Goal: Task Accomplishment & Management: Manage account settings

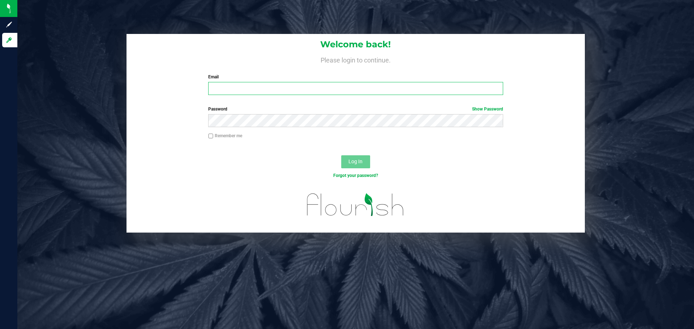
click at [260, 90] on input "Email" at bounding box center [355, 88] width 295 height 13
click at [341, 155] on button "Log In" at bounding box center [355, 161] width 29 height 13
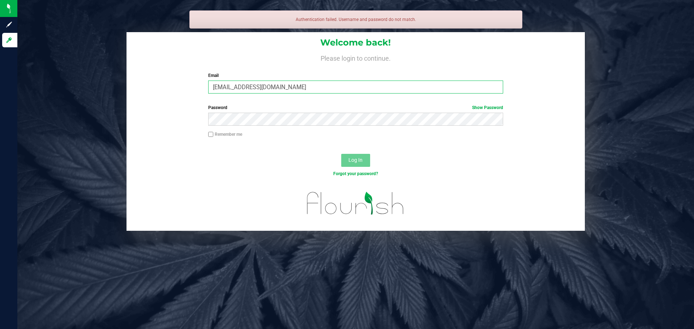
click at [265, 84] on input "molsen@liveparallell.com" at bounding box center [355, 87] width 295 height 13
type input "[EMAIL_ADDRESS][DOMAIN_NAME]"
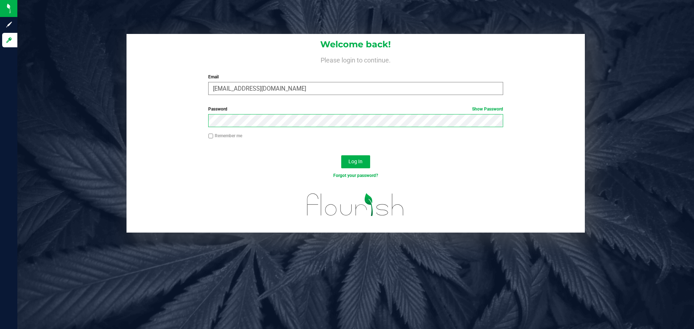
click at [341, 155] on button "Log In" at bounding box center [355, 161] width 29 height 13
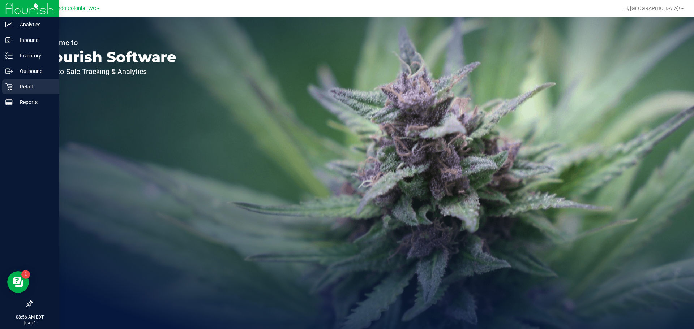
click at [14, 84] on p "Retail" at bounding box center [34, 86] width 43 height 9
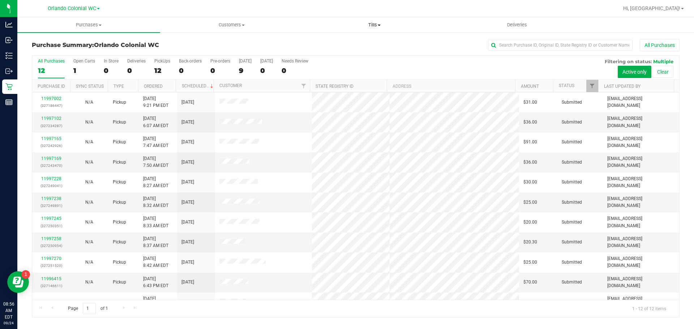
click at [375, 25] on span "Tills" at bounding box center [374, 25] width 142 height 7
click at [338, 45] on span "Manage tills" at bounding box center [327, 43] width 49 height 6
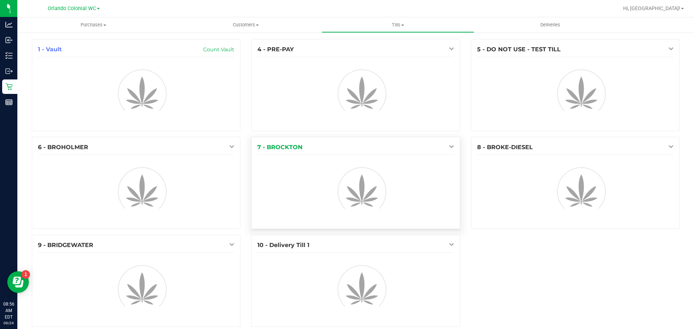
scroll to position [11, 0]
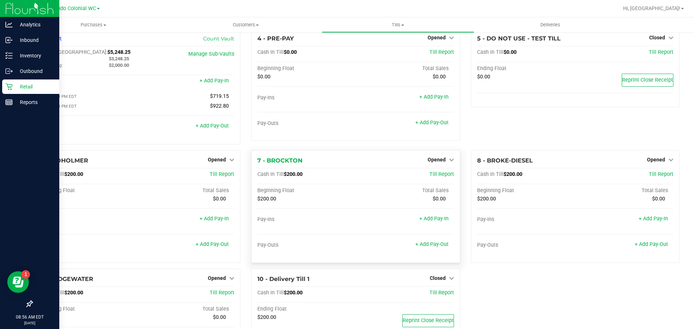
click at [18, 93] on div "Retail" at bounding box center [30, 87] width 57 height 14
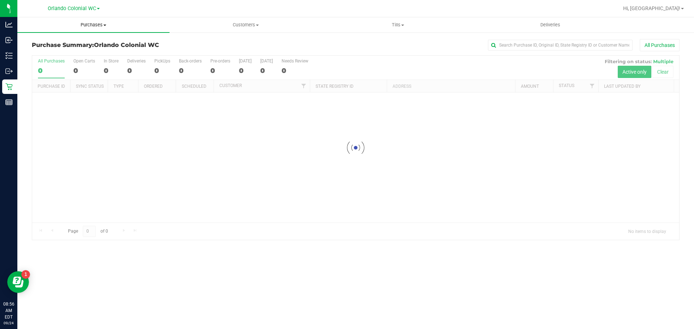
click at [99, 25] on span "Purchases" at bounding box center [93, 25] width 152 height 7
click at [49, 52] on span "Fulfillment" at bounding box center [39, 52] width 45 height 6
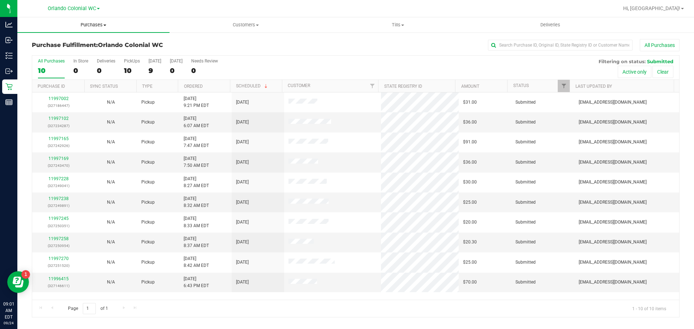
click at [97, 26] on span "Purchases" at bounding box center [93, 25] width 152 height 7
click at [71, 53] on li "Fulfillment" at bounding box center [93, 52] width 152 height 9
drag, startPoint x: 59, startPoint y: 162, endPoint x: 51, endPoint y: 156, distance: 9.4
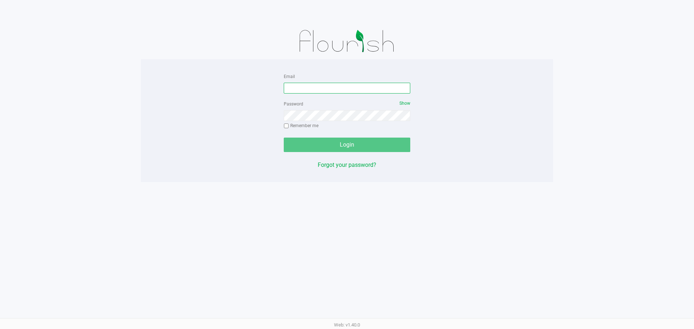
click at [299, 91] on input "Email" at bounding box center [347, 88] width 126 height 11
type input "[EMAIL_ADDRESS][DOMAIN_NAME]"
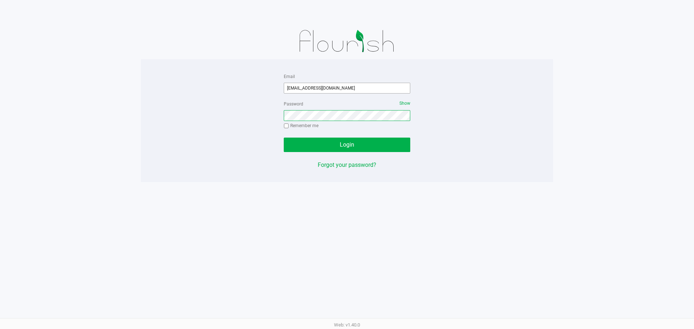
click at [284, 138] on button "Login" at bounding box center [347, 145] width 126 height 14
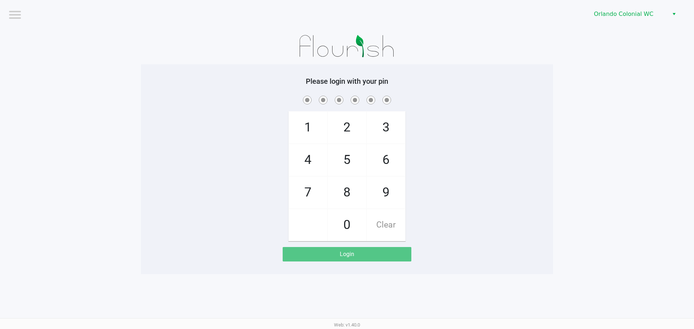
click at [515, 200] on div "1 4 7 2 5 8 0 3 6 9 Clear" at bounding box center [347, 167] width 412 height 147
checkbox input "true"
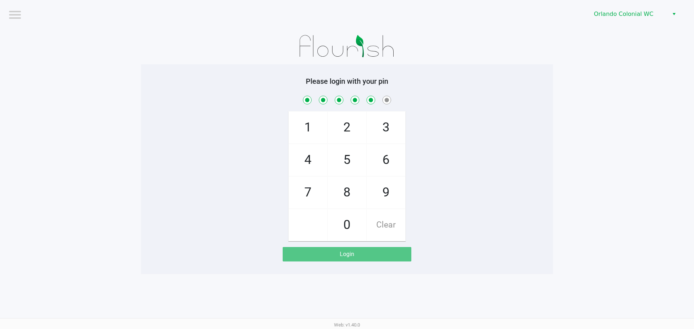
checkbox input "true"
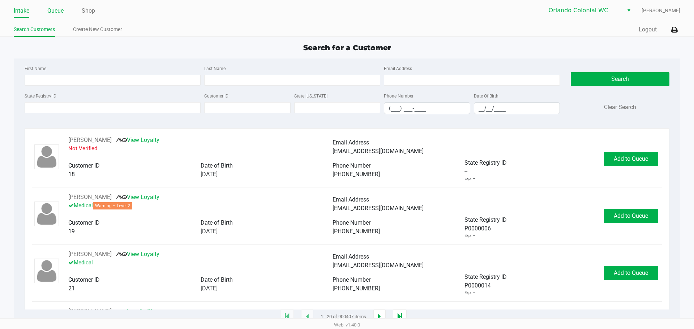
click at [58, 13] on link "Queue" at bounding box center [55, 11] width 16 height 10
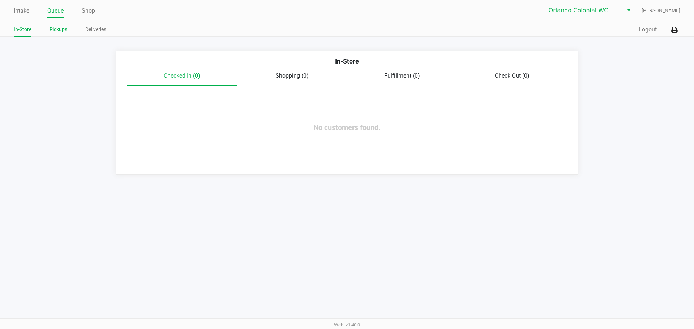
click at [63, 31] on link "Pickups" at bounding box center [59, 29] width 18 height 9
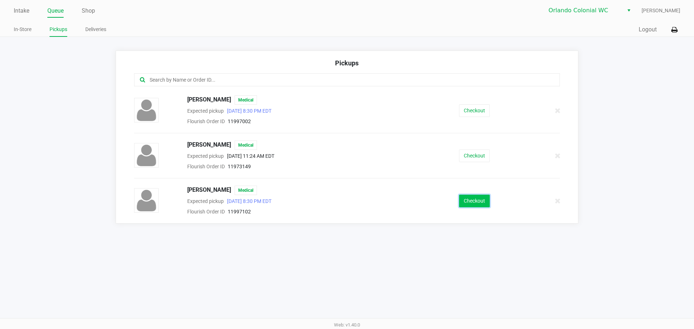
click at [485, 202] on button "Checkout" at bounding box center [474, 201] width 31 height 13
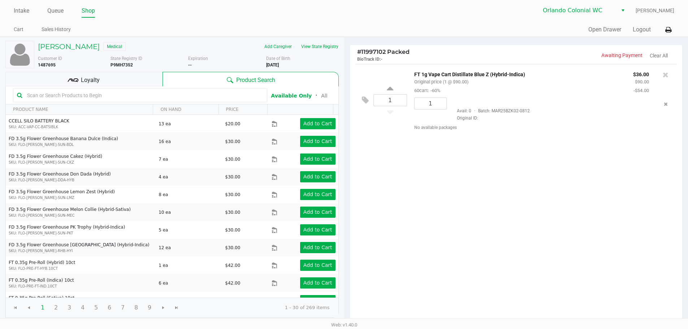
click at [113, 79] on div "Loyalty" at bounding box center [83, 79] width 157 height 14
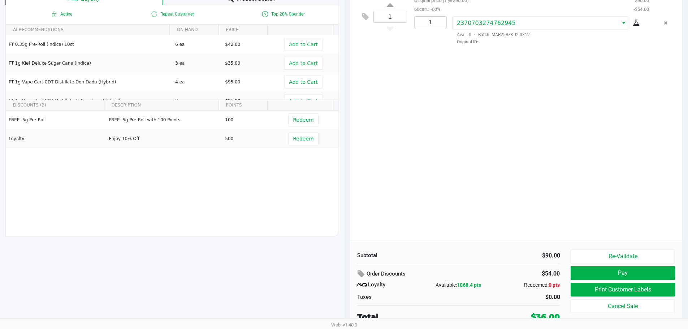
scroll to position [83, 0]
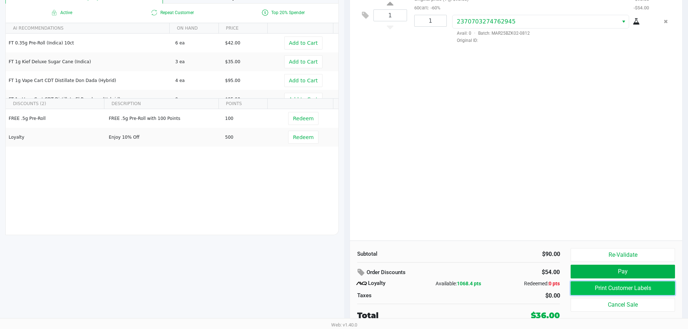
click at [620, 286] on button "Print Customer Labels" at bounding box center [623, 289] width 104 height 14
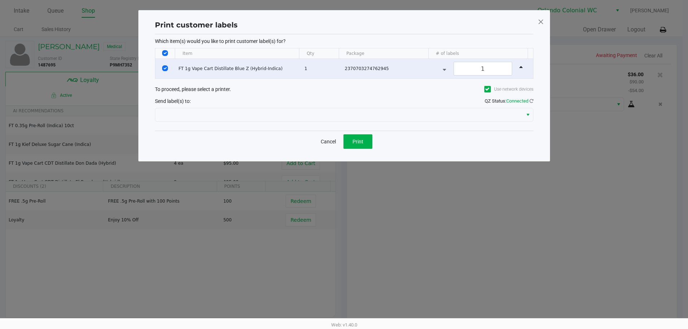
scroll to position [0, 0]
click at [368, 145] on button "Print" at bounding box center [360, 141] width 29 height 14
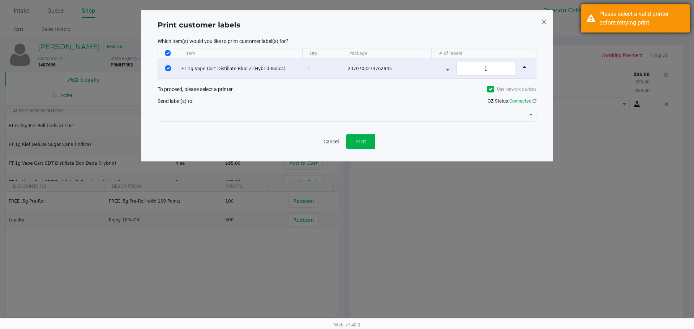
click at [613, 21] on div "Please select a valid printer before retrying print" at bounding box center [641, 18] width 85 height 17
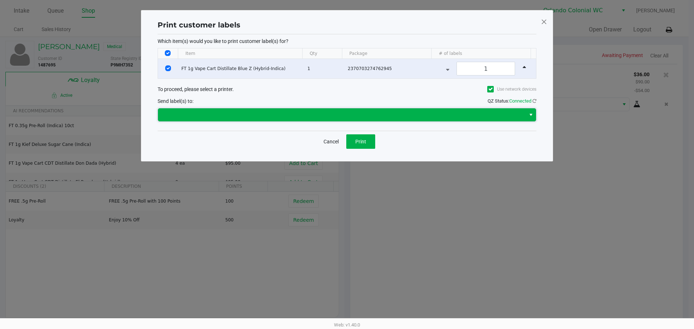
click at [292, 116] on span at bounding box center [341, 115] width 359 height 9
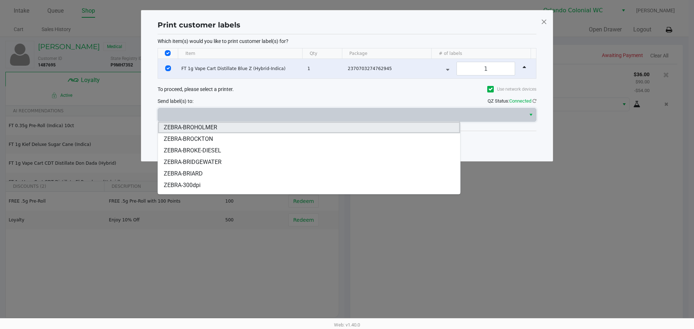
click at [223, 129] on li "ZEBRA-BROHOLMER" at bounding box center [309, 128] width 302 height 12
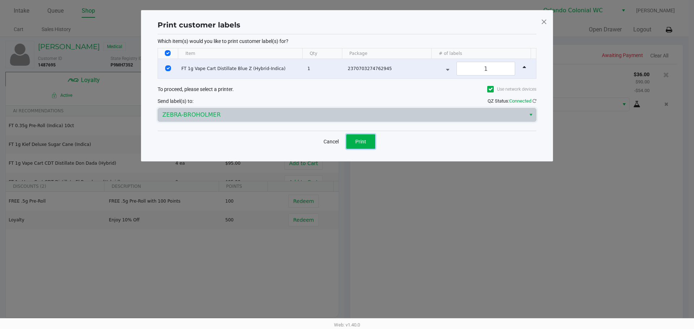
click at [354, 145] on button "Print" at bounding box center [360, 141] width 29 height 14
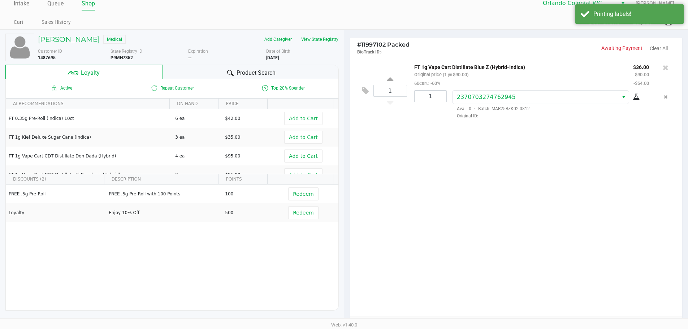
scroll to position [83, 0]
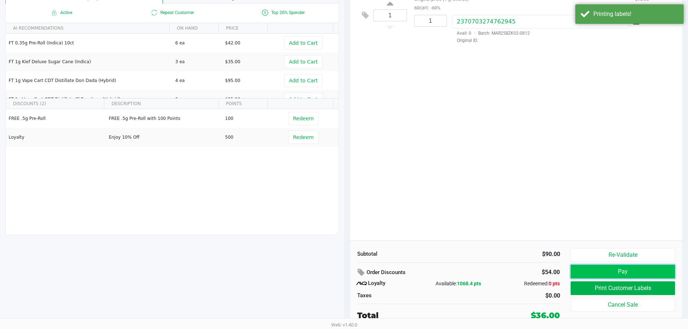
click at [611, 270] on button "Pay" at bounding box center [623, 272] width 104 height 14
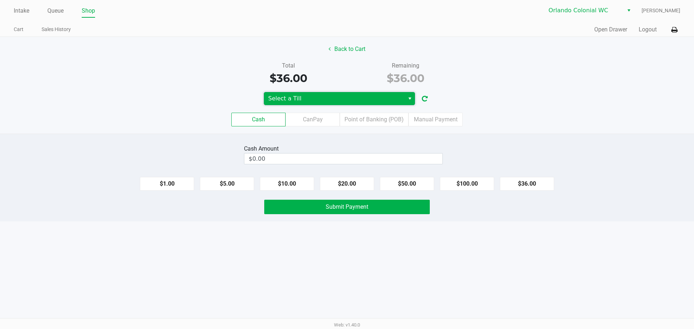
click at [396, 102] on span "Select a Till" at bounding box center [334, 98] width 132 height 9
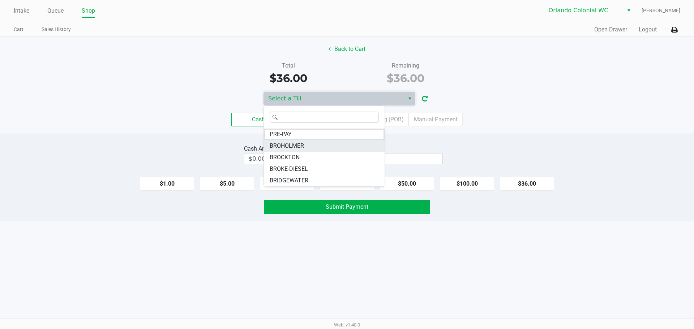
click at [321, 144] on li "BROHOLMER" at bounding box center [324, 146] width 121 height 12
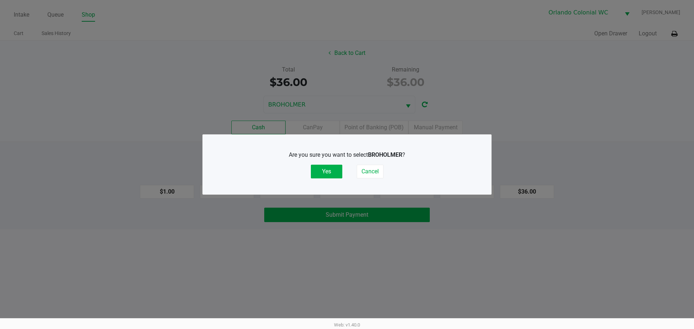
drag, startPoint x: 327, startPoint y: 174, endPoint x: 327, endPoint y: 189, distance: 15.6
click at [328, 176] on button "Yes" at bounding box center [326, 172] width 31 height 14
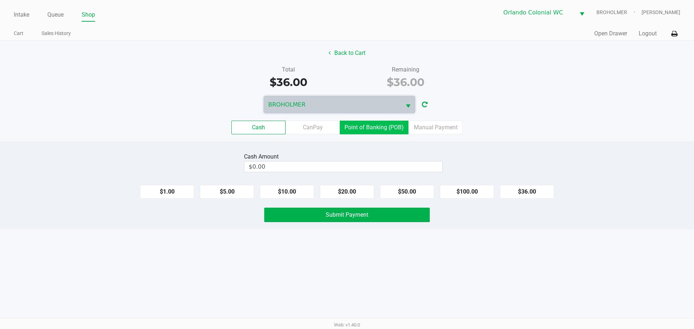
click at [381, 126] on label "Point of Banking (POB)" at bounding box center [374, 128] width 69 height 14
click at [0, 0] on 7 "Point of Banking (POB)" at bounding box center [0, 0] width 0 height 0
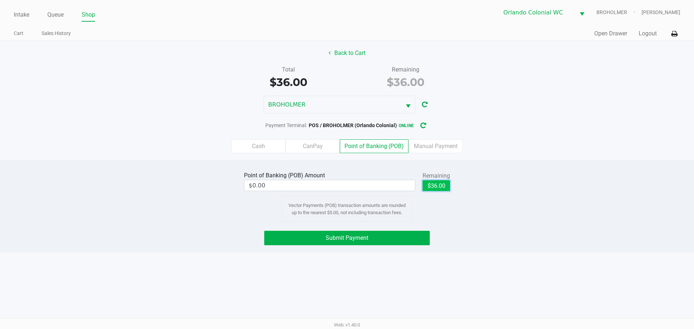
click at [438, 182] on button "$36.00" at bounding box center [435, 185] width 27 height 11
type input "$36.00"
click at [367, 238] on span "Submit Payment" at bounding box center [347, 238] width 43 height 7
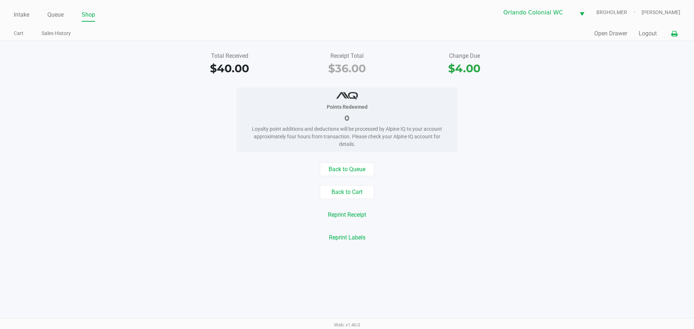
click at [670, 39] on button at bounding box center [674, 33] width 12 height 13
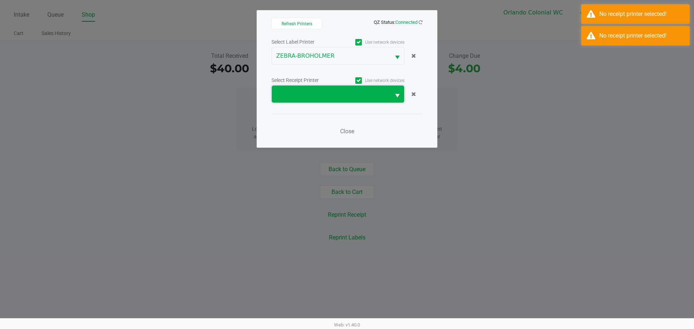
click at [307, 98] on span at bounding box center [331, 94] width 110 height 9
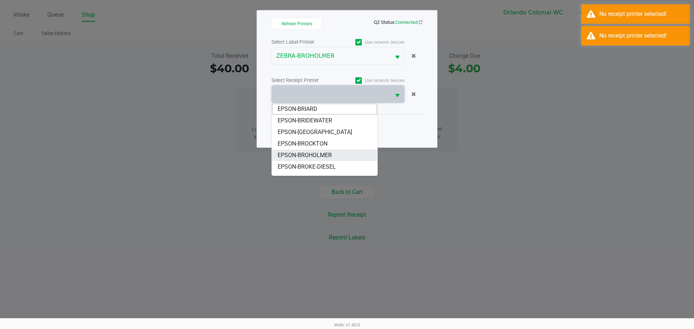
click at [325, 156] on span "EPSON-BROHOLMER" at bounding box center [305, 155] width 54 height 9
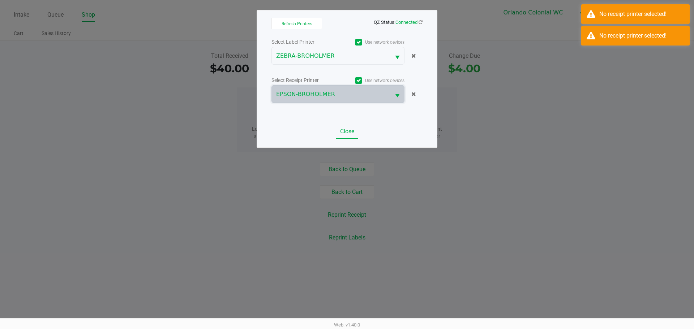
click at [346, 132] on span "Close" at bounding box center [347, 131] width 14 height 7
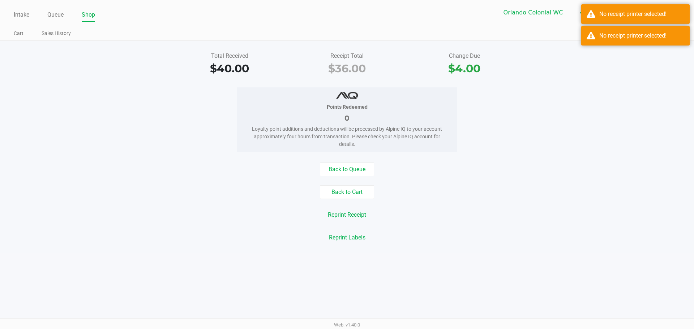
click at [585, 41] on div "No receipt printer selected!" at bounding box center [635, 36] width 108 height 20
click at [601, 19] on div "No receipt printer selected!" at bounding box center [635, 14] width 108 height 20
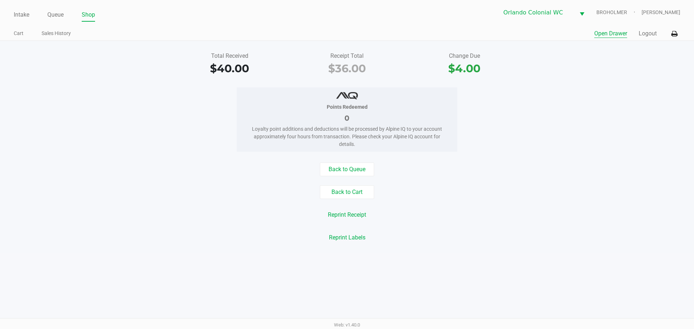
click at [606, 34] on button "Open Drawer" at bounding box center [610, 33] width 33 height 9
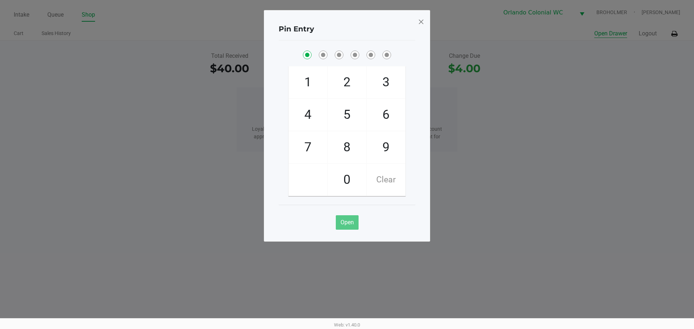
checkbox input "true"
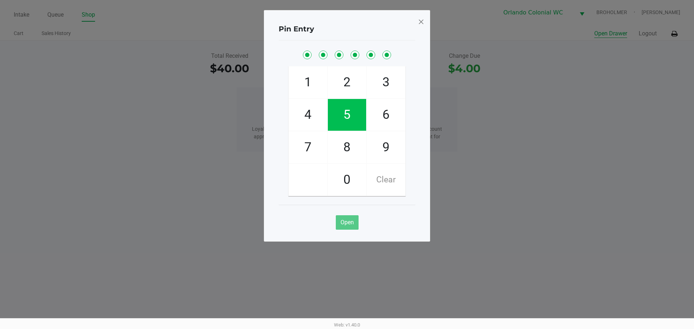
checkbox input "true"
click at [422, 22] on span at bounding box center [421, 22] width 7 height 12
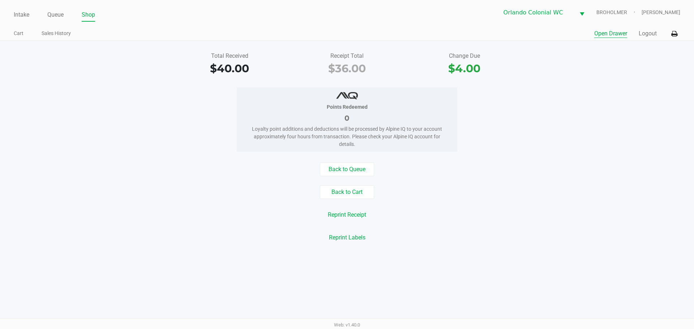
click at [519, 232] on div "Reprint Labels" at bounding box center [347, 238] width 705 height 14
click at [349, 214] on button "Reprint Receipt" at bounding box center [347, 215] width 48 height 14
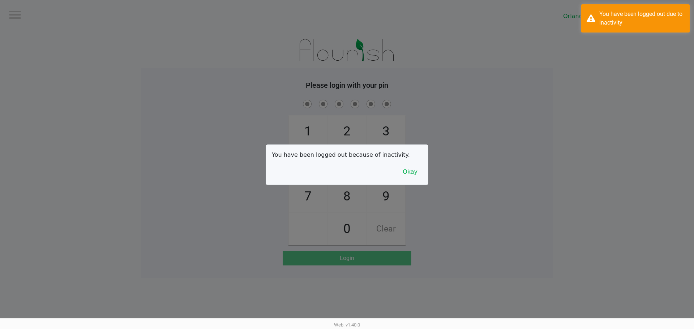
click at [429, 170] on div at bounding box center [347, 164] width 694 height 329
drag, startPoint x: 413, startPoint y: 172, endPoint x: 431, endPoint y: 156, distance: 23.3
click at [414, 172] on button "Okay" at bounding box center [410, 172] width 24 height 14
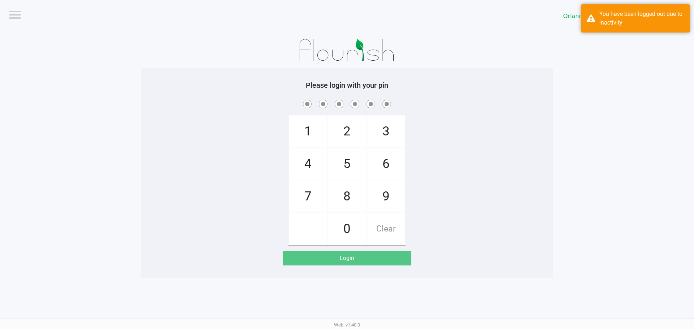
click at [431, 156] on div "1 4 7 2 5 8 0 3 6 9 Clear" at bounding box center [347, 171] width 412 height 147
checkbox input "true"
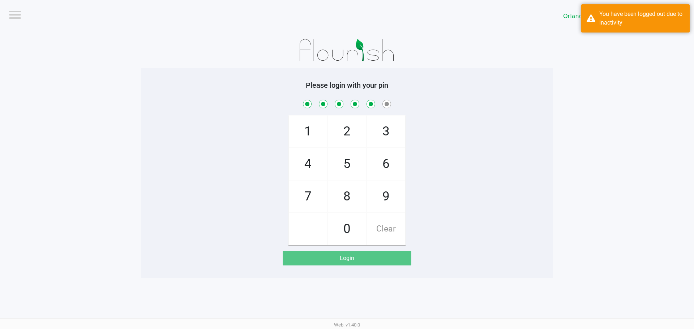
checkbox input "true"
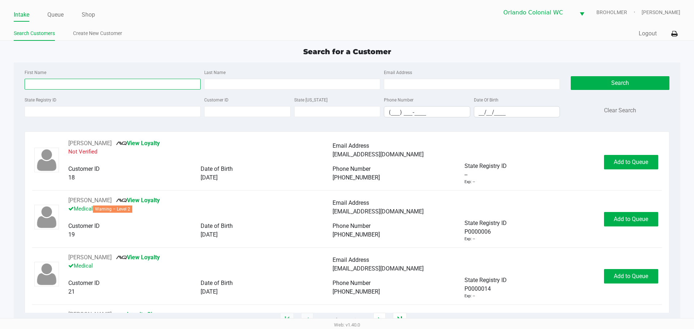
click at [65, 85] on input "First Name" at bounding box center [113, 84] width 176 height 11
click at [57, 12] on link "Queue" at bounding box center [55, 15] width 16 height 10
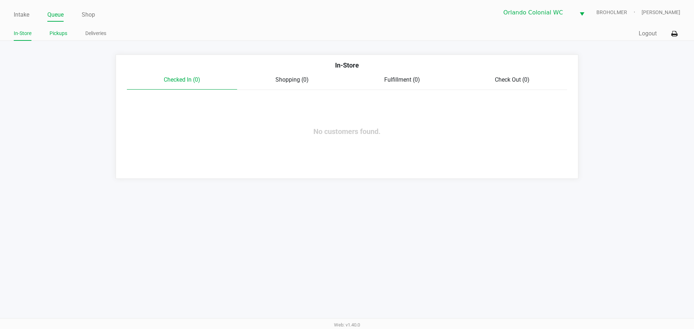
click at [63, 31] on link "Pickups" at bounding box center [59, 33] width 18 height 9
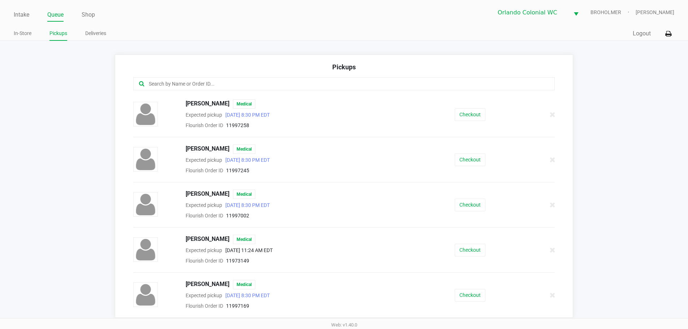
click at [206, 84] on input "text" at bounding box center [332, 84] width 369 height 8
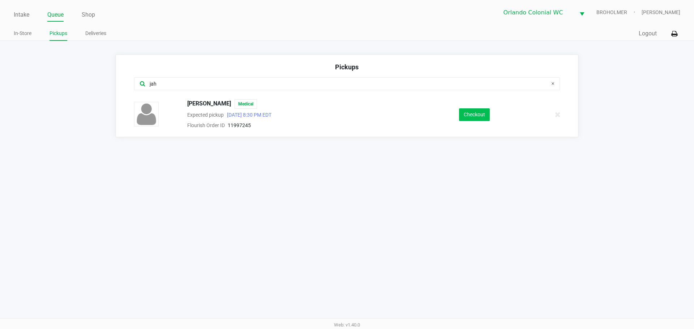
type input "jah"
click at [482, 115] on button "Checkout" at bounding box center [474, 114] width 31 height 13
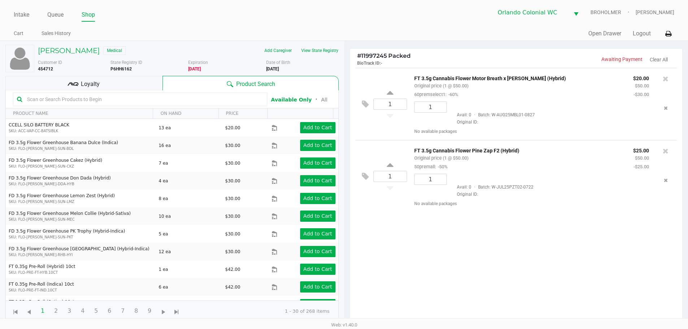
click at [86, 86] on span "Loyalty" at bounding box center [90, 84] width 19 height 9
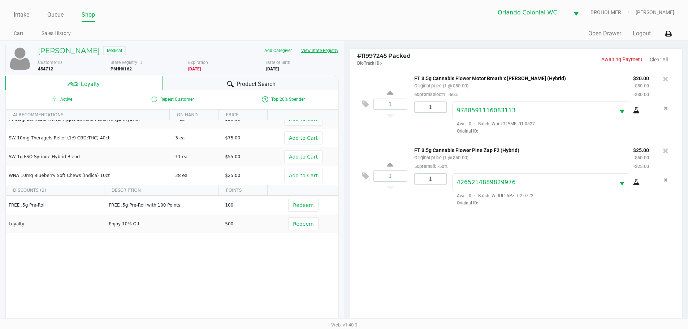
click at [329, 52] on button "View State Registry" at bounding box center [318, 51] width 42 height 12
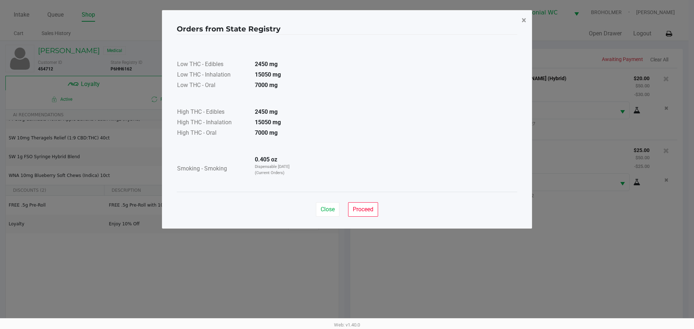
click at [525, 21] on span "×" at bounding box center [523, 20] width 5 height 10
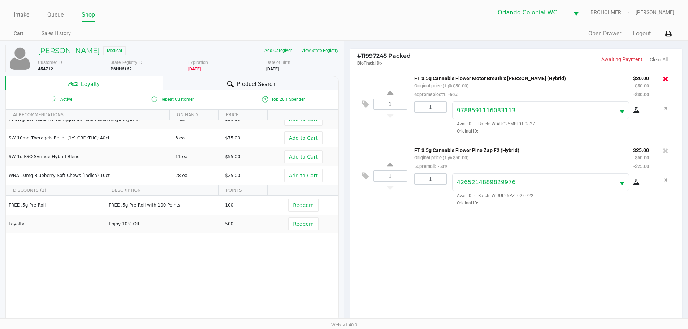
click at [667, 77] on icon at bounding box center [666, 78] width 6 height 7
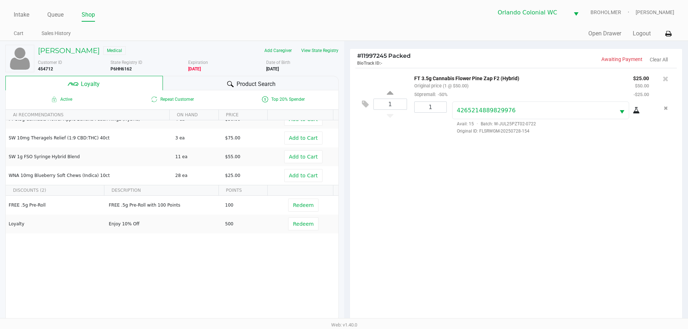
click at [663, 80] on icon at bounding box center [666, 78] width 6 height 7
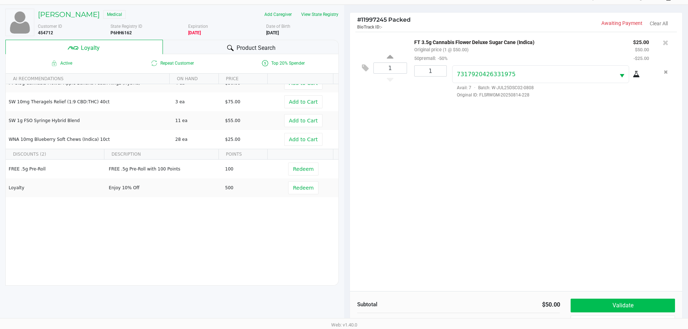
scroll to position [87, 0]
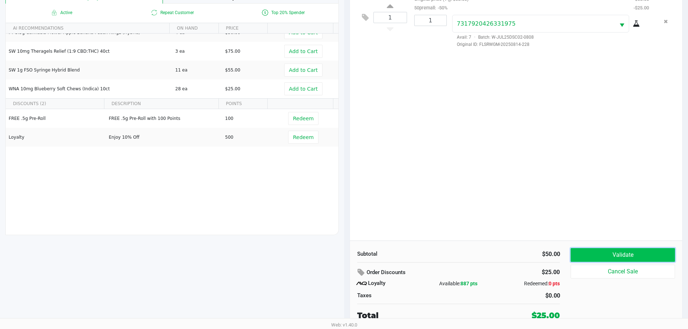
click at [623, 260] on button "Validate" at bounding box center [623, 255] width 104 height 14
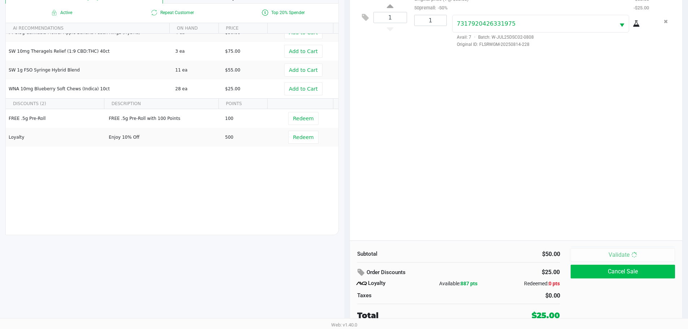
scroll to position [0, 0]
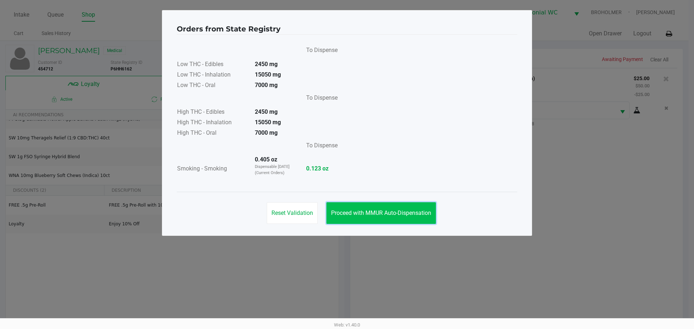
drag, startPoint x: 366, startPoint y: 214, endPoint x: 371, endPoint y: 217, distance: 6.0
click at [366, 214] on span "Proceed with MMUR Auto-Dispensation" at bounding box center [381, 213] width 100 height 7
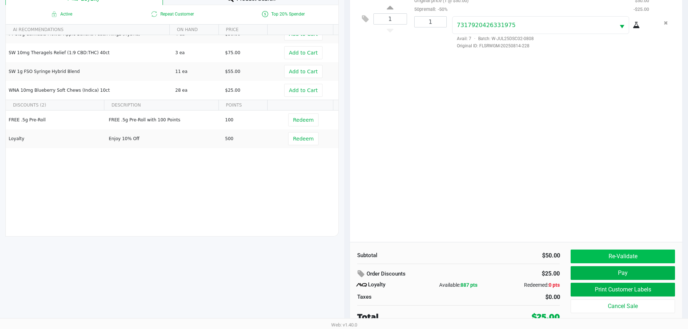
scroll to position [87, 0]
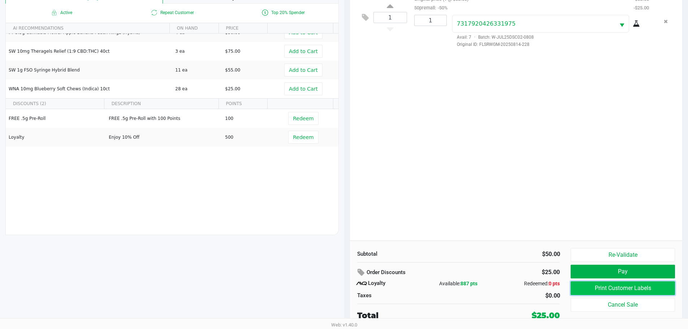
click at [626, 283] on button "Print Customer Labels" at bounding box center [623, 289] width 104 height 14
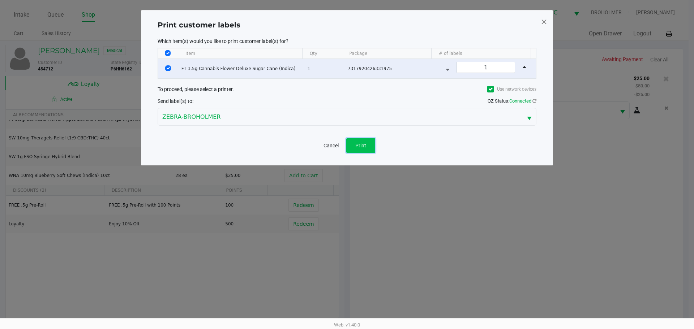
click at [366, 147] on span "Print" at bounding box center [360, 146] width 11 height 6
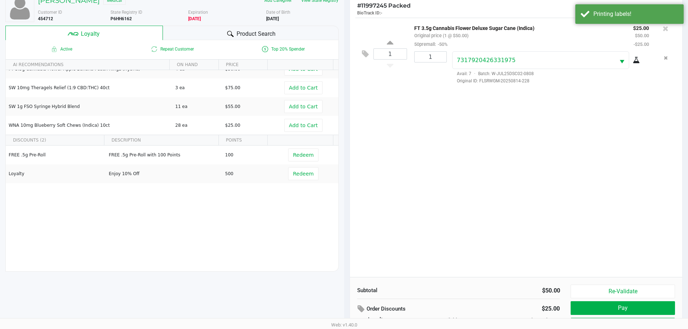
scroll to position [87, 0]
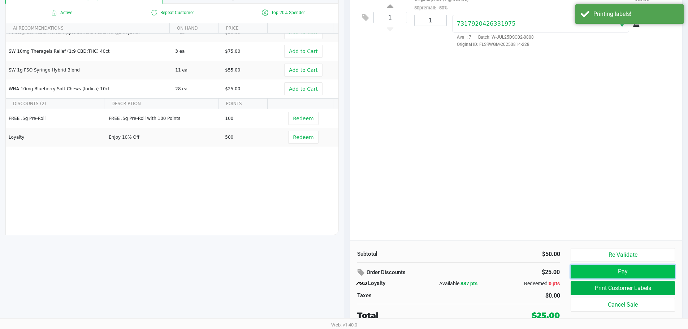
click at [590, 270] on button "Pay" at bounding box center [623, 272] width 104 height 14
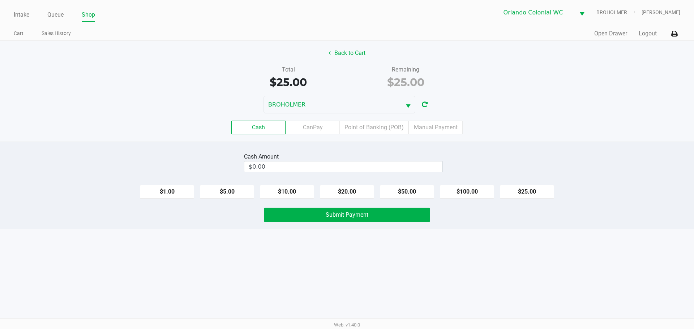
click at [366, 124] on label "Point of Banking (POB)" at bounding box center [374, 128] width 69 height 14
click at [0, 0] on 7 "Point of Banking (POB)" at bounding box center [0, 0] width 0 height 0
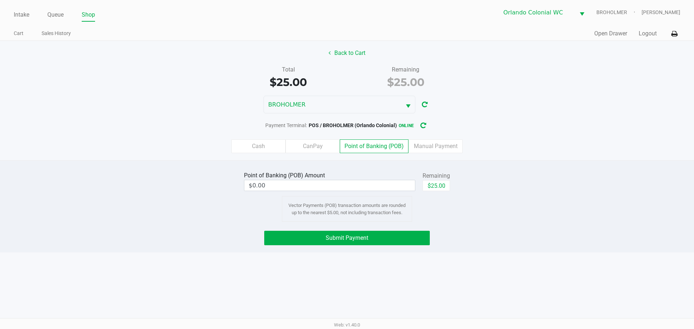
click at [438, 190] on button "$25.00" at bounding box center [435, 185] width 27 height 11
type input "$25.00"
click at [359, 255] on div "Intake Queue Shop Orlando Colonial WC BROHOLMER Madison Olsen Cart Sales Histor…" at bounding box center [347, 164] width 694 height 329
click at [355, 50] on button "Back to Cart" at bounding box center [347, 53] width 46 height 14
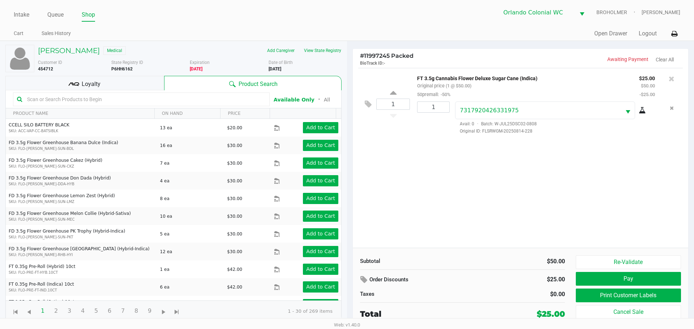
click at [104, 79] on div "Loyalty" at bounding box center [84, 83] width 159 height 14
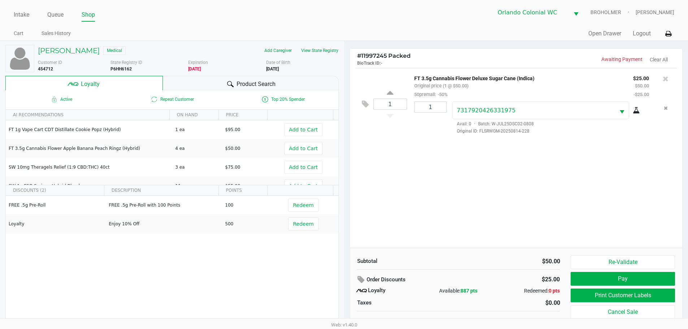
scroll to position [7, 0]
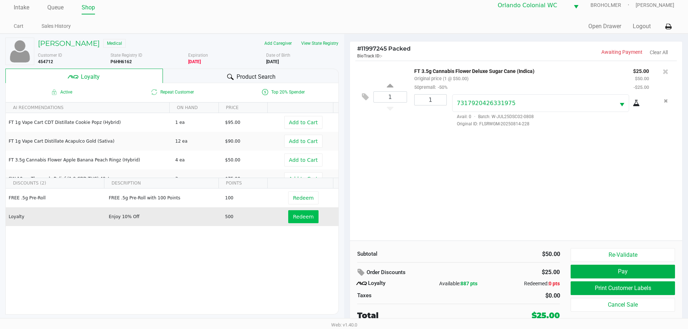
click at [293, 220] on span "Redeem" at bounding box center [303, 217] width 21 height 6
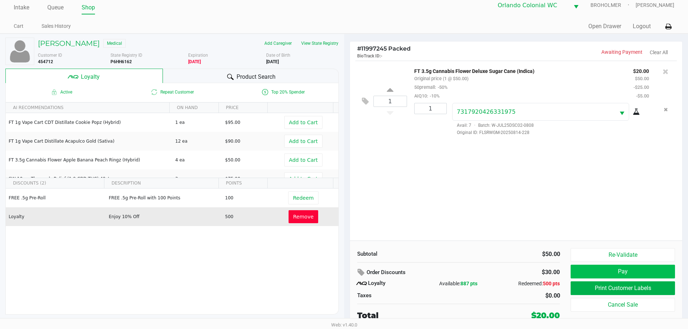
click at [664, 272] on button "Pay" at bounding box center [623, 272] width 104 height 14
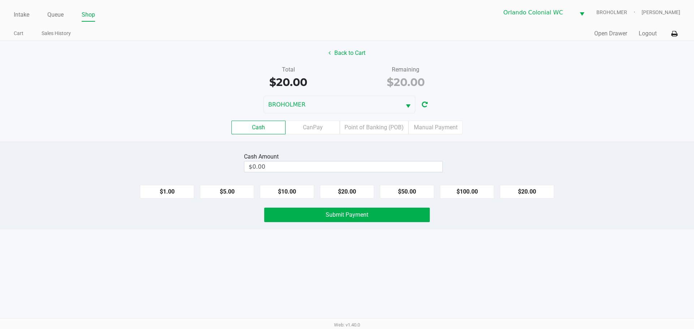
click at [380, 134] on label "Point of Banking (POB)" at bounding box center [374, 128] width 69 height 14
click at [0, 0] on 7 "Point of Banking (POB)" at bounding box center [0, 0] width 0 height 0
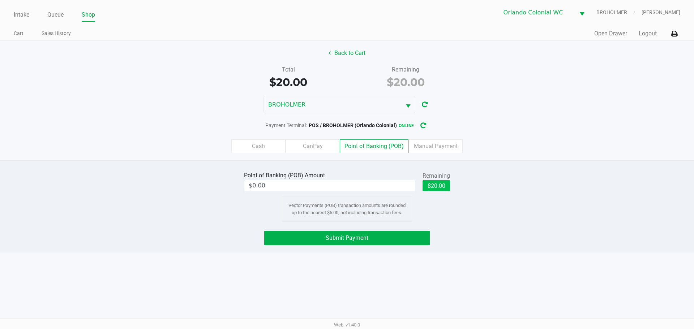
click at [433, 186] on button "$20.00" at bounding box center [435, 185] width 27 height 11
type input "$20.00"
click at [296, 233] on button "Submit Payment" at bounding box center [347, 238] width 166 height 14
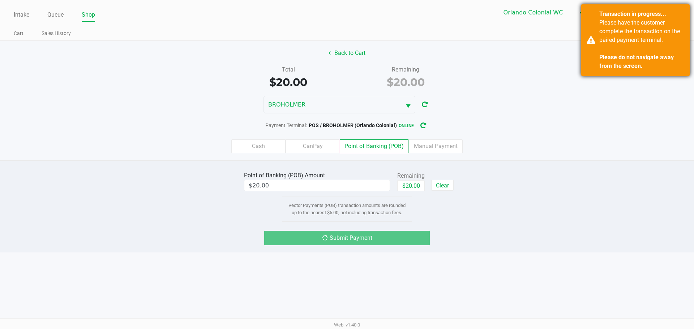
click at [594, 44] on div "Transaction in progress... Please have the customer complete the transaction on…" at bounding box center [635, 40] width 108 height 72
click at [558, 227] on div "Point of Banking (POB) Amount $20.00 Remaining $20.00 Clear Vector Payments (PO…" at bounding box center [347, 206] width 694 height 92
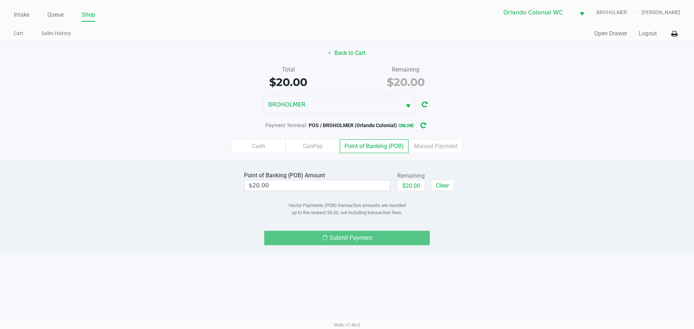
click at [347, 50] on button "Back to Cart" at bounding box center [347, 53] width 46 height 14
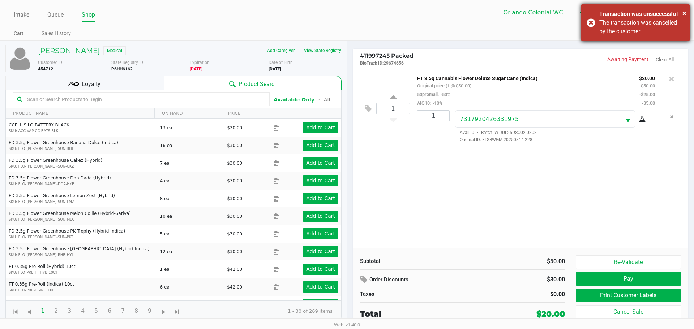
click at [600, 21] on div "The transaction was cancelled by the customer" at bounding box center [641, 26] width 85 height 17
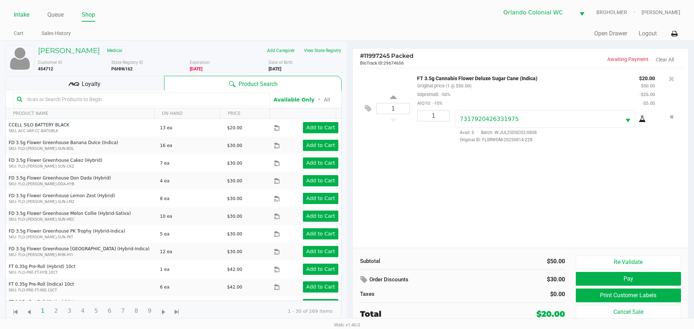
click at [18, 15] on link "Intake" at bounding box center [22, 15] width 16 height 10
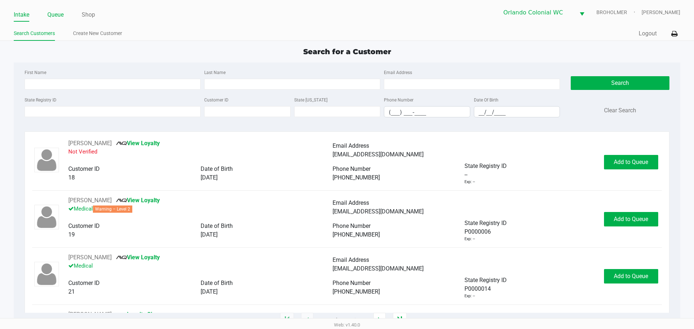
click at [48, 12] on link "Queue" at bounding box center [55, 15] width 16 height 10
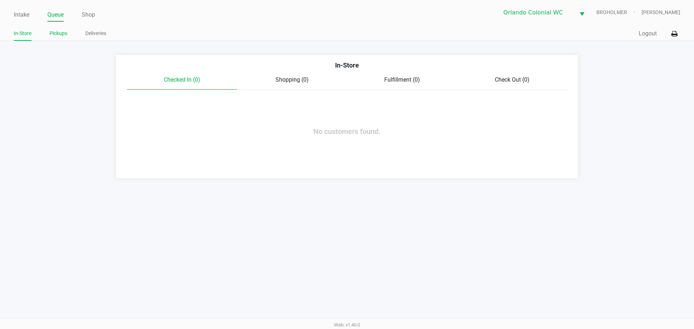
click at [64, 30] on link "Pickups" at bounding box center [59, 33] width 18 height 9
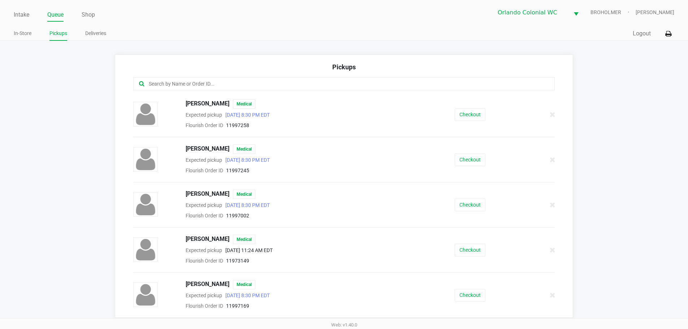
click at [175, 82] on input "text" at bounding box center [332, 84] width 369 height 8
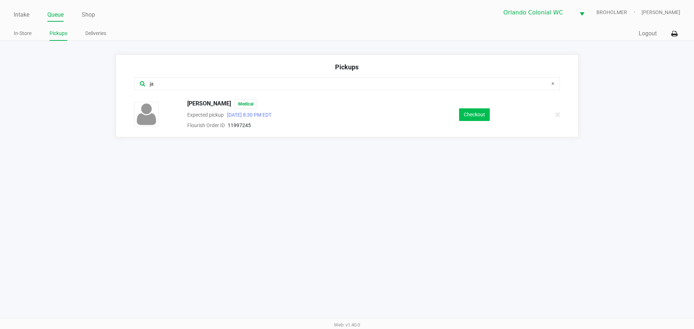
type input "ja"
click at [477, 111] on button "Checkout" at bounding box center [474, 114] width 31 height 13
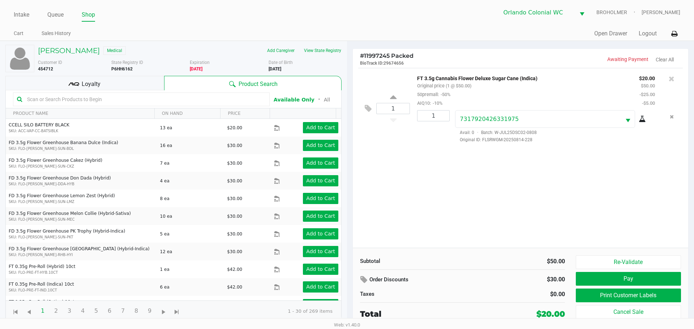
click at [93, 90] on div "Loyalty" at bounding box center [84, 83] width 159 height 14
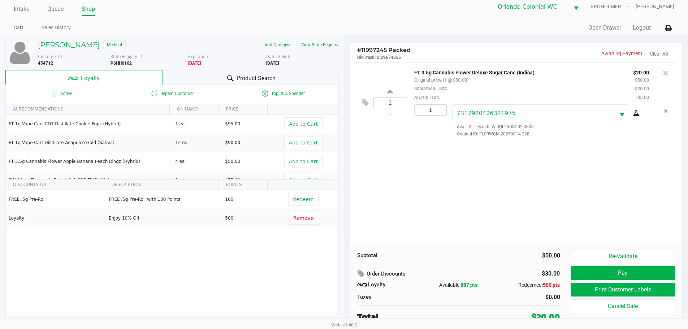
scroll to position [7, 0]
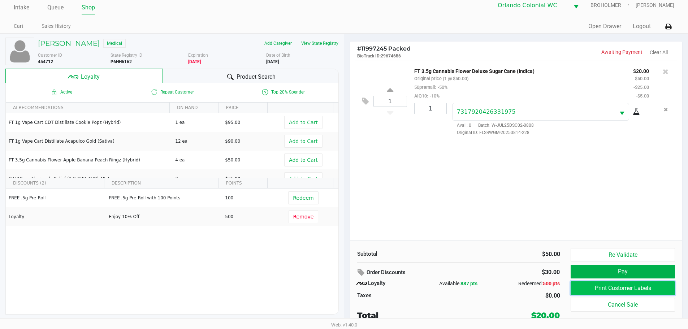
click at [605, 284] on button "Print Customer Labels" at bounding box center [623, 289] width 104 height 14
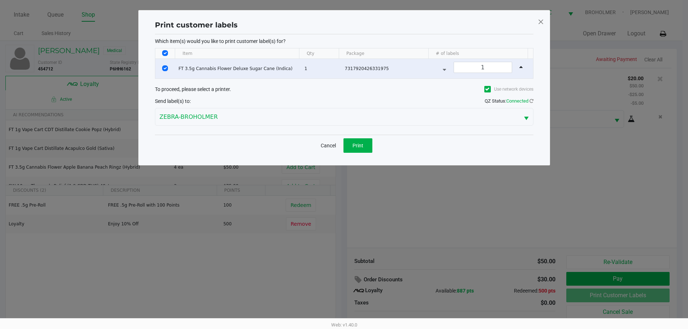
scroll to position [0, 0]
click at [331, 143] on button "Cancel" at bounding box center [331, 145] width 25 height 14
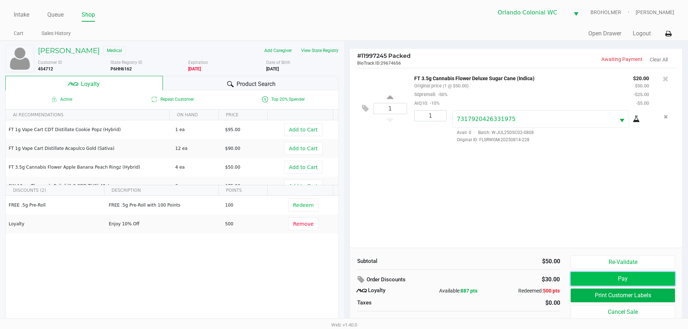
click at [604, 276] on button "Pay" at bounding box center [623, 279] width 104 height 14
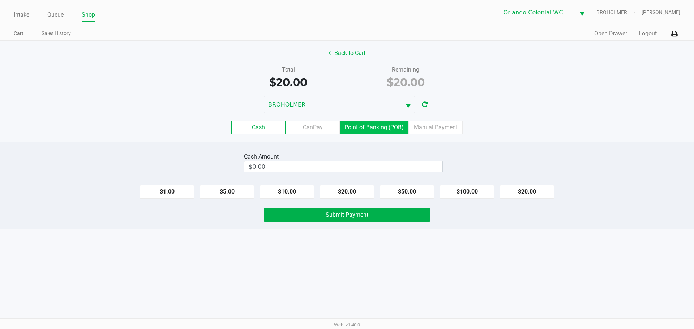
click at [378, 129] on label "Point of Banking (POB)" at bounding box center [374, 128] width 69 height 14
click at [0, 0] on 7 "Point of Banking (POB)" at bounding box center [0, 0] width 0 height 0
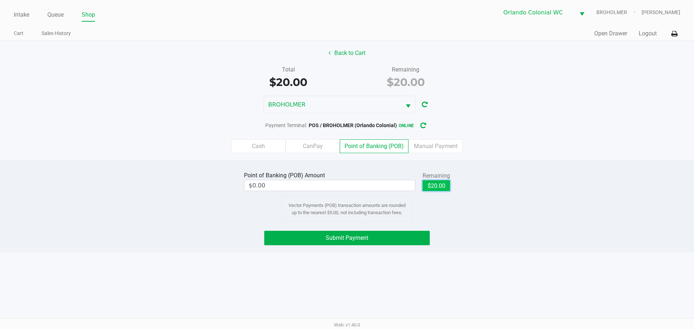
click at [446, 185] on button "$20.00" at bounding box center [435, 185] width 27 height 11
click at [382, 239] on button "Submit Payment" at bounding box center [347, 238] width 166 height 14
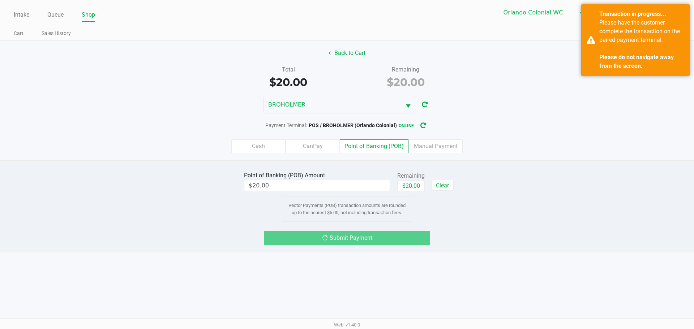
click at [265, 150] on label "Cash" at bounding box center [258, 146] width 54 height 14
click at [0, 0] on 0 "Cash" at bounding box center [0, 0] width 0 height 0
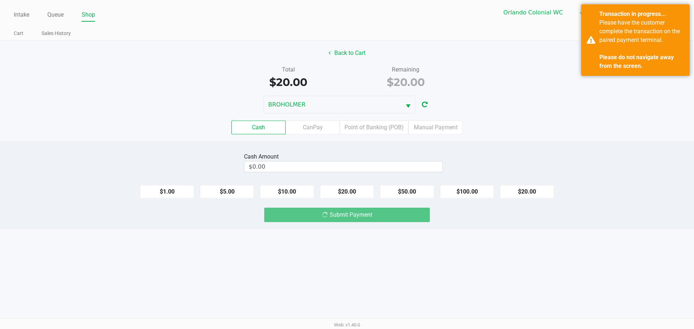
click at [531, 197] on button "$20.00" at bounding box center [527, 192] width 54 height 14
type input "$20.00"
click at [595, 44] on div "Transaction in progress... Please have the customer complete the transaction on…" at bounding box center [635, 40] width 108 height 72
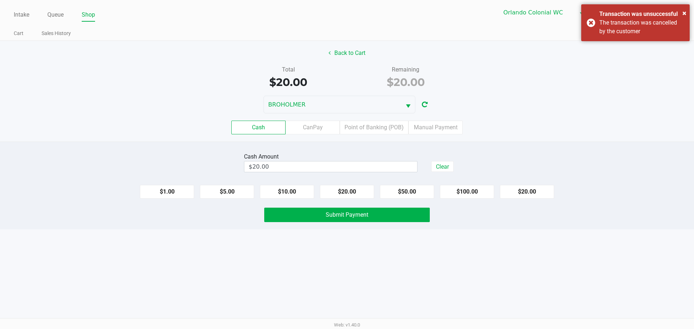
click at [592, 26] on div "× Transaction was unsuccessful The transaction was cancelled by the customer" at bounding box center [635, 22] width 108 height 37
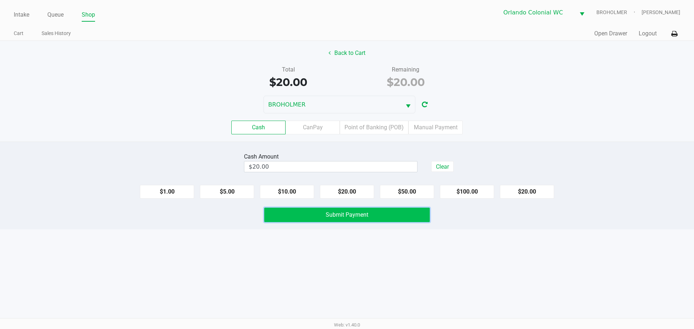
click at [361, 218] on button "Submit Payment" at bounding box center [347, 215] width 166 height 14
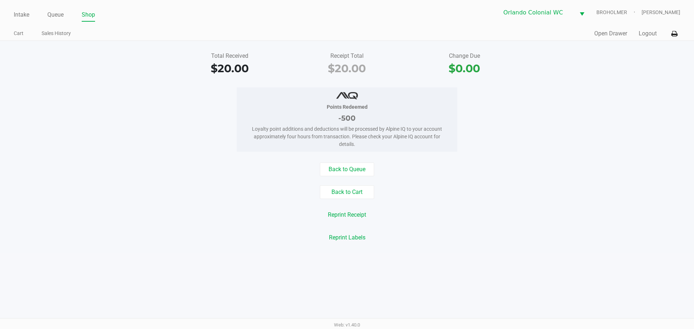
click at [357, 197] on button "Back to Cart" at bounding box center [347, 192] width 54 height 14
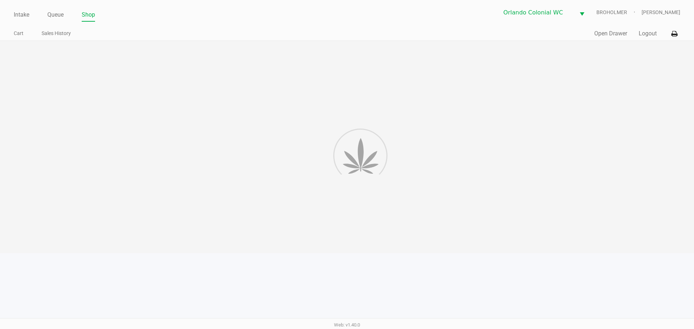
click at [461, 183] on div at bounding box center [347, 147] width 694 height 212
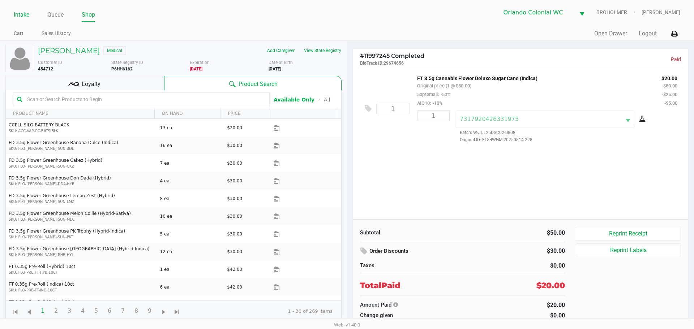
click at [20, 13] on link "Intake" at bounding box center [22, 15] width 16 height 10
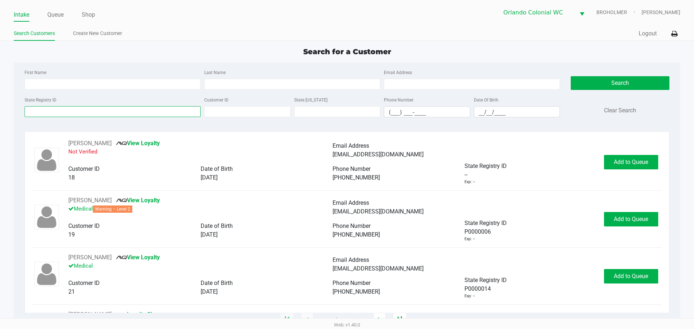
click at [83, 108] on input "State Registry ID" at bounding box center [113, 111] width 176 height 11
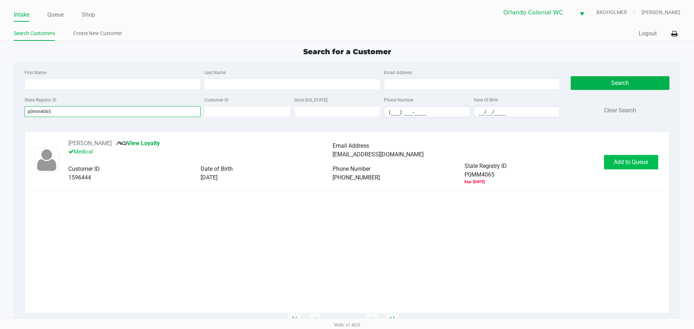
type input "p0mm4065"
click at [632, 168] on button "Add to Queue" at bounding box center [631, 162] width 54 height 14
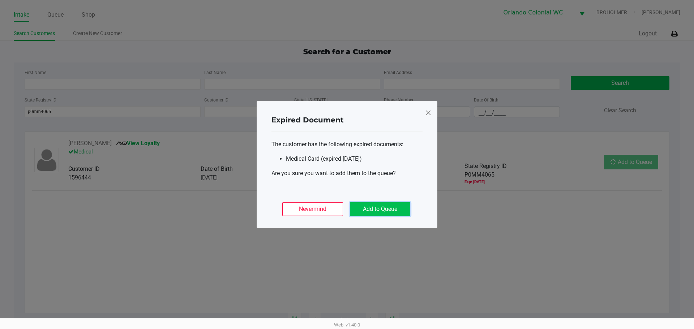
click at [401, 204] on button "Add to Queue" at bounding box center [380, 209] width 60 height 14
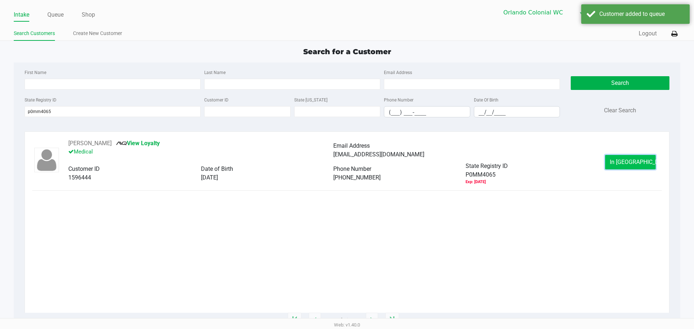
click at [620, 160] on button "In Queue" at bounding box center [630, 162] width 51 height 14
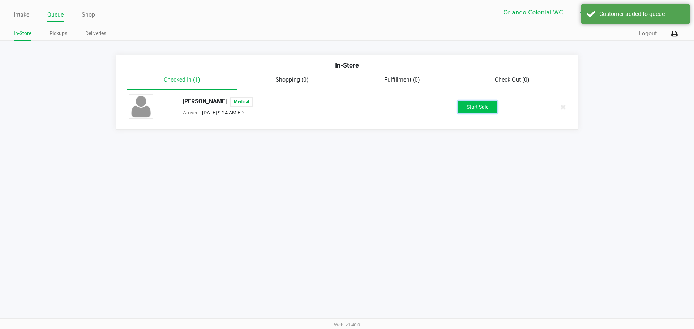
click at [480, 105] on button "Start Sale" at bounding box center [478, 107] width 40 height 13
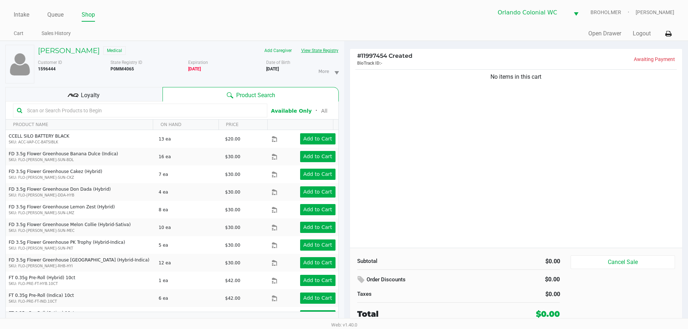
click at [312, 50] on button "View State Registry" at bounding box center [318, 51] width 42 height 12
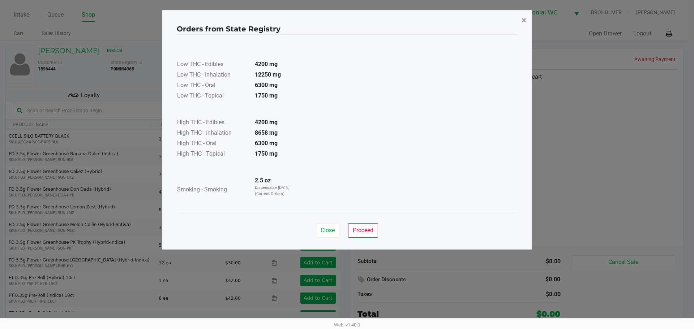
click at [528, 17] on button "×" at bounding box center [524, 20] width 16 height 20
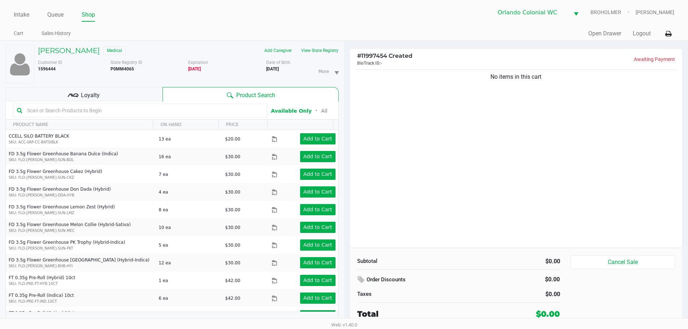
click at [144, 108] on input "text" at bounding box center [143, 110] width 239 height 11
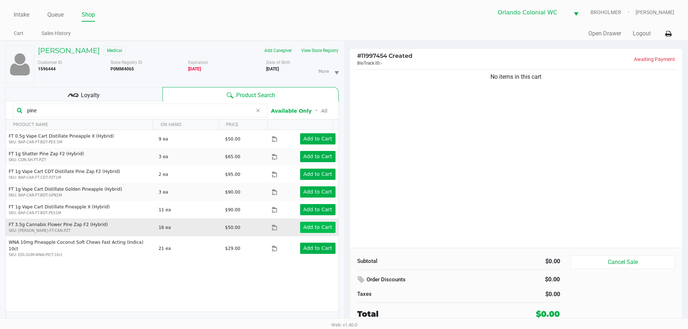
type input "pine"
click at [318, 229] on app-button-loader "Add to Cart" at bounding box center [318, 227] width 29 height 6
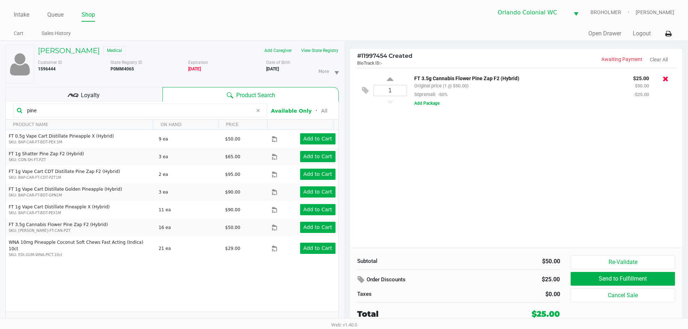
click at [667, 78] on icon at bounding box center [666, 78] width 6 height 7
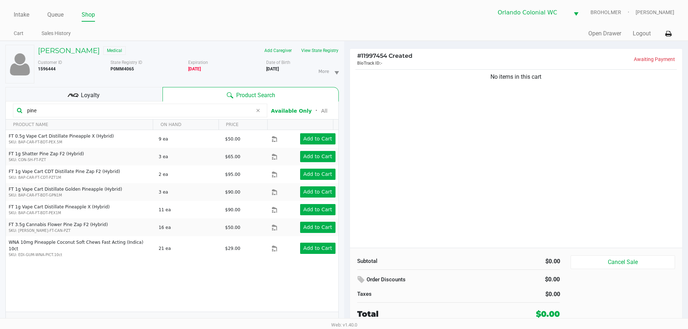
click at [491, 194] on div "No items in this cart" at bounding box center [516, 158] width 333 height 180
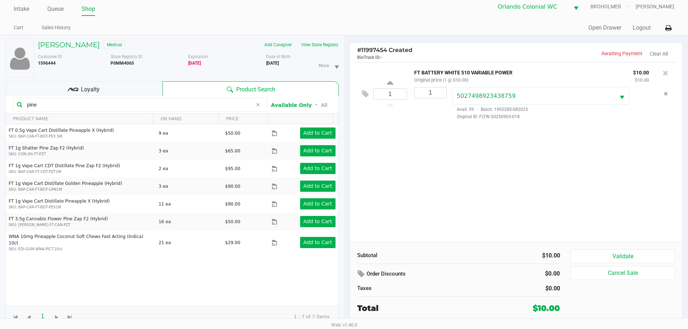
scroll to position [8, 0]
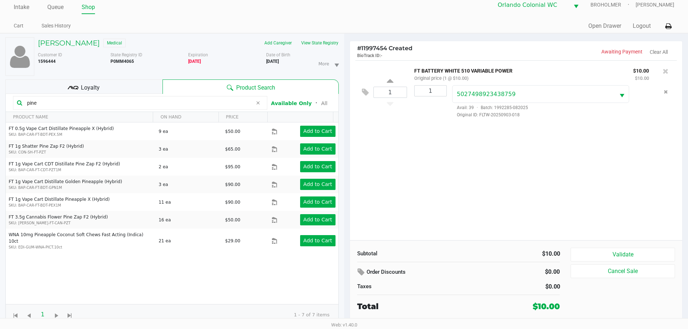
click at [478, 170] on div "1 FT BATTERY WHITE 510 VARIABLE POWER Original price (1 @ $10.00) $10.00 $10.00…" at bounding box center [516, 150] width 333 height 180
click at [454, 180] on div "1 FT BATTERY WHITE 510 VARIABLE POWER Original price (1 @ $10.00) $10.00 $10.00…" at bounding box center [516, 150] width 333 height 180
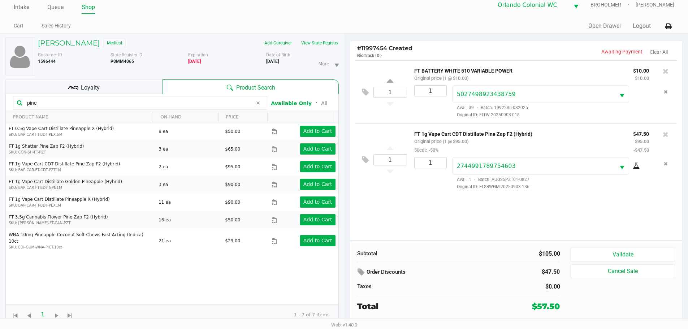
click at [114, 88] on div "Loyalty" at bounding box center [83, 87] width 157 height 14
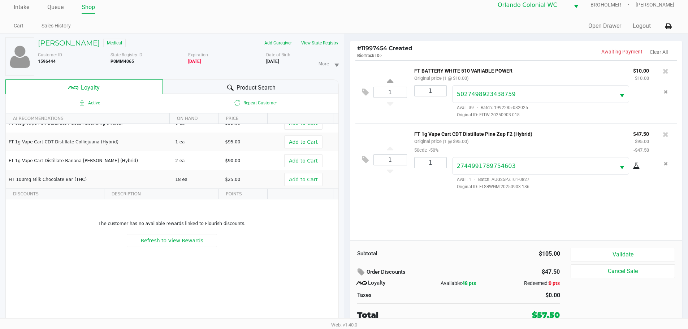
scroll to position [48, 0]
drag, startPoint x: 603, startPoint y: 255, endPoint x: 605, endPoint y: 263, distance: 8.2
click at [603, 255] on button "Validate" at bounding box center [623, 255] width 104 height 14
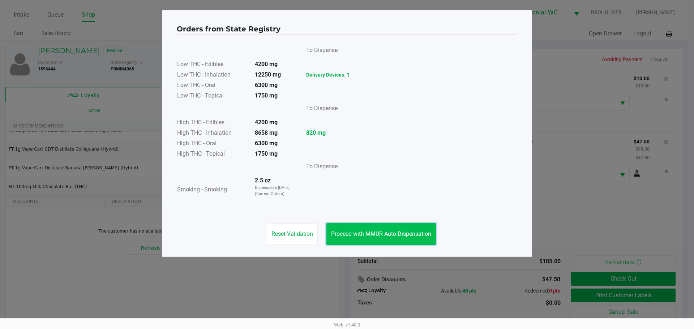
click at [410, 240] on button "Proceed with MMUR Auto-Dispensation" at bounding box center [380, 234] width 109 height 22
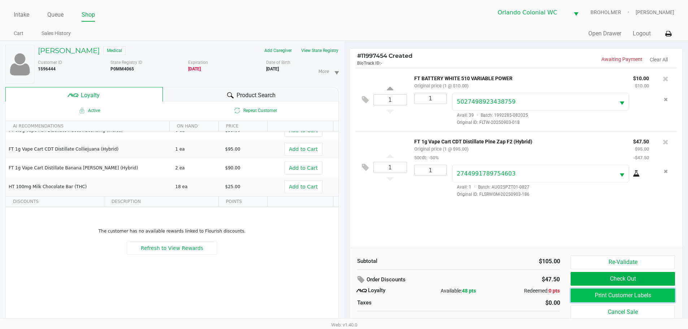
click at [615, 295] on button "Print Customer Labels" at bounding box center [623, 296] width 104 height 14
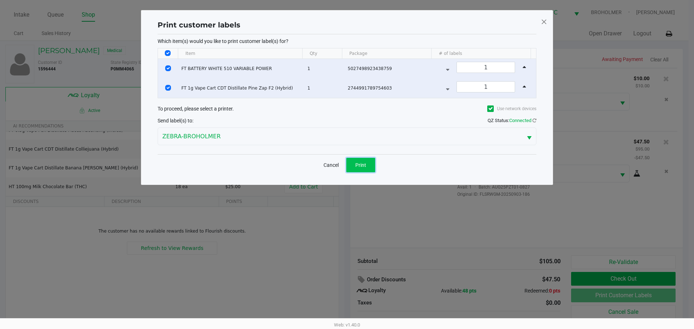
click at [357, 167] on span "Print" at bounding box center [360, 165] width 11 height 6
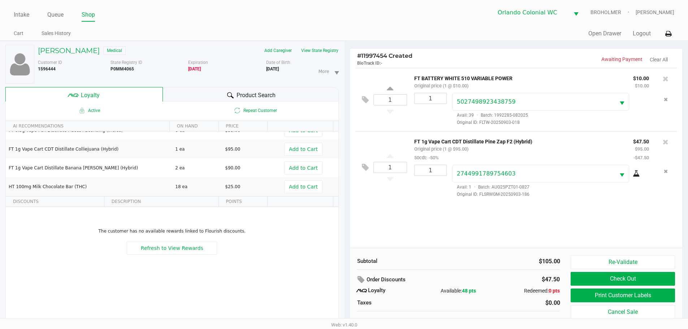
click at [265, 96] on span "Product Search" at bounding box center [256, 95] width 39 height 9
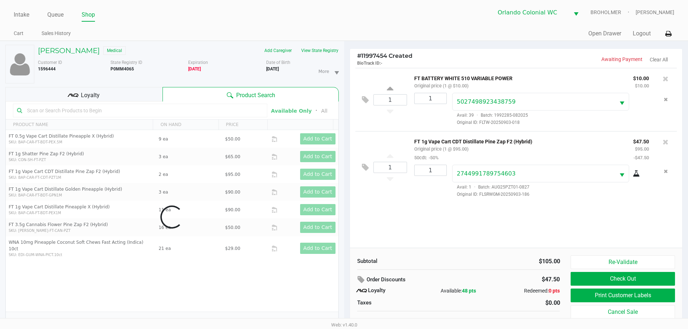
scroll to position [8, 0]
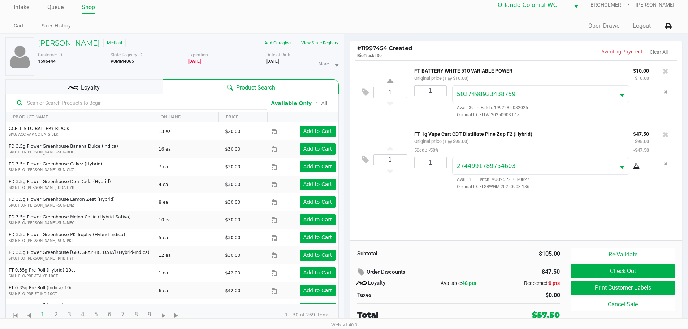
click at [664, 267] on button "Check Out" at bounding box center [623, 272] width 104 height 14
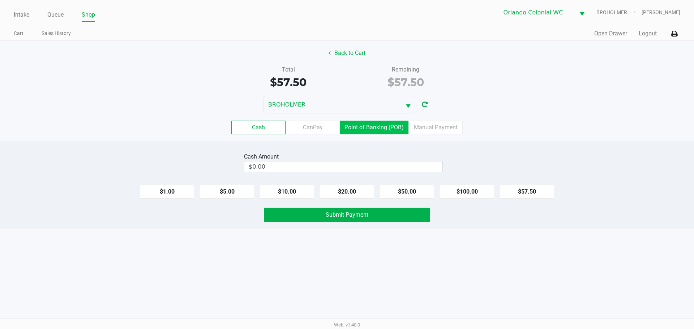
click at [365, 130] on label "Point of Banking (POB)" at bounding box center [374, 128] width 69 height 14
click at [0, 0] on 7 "Point of Banking (POB)" at bounding box center [0, 0] width 0 height 0
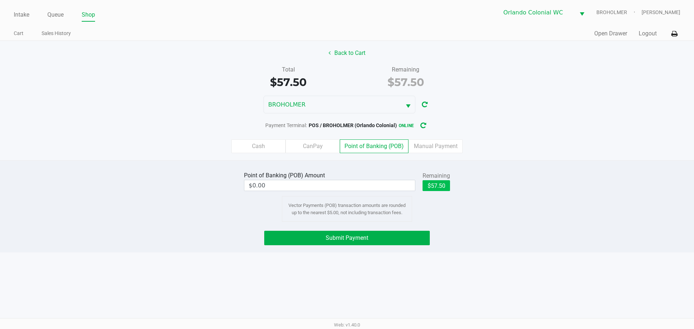
click at [434, 185] on button "$57.50" at bounding box center [435, 185] width 27 height 11
type input "$57.50"
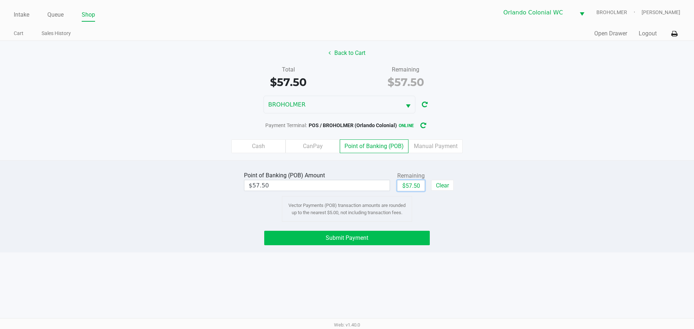
click at [312, 242] on button "Submit Payment" at bounding box center [347, 238] width 166 height 14
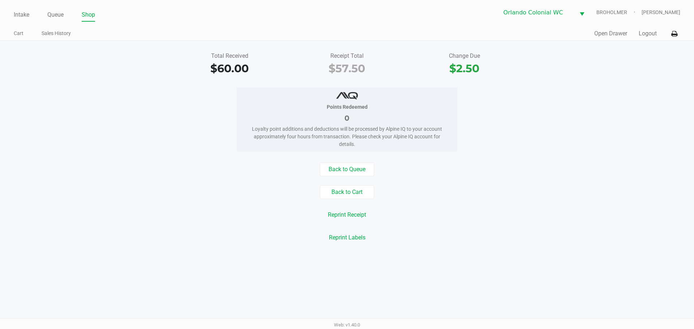
click at [143, 248] on div "Total Received $60.00 Receipt Total $57.50 Change Due $2.50 Points Redeemed 0 L…" at bounding box center [347, 147] width 694 height 212
click at [56, 14] on link "Queue" at bounding box center [55, 15] width 16 height 10
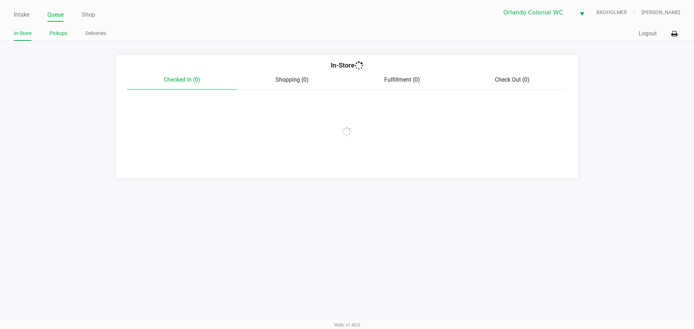
click at [59, 33] on link "Pickups" at bounding box center [59, 33] width 18 height 9
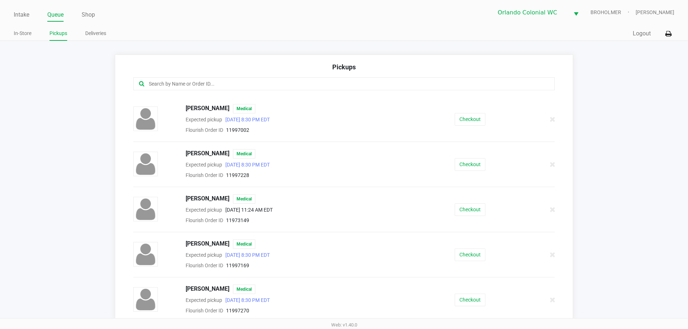
scroll to position [87, 0]
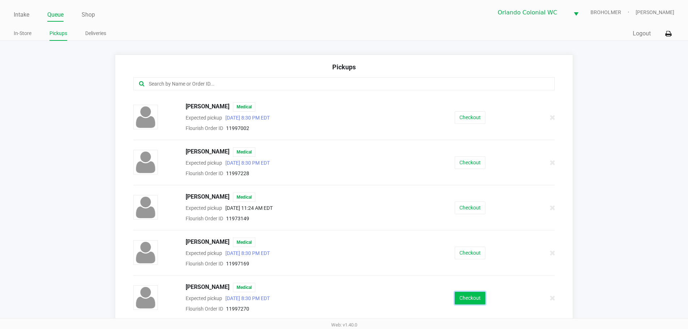
click at [472, 299] on button "Checkout" at bounding box center [470, 298] width 31 height 13
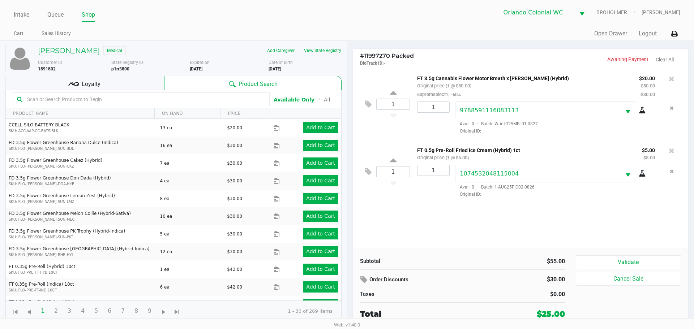
click at [115, 82] on div "Loyalty" at bounding box center [84, 83] width 159 height 14
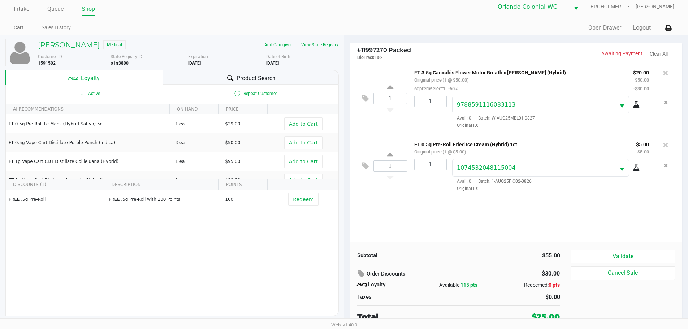
scroll to position [7, 0]
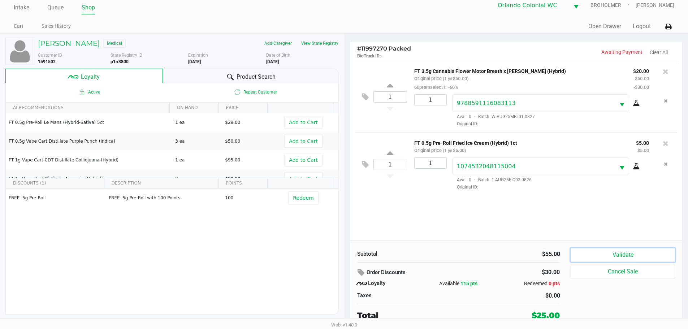
drag, startPoint x: 612, startPoint y: 254, endPoint x: 604, endPoint y: 255, distance: 8.4
click at [613, 254] on button "Validate" at bounding box center [623, 255] width 104 height 14
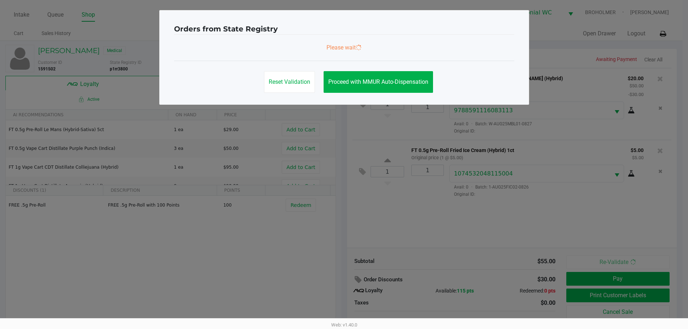
scroll to position [0, 0]
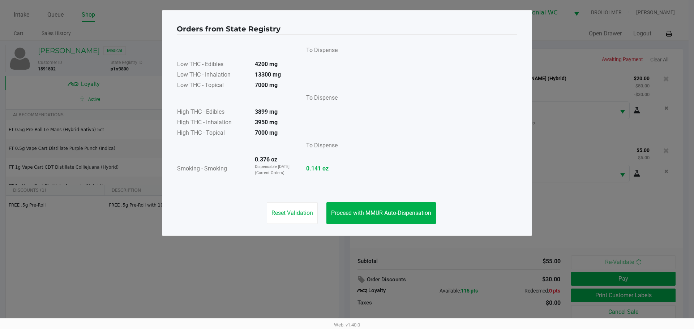
click at [358, 209] on button "Proceed with MMUR Auto-Dispensation" at bounding box center [380, 213] width 109 height 22
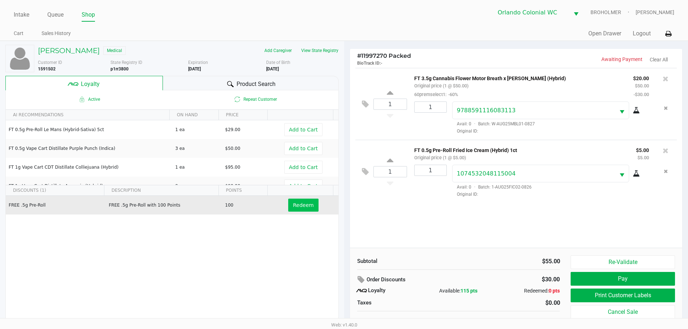
click at [306, 210] on button "Redeem" at bounding box center [303, 205] width 30 height 13
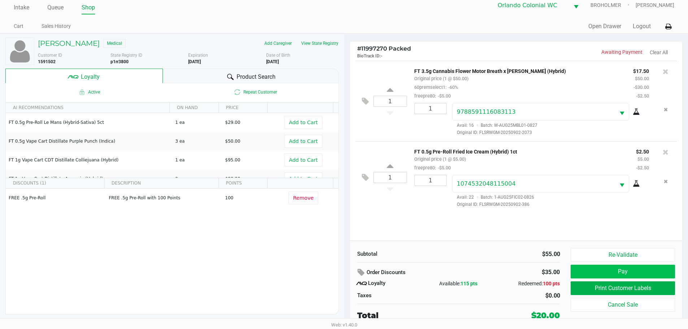
click at [661, 272] on button "Pay" at bounding box center [623, 272] width 104 height 14
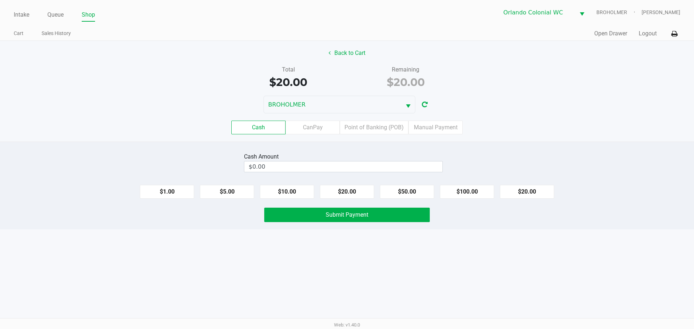
click at [529, 193] on button "$20.00" at bounding box center [527, 192] width 54 height 14
type input "$20.00"
click at [328, 215] on span "Submit Payment" at bounding box center [347, 214] width 43 height 7
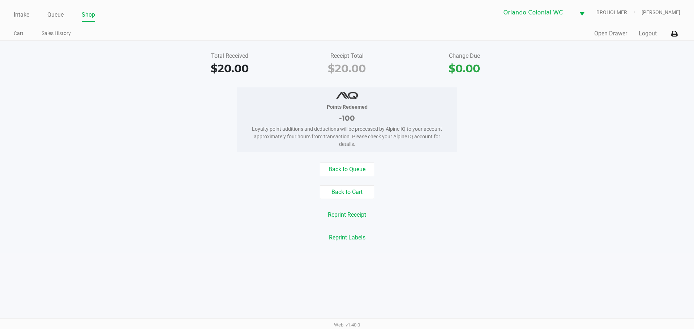
click at [191, 263] on div "Intake Queue Shop Orlando Colonial WC BROHOLMER Madison Olsen Cart Sales Histor…" at bounding box center [347, 164] width 694 height 329
click at [346, 188] on button "Back to Cart" at bounding box center [347, 192] width 54 height 14
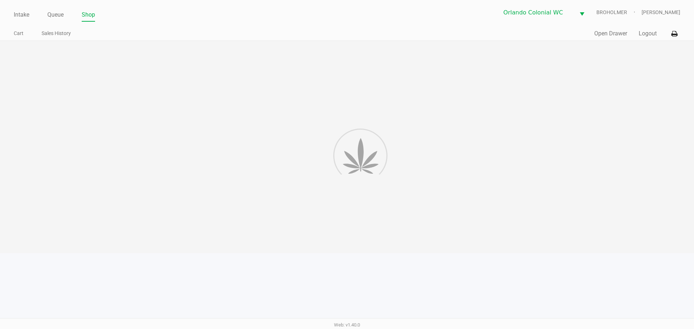
click at [435, 191] on div at bounding box center [347, 147] width 694 height 212
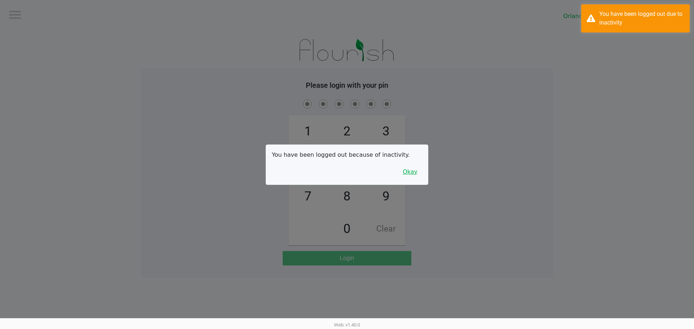
click at [418, 170] on button "Okay" at bounding box center [410, 172] width 24 height 14
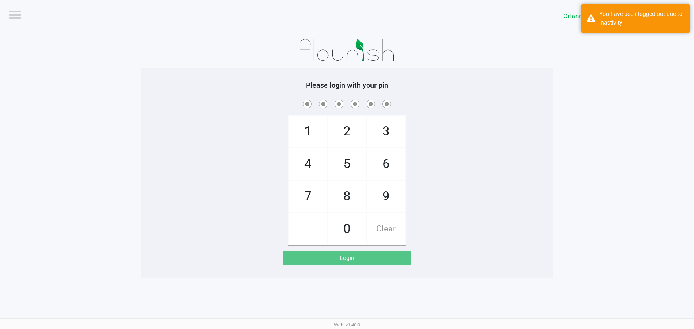
click at [429, 154] on div "1 4 7 2 5 8 0 3 6 9 Clear" at bounding box center [347, 171] width 412 height 147
checkbox input "true"
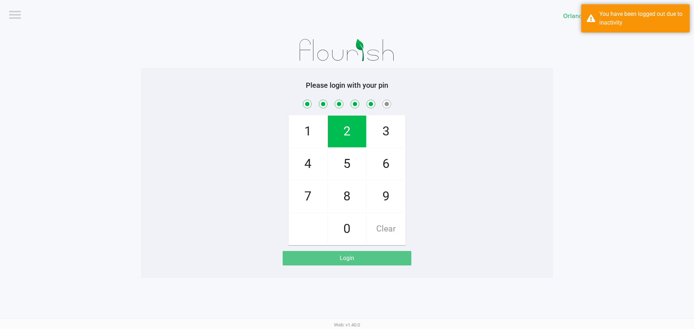
checkbox input "true"
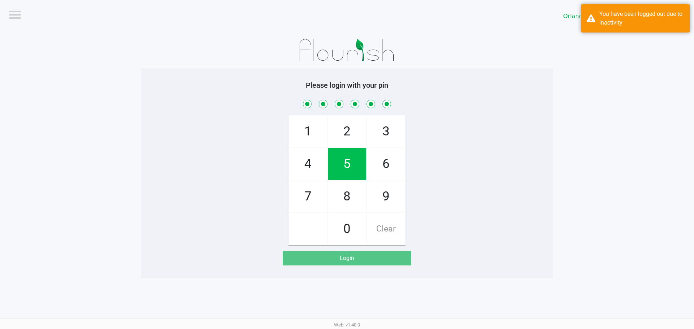
checkbox input "true"
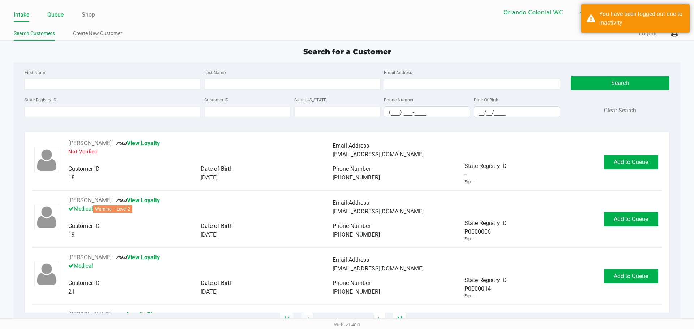
click at [56, 18] on link "Queue" at bounding box center [55, 15] width 16 height 10
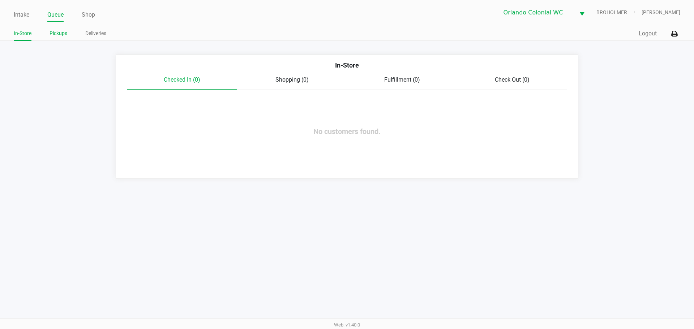
click at [64, 33] on link "Pickups" at bounding box center [59, 33] width 18 height 9
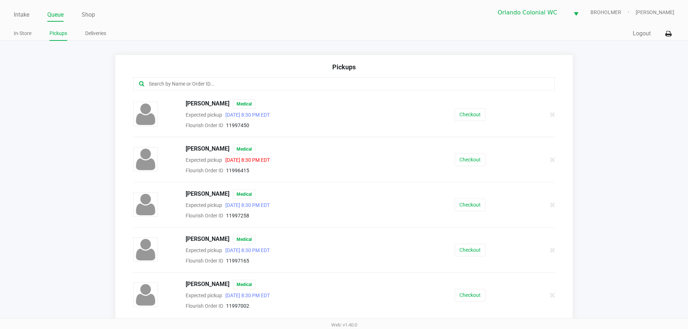
click at [190, 88] on input "text" at bounding box center [332, 84] width 369 height 8
click at [471, 204] on button "Checkout" at bounding box center [470, 205] width 31 height 13
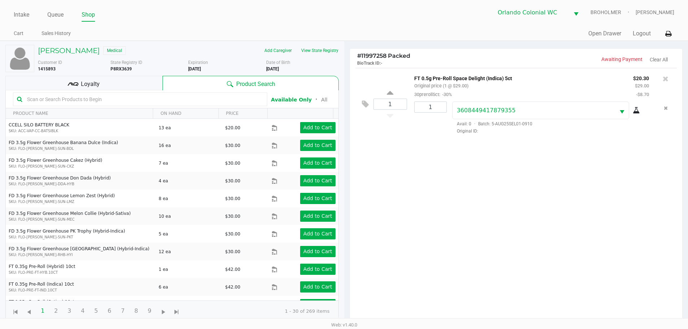
click at [112, 80] on div "Loyalty" at bounding box center [83, 83] width 157 height 14
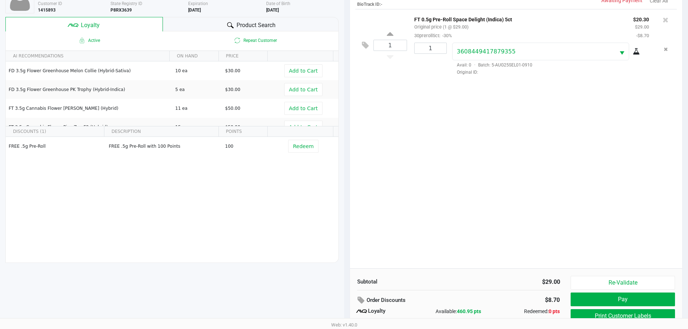
scroll to position [87, 0]
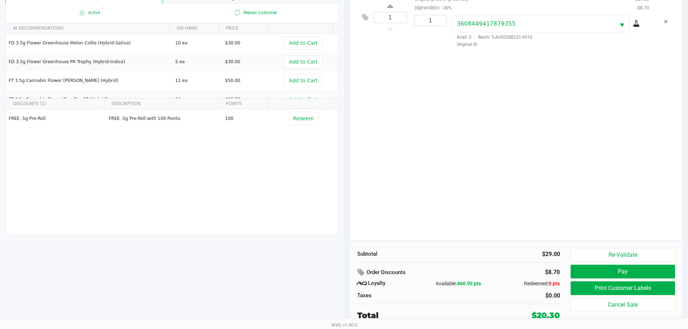
click at [650, 288] on button "Print Customer Labels" at bounding box center [623, 289] width 104 height 14
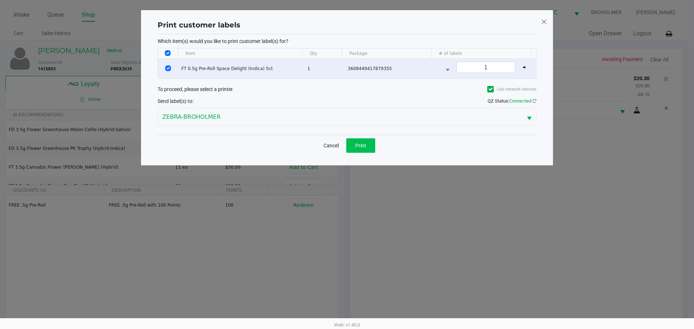
click at [364, 147] on span "Print" at bounding box center [360, 146] width 11 height 6
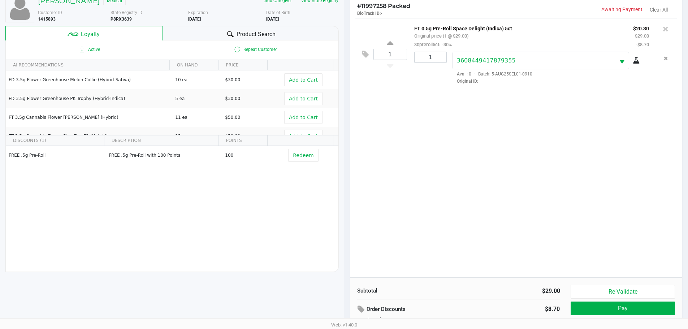
scroll to position [87, 0]
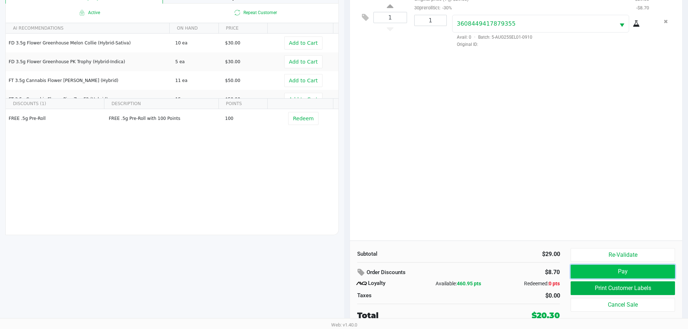
click at [668, 274] on button "Pay" at bounding box center [623, 272] width 104 height 14
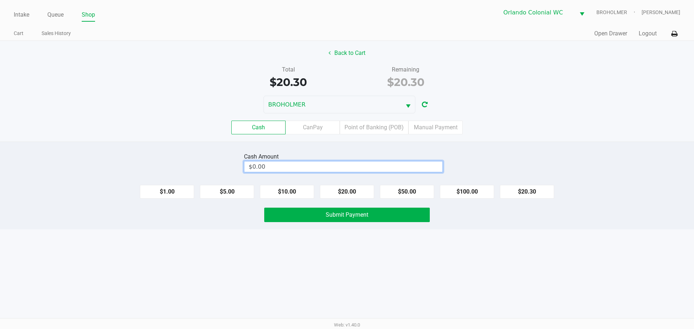
click at [342, 167] on input "$0.00" at bounding box center [343, 167] width 198 height 10
click at [208, 255] on div "Intake Queue Shop Orlando Colonial WC BROHOLMER Madison Olsen Cart Sales Histor…" at bounding box center [347, 164] width 694 height 329
type input "$20.50"
click at [290, 216] on button "Submit Payment" at bounding box center [347, 215] width 166 height 14
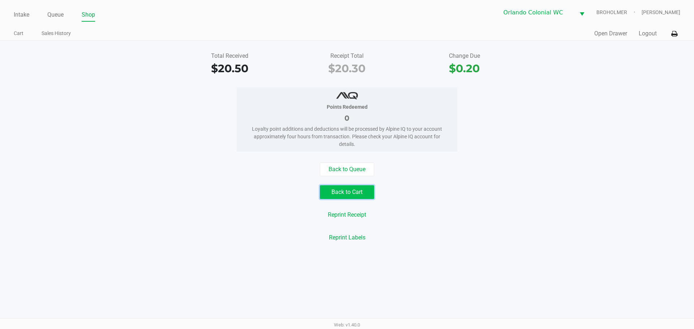
click at [364, 195] on button "Back to Cart" at bounding box center [347, 192] width 54 height 14
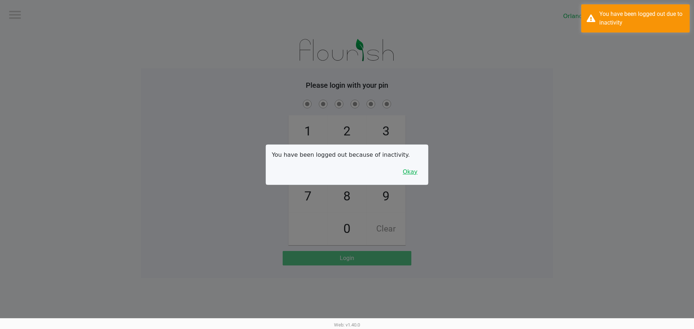
drag, startPoint x: 416, startPoint y: 170, endPoint x: 435, endPoint y: 140, distance: 35.7
click at [416, 168] on button "Okay" at bounding box center [410, 172] width 24 height 14
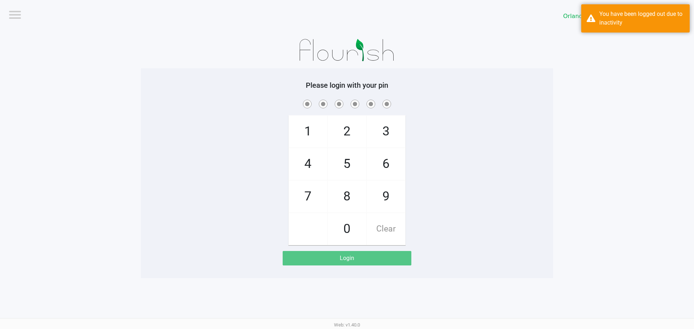
click at [436, 140] on div "1 4 7 2 5 8 0 3 6 9 Clear" at bounding box center [347, 171] width 412 height 147
checkbox input "true"
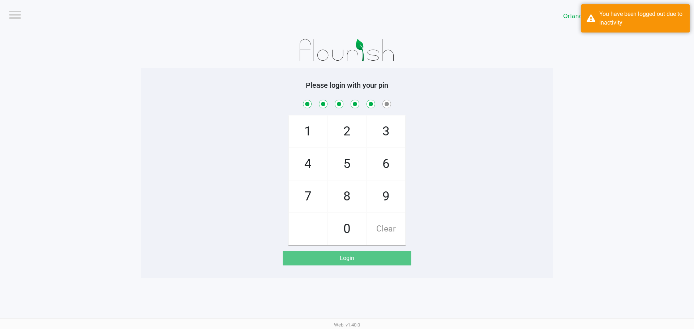
checkbox input "true"
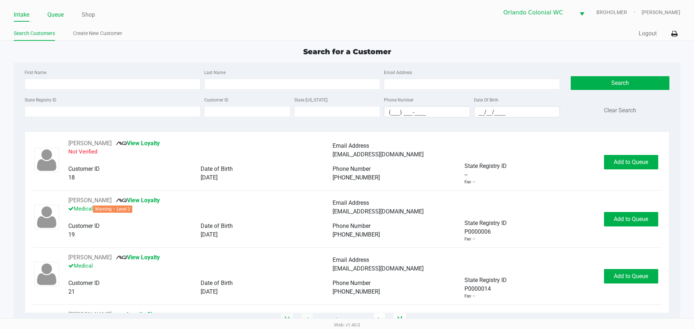
click at [53, 14] on link "Queue" at bounding box center [55, 15] width 16 height 10
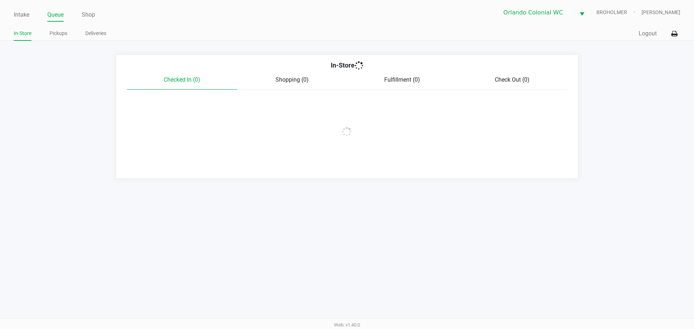
click at [55, 37] on link "Pickups" at bounding box center [59, 33] width 18 height 9
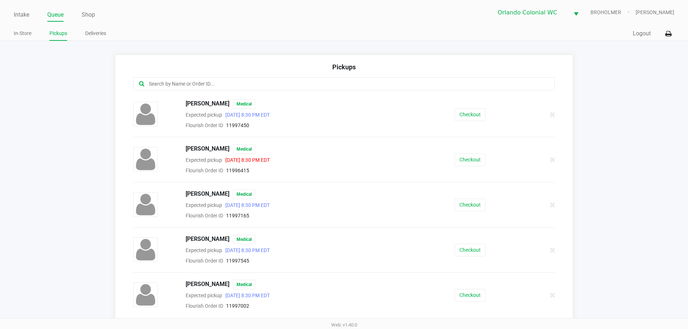
click at [207, 80] on input "text" at bounding box center [332, 84] width 369 height 8
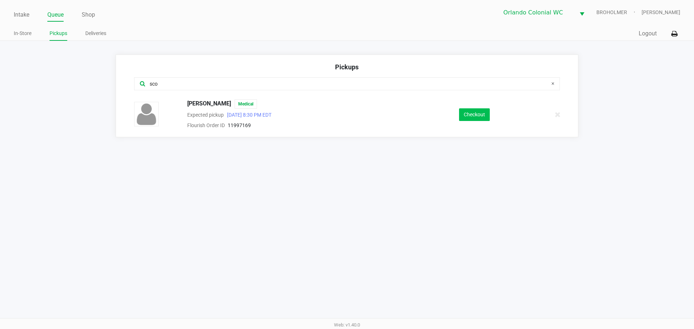
type input "sco"
click at [478, 116] on button "Checkout" at bounding box center [474, 114] width 31 height 13
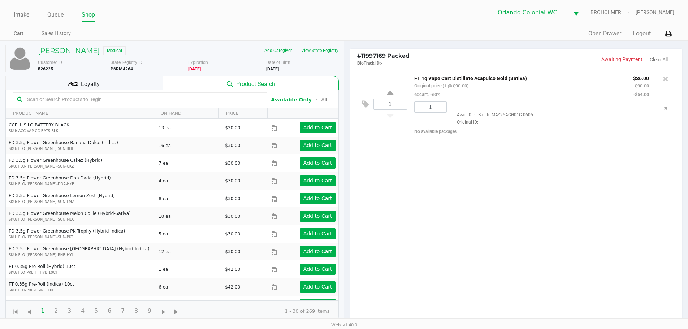
click at [120, 78] on div "Loyalty" at bounding box center [83, 83] width 157 height 14
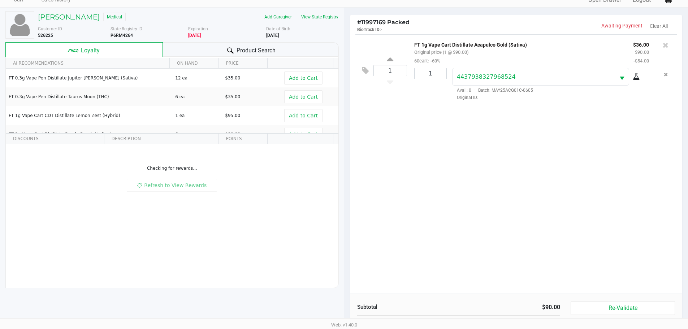
scroll to position [78, 0]
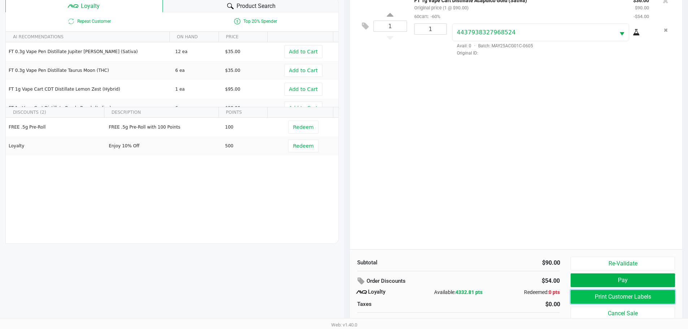
click at [616, 301] on button "Print Customer Labels" at bounding box center [623, 297] width 104 height 14
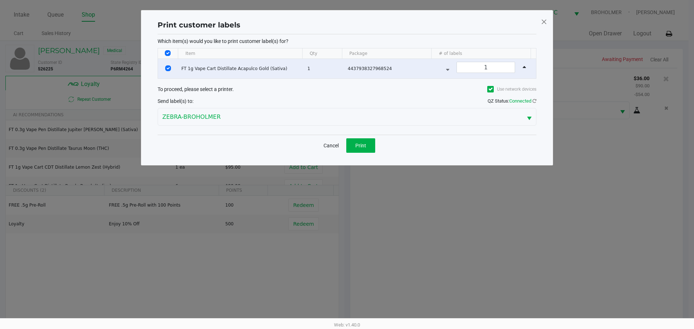
click at [370, 136] on div "Cancel Print" at bounding box center [347, 145] width 379 height 21
click at [369, 141] on button "Print" at bounding box center [360, 145] width 29 height 14
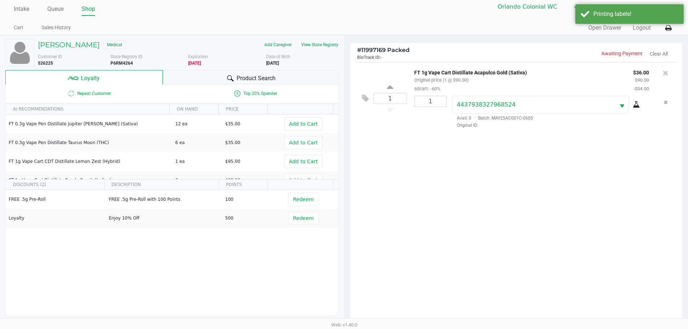
scroll to position [87, 0]
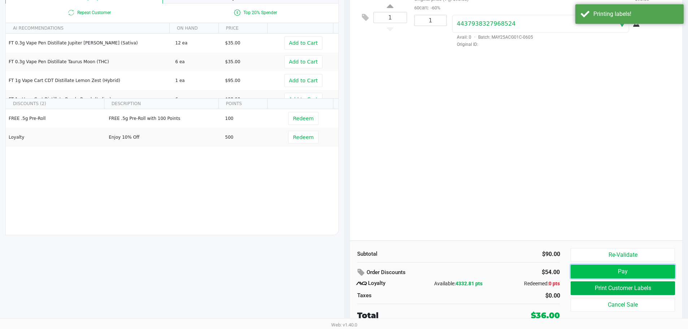
click at [582, 278] on button "Pay" at bounding box center [623, 272] width 104 height 14
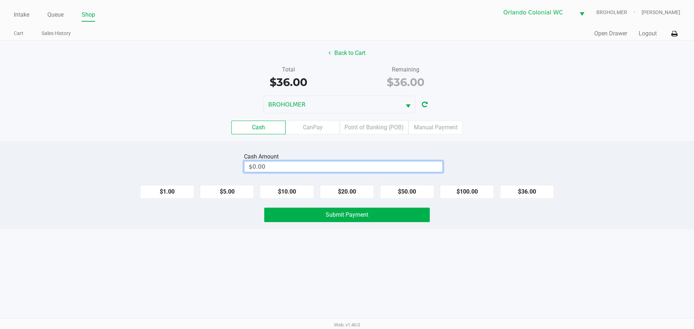
click at [332, 168] on input "$0.00" at bounding box center [343, 167] width 198 height 10
click at [322, 274] on div "Intake Queue Shop Orlando Colonial WC BROHOLMER Madison Olsen Cart Sales Histor…" at bounding box center [347, 164] width 694 height 329
type input "$40.00"
click at [350, 221] on button "Submit Payment" at bounding box center [347, 215] width 166 height 14
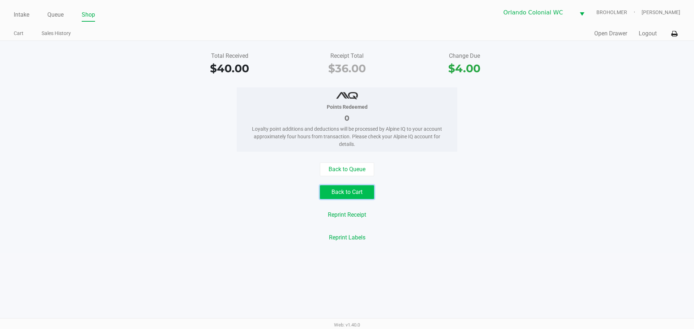
click at [358, 193] on button "Back to Cart" at bounding box center [347, 192] width 54 height 14
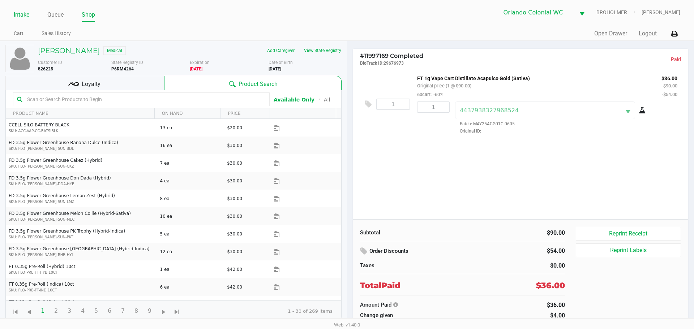
click at [26, 17] on link "Intake" at bounding box center [22, 15] width 16 height 10
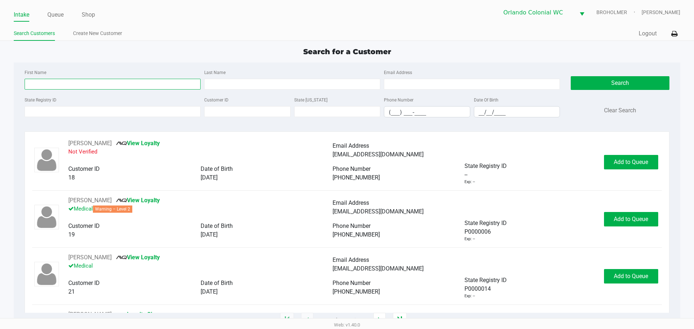
click at [130, 87] on input "First Name" at bounding box center [113, 84] width 176 height 11
type input "cameron"
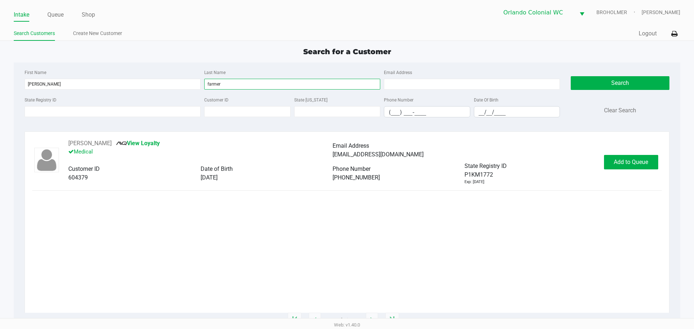
type input "farmer"
click at [658, 162] on div "Add to Queue" at bounding box center [633, 162] width 58 height 14
click at [648, 159] on button "Add to Queue" at bounding box center [631, 162] width 54 height 14
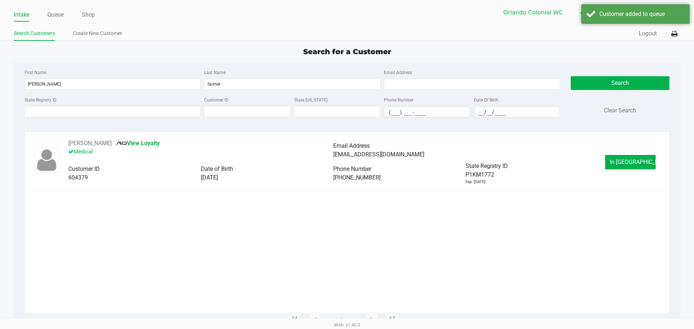
click at [648, 159] on button "In Queue" at bounding box center [630, 162] width 51 height 14
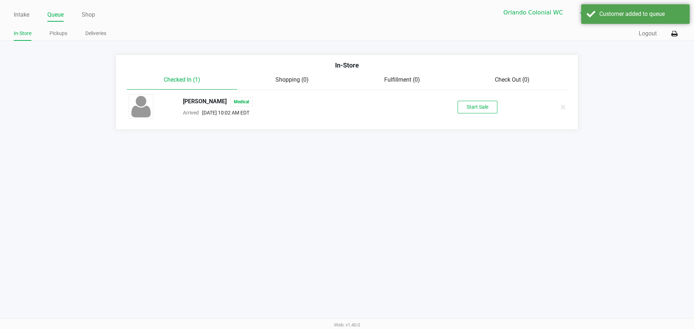
click at [475, 112] on button "Start Sale" at bounding box center [478, 107] width 40 height 13
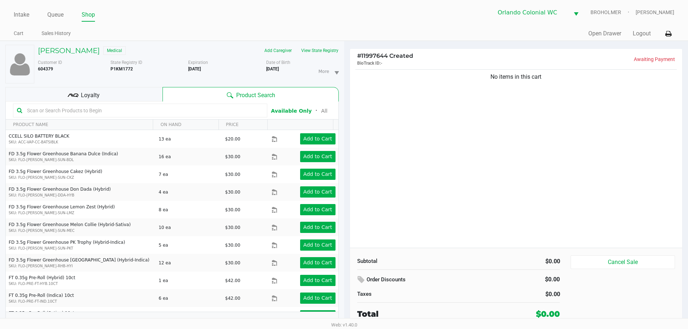
click at [127, 111] on input "text" at bounding box center [143, 110] width 239 height 11
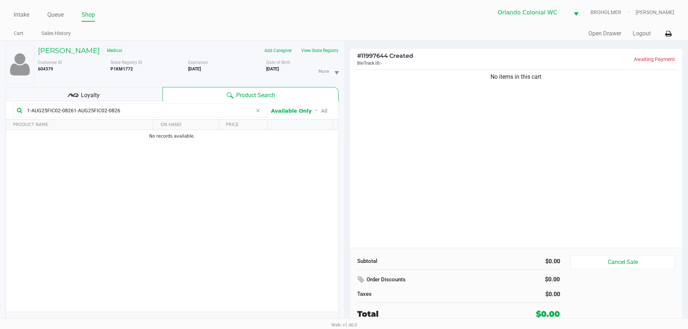
type input "1-AUG25FIC02-08261-AUG25FIC02-0826"
click at [520, 204] on div "No items in this cart" at bounding box center [516, 158] width 333 height 180
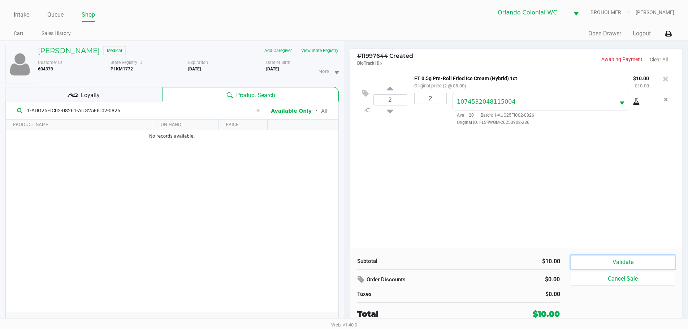
drag, startPoint x: 616, startPoint y: 263, endPoint x: 656, endPoint y: 291, distance: 49.2
click at [617, 263] on button "Validate" at bounding box center [623, 262] width 104 height 14
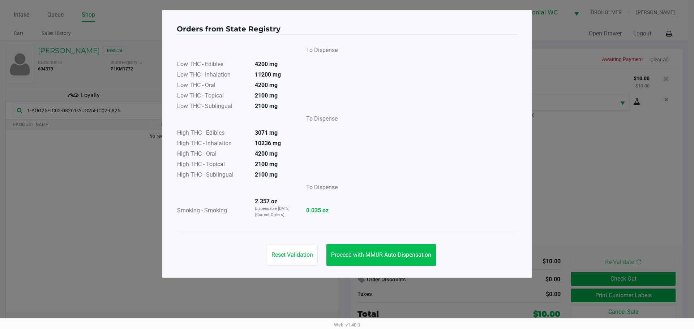
click at [400, 265] on div "Reset Validation Proceed with MMUR Auto-Dispensation" at bounding box center [347, 252] width 340 height 36
click at [392, 258] on span "Proceed with MMUR Auto-Dispensation" at bounding box center [381, 255] width 100 height 7
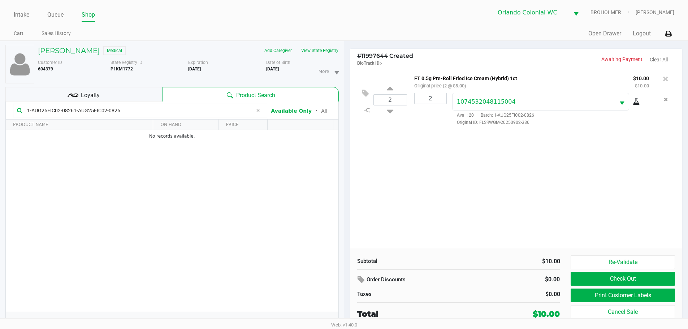
click at [107, 91] on div "Loyalty" at bounding box center [83, 94] width 157 height 14
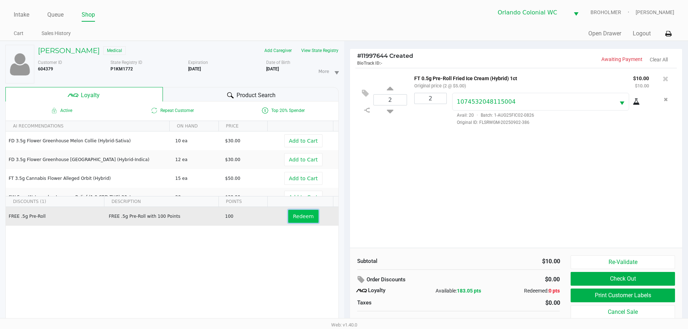
click at [288, 219] on button "Redeem" at bounding box center [303, 216] width 30 height 13
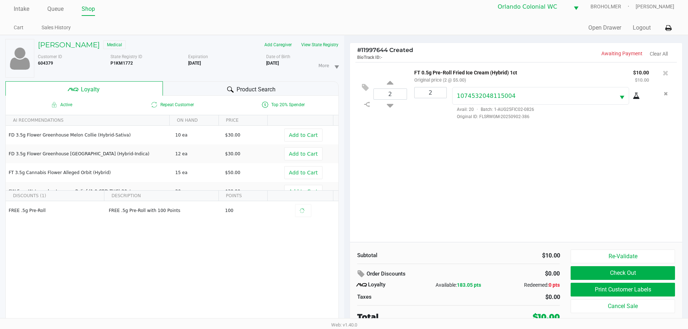
scroll to position [8, 0]
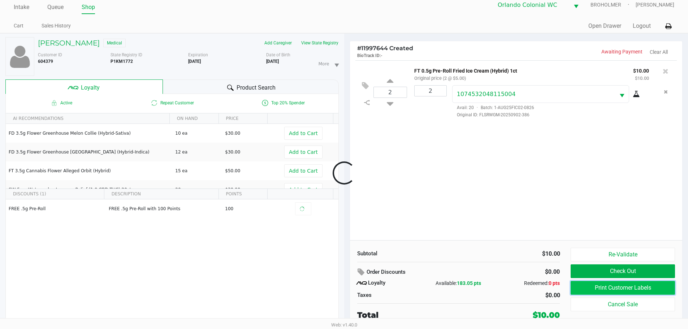
click at [619, 287] on button "Print Customer Labels" at bounding box center [623, 288] width 104 height 14
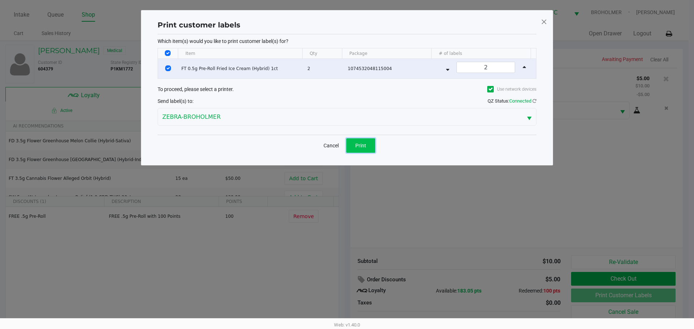
click at [371, 147] on button "Print" at bounding box center [360, 145] width 29 height 14
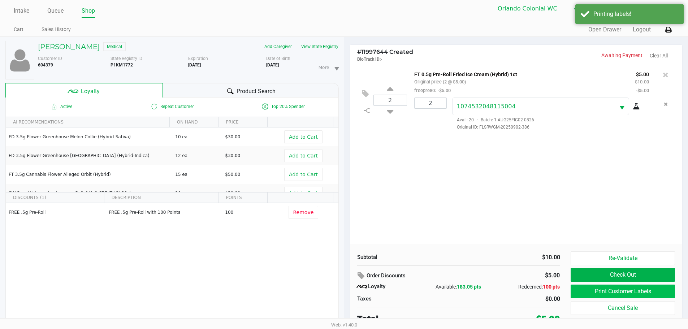
scroll to position [8, 0]
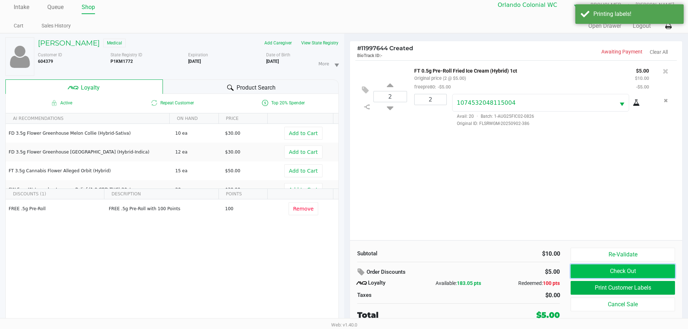
click at [610, 271] on button "Check Out" at bounding box center [623, 272] width 104 height 14
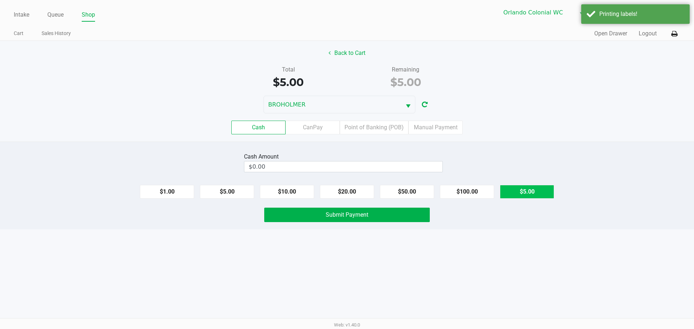
click at [525, 192] on button "$5.00" at bounding box center [527, 192] width 54 height 14
type input "$5.00"
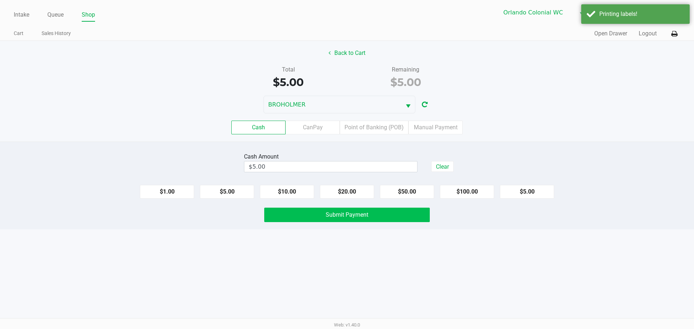
click at [328, 209] on button "Submit Payment" at bounding box center [347, 215] width 166 height 14
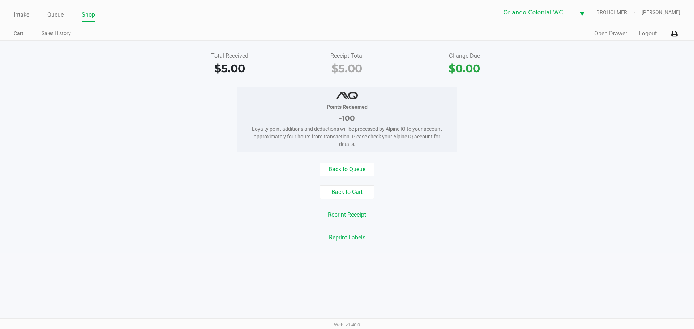
click at [364, 192] on button "Back to Cart" at bounding box center [347, 192] width 54 height 14
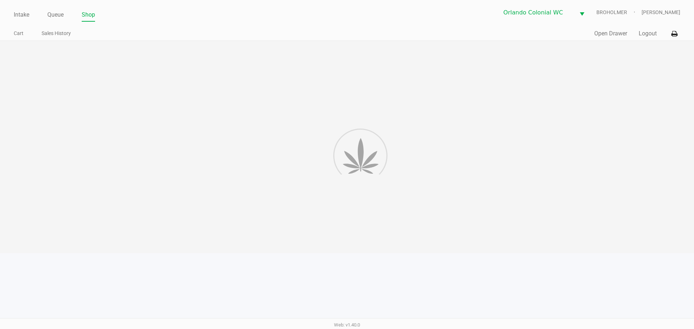
click at [456, 177] on div at bounding box center [347, 147] width 694 height 212
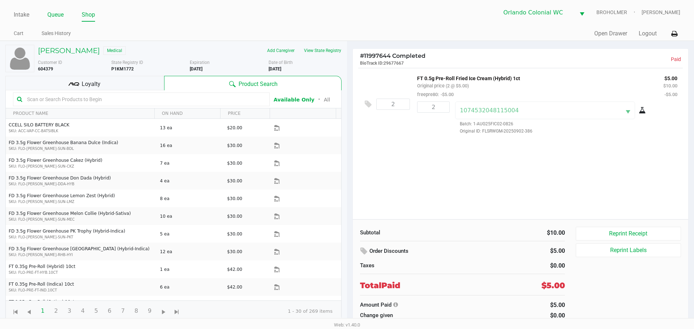
click at [57, 13] on link "Queue" at bounding box center [55, 15] width 16 height 10
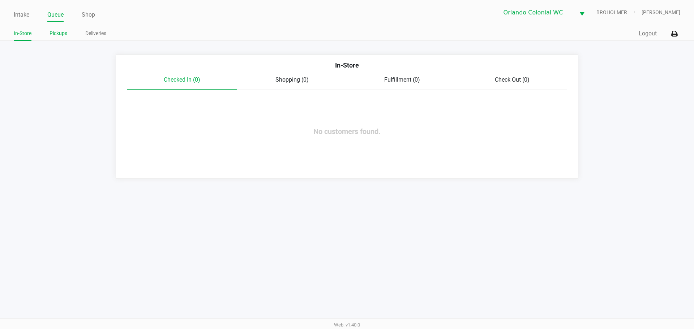
click at [56, 32] on link "Pickups" at bounding box center [59, 33] width 18 height 9
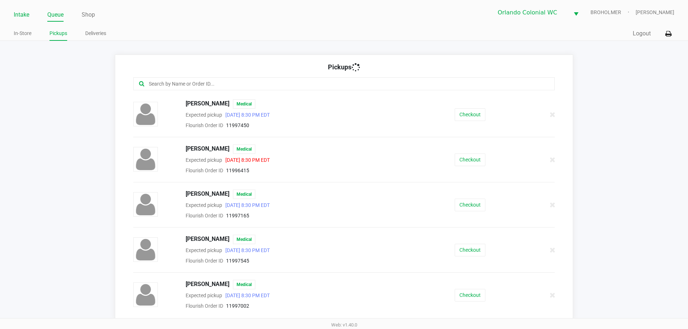
click at [15, 14] on link "Intake" at bounding box center [22, 15] width 16 height 10
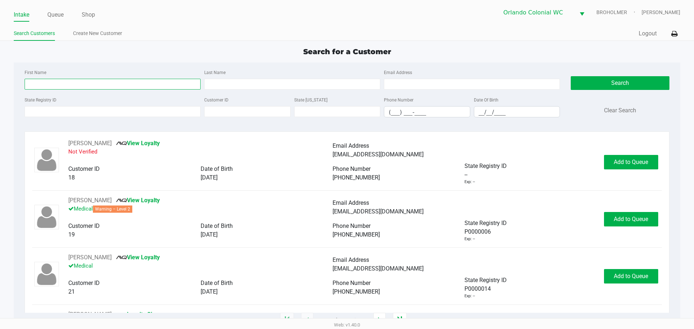
click at [179, 85] on input "First Name" at bounding box center [113, 84] width 176 height 11
type input "rubie"
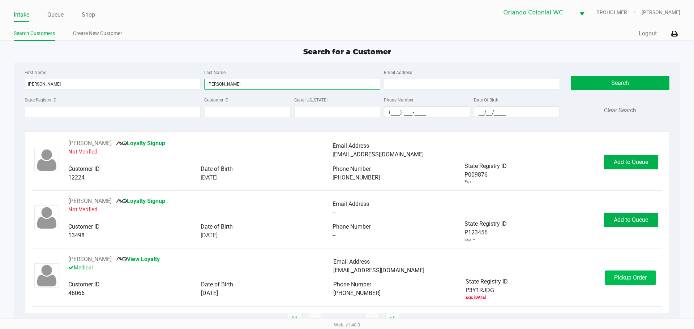
type input "evans"
click at [631, 275] on span "Pickup Order" at bounding box center [630, 277] width 33 height 7
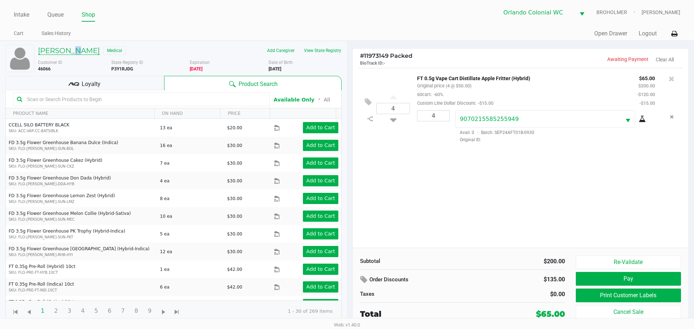
click at [72, 47] on h5 "RUBIE EVANS" at bounding box center [69, 50] width 62 height 9
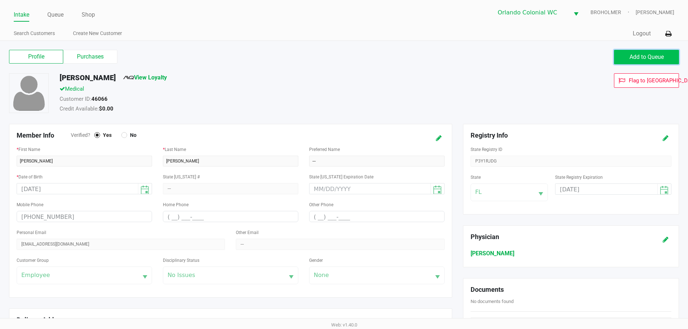
click at [665, 54] on button "Add to Queue" at bounding box center [646, 57] width 65 height 14
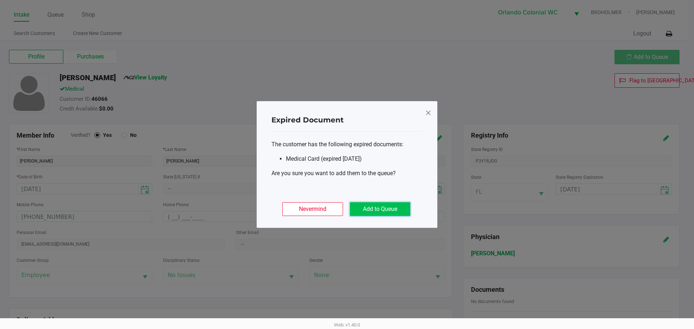
click at [382, 210] on button "Add to Queue" at bounding box center [380, 209] width 60 height 14
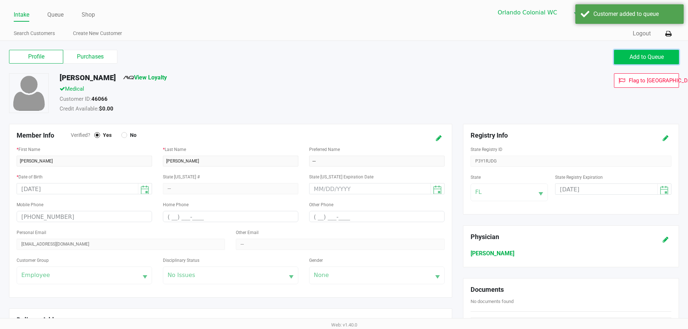
click at [647, 51] on button "Add to Queue" at bounding box center [646, 57] width 65 height 14
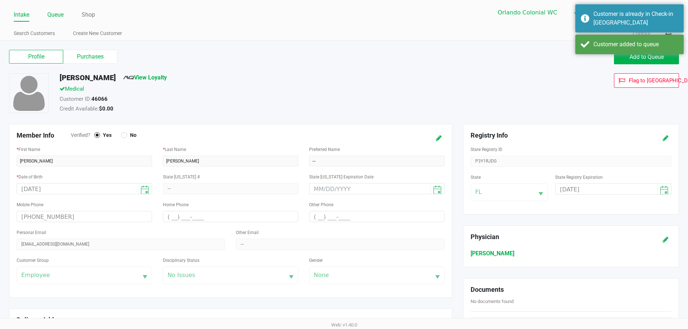
click at [59, 14] on link "Queue" at bounding box center [55, 15] width 16 height 10
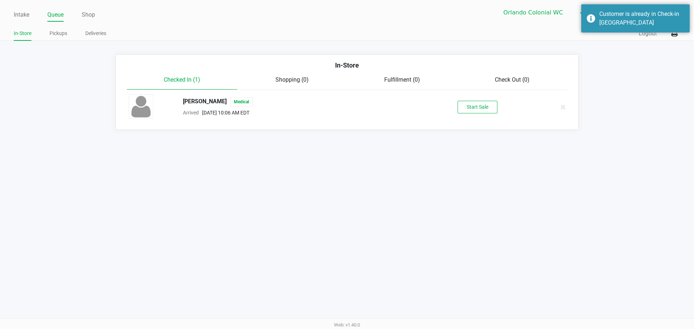
click at [453, 99] on div "RUBIE EVANS Medical Arrived Sep 24, 2025 10:06 AM EDT Start Sale" at bounding box center [346, 106] width 447 height 25
click at [471, 112] on button "Start Sale" at bounding box center [478, 107] width 40 height 13
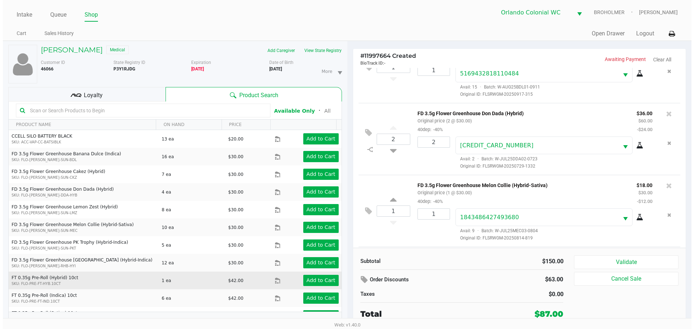
scroll to position [109, 0]
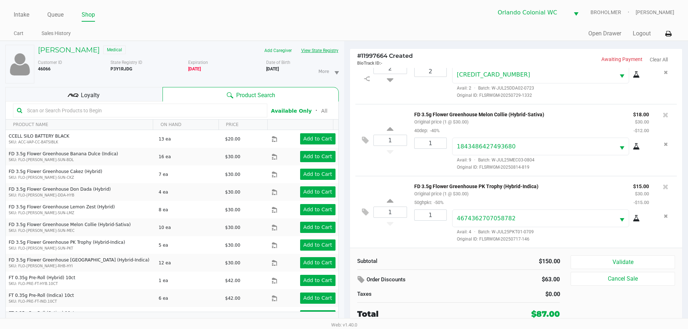
click at [319, 53] on button "View State Registry" at bounding box center [318, 51] width 42 height 12
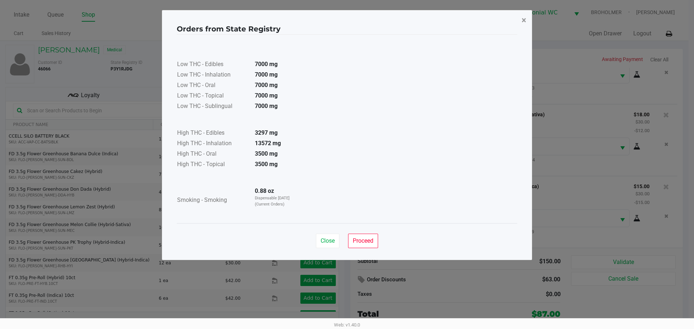
drag, startPoint x: 523, startPoint y: 22, endPoint x: 524, endPoint y: 29, distance: 7.7
click at [524, 23] on span "×" at bounding box center [523, 20] width 5 height 10
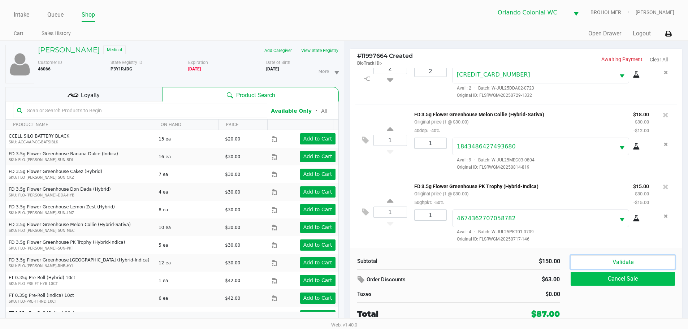
drag, startPoint x: 621, startPoint y: 261, endPoint x: 638, endPoint y: 276, distance: 22.5
click at [621, 261] on button "Validate" at bounding box center [623, 262] width 104 height 14
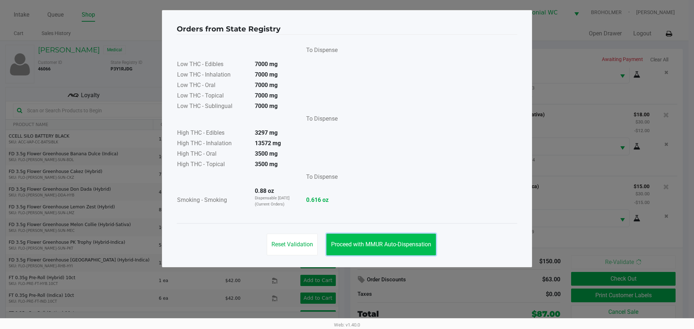
click at [397, 249] on button "Proceed with MMUR Auto-Dispensation" at bounding box center [380, 245] width 109 height 22
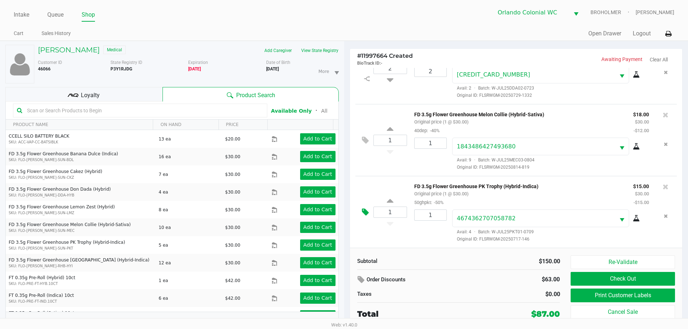
click at [367, 212] on icon at bounding box center [365, 212] width 7 height 8
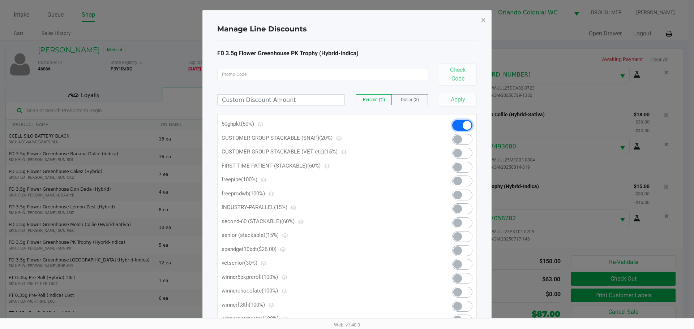
click at [465, 121] on span at bounding box center [467, 125] width 9 height 9
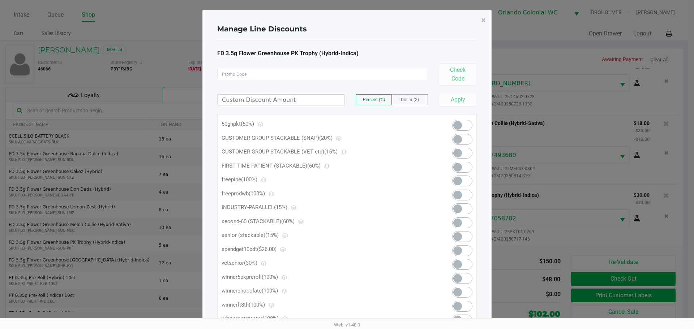
scroll to position [100, 0]
click at [485, 21] on span "×" at bounding box center [483, 20] width 5 height 10
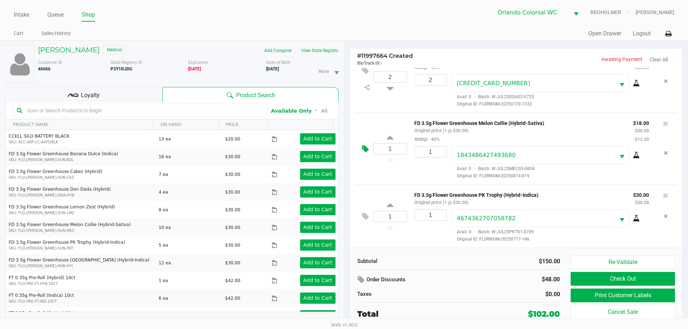
click at [367, 146] on icon at bounding box center [365, 149] width 7 height 8
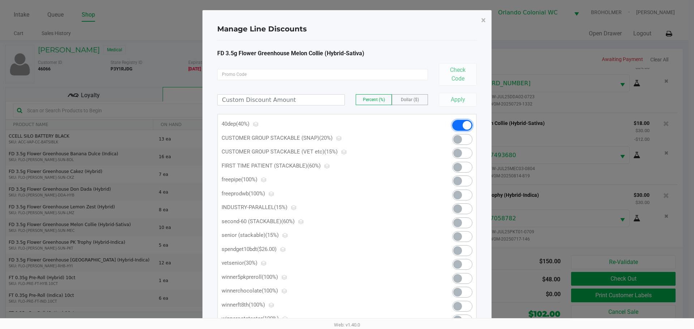
click at [457, 127] on span at bounding box center [462, 125] width 20 height 11
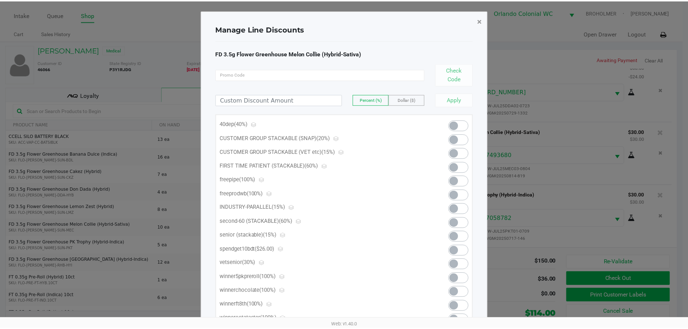
scroll to position [92, 0]
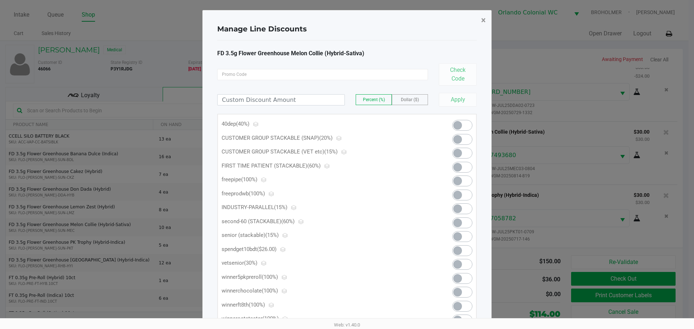
click at [486, 23] on button "×" at bounding box center [483, 20] width 16 height 20
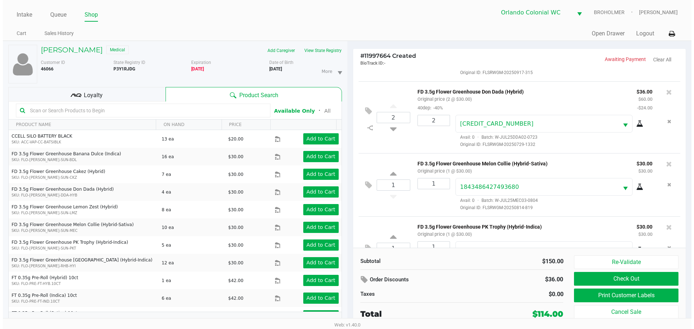
scroll to position [0, 0]
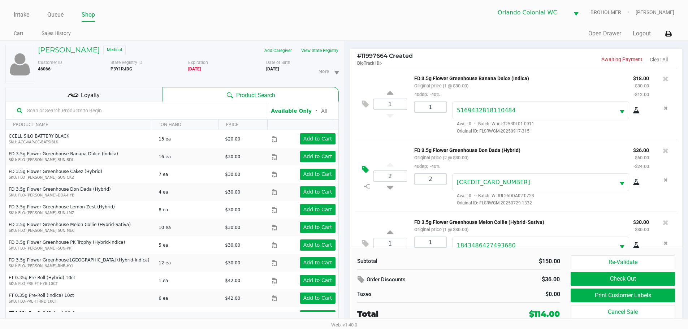
click at [365, 170] on icon at bounding box center [365, 170] width 7 height 8
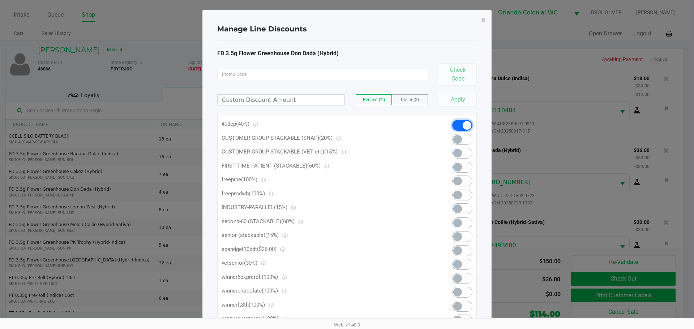
click at [463, 126] on span at bounding box center [467, 125] width 9 height 9
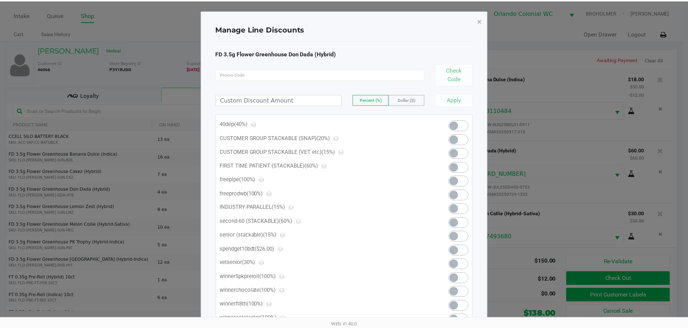
scroll to position [83, 0]
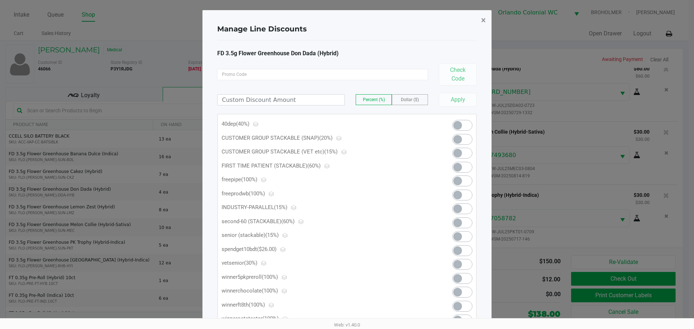
click at [484, 18] on span "×" at bounding box center [483, 20] width 5 height 10
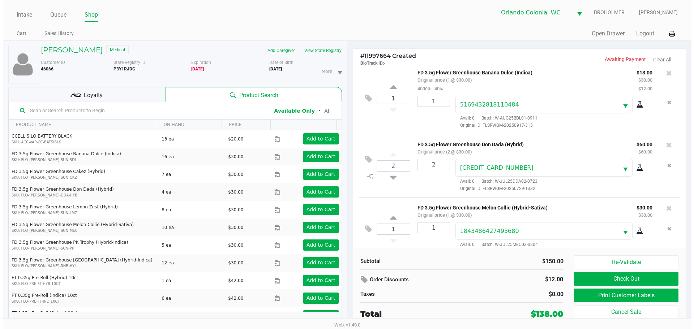
scroll to position [0, 0]
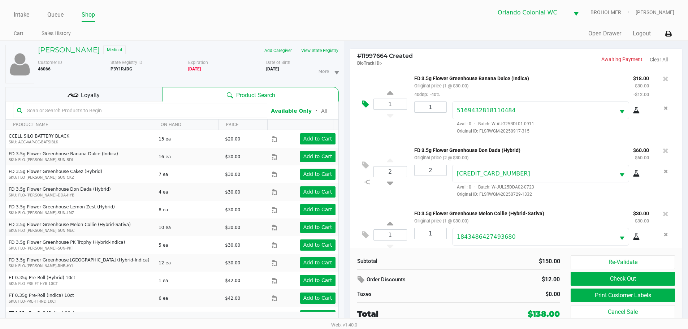
click at [362, 102] on button at bounding box center [367, 104] width 13 height 17
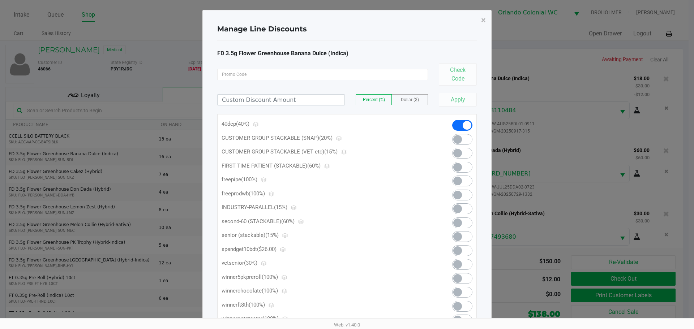
click at [455, 126] on span at bounding box center [462, 125] width 20 height 11
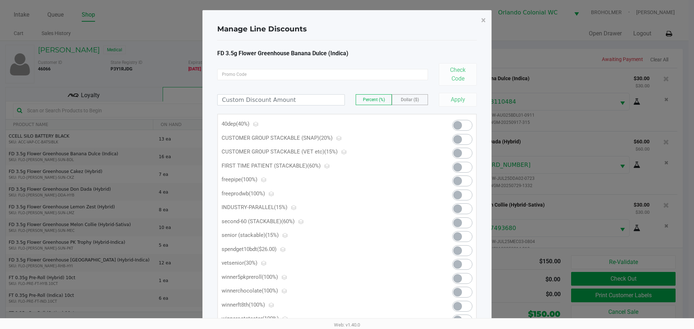
scroll to position [74, 0]
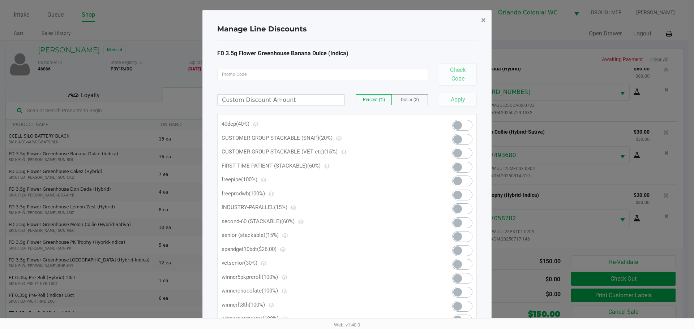
click at [482, 22] on span "×" at bounding box center [483, 20] width 5 height 10
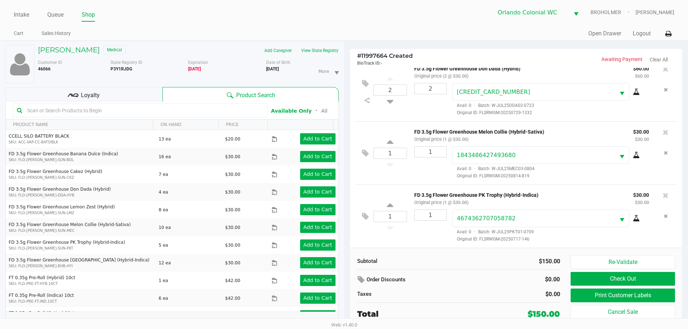
click at [102, 90] on div "Loyalty" at bounding box center [83, 94] width 157 height 14
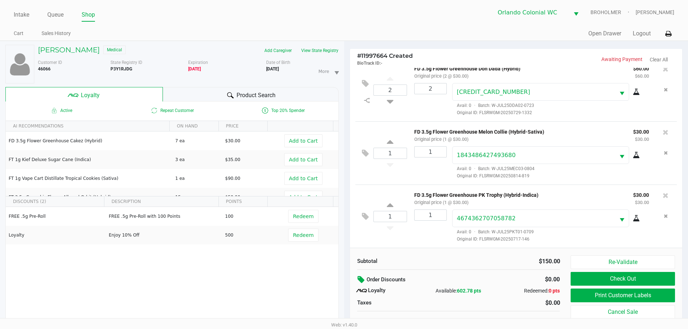
click at [365, 280] on icon at bounding box center [362, 280] width 9 height 8
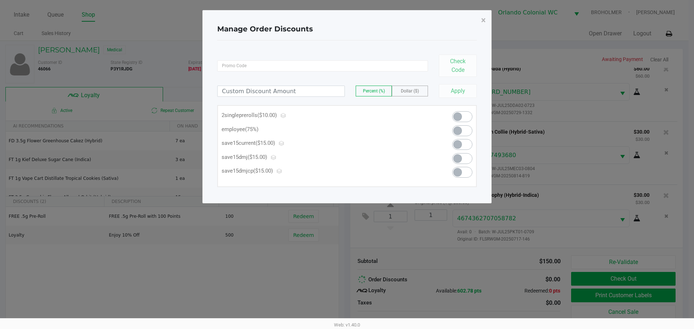
click at [465, 128] on span at bounding box center [462, 130] width 20 height 11
type input "75.00"
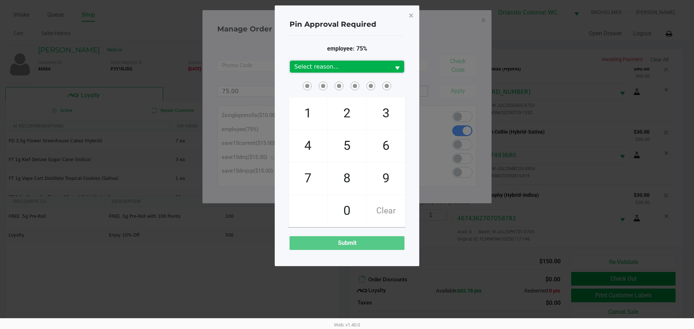
click at [364, 68] on span "Select reason..." at bounding box center [340, 67] width 92 height 9
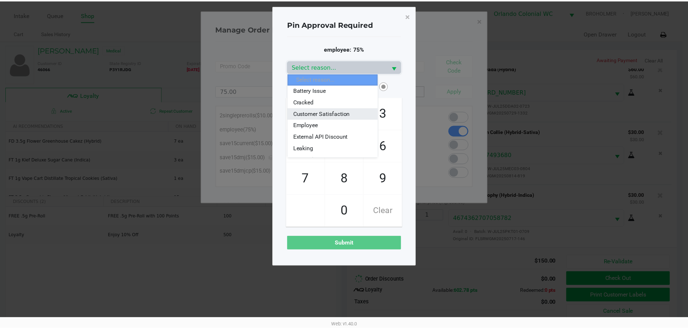
scroll to position [0, 0]
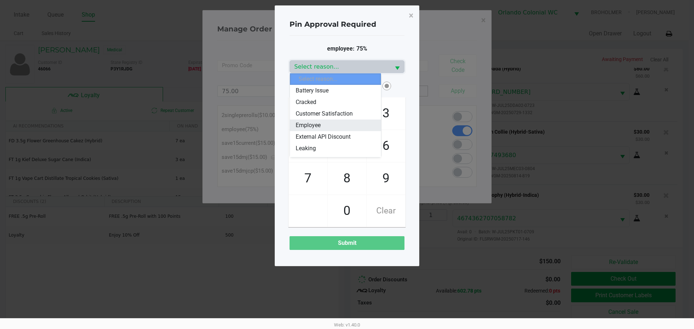
click at [330, 123] on li "Employee" at bounding box center [335, 126] width 91 height 12
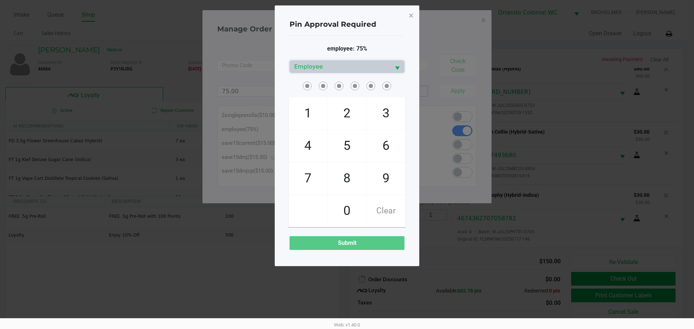
click at [292, 87] on span at bounding box center [346, 85] width 115 height 11
checkbox input "true"
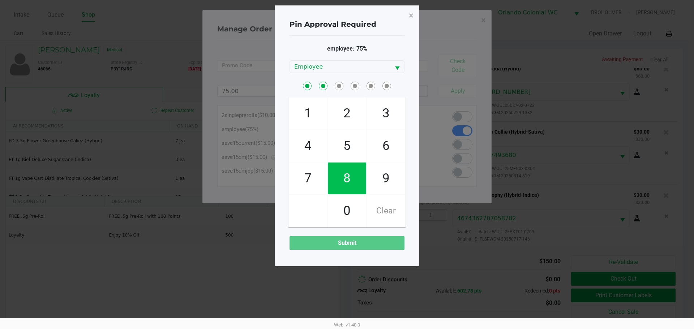
checkbox input "true"
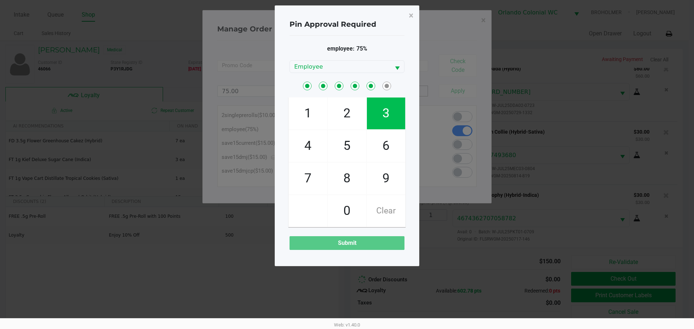
checkbox input "true"
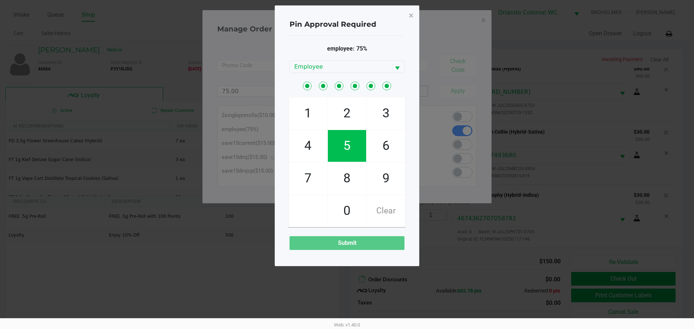
checkbox input "true"
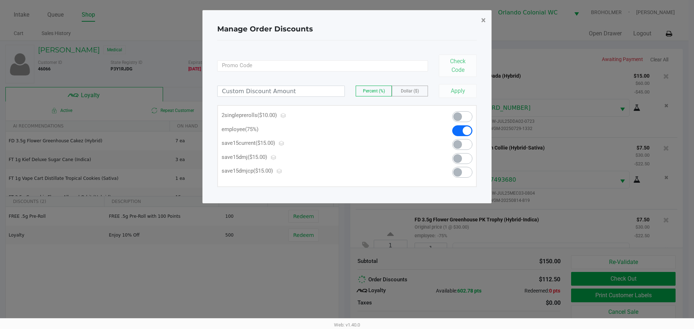
click at [481, 23] on span "×" at bounding box center [483, 20] width 5 height 10
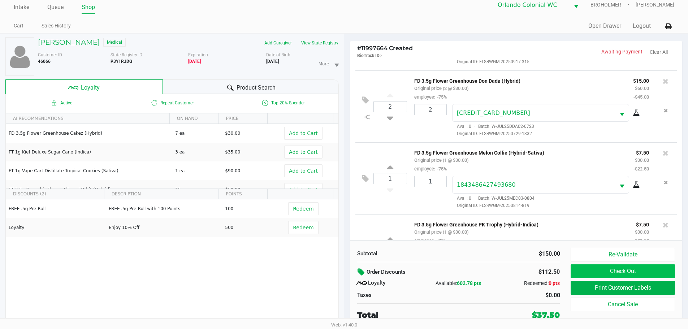
scroll to position [109, 0]
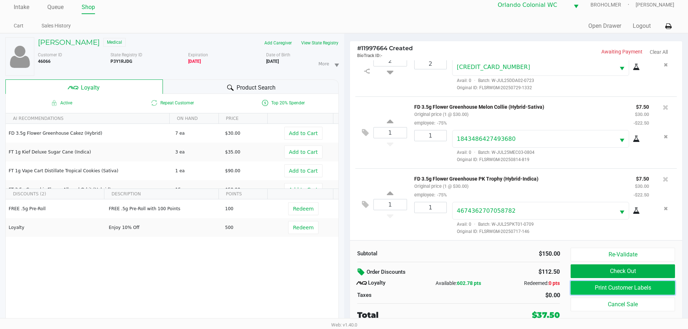
click at [610, 287] on button "Print Customer Labels" at bounding box center [623, 288] width 104 height 14
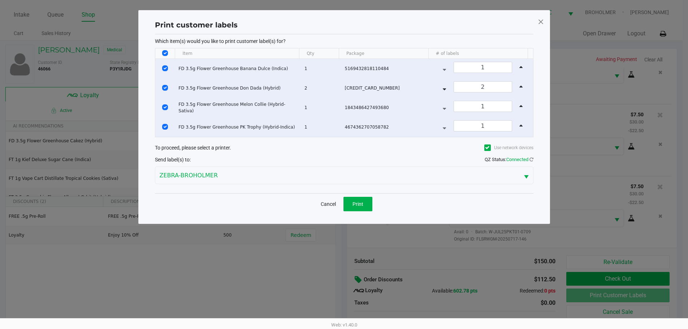
scroll to position [0, 0]
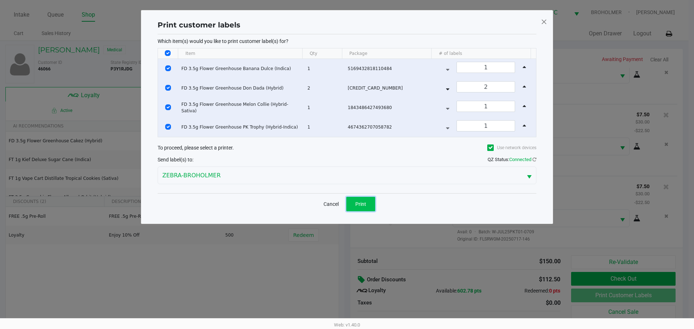
click at [365, 205] on span "Print" at bounding box center [360, 204] width 11 height 6
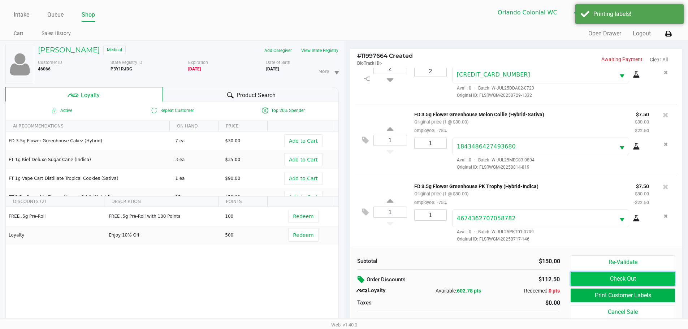
click at [624, 282] on button "Check Out" at bounding box center [623, 279] width 104 height 14
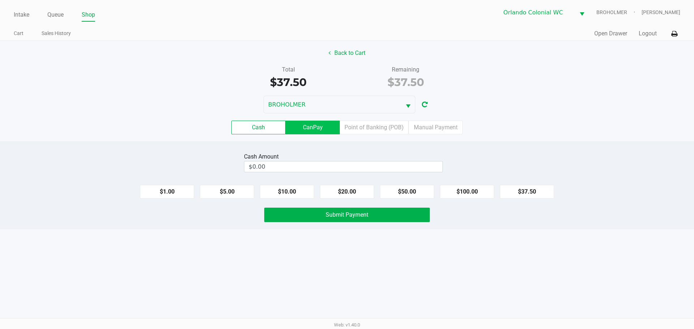
click at [318, 126] on label "CanPay" at bounding box center [312, 128] width 54 height 14
click at [0, 0] on 2 "CanPay" at bounding box center [0, 0] width 0 height 0
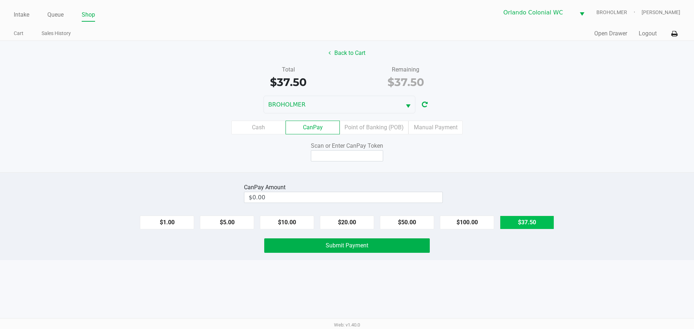
click at [517, 225] on button "$37.50" at bounding box center [527, 223] width 54 height 14
type input "$37.50"
click at [323, 158] on input at bounding box center [347, 155] width 72 height 11
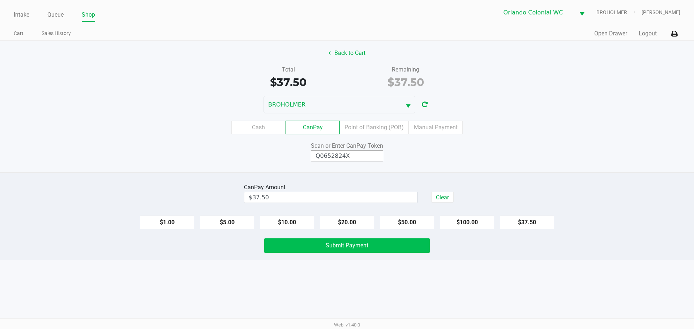
type input "Q0652824X"
click at [364, 244] on span "Submit Payment" at bounding box center [347, 245] width 43 height 7
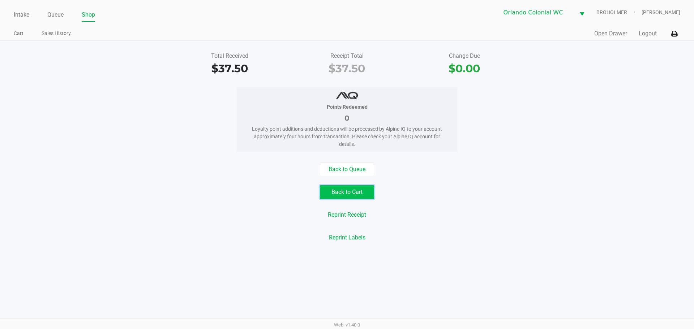
click at [352, 193] on button "Back to Cart" at bounding box center [347, 192] width 54 height 14
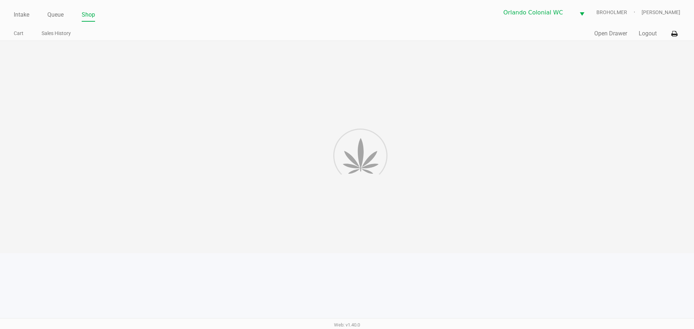
click at [424, 181] on div at bounding box center [347, 147] width 694 height 212
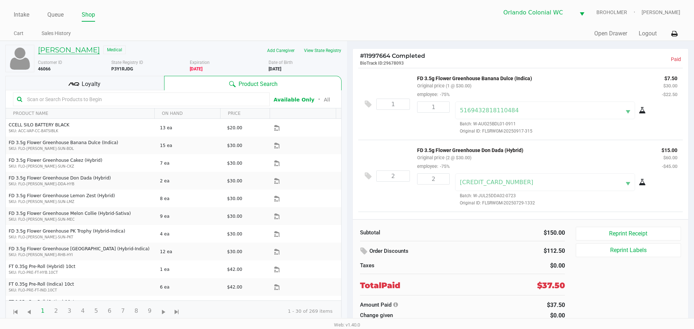
click at [64, 53] on h5 "RUBIE EVANS" at bounding box center [69, 50] width 62 height 9
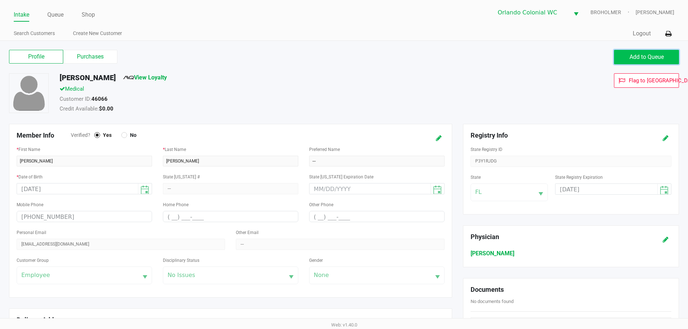
click at [668, 56] on button "Add to Queue" at bounding box center [646, 57] width 65 height 14
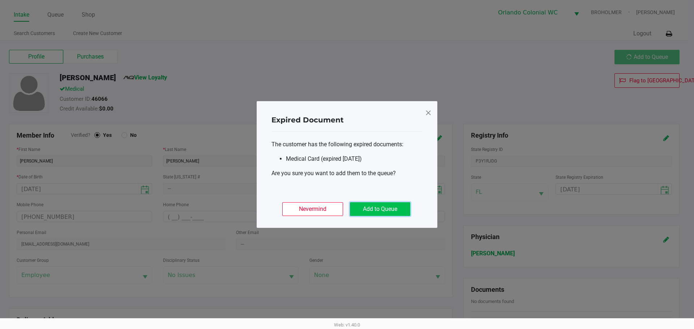
click at [402, 213] on button "Add to Queue" at bounding box center [380, 209] width 60 height 14
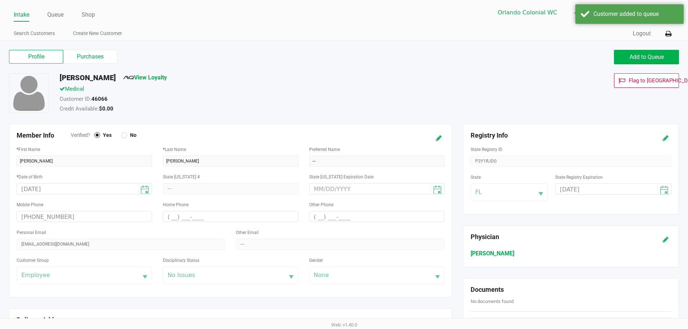
click at [633, 68] on div "Profile Purchases Add to Queue" at bounding box center [344, 60] width 681 height 25
click at [635, 53] on span "Add to Queue" at bounding box center [647, 56] width 34 height 7
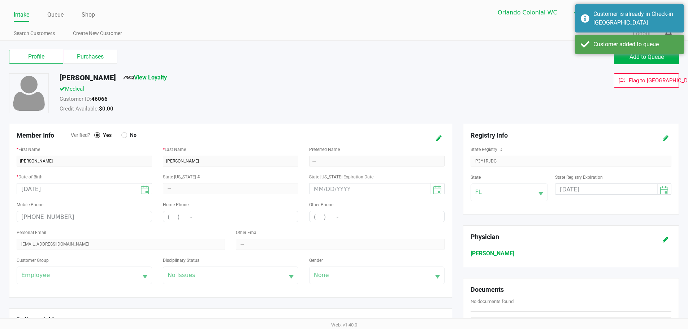
click at [65, 13] on ul "Intake Queue Shop" at bounding box center [179, 15] width 330 height 12
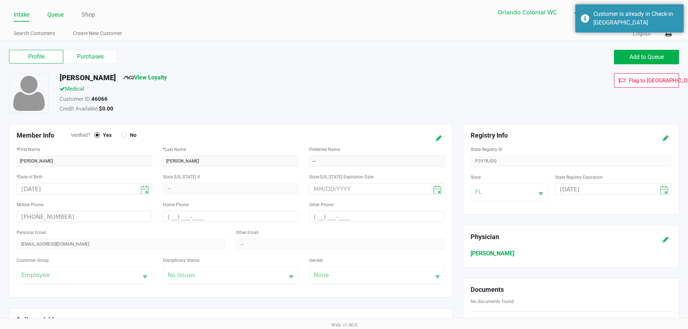
click at [55, 14] on link "Queue" at bounding box center [55, 15] width 16 height 10
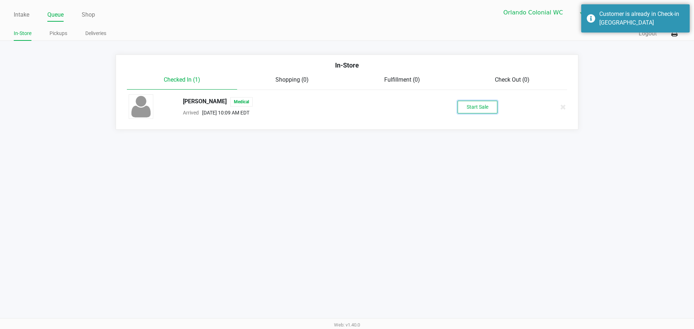
drag, startPoint x: 469, startPoint y: 110, endPoint x: 456, endPoint y: 106, distance: 13.9
click at [470, 110] on button "Start Sale" at bounding box center [478, 107] width 40 height 13
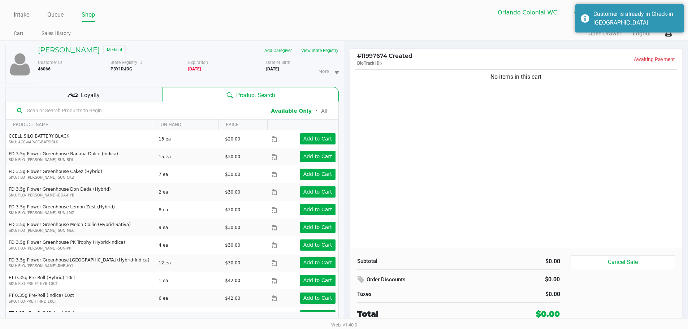
click at [171, 108] on input "text" at bounding box center [143, 110] width 239 height 11
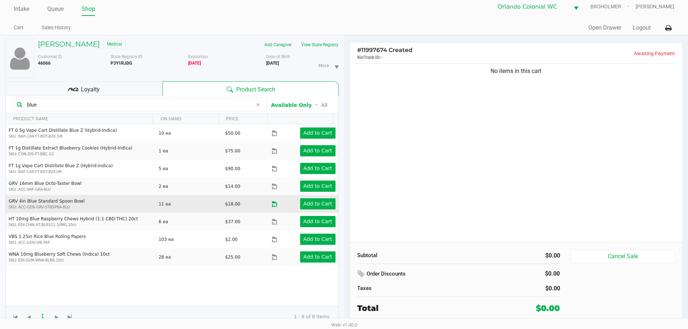
scroll to position [8, 0]
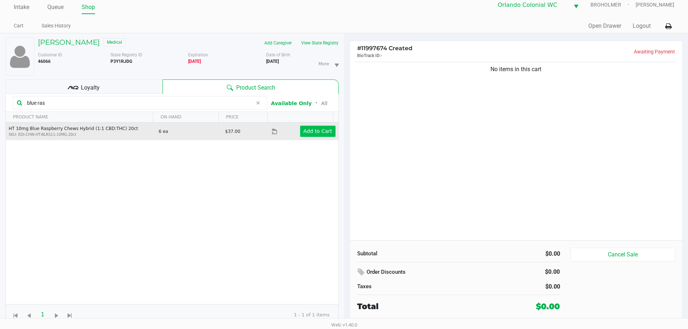
type input "blue ras"
click at [309, 131] on app-button-loader "Add to Cart" at bounding box center [318, 131] width 29 height 6
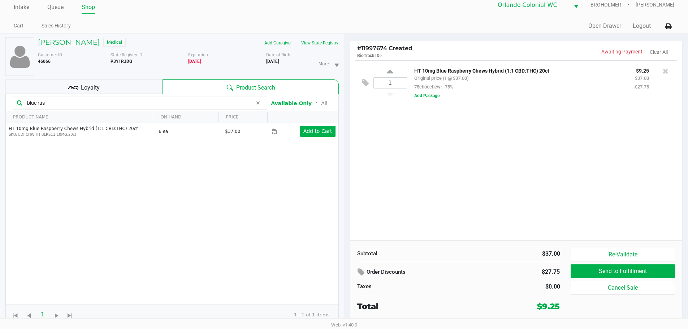
click at [111, 91] on div "Loyalty" at bounding box center [83, 87] width 157 height 14
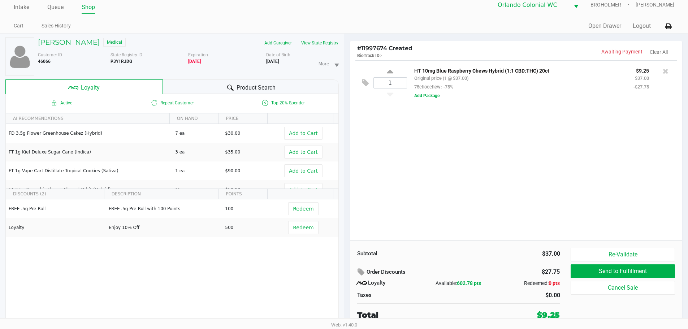
click at [435, 133] on div "1 HT 10mg Blue Raspberry Chews Hybrid (1:1 CBD:THC) 20ct Original price (1 @ $3…" at bounding box center [516, 150] width 333 height 180
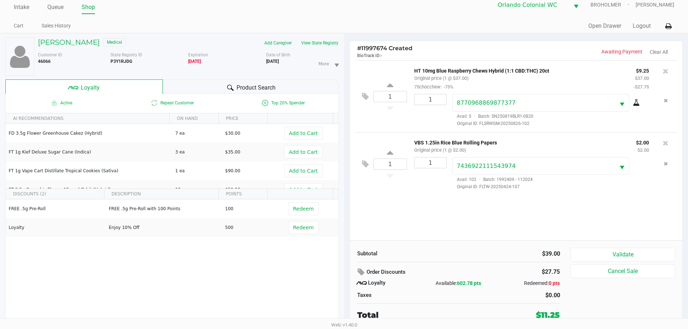
click at [269, 92] on span "Product Search" at bounding box center [256, 87] width 39 height 9
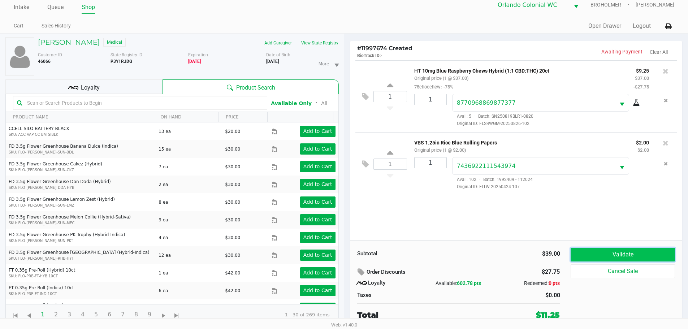
click at [584, 250] on button "Validate" at bounding box center [623, 255] width 104 height 14
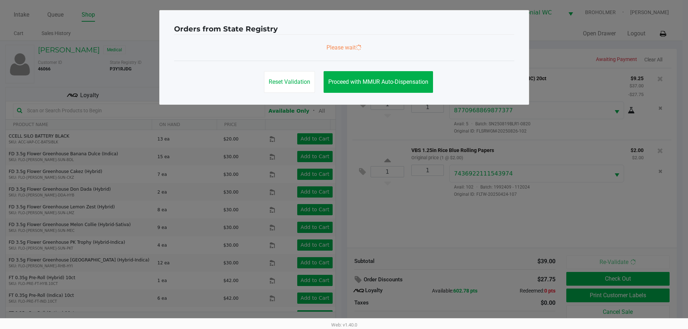
scroll to position [0, 0]
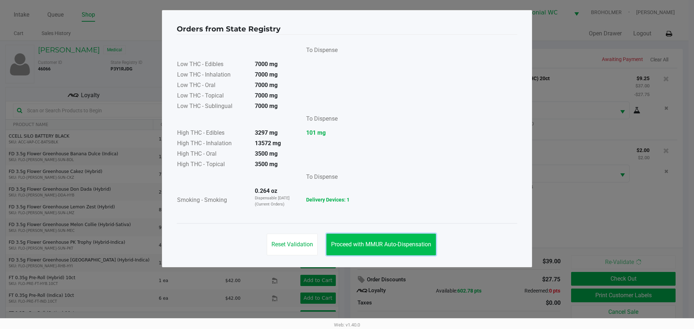
click at [402, 236] on button "Proceed with MMUR Auto-Dispensation" at bounding box center [380, 245] width 109 height 22
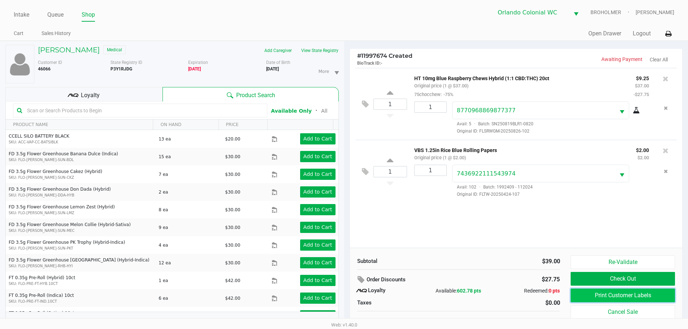
click at [648, 295] on button "Print Customer Labels" at bounding box center [623, 296] width 104 height 14
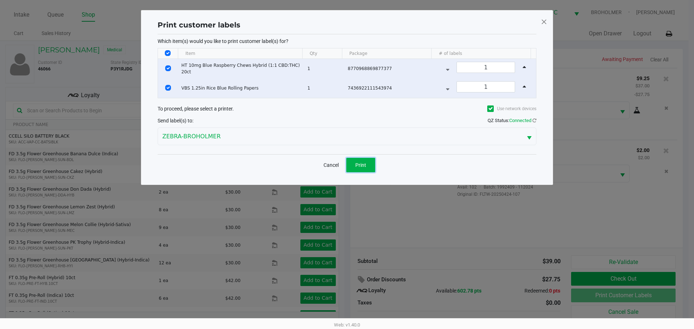
click at [362, 158] on button "Print" at bounding box center [360, 165] width 29 height 14
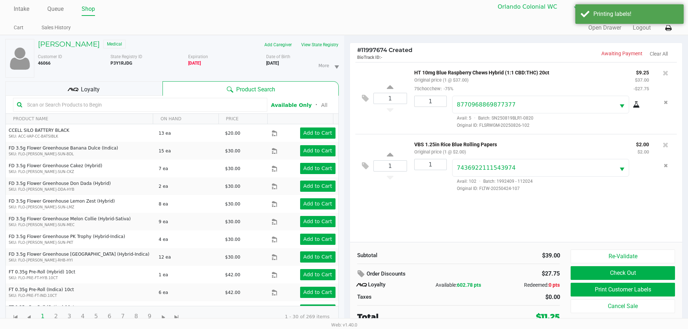
scroll to position [8, 0]
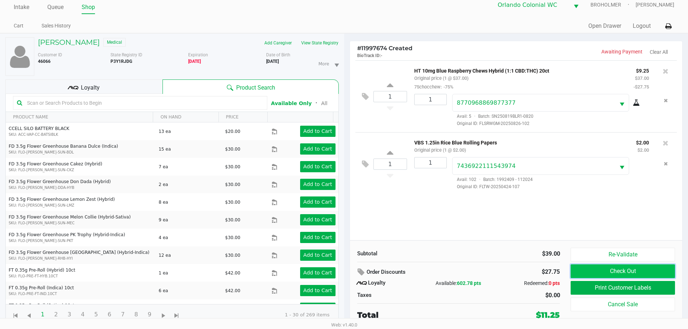
click at [629, 272] on button "Check Out" at bounding box center [623, 272] width 104 height 14
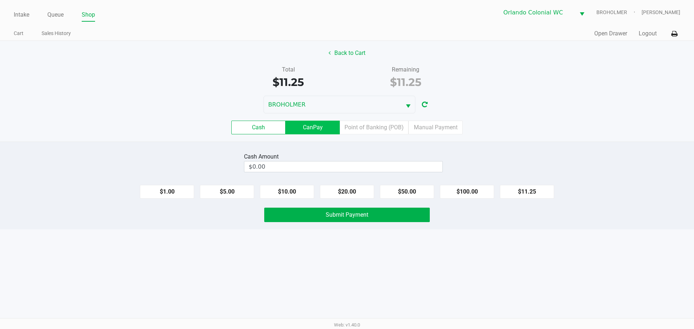
drag, startPoint x: 334, startPoint y: 127, endPoint x: 414, endPoint y: 171, distance: 91.5
click at [334, 127] on label "CanPay" at bounding box center [312, 128] width 54 height 14
click at [0, 0] on 2 "CanPay" at bounding box center [0, 0] width 0 height 0
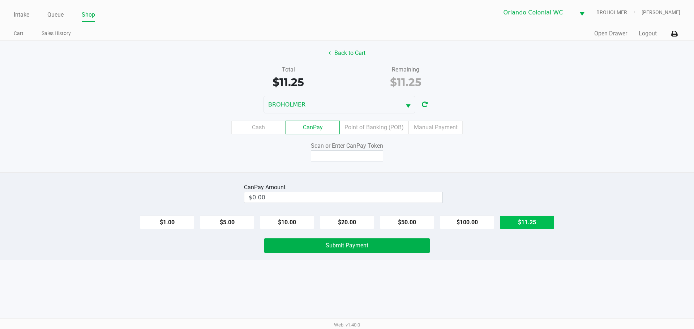
click at [512, 223] on button "$11.25" at bounding box center [527, 223] width 54 height 14
type input "$11.25"
click at [377, 153] on input at bounding box center [347, 155] width 72 height 11
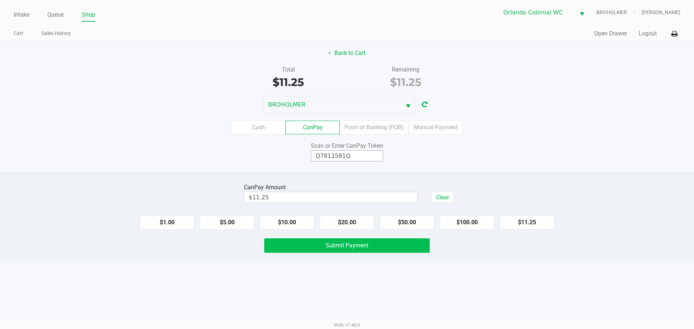
type input "Q7811581Q"
click at [366, 246] on span "Submit Payment" at bounding box center [347, 245] width 43 height 7
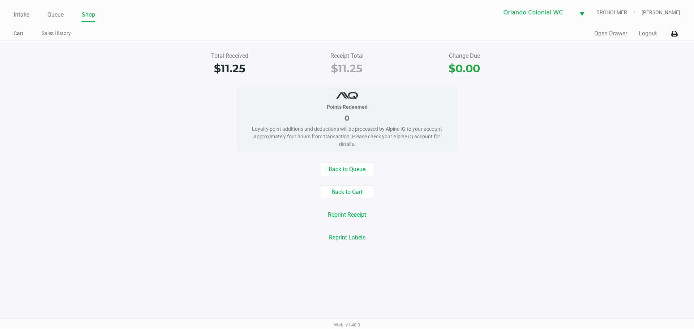
click at [353, 197] on button "Back to Cart" at bounding box center [347, 192] width 54 height 14
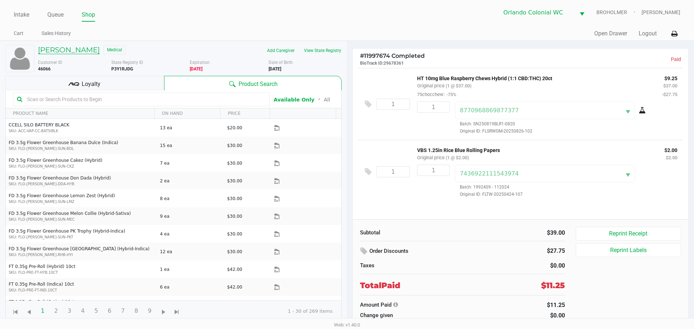
click at [57, 46] on h5 "RUBIE EVANS" at bounding box center [69, 50] width 62 height 9
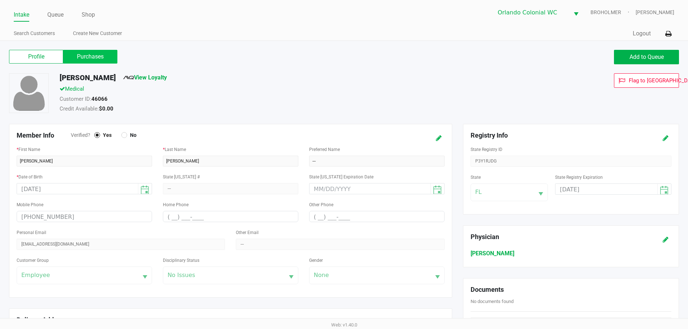
click at [78, 57] on label "Purchases" at bounding box center [90, 57] width 54 height 14
click at [0, 0] on 1 "Purchases" at bounding box center [0, 0] width 0 height 0
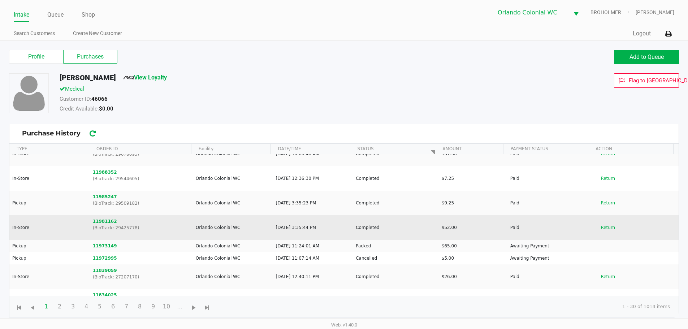
scroll to position [72, 0]
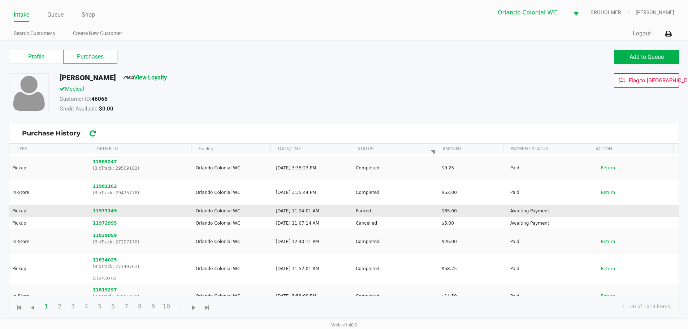
click at [94, 212] on button "11973149" at bounding box center [105, 211] width 24 height 7
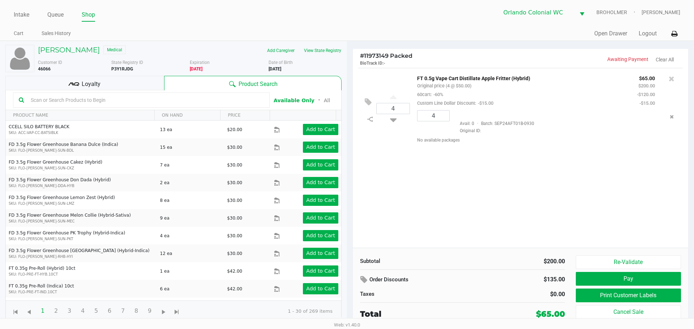
click at [154, 83] on div "Loyalty" at bounding box center [84, 83] width 159 height 14
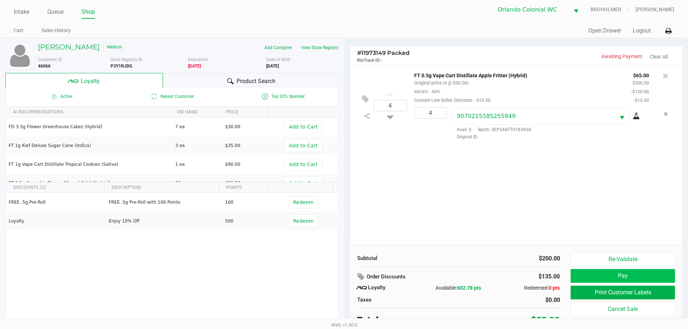
scroll to position [7, 0]
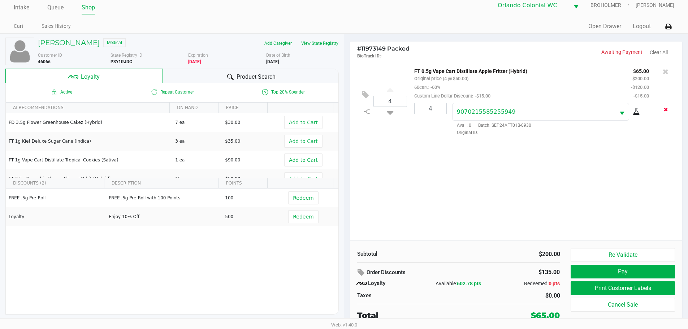
click at [664, 113] on button "Remove the package from the orderLine" at bounding box center [666, 109] width 10 height 13
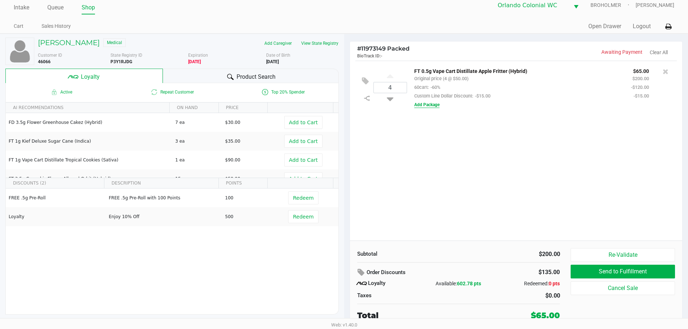
click at [421, 107] on button "Add Package" at bounding box center [427, 105] width 25 height 7
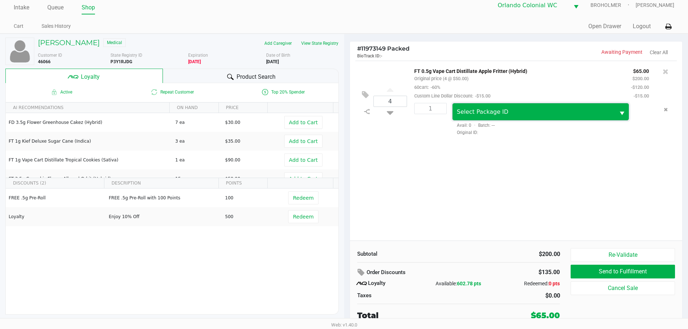
click at [495, 117] on span "Select Package ID" at bounding box center [534, 111] width 163 height 17
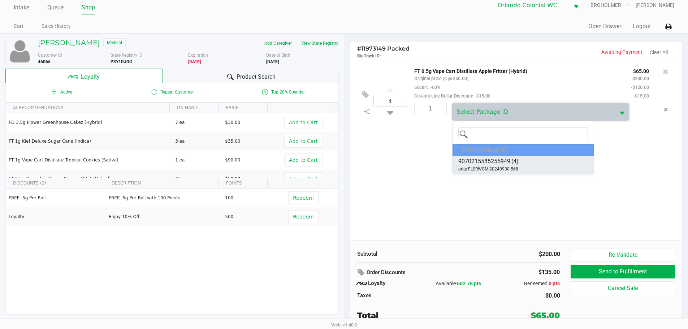
click at [512, 161] on span "(4)" at bounding box center [515, 161] width 7 height 9
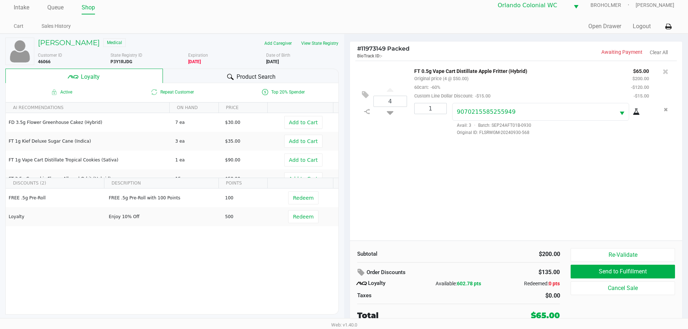
click at [438, 116] on div "1" at bounding box center [428, 119] width 38 height 33
click at [435, 112] on input "1" at bounding box center [431, 108] width 32 height 10
type input "4"
click at [471, 175] on div "Loading RUBIE EVANS Medical Add Caregiver View State Registry Customer ID 46066…" at bounding box center [344, 182] width 688 height 296
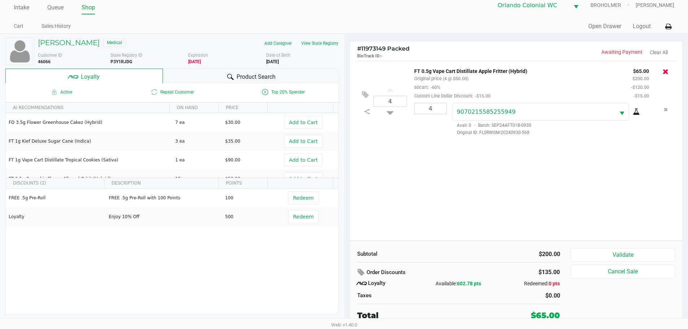
click at [665, 70] on icon at bounding box center [666, 71] width 6 height 7
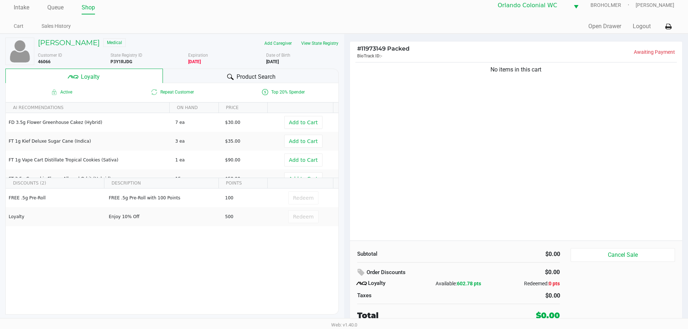
click at [233, 80] on div at bounding box center [230, 77] width 9 height 9
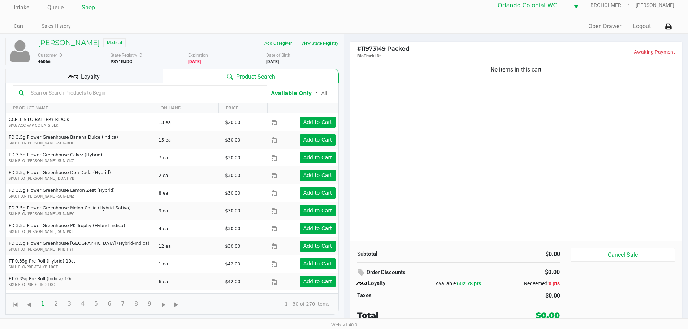
click at [144, 94] on input "text" at bounding box center [145, 92] width 234 height 11
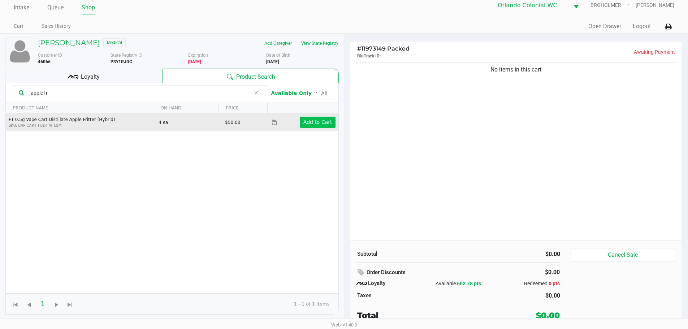
type input "apple fr"
click at [323, 123] on app-button-loader "Add to Cart" at bounding box center [318, 122] width 29 height 6
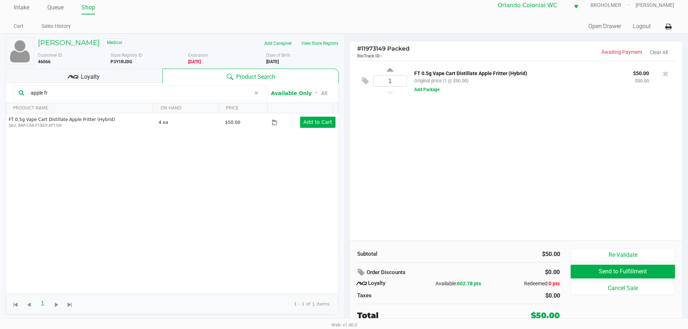
click at [404, 74] on div "1" at bounding box center [391, 80] width 34 height 29
click at [401, 82] on input "1" at bounding box center [390, 81] width 33 height 10
type input "4"
click at [474, 189] on div "RUBIE EVANS Medical Add Caregiver View State Registry Customer ID 46066 State R…" at bounding box center [344, 182] width 688 height 296
click at [435, 90] on div at bounding box center [344, 173] width 688 height 207
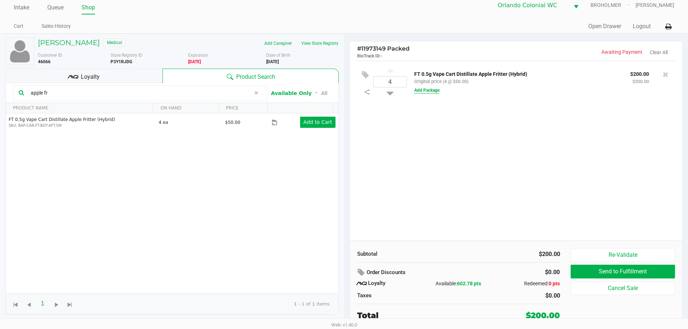
click at [434, 90] on button "Add Package" at bounding box center [427, 90] width 25 height 7
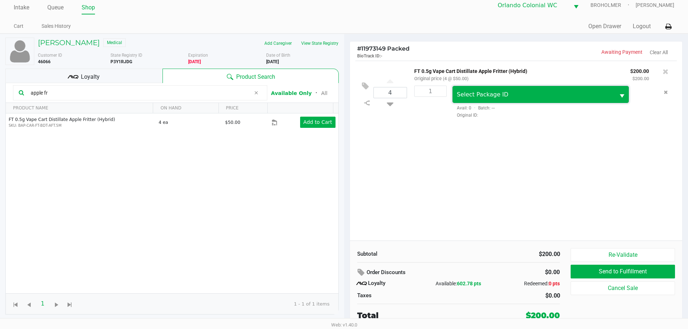
click at [456, 97] on span "Select Package ID" at bounding box center [534, 94] width 163 height 17
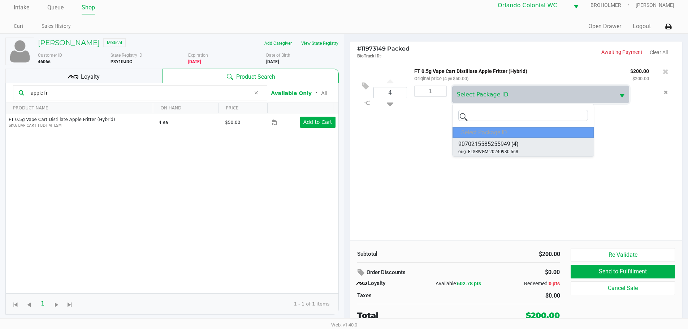
click at [462, 140] on span "9070215585255949" at bounding box center [485, 144] width 52 height 9
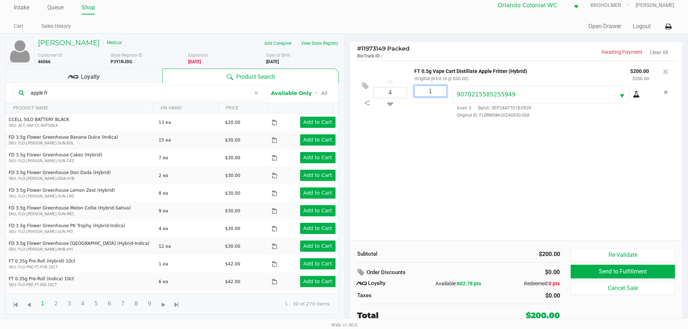
click at [438, 91] on input "1" at bounding box center [431, 91] width 32 height 10
type input "4"
click at [505, 140] on div "RUBIE EVANS Medical Add Caregiver View State Registry Customer ID 46066 State R…" at bounding box center [344, 182] width 688 height 296
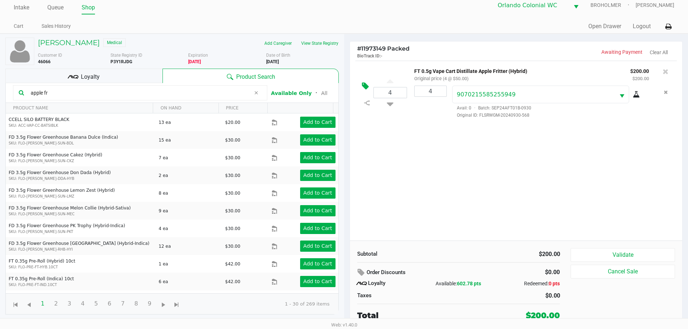
click at [365, 82] on button at bounding box center [367, 86] width 13 height 17
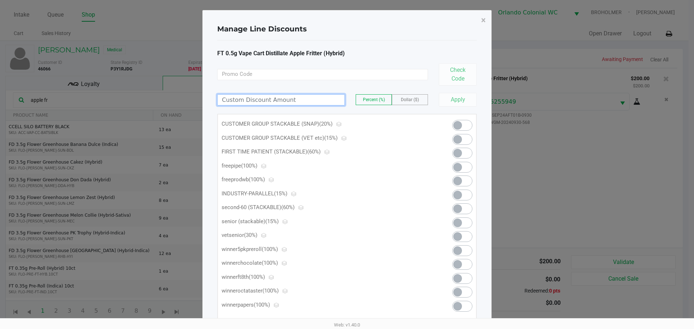
click at [289, 98] on input at bounding box center [281, 100] width 127 height 10
click at [293, 108] on div "FT 0.5g Vape Cart Distillate Apple Fritter (Hybrid) Check Code 160.00 Percent (…" at bounding box center [346, 185] width 259 height 272
type input "160"
click at [293, 102] on input "160" at bounding box center [281, 100] width 127 height 10
type input "180.00"
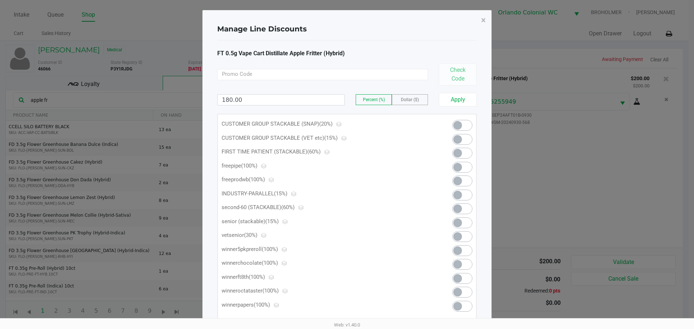
click at [352, 101] on div "180.00 Percent (%) Dollar ($)" at bounding box center [322, 99] width 211 height 11
click at [395, 101] on label "Dollar ($)" at bounding box center [409, 100] width 35 height 10
click at [404, 102] on span "Dollar ($)" at bounding box center [410, 99] width 18 height 5
click at [468, 102] on button "Apply" at bounding box center [458, 100] width 38 height 14
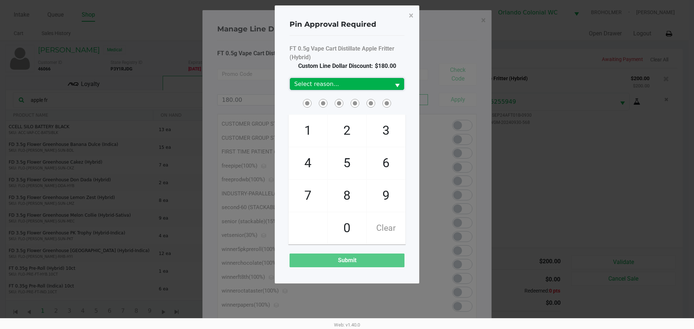
click at [372, 82] on span "Select reason..." at bounding box center [340, 84] width 92 height 9
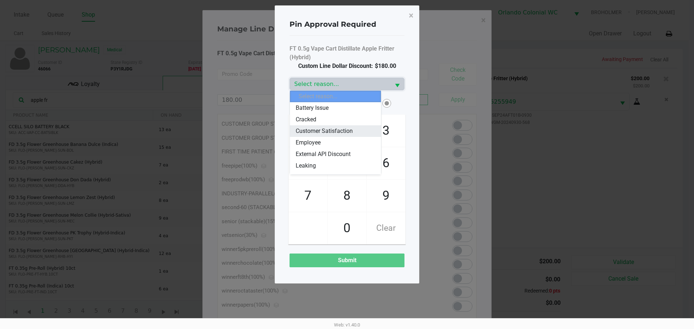
click at [353, 126] on li "Customer Satisfaction" at bounding box center [335, 131] width 91 height 12
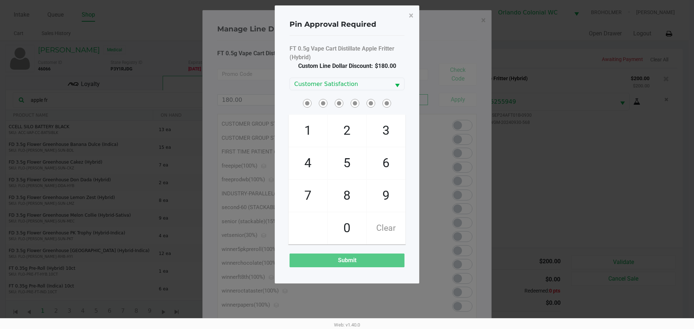
click at [297, 102] on span at bounding box center [346, 103] width 115 height 11
checkbox input "true"
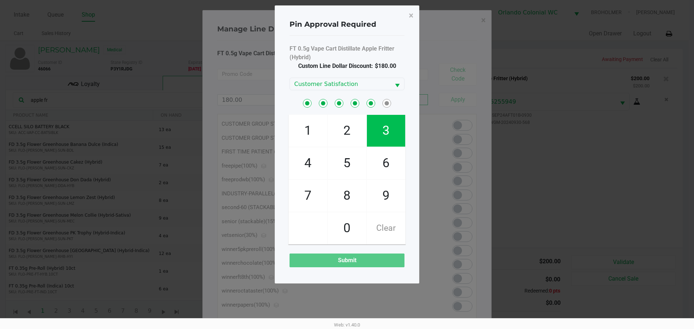
checkbox input "true"
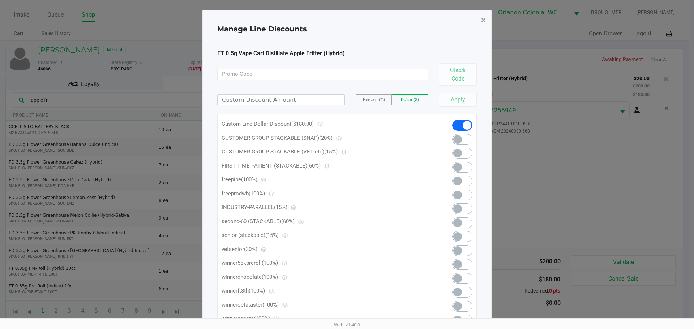
click at [488, 21] on button "×" at bounding box center [483, 20] width 16 height 20
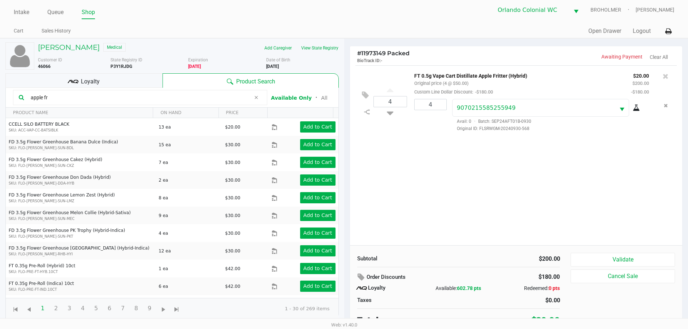
scroll to position [7, 0]
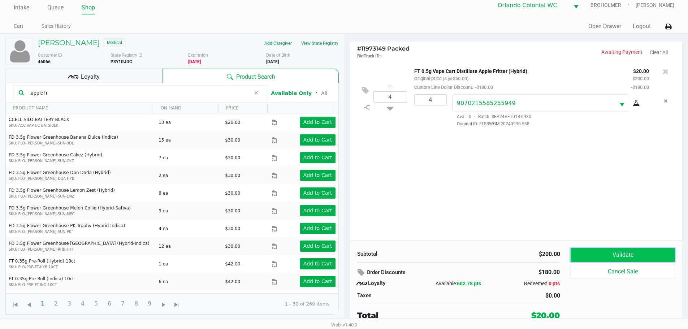
click at [639, 259] on button "Validate" at bounding box center [623, 255] width 104 height 14
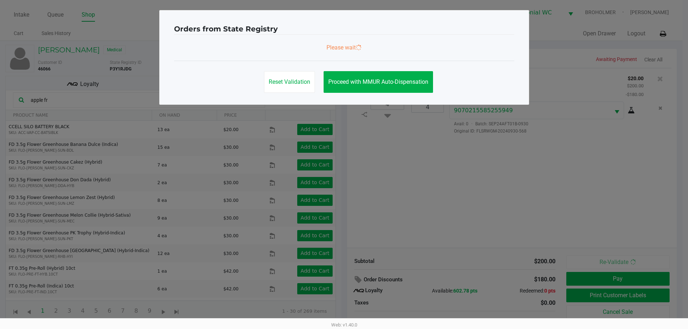
scroll to position [0, 0]
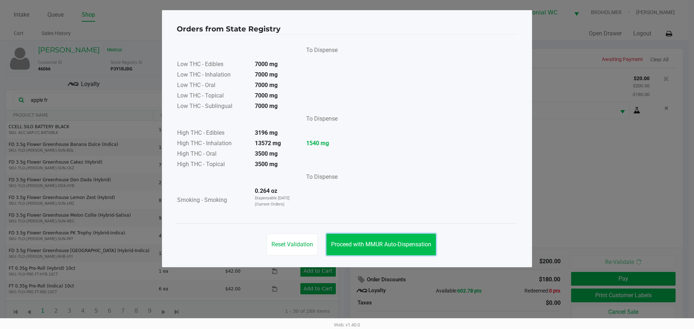
click at [403, 243] on span "Proceed with MMUR Auto-Dispensation" at bounding box center [381, 244] width 100 height 7
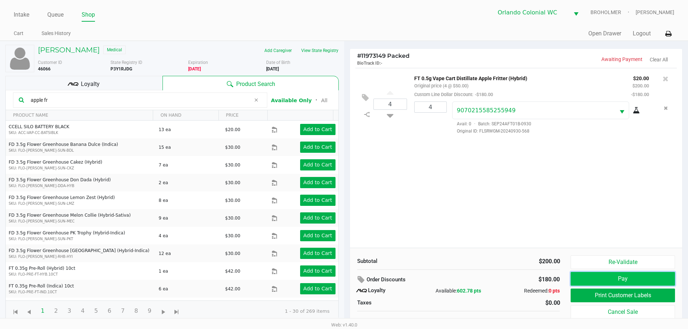
click at [634, 280] on button "Pay" at bounding box center [623, 279] width 104 height 14
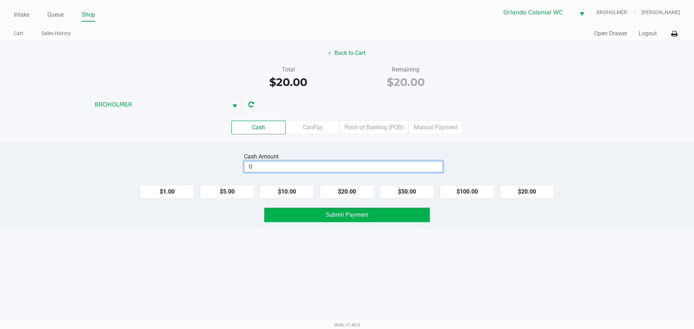
click at [328, 164] on input "0" at bounding box center [343, 167] width 198 height 10
click at [323, 130] on label "CanPay" at bounding box center [312, 128] width 54 height 14
click at [0, 0] on 2 "CanPay" at bounding box center [0, 0] width 0 height 0
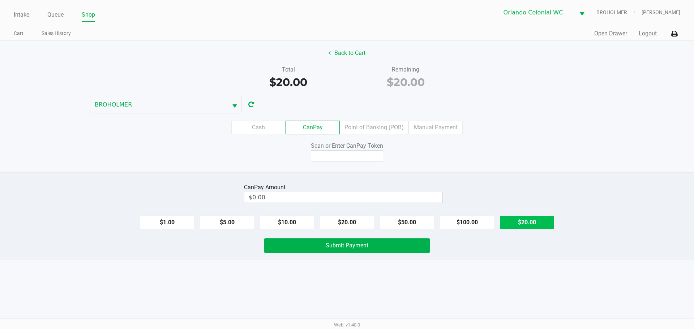
click at [515, 226] on button "$20.00" at bounding box center [527, 223] width 54 height 14
type input "$20.00"
click at [368, 153] on input at bounding box center [347, 155] width 72 height 11
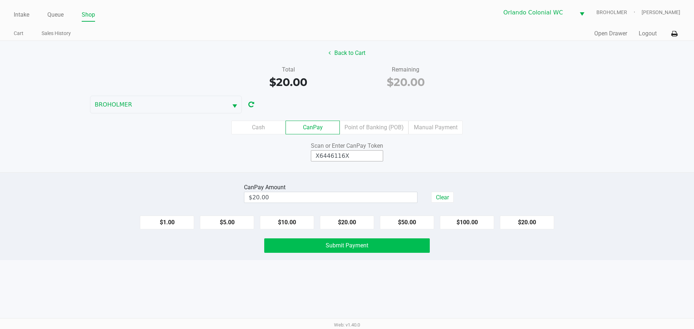
type input "X6446116X"
click at [351, 245] on span "Submit Payment" at bounding box center [347, 245] width 43 height 7
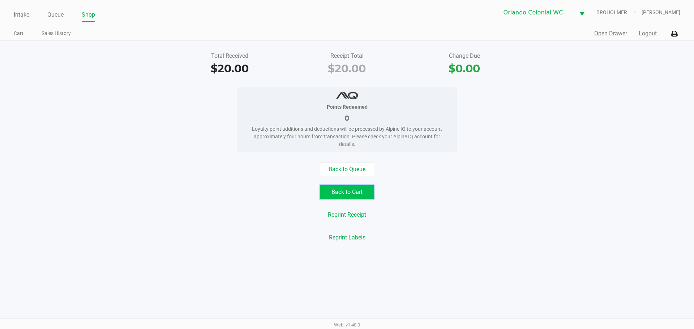
click at [337, 191] on button "Back to Cart" at bounding box center [347, 192] width 54 height 14
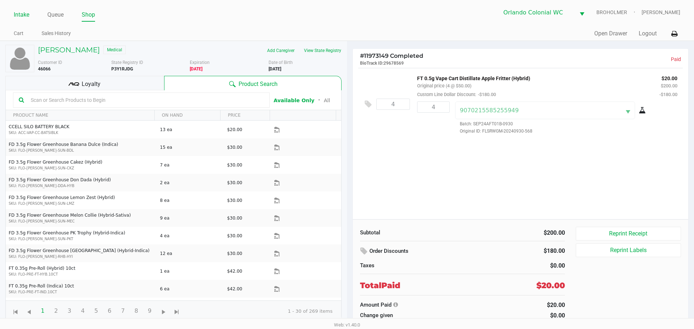
click at [18, 14] on link "Intake" at bounding box center [22, 15] width 16 height 10
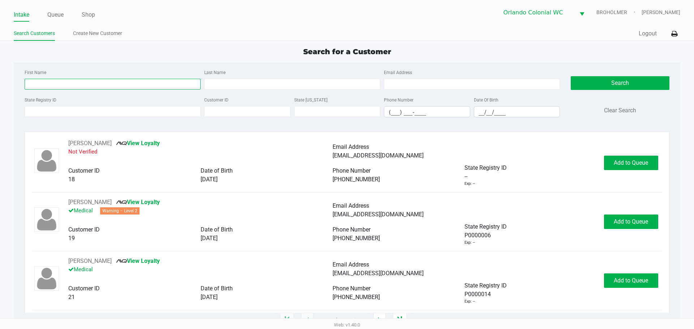
click at [63, 83] on input "First Name" at bounding box center [113, 84] width 176 height 11
type input "omar"
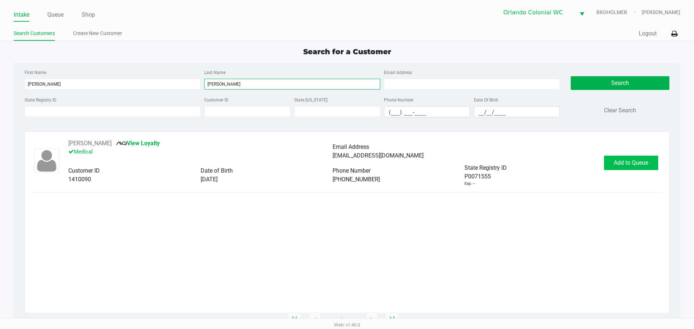
type input "sosa"
click at [630, 167] on button "Add to Queue" at bounding box center [631, 163] width 54 height 14
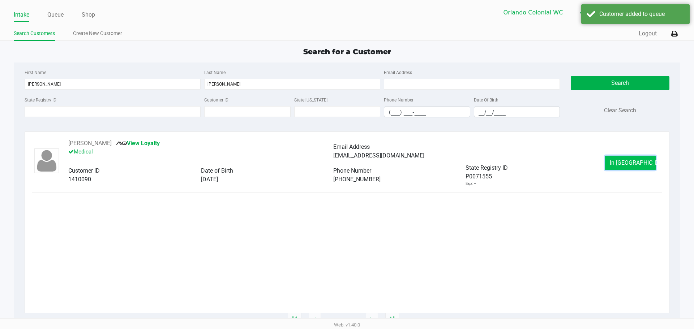
click at [617, 164] on button "In Queue" at bounding box center [630, 163] width 51 height 14
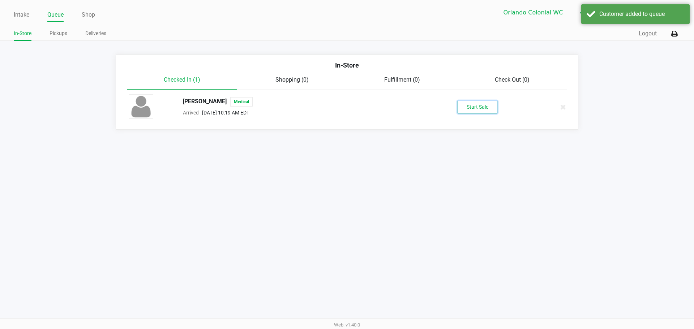
click at [475, 106] on button "Start Sale" at bounding box center [478, 107] width 40 height 13
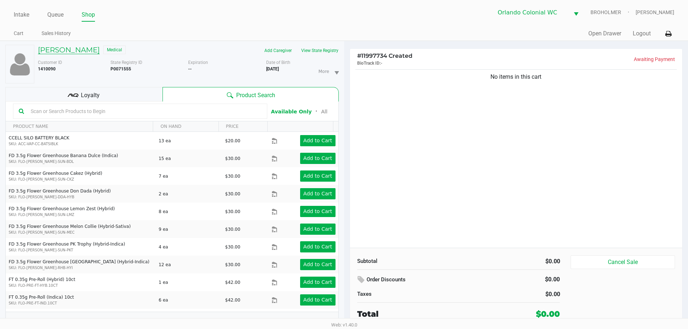
click at [47, 50] on h5 "Omar Sosa" at bounding box center [69, 50] width 62 height 9
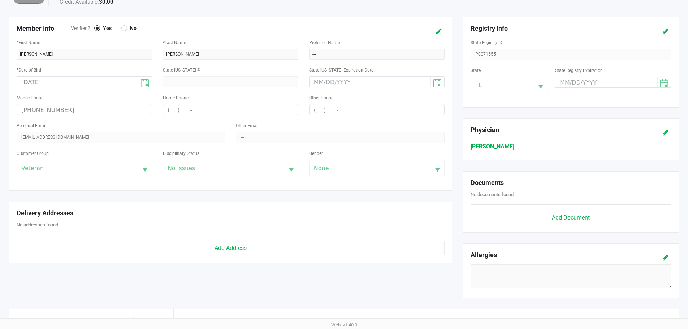
scroll to position [108, 0]
click at [436, 30] on icon at bounding box center [439, 29] width 6 height 5
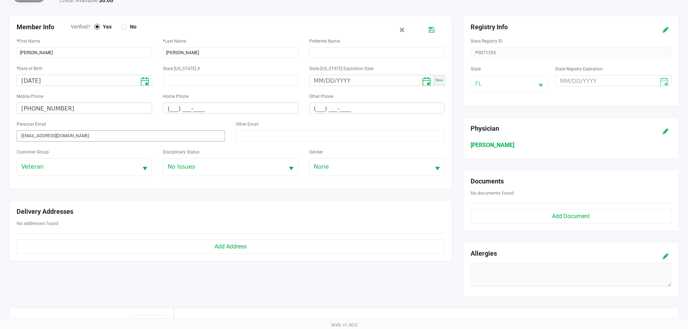
drag, startPoint x: 77, startPoint y: 136, endPoint x: 21, endPoint y: 135, distance: 56.0
click at [21, 135] on input "omrsosa@gmail.com" at bounding box center [121, 135] width 209 height 11
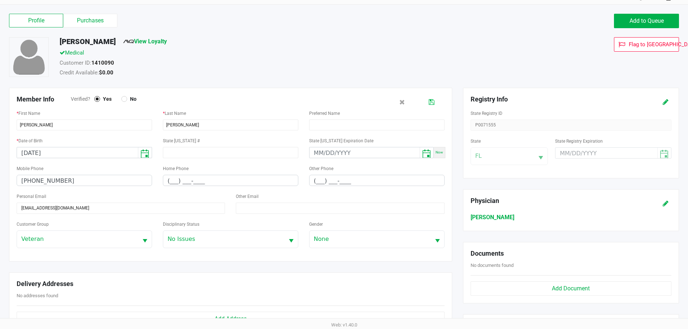
click at [430, 102] on icon at bounding box center [432, 102] width 6 height 5
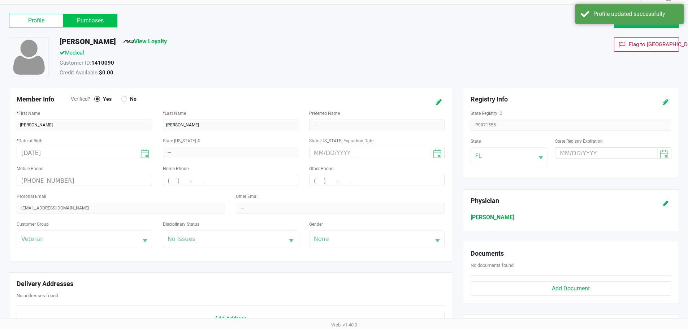
click at [96, 20] on label "Purchases" at bounding box center [90, 21] width 54 height 14
click at [0, 0] on 1 "Purchases" at bounding box center [0, 0] width 0 height 0
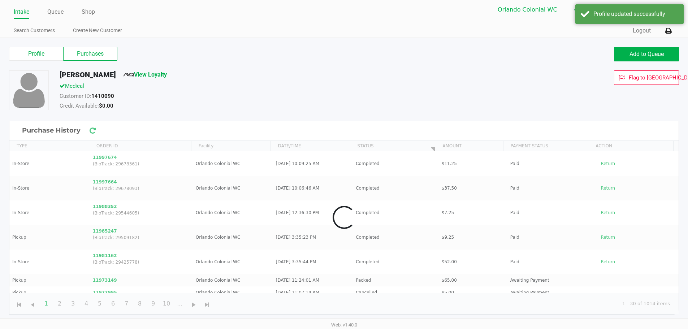
scroll to position [3, 0]
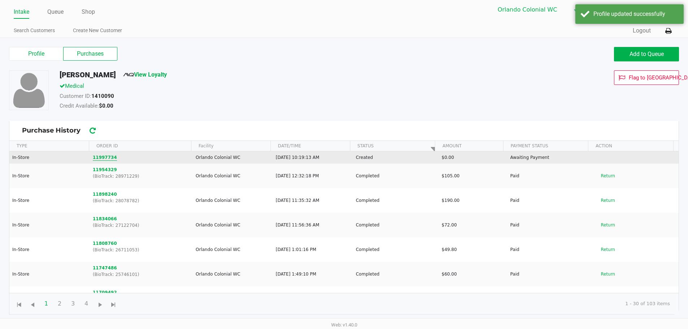
click at [106, 159] on button "11997734" at bounding box center [105, 157] width 24 height 7
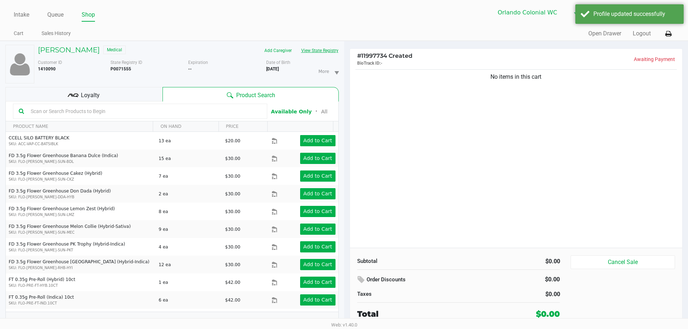
click at [319, 53] on button "View State Registry" at bounding box center [318, 51] width 42 height 12
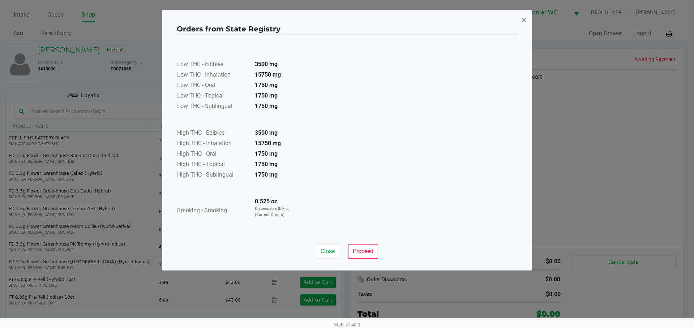
click at [527, 17] on button "×" at bounding box center [524, 20] width 16 height 20
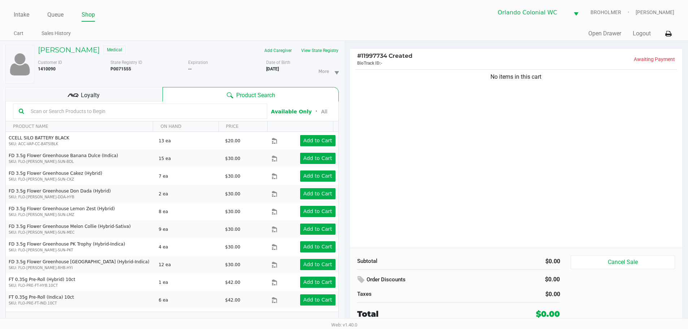
click at [194, 111] on input "text" at bounding box center [145, 111] width 234 height 11
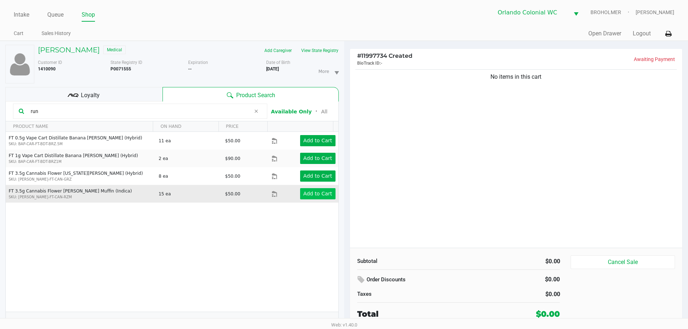
type input "run"
click at [314, 190] on button "Add to Cart" at bounding box center [317, 193] width 35 height 11
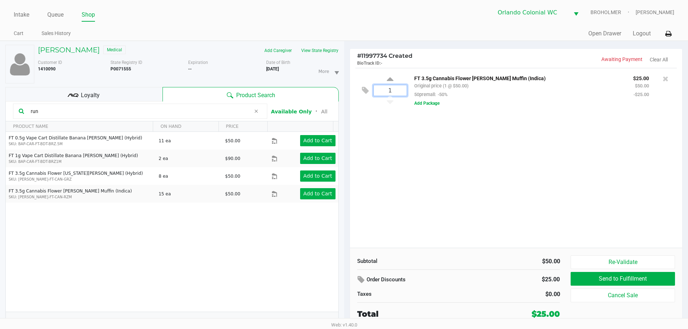
click at [395, 91] on input "1" at bounding box center [390, 90] width 33 height 10
type input "2"
click at [420, 138] on div "Omar Sosa Medical Add Caregiver View State Registry Customer ID 1410090 State R…" at bounding box center [344, 189] width 688 height 296
click at [94, 110] on input "run" at bounding box center [139, 111] width 223 height 11
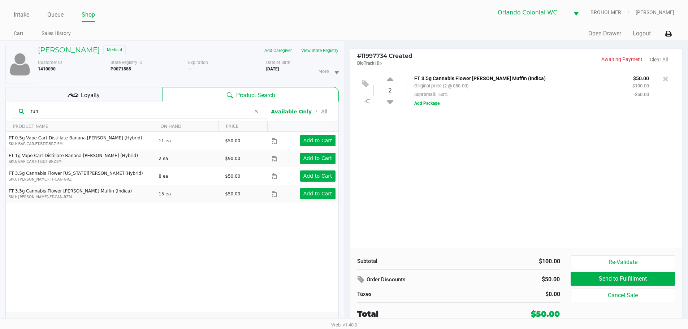
click at [94, 110] on input "run" at bounding box center [139, 111] width 223 height 11
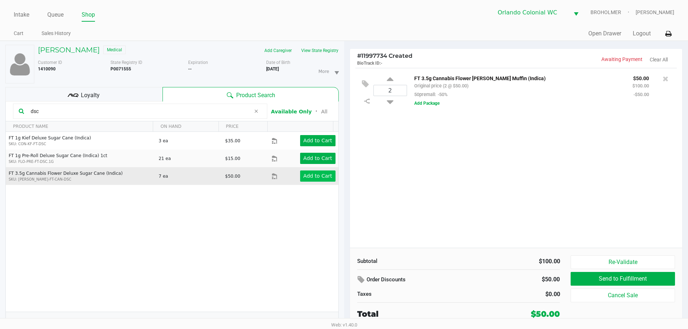
type input "dsc"
click at [321, 177] on app-button-loader "Add to Cart" at bounding box center [318, 176] width 29 height 6
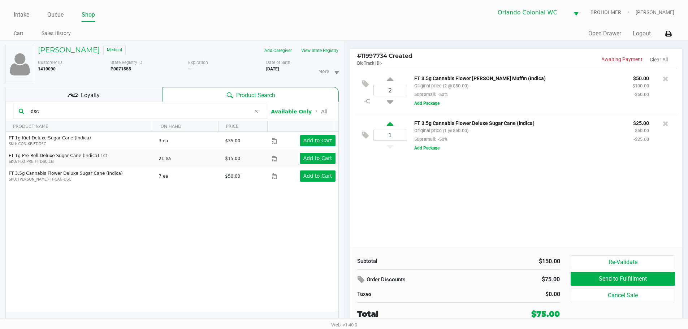
click at [391, 126] on icon at bounding box center [390, 125] width 7 height 9
type input "2"
click at [409, 200] on div at bounding box center [344, 180] width 688 height 207
click at [487, 176] on div "2 FT 3.5g Cannabis Flower Runtz Muffin (Indica) Original price (2 @ $50.00) 50p…" at bounding box center [516, 158] width 333 height 180
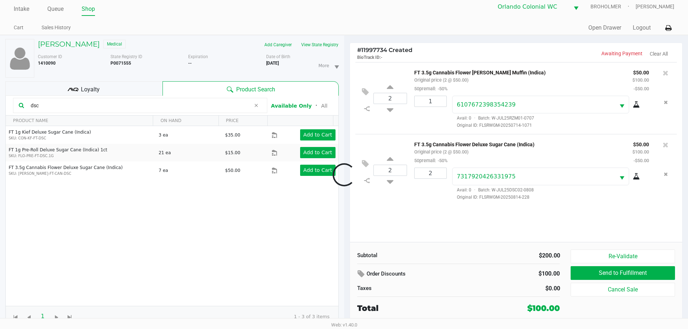
scroll to position [8, 0]
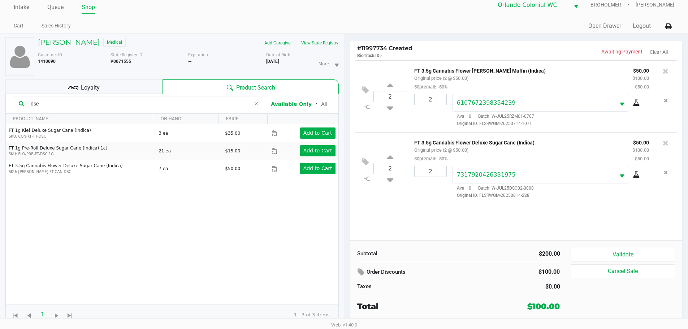
click at [121, 88] on div "Loyalty" at bounding box center [83, 87] width 157 height 14
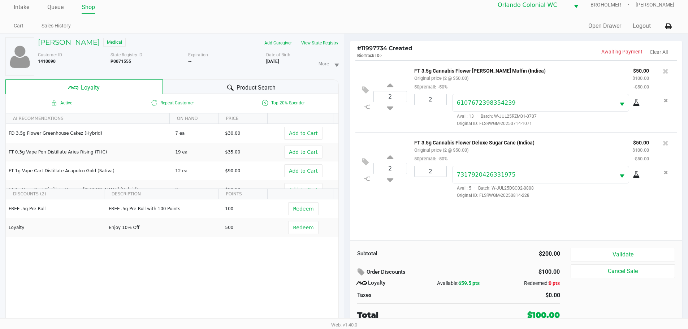
click at [300, 232] on button "Redeem" at bounding box center [303, 227] width 30 height 13
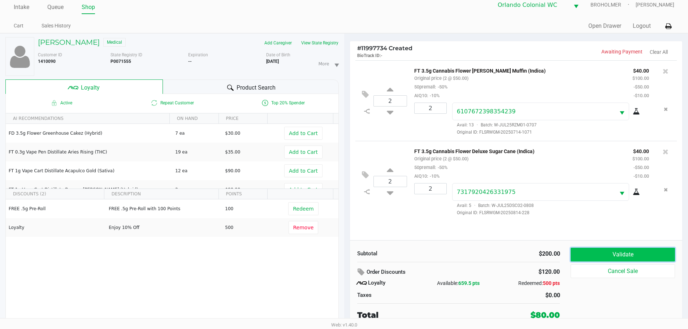
click at [622, 251] on button "Validate" at bounding box center [623, 255] width 104 height 14
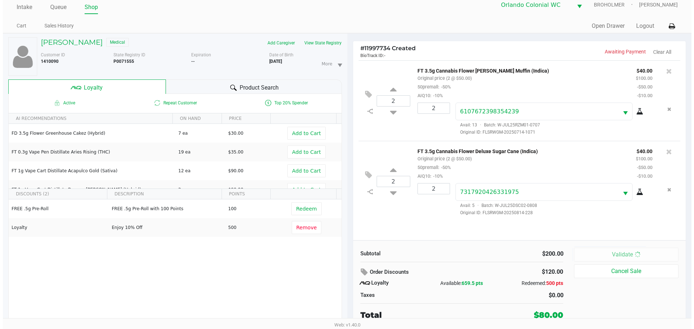
scroll to position [0, 0]
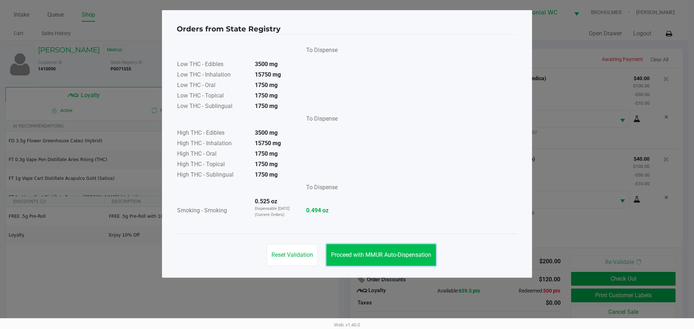
click at [397, 246] on button "Proceed with MMUR Auto-Dispensation" at bounding box center [380, 255] width 109 height 22
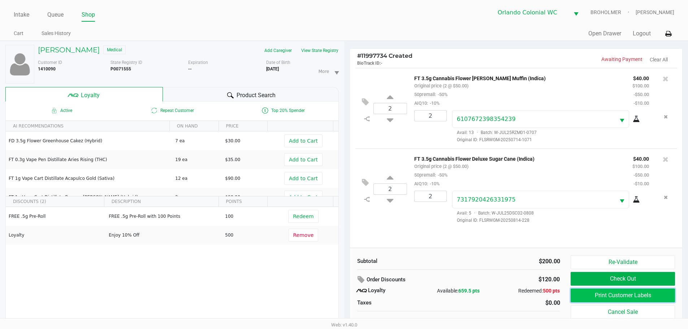
click at [621, 295] on button "Print Customer Labels" at bounding box center [623, 296] width 104 height 14
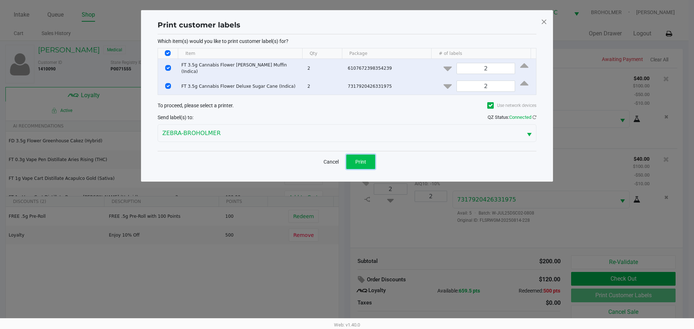
click at [366, 155] on button "Print" at bounding box center [360, 162] width 29 height 14
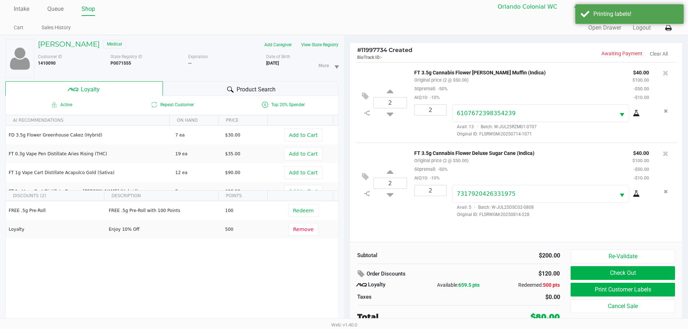
scroll to position [8, 0]
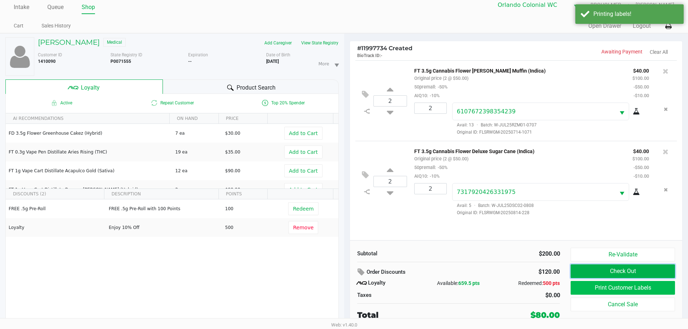
drag, startPoint x: 601, startPoint y: 266, endPoint x: 618, endPoint y: 294, distance: 31.9
click at [602, 266] on button "Check Out" at bounding box center [623, 272] width 104 height 14
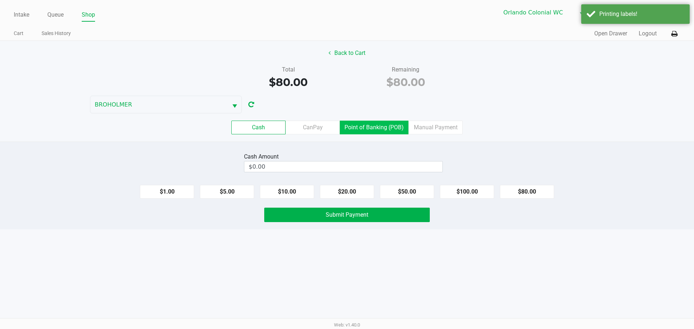
click at [371, 130] on label "Point of Banking (POB)" at bounding box center [374, 128] width 69 height 14
click at [0, 0] on 7 "Point of Banking (POB)" at bounding box center [0, 0] width 0 height 0
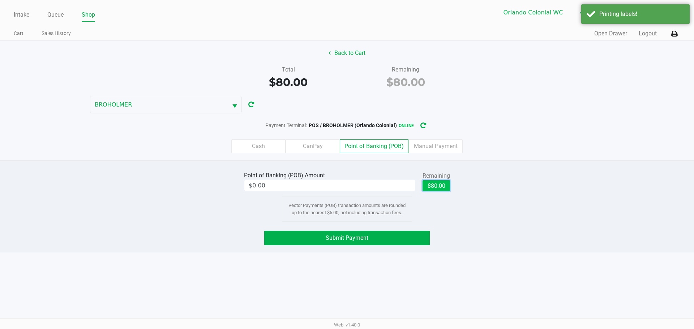
click at [437, 184] on button "$80.00" at bounding box center [435, 185] width 27 height 11
type input "$80.00"
drag, startPoint x: 378, startPoint y: 238, endPoint x: 363, endPoint y: 224, distance: 20.2
click at [379, 238] on button "Submit Payment" at bounding box center [347, 238] width 166 height 14
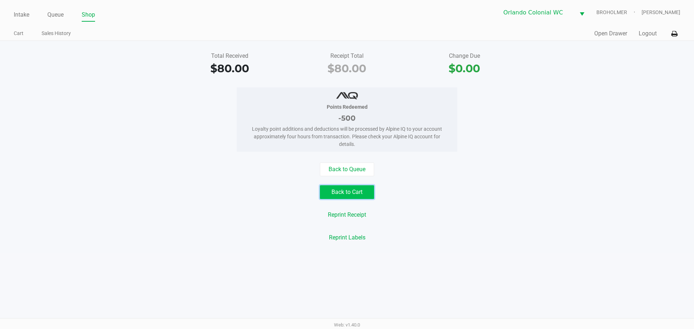
click at [345, 193] on button "Back to Cart" at bounding box center [347, 192] width 54 height 14
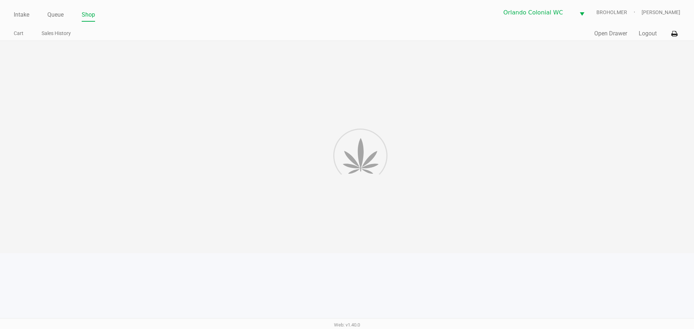
click at [458, 178] on div at bounding box center [347, 147] width 694 height 212
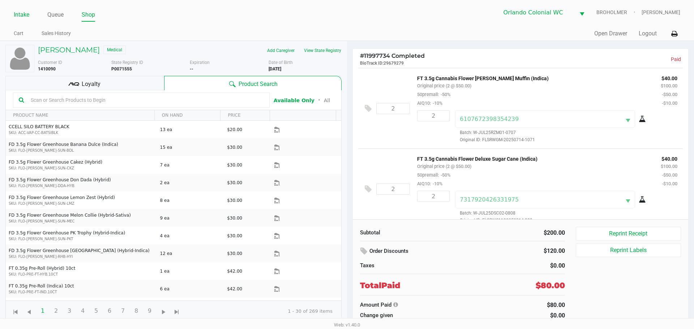
click at [18, 15] on link "Intake" at bounding box center [22, 15] width 16 height 10
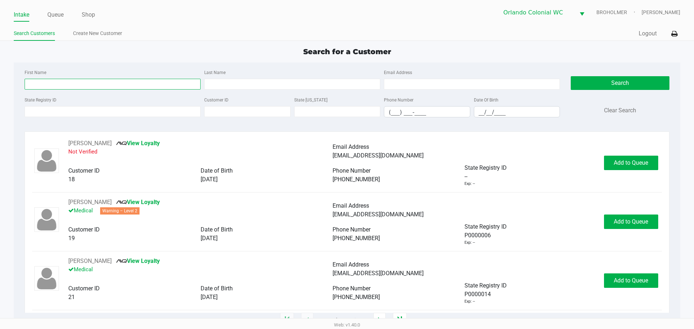
click at [109, 85] on input "First Name" at bounding box center [113, 84] width 176 height 11
type input "raul"
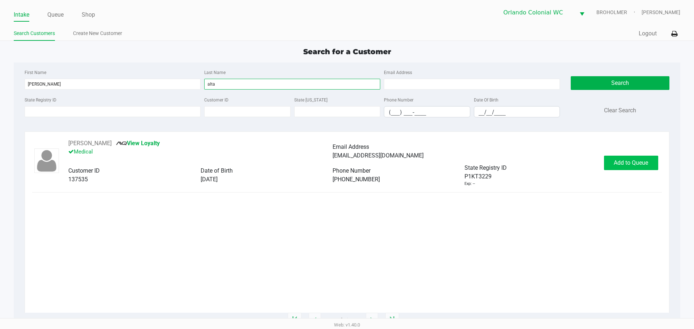
type input "alta"
click at [638, 167] on button "Add to Queue" at bounding box center [631, 163] width 54 height 14
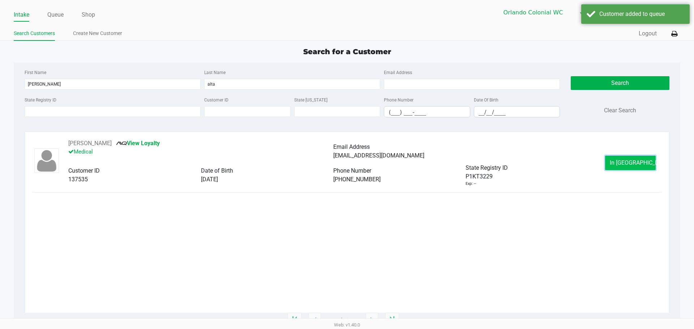
click at [627, 157] on button "In Queue" at bounding box center [630, 163] width 51 height 14
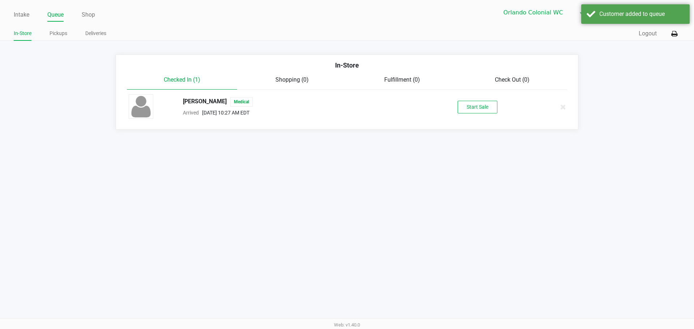
click at [483, 111] on button "Start Sale" at bounding box center [478, 107] width 40 height 13
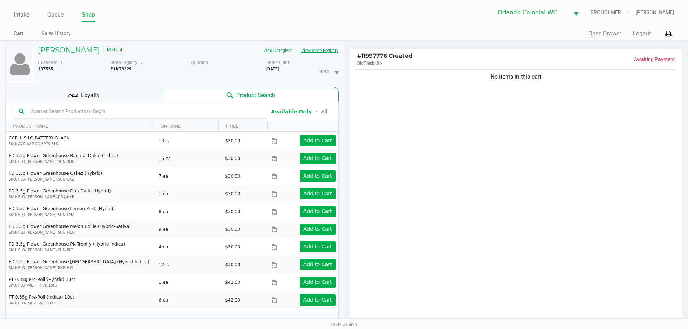
click at [325, 48] on button "View State Registry" at bounding box center [318, 51] width 42 height 12
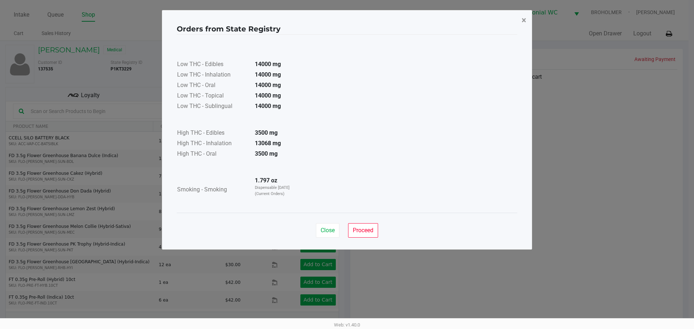
click at [522, 21] on span "×" at bounding box center [523, 20] width 5 height 10
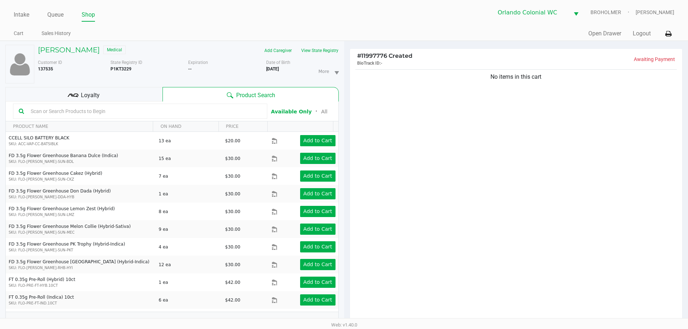
drag, startPoint x: 517, startPoint y: 168, endPoint x: 447, endPoint y: 143, distance: 75.2
click at [175, 112] on input "text" at bounding box center [145, 111] width 234 height 11
click at [517, 225] on div "No items in this cart" at bounding box center [516, 197] width 333 height 259
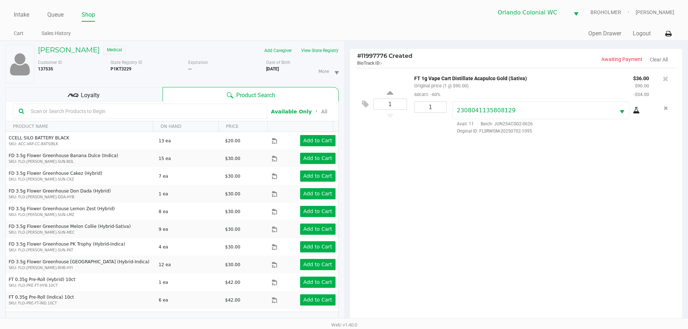
click at [76, 94] on icon at bounding box center [73, 95] width 11 height 11
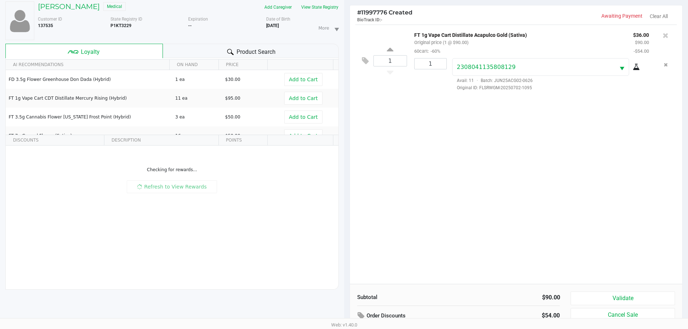
scroll to position [78, 0]
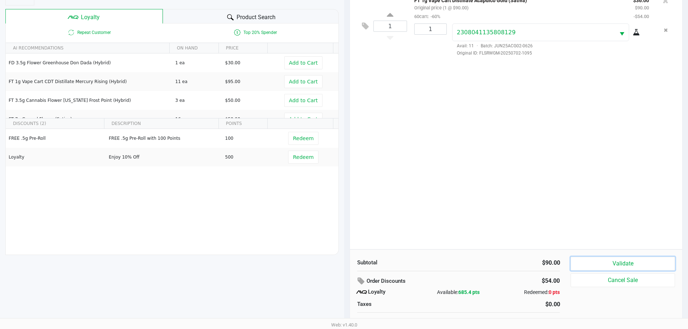
drag, startPoint x: 628, startPoint y: 263, endPoint x: 647, endPoint y: 271, distance: 20.4
click at [628, 263] on button "Validate" at bounding box center [623, 264] width 104 height 14
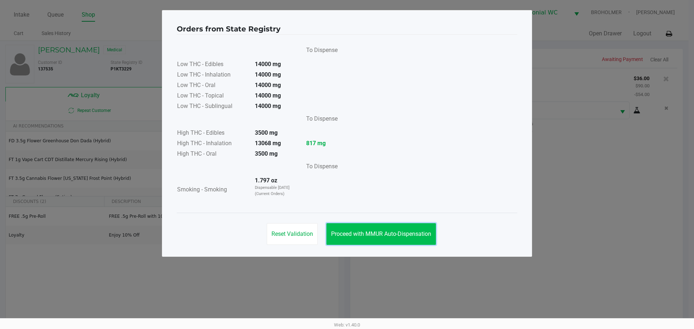
click at [374, 236] on span "Proceed with MMUR Auto-Dispensation" at bounding box center [381, 234] width 100 height 7
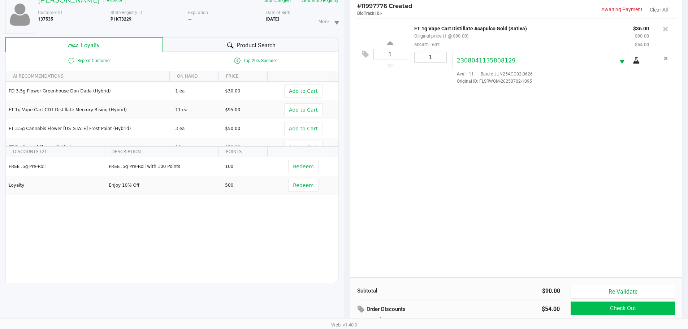
scroll to position [87, 0]
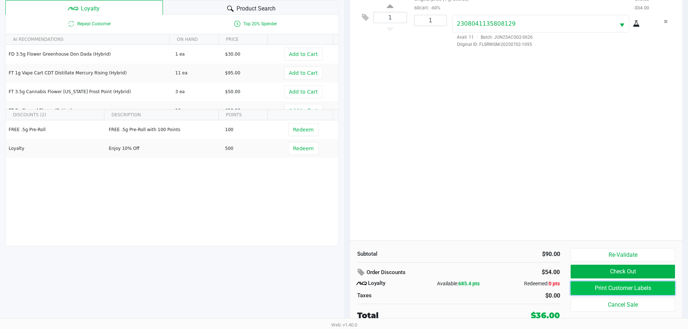
click at [593, 285] on button "Print Customer Labels" at bounding box center [623, 289] width 104 height 14
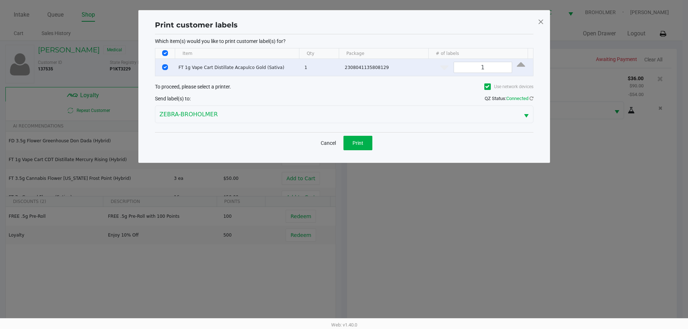
scroll to position [0, 0]
click at [350, 147] on button "Print" at bounding box center [360, 143] width 29 height 14
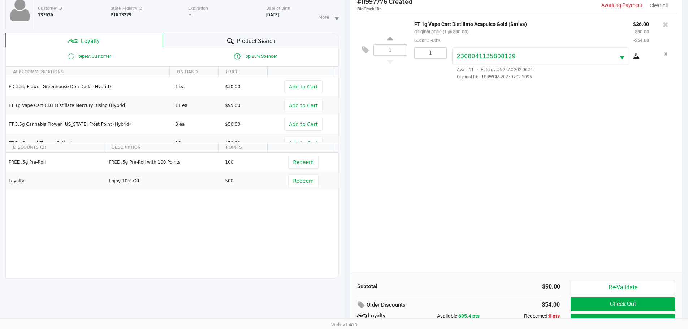
scroll to position [87, 0]
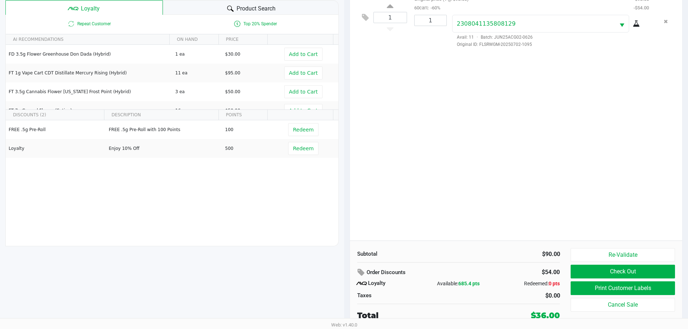
click at [665, 272] on button "Check Out" at bounding box center [623, 272] width 104 height 14
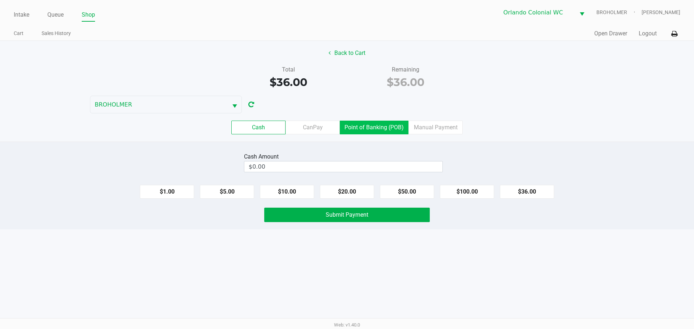
click at [395, 123] on label "Point of Banking (POB)" at bounding box center [374, 128] width 69 height 14
click at [0, 0] on 7 "Point of Banking (POB)" at bounding box center [0, 0] width 0 height 0
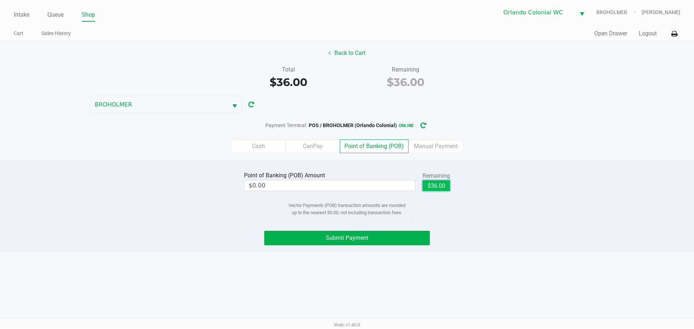
click at [440, 187] on button "$36.00" at bounding box center [435, 185] width 27 height 11
type input "$36.00"
click at [362, 241] on span "Submit Payment" at bounding box center [347, 238] width 43 height 7
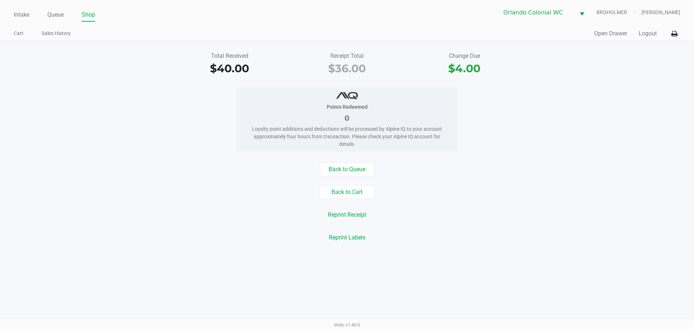
click at [217, 249] on div "Total Received $40.00 Receipt Total $36.00 Change Due $4.00 Points Redeemed 0 L…" at bounding box center [347, 147] width 694 height 212
click at [360, 196] on button "Back to Cart" at bounding box center [347, 192] width 54 height 14
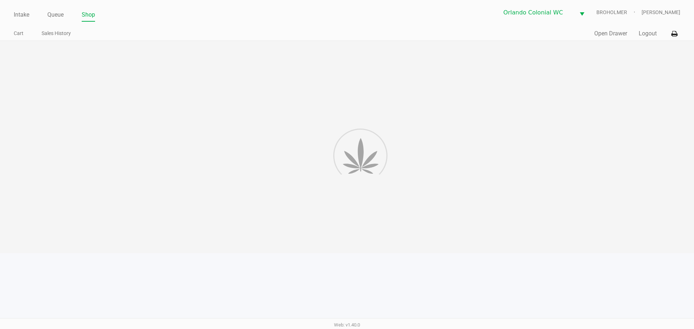
click at [481, 194] on div at bounding box center [347, 147] width 694 height 212
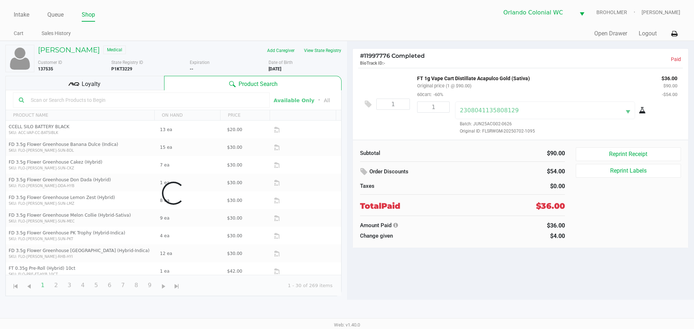
click at [229, 256] on div "Data table" at bounding box center [173, 193] width 335 height 206
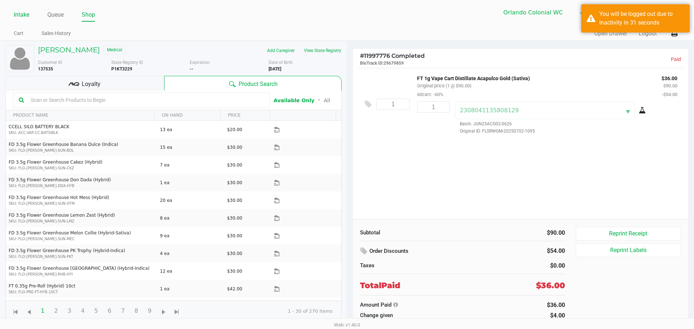
click at [20, 15] on link "Intake" at bounding box center [22, 15] width 16 height 10
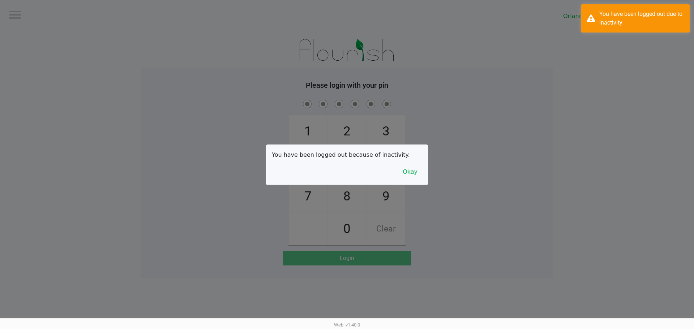
click at [410, 176] on button "Okay" at bounding box center [410, 172] width 24 height 14
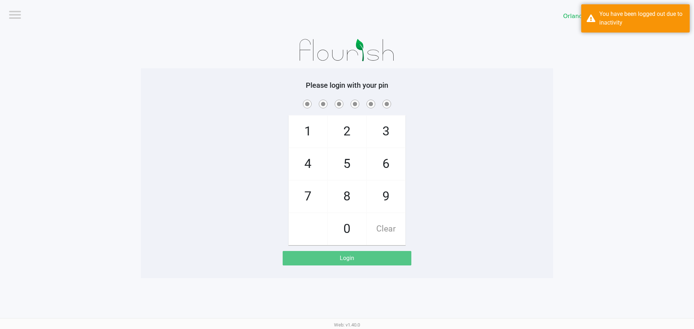
click at [465, 164] on div "1 4 7 2 5 8 0 3 6 9 Clear" at bounding box center [347, 171] width 412 height 147
click at [155, 209] on div "1 4 7 2 5 8 0 3 6 9 Clear" at bounding box center [347, 171] width 412 height 147
click at [553, 214] on app-pos-login-wrapper "Logout Orlando Colonial WC BROHOLMER Please login with your pin 1 4 7 2 5 8 0 3…" at bounding box center [347, 139] width 694 height 278
checkbox input "true"
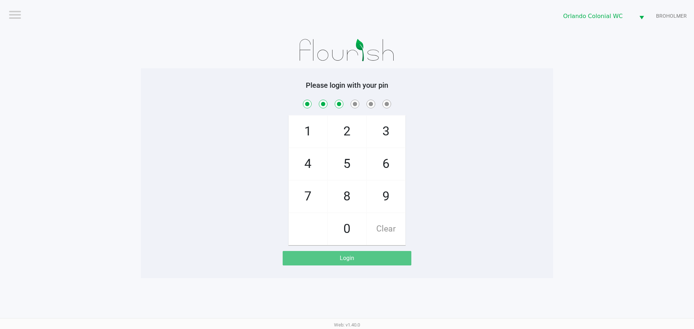
checkbox input "true"
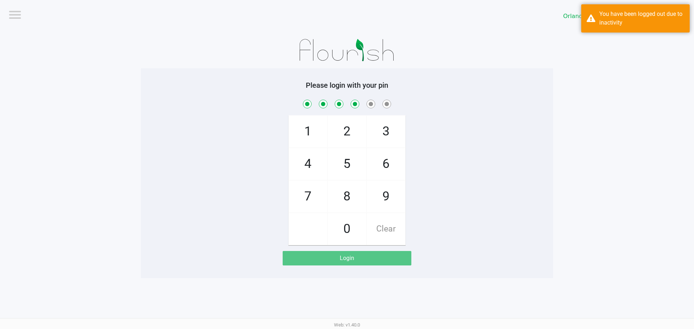
checkbox input "true"
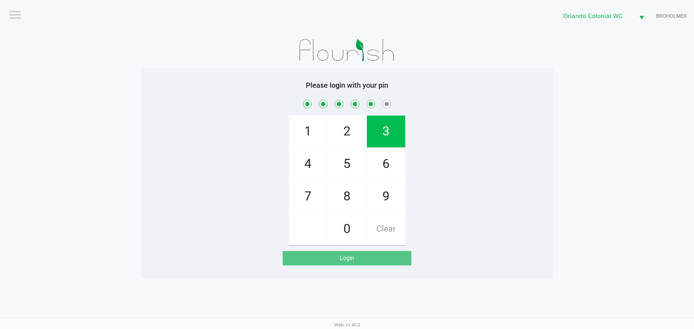
checkbox input "true"
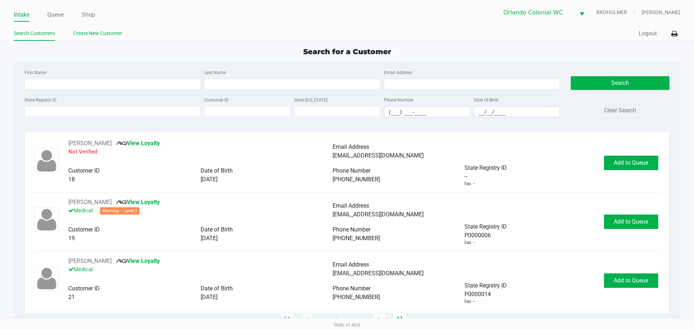
click at [97, 32] on link "Create New Customer" at bounding box center [97, 33] width 49 height 9
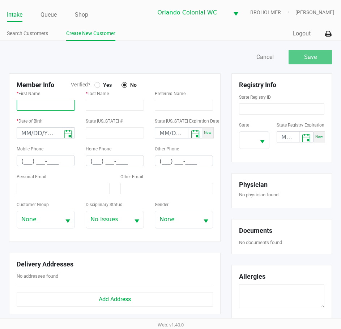
click at [33, 110] on input "text" at bounding box center [46, 105] width 58 height 11
paste input "MARTYN"
type input "MARTYN"
drag, startPoint x: 115, startPoint y: 100, endPoint x: 111, endPoint y: 97, distance: 4.4
click at [115, 100] on input "text" at bounding box center [115, 105] width 58 height 11
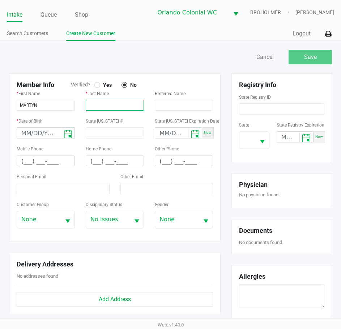
paste input "FELICIANO RODRIGUEZ"
type input "FELICIANO RODRIGUEZ"
click at [100, 83] on span "Yes" at bounding box center [106, 85] width 12 height 7
click at [29, 137] on div "* Date of Birth" at bounding box center [45, 130] width 69 height 28
click at [28, 135] on input "month/day/year" at bounding box center [39, 133] width 44 height 11
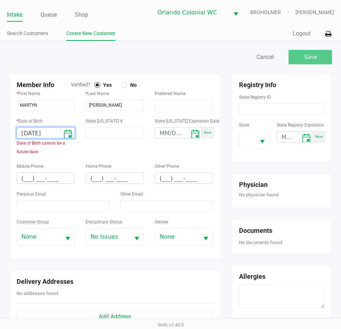
click at [42, 135] on input "07/31/3001" at bounding box center [39, 133] width 44 height 11
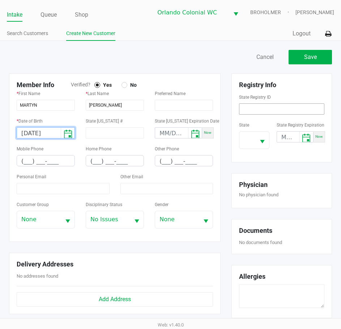
type input "07/31/2001"
click at [269, 113] on input at bounding box center [281, 108] width 85 height 11
drag, startPoint x: 274, startPoint y: 107, endPoint x: 272, endPoint y: 113, distance: 7.3
click at [274, 107] on input at bounding box center [281, 108] width 85 height 11
paste input "P2ET1407"
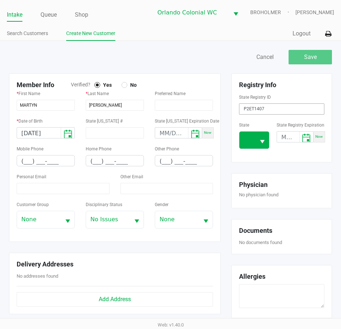
click at [257, 147] on button "Select" at bounding box center [262, 140] width 14 height 17
type input "P2ET1407"
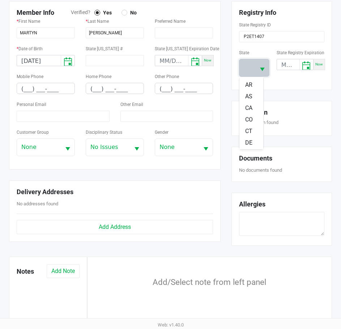
scroll to position [72, 0]
click at [250, 125] on span "FL" at bounding box center [248, 126] width 7 height 9
click at [52, 87] on input "(___) ___-____" at bounding box center [45, 88] width 57 height 11
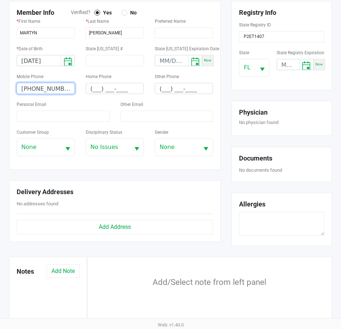
type input "(772) 708-4419"
click at [32, 117] on input at bounding box center [63, 116] width 93 height 11
paste input "martynfeliciano4@gmail.com"
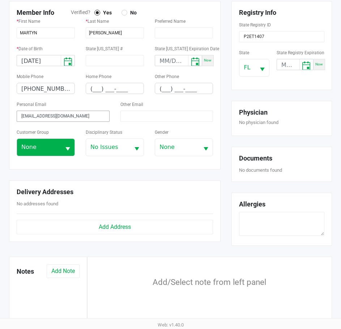
type input "martynfeliciano4@gmail.com"
click at [44, 147] on span "None" at bounding box center [38, 147] width 35 height 9
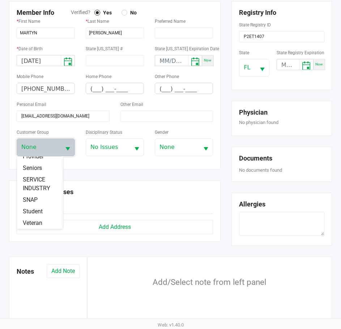
scroll to position [127, 0]
click at [43, 227] on li "Veteran" at bounding box center [40, 223] width 46 height 12
click at [61, 175] on div "Member Info Verified? Yes No * First Name MARTYN * Last Name FELICIANO RODRIGUE…" at bounding box center [115, 127] width 222 height 252
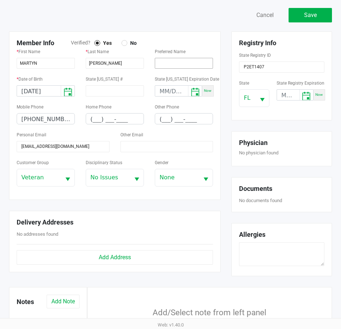
scroll to position [0, 0]
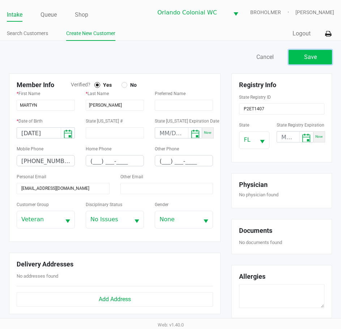
drag, startPoint x: 310, startPoint y: 57, endPoint x: 319, endPoint y: 77, distance: 21.8
click at [319, 77] on div "Save Cancel Member Info Verified? Yes No * First Name MARTYN * Last Name FELICI…" at bounding box center [171, 252] width 334 height 408
click at [315, 55] on span "Save" at bounding box center [310, 56] width 13 height 7
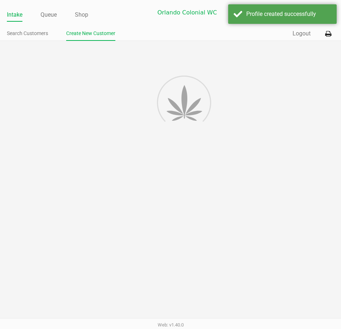
type input "---"
type input "( __) ___-____"
type input "---"
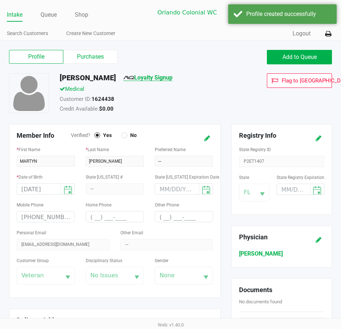
click at [172, 77] on link "Loyalty Signup" at bounding box center [147, 77] width 49 height 7
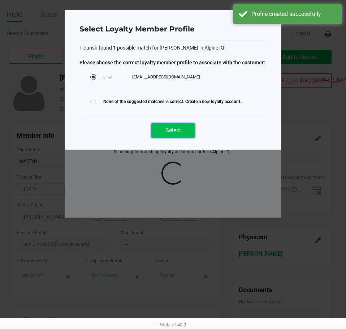
click at [176, 130] on span "Select" at bounding box center [174, 130] width 16 height 7
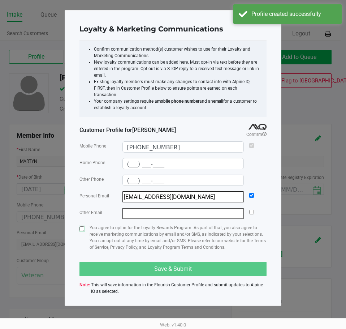
click at [84, 226] on input "checkbox" at bounding box center [82, 228] width 5 height 5
checkbox input "true"
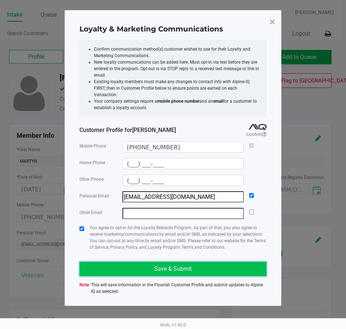
click at [121, 262] on button "Save & Submit" at bounding box center [173, 269] width 187 height 14
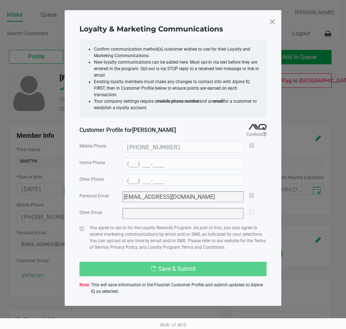
type input "(___) ___-____"
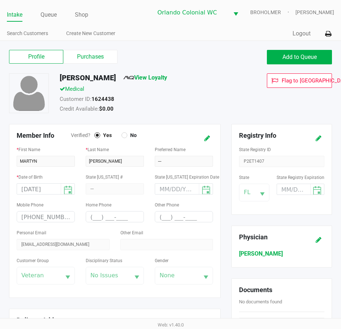
click at [197, 108] on div "Credit Available: $0.00" at bounding box center [148, 110] width 189 height 10
click at [99, 55] on label "Purchases" at bounding box center [90, 57] width 54 height 14
click at [0, 0] on 1 "Purchases" at bounding box center [0, 0] width 0 height 0
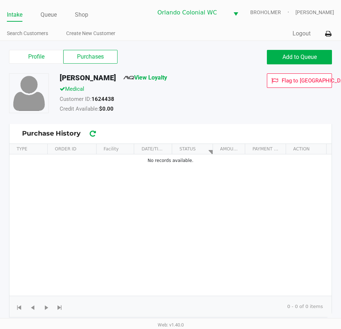
drag, startPoint x: 55, startPoint y: 13, endPoint x: 58, endPoint y: 19, distance: 6.6
click at [55, 13] on link "Queue" at bounding box center [48, 15] width 16 height 10
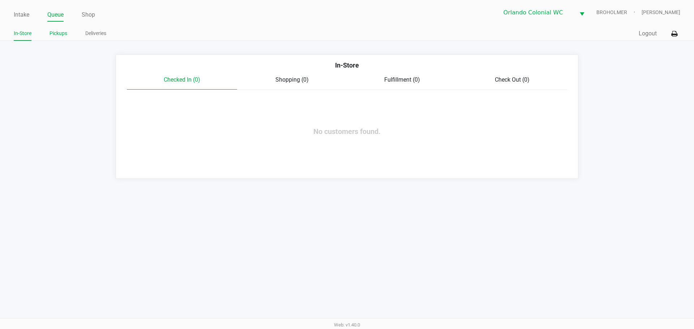
drag, startPoint x: 54, startPoint y: 31, endPoint x: 37, endPoint y: 24, distance: 18.7
click at [53, 31] on link "Pickups" at bounding box center [59, 33] width 18 height 9
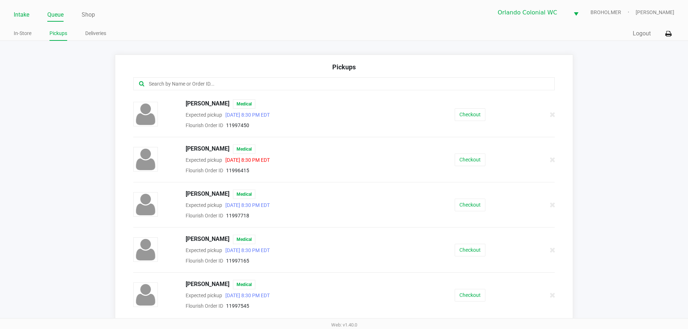
click at [27, 15] on link "Intake" at bounding box center [22, 15] width 16 height 10
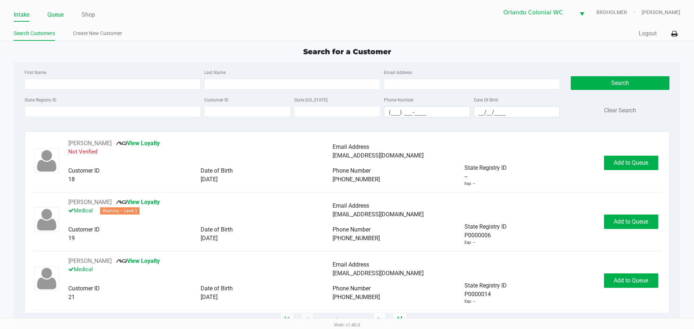
click at [50, 14] on link "Queue" at bounding box center [55, 15] width 16 height 10
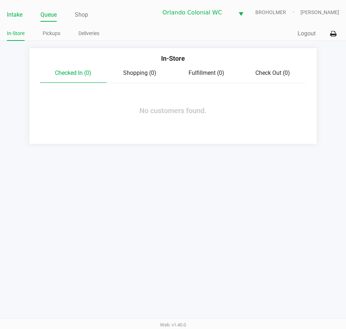
click at [13, 17] on link "Intake" at bounding box center [15, 15] width 16 height 10
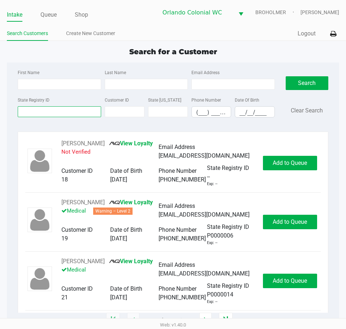
click at [52, 108] on input "State Registry ID" at bounding box center [59, 111] width 83 height 11
paste input "P2ET1407"
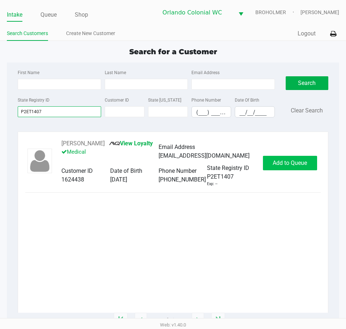
type input "P2ET1407"
click at [306, 165] on span "Add to Queue" at bounding box center [290, 162] width 34 height 7
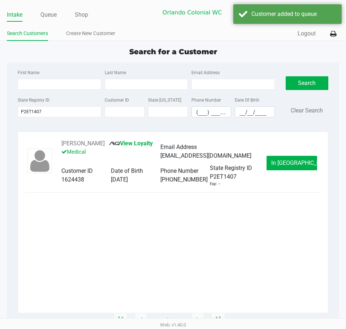
click at [290, 166] on span "In Queue" at bounding box center [301, 162] width 61 height 7
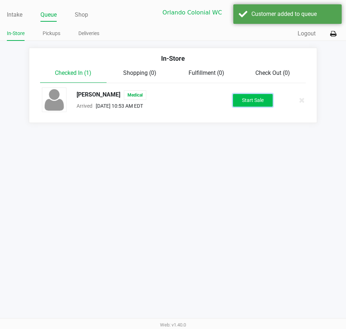
click at [247, 106] on button "Start Sale" at bounding box center [253, 100] width 40 height 13
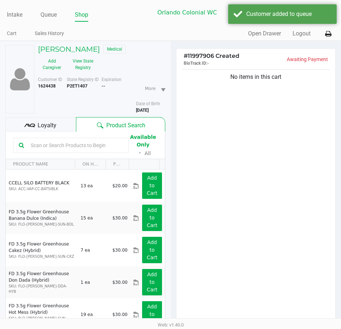
click at [72, 149] on input "text" at bounding box center [75, 145] width 95 height 11
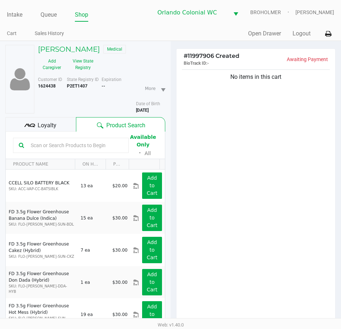
click at [293, 213] on div "No items in this cart" at bounding box center [255, 197] width 159 height 259
click at [298, 208] on div "No items in this cart" at bounding box center [255, 197] width 159 height 259
click at [309, 217] on div "No items in this cart" at bounding box center [255, 197] width 159 height 259
click at [291, 221] on div "No items in this cart" at bounding box center [255, 197] width 159 height 259
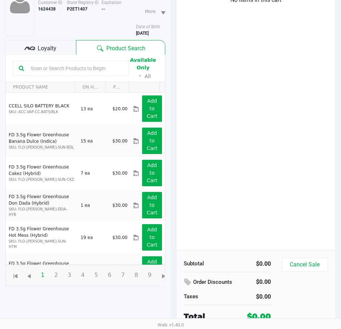
scroll to position [78, 0]
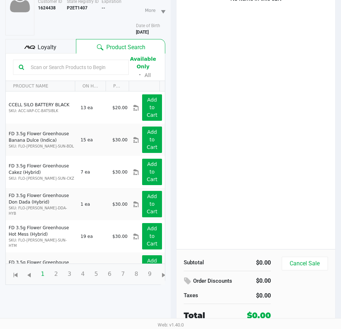
click at [273, 158] on div "No items in this cart" at bounding box center [255, 119] width 159 height 259
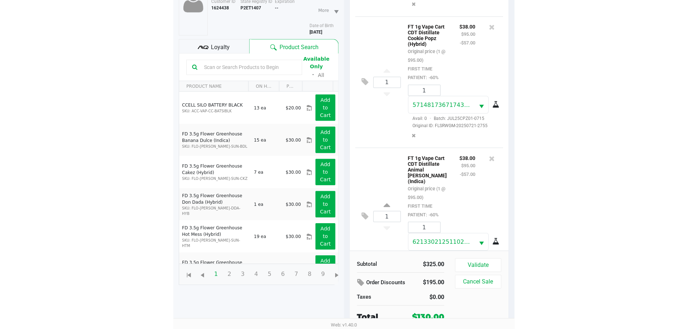
scroll to position [125, 0]
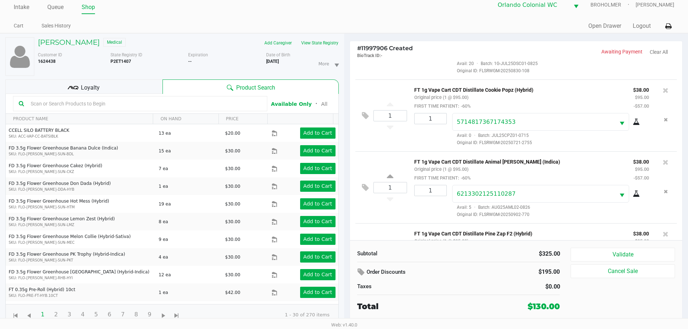
click at [93, 94] on kendo-grid-toolbar "Available Only ᛫ All" at bounding box center [172, 104] width 333 height 20
click at [103, 87] on div "Loyalty" at bounding box center [83, 87] width 157 height 14
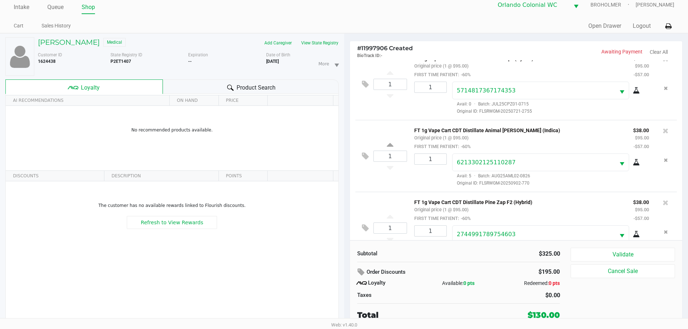
scroll to position [254, 0]
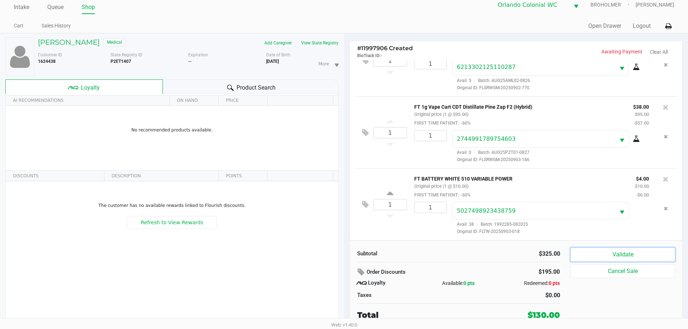
drag, startPoint x: 604, startPoint y: 250, endPoint x: 619, endPoint y: 251, distance: 14.5
click at [605, 250] on button "Validate" at bounding box center [623, 255] width 104 height 14
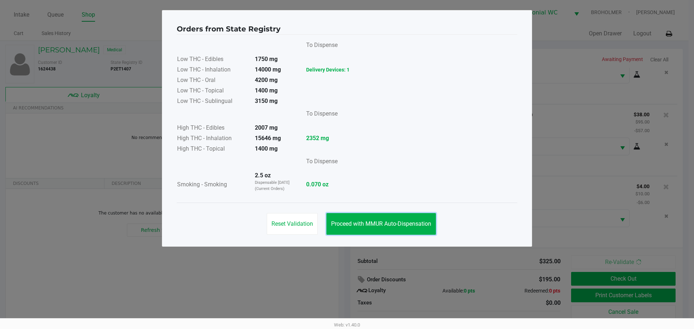
drag, startPoint x: 399, startPoint y: 220, endPoint x: 502, endPoint y: 240, distance: 104.7
click at [399, 220] on button "Proceed with MMUR Auto-Dispensation" at bounding box center [380, 224] width 109 height 22
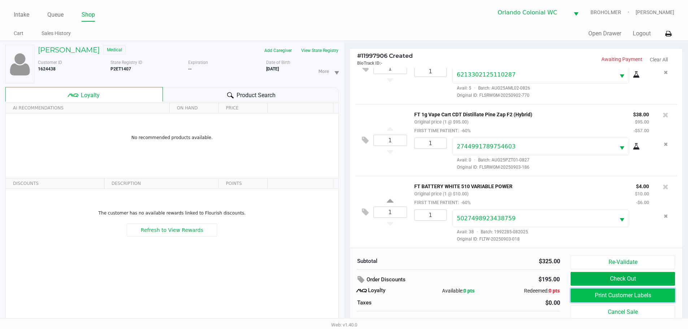
click at [597, 296] on button "Print Customer Labels" at bounding box center [623, 296] width 104 height 14
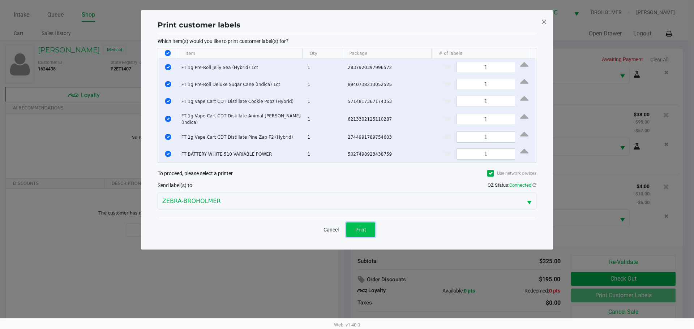
click at [353, 223] on button "Print" at bounding box center [360, 230] width 29 height 14
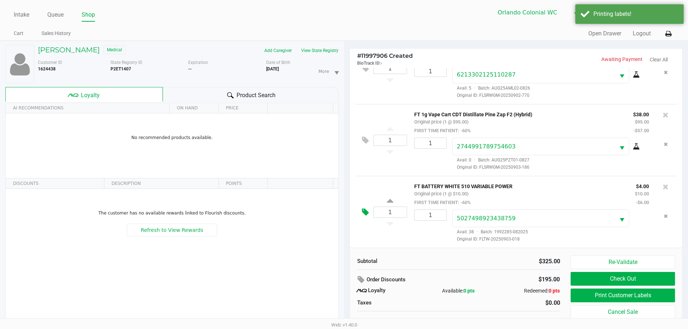
click at [363, 211] on icon at bounding box center [365, 212] width 7 height 8
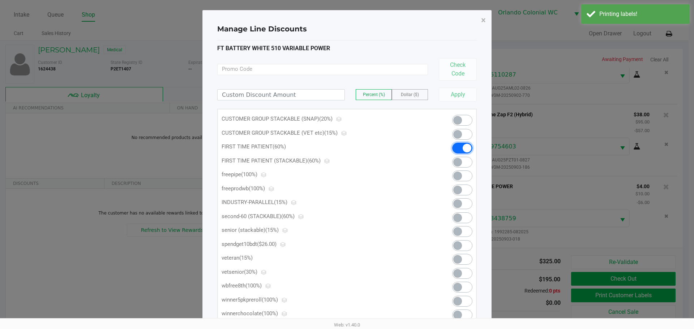
click at [467, 145] on span at bounding box center [467, 148] width 9 height 9
click at [485, 15] on span "×" at bounding box center [483, 20] width 5 height 10
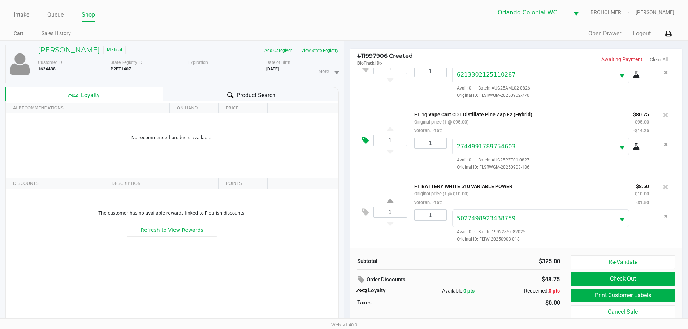
click at [363, 141] on icon at bounding box center [365, 140] width 7 height 8
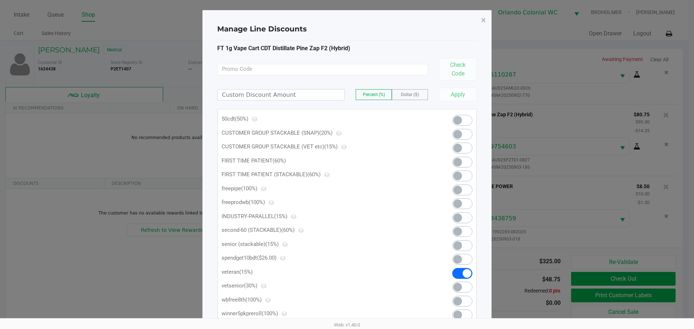
click at [461, 164] on span at bounding box center [457, 162] width 9 height 9
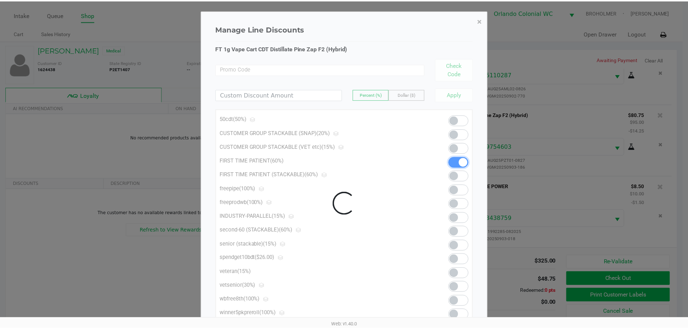
scroll to position [245, 0]
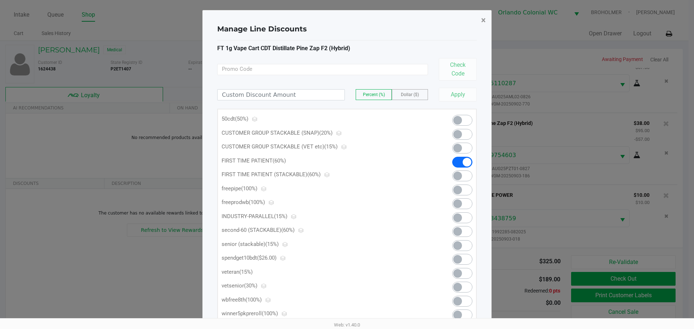
click at [484, 18] on span "×" at bounding box center [483, 20] width 5 height 10
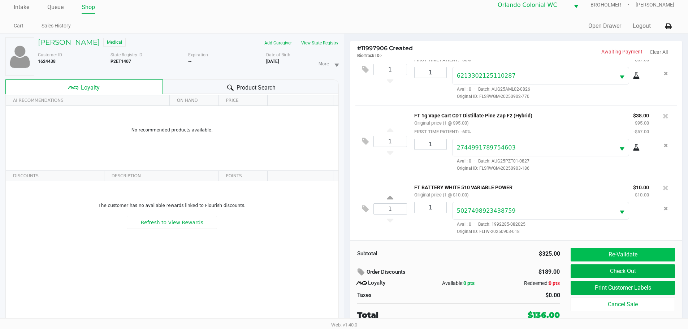
scroll to position [15, 0]
click at [627, 265] on button "Check Out" at bounding box center [623, 272] width 104 height 14
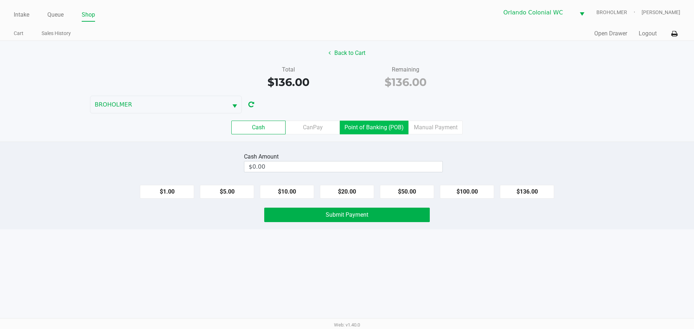
click at [374, 127] on label "Point of Banking (POB)" at bounding box center [374, 128] width 69 height 14
click at [0, 0] on 7 "Point of Banking (POB)" at bounding box center [0, 0] width 0 height 0
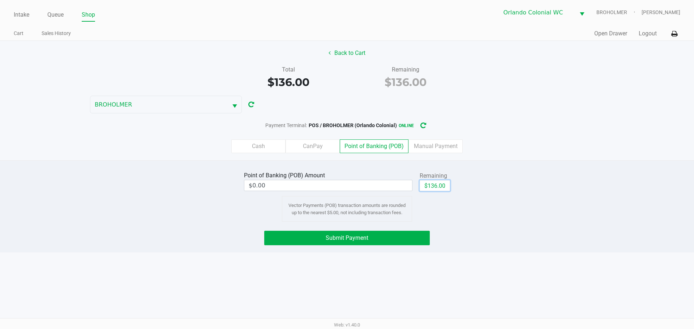
drag, startPoint x: 425, startPoint y: 182, endPoint x: 418, endPoint y: 197, distance: 16.7
click at [425, 182] on button "$136.00" at bounding box center [435, 185] width 30 height 11
type input "$136.00"
drag, startPoint x: 376, startPoint y: 240, endPoint x: 385, endPoint y: 238, distance: 8.7
click at [377, 240] on button "Submit Payment" at bounding box center [347, 238] width 166 height 14
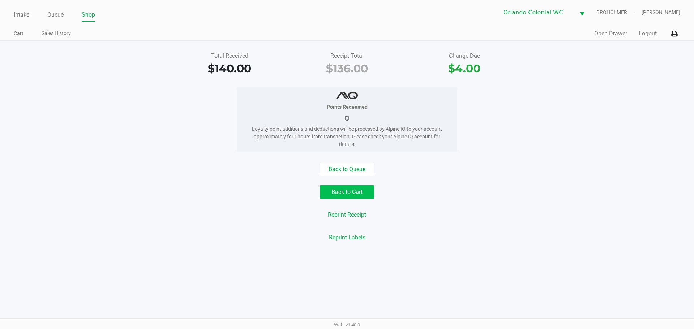
click at [354, 197] on button "Back to Cart" at bounding box center [347, 192] width 54 height 14
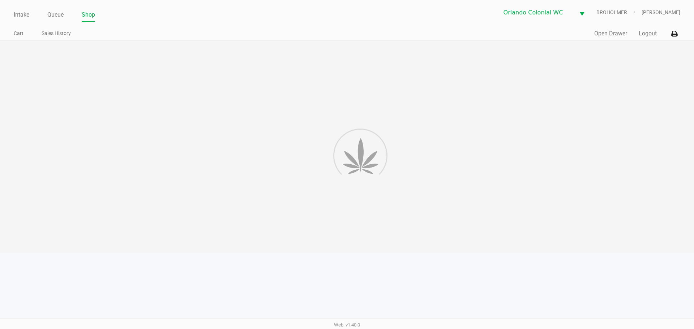
click at [413, 196] on div at bounding box center [347, 147] width 694 height 212
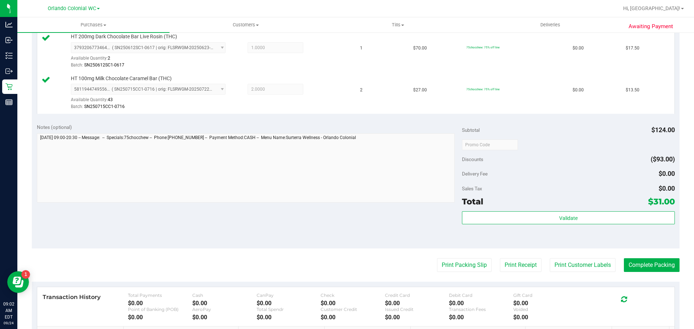
scroll to position [203, 0]
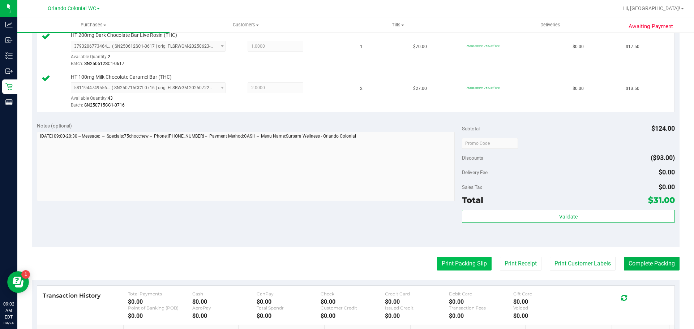
click at [456, 263] on button "Print Packing Slip" at bounding box center [464, 264] width 55 height 14
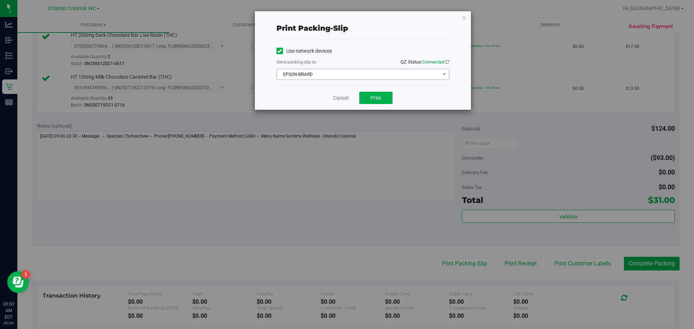
click at [332, 73] on span "EPSON-BRIARD" at bounding box center [358, 74] width 163 height 10
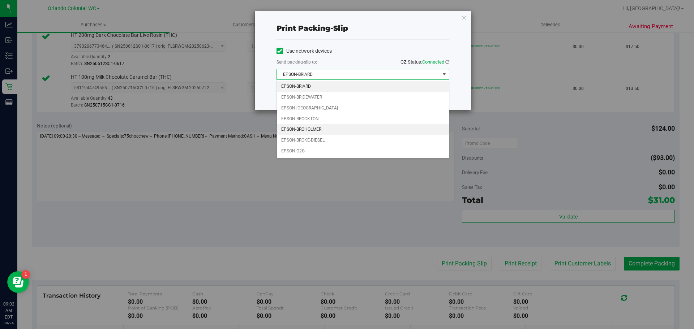
click at [323, 132] on li "EPSON-BROHOLMER" at bounding box center [363, 129] width 172 height 11
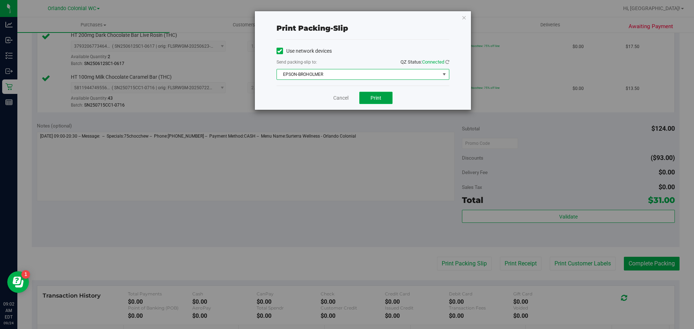
click at [392, 95] on button "Print" at bounding box center [375, 98] width 33 height 12
click at [336, 101] on link "Cancel" at bounding box center [340, 98] width 15 height 8
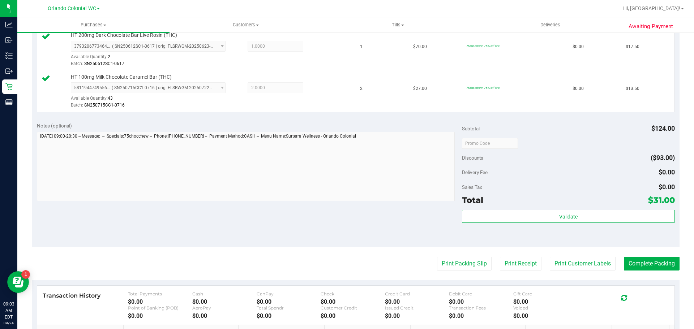
click at [566, 230] on div "Validate" at bounding box center [568, 226] width 212 height 33
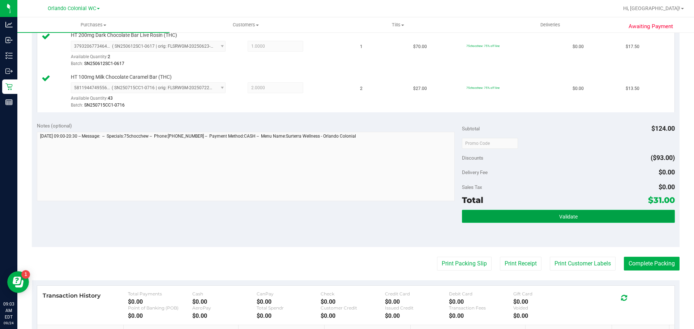
click at [574, 220] on button "Validate" at bounding box center [568, 216] width 212 height 13
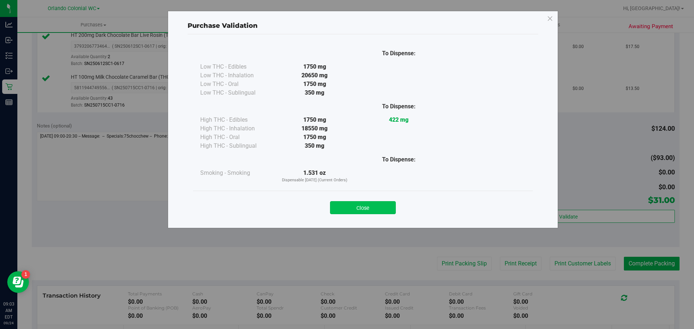
click at [368, 208] on button "Close" at bounding box center [363, 207] width 66 height 13
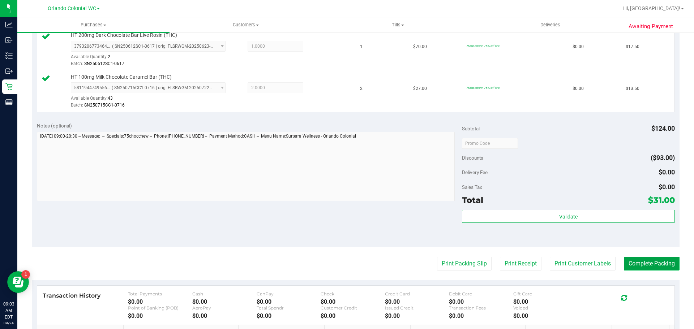
click at [648, 270] on button "Complete Packing" at bounding box center [652, 264] width 56 height 14
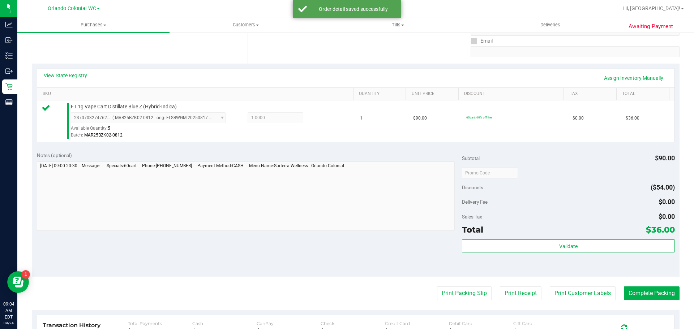
scroll to position [141, 0]
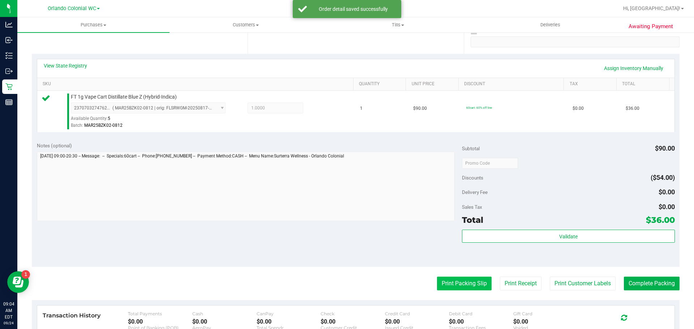
click at [445, 287] on button "Print Packing Slip" at bounding box center [464, 284] width 55 height 14
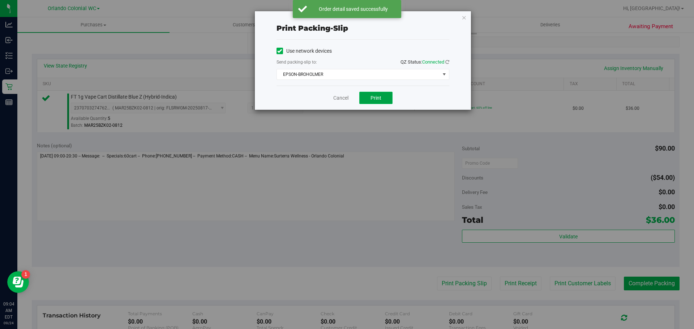
click at [382, 104] on button "Print" at bounding box center [375, 98] width 33 height 12
click at [333, 98] on link "Cancel" at bounding box center [340, 98] width 15 height 8
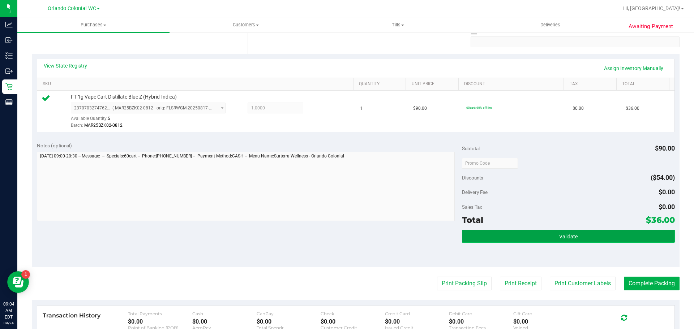
click at [505, 241] on button "Validate" at bounding box center [568, 236] width 212 height 13
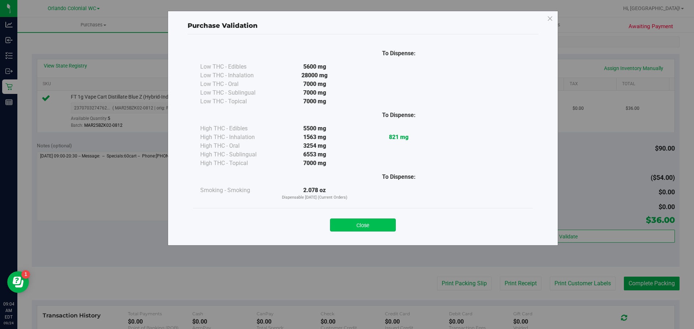
click at [371, 228] on button "Close" at bounding box center [363, 225] width 66 height 13
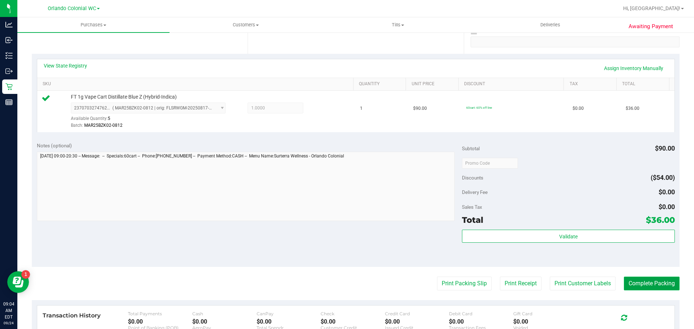
click at [645, 284] on button "Complete Packing" at bounding box center [652, 284] width 56 height 14
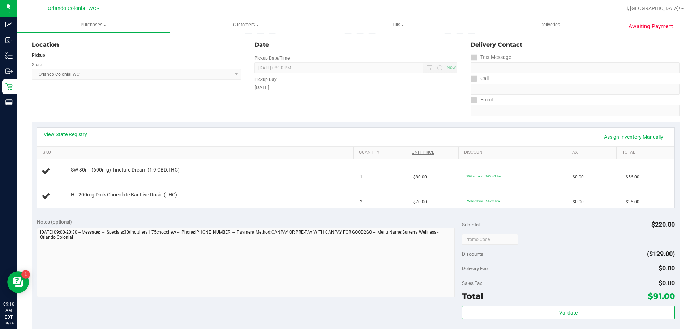
scroll to position [181, 0]
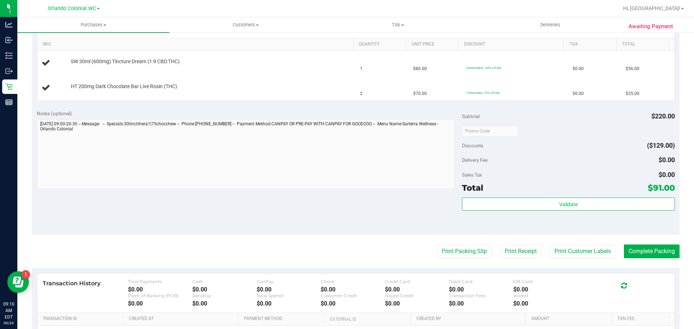
click at [462, 244] on purchase-details "Back Edit Purchase Cancel Purchase View Profile # 11997165 BioTrack ID: - Submi…" at bounding box center [356, 130] width 648 height 545
click at [462, 248] on button "Print Packing Slip" at bounding box center [464, 252] width 55 height 14
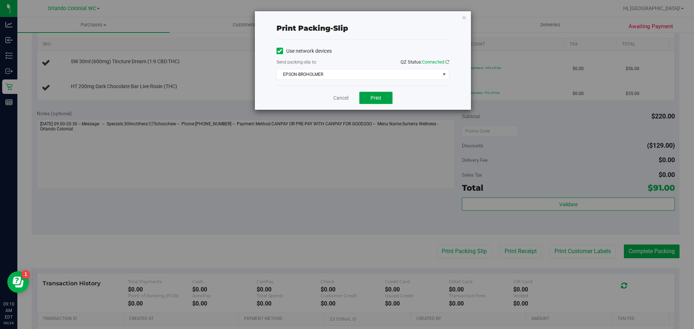
click at [373, 102] on button "Print" at bounding box center [375, 98] width 33 height 12
drag, startPoint x: 341, startPoint y: 102, endPoint x: 342, endPoint y: 96, distance: 5.8
click at [342, 101] on link "Cancel" at bounding box center [340, 98] width 15 height 8
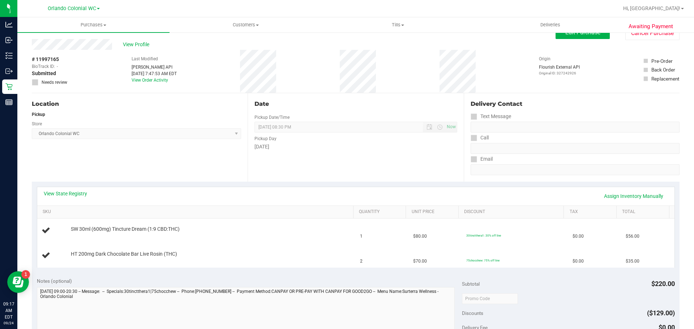
scroll to position [0, 0]
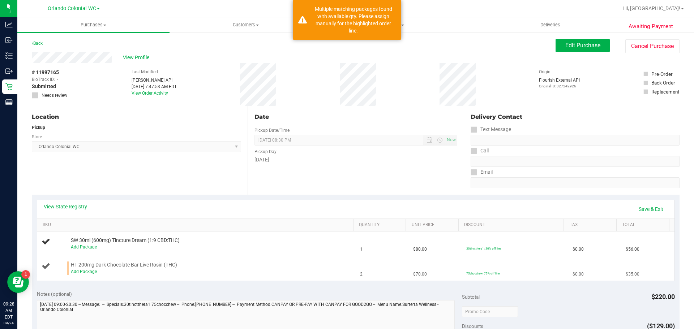
click at [85, 272] on link "Add Package" at bounding box center [84, 271] width 26 height 5
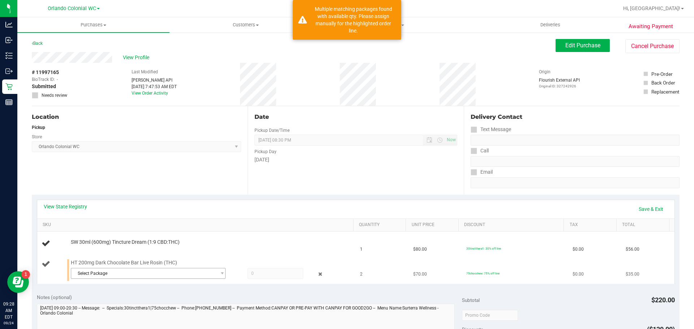
click at [161, 276] on span "Select Package" at bounding box center [143, 274] width 145 height 10
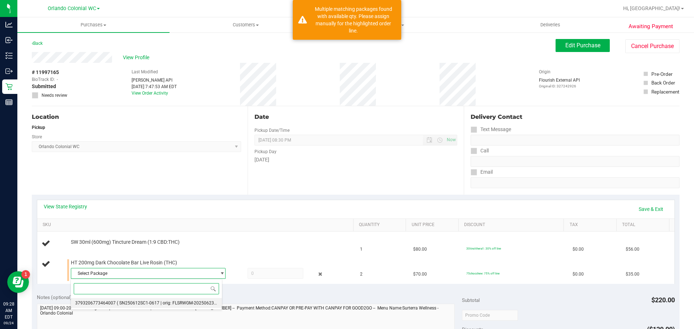
click at [192, 304] on span "( SN250612SC1-0617 | orig: FLSRWGM-20250623-284 )" at bounding box center [171, 303] width 108 height 5
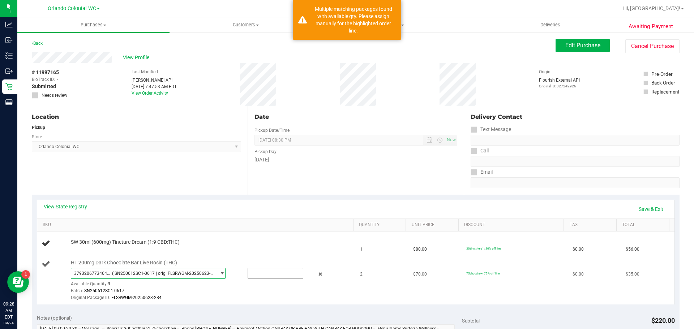
click at [268, 274] on input "text" at bounding box center [275, 274] width 55 height 10
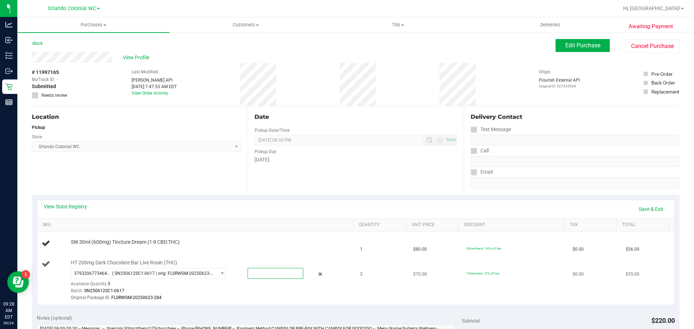
type input "3"
type input "2"
click at [216, 300] on div "Original Package ID: FLSRWGM-20250623-284" at bounding box center [210, 298] width 279 height 7
type input "2.0000"
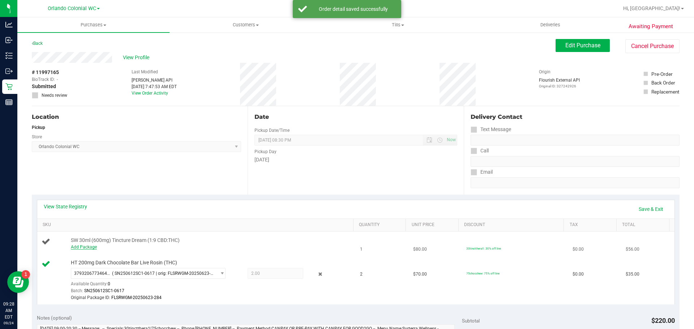
click at [83, 249] on link "Add Package" at bounding box center [84, 247] width 26 height 5
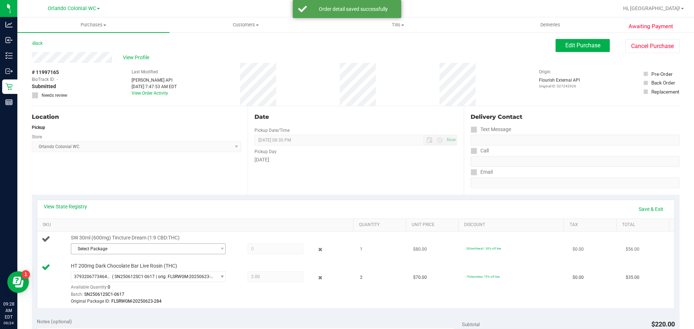
click at [147, 248] on span "Select Package" at bounding box center [143, 249] width 145 height 10
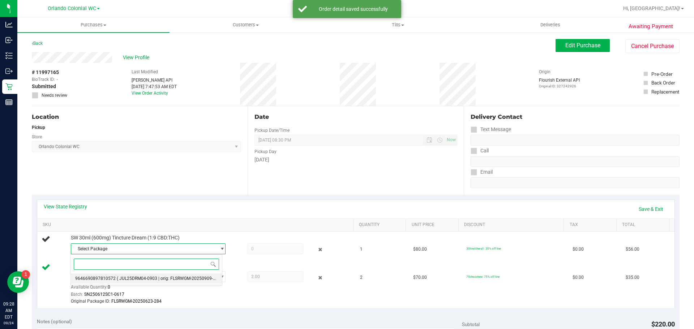
click at [190, 279] on span "( JUL25DRM04-0903 | orig: FLSRWGM-20250909-1110 )" at bounding box center [171, 278] width 109 height 5
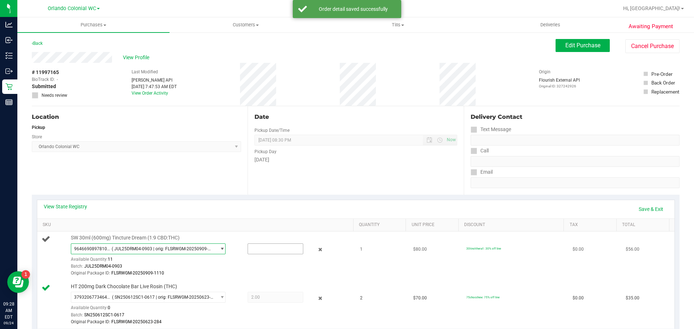
click at [269, 253] on input "text" at bounding box center [275, 249] width 55 height 10
type input "1"
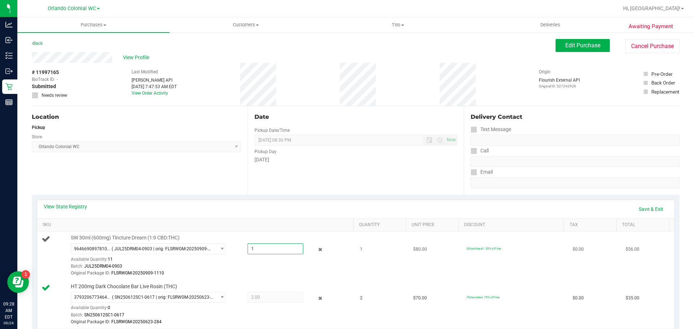
click at [227, 275] on div "Original Package ID: FLSRWGM-20250909-1110" at bounding box center [210, 273] width 279 height 7
type input "1.0000"
click at [652, 209] on link "Save & Exit" at bounding box center [651, 209] width 34 height 12
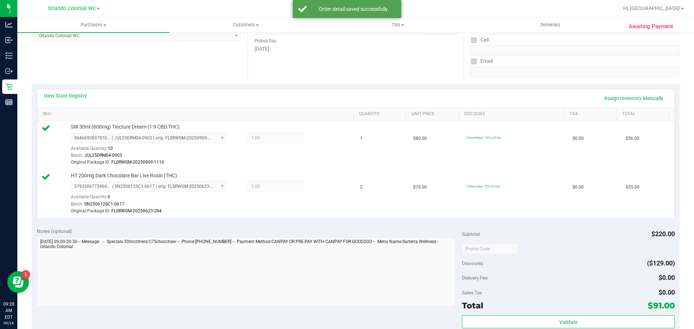
scroll to position [115, 0]
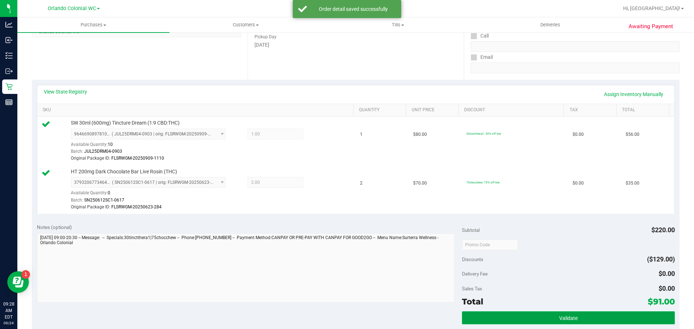
click at [522, 312] on button "Validate" at bounding box center [568, 318] width 212 height 13
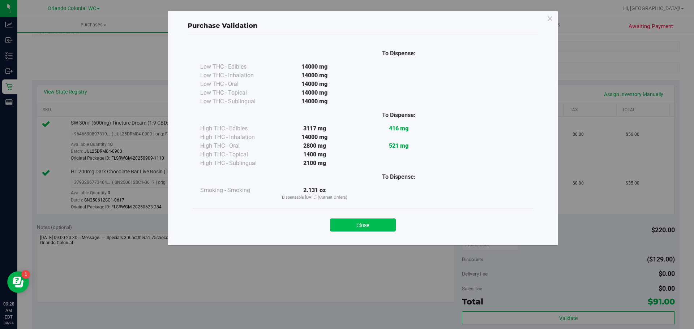
click at [366, 229] on button "Close" at bounding box center [363, 225] width 66 height 13
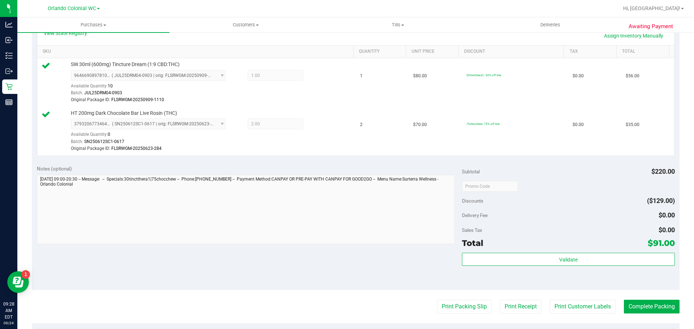
scroll to position [210, 0]
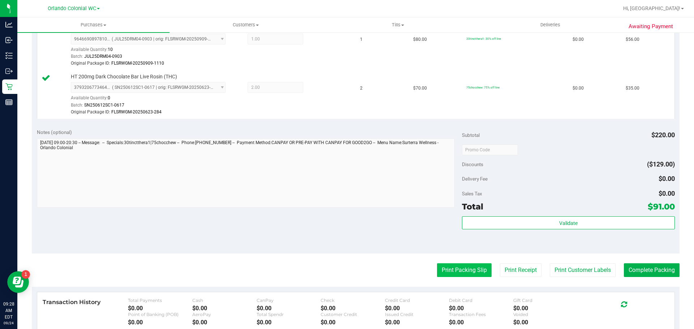
click at [456, 273] on button "Print Packing Slip" at bounding box center [464, 270] width 55 height 14
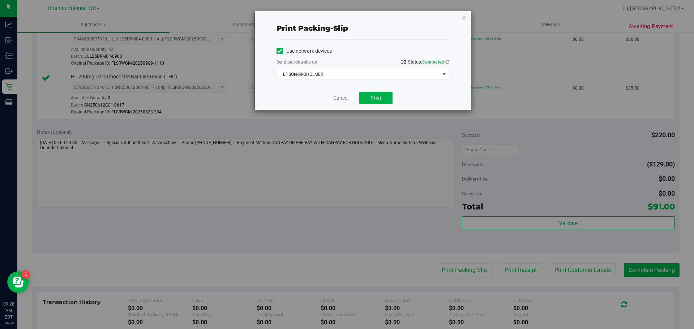
click at [377, 113] on div "Print packing-slip Use network devices Send packing-slip to: QZ Status: Connect…" at bounding box center [349, 164] width 699 height 329
click at [373, 98] on span "Print" at bounding box center [375, 98] width 11 height 6
click at [336, 95] on link "Cancel" at bounding box center [340, 98] width 15 height 8
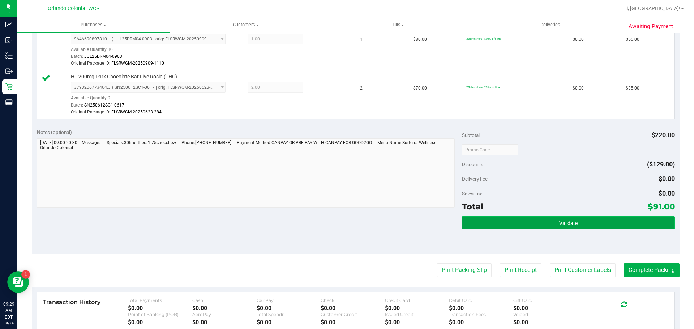
click at [550, 228] on button "Validate" at bounding box center [568, 222] width 212 height 13
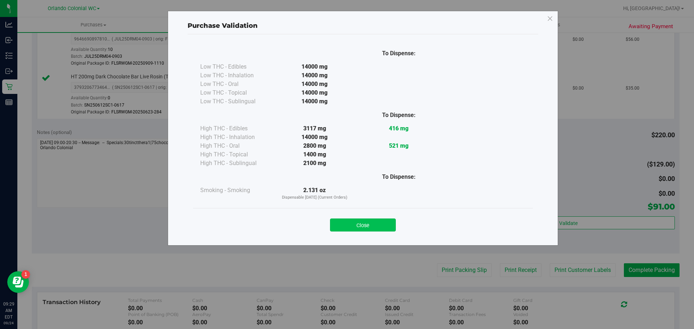
click at [377, 231] on button "Close" at bounding box center [363, 225] width 66 height 13
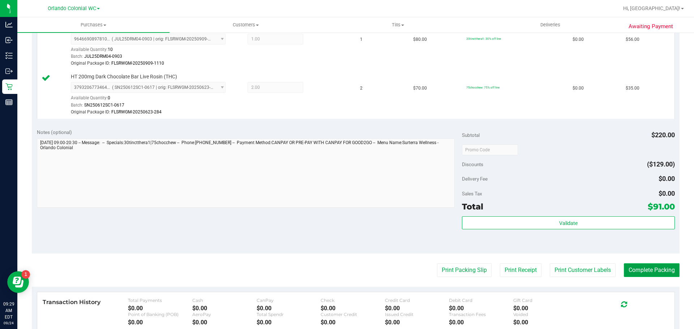
click at [635, 273] on button "Complete Packing" at bounding box center [652, 270] width 56 height 14
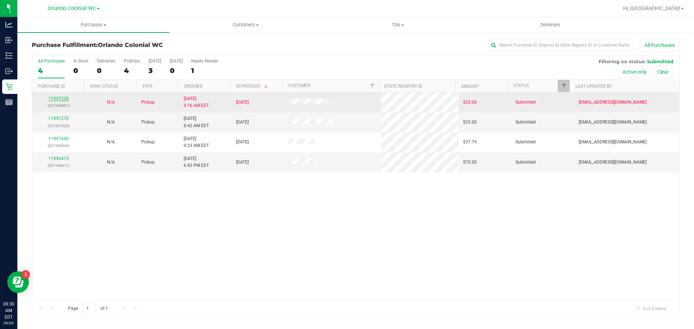
click at [60, 98] on link "11997238" at bounding box center [58, 98] width 20 height 5
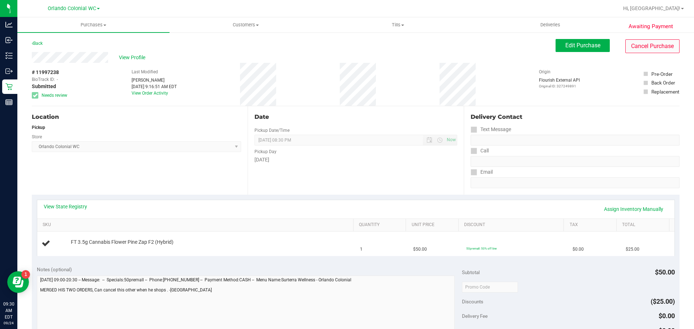
drag, startPoint x: 627, startPoint y: 36, endPoint x: 628, endPoint y: 42, distance: 6.2
click at [627, 36] on div "Awaiting Payment Back Edit Purchase Cancel Purchase View Profile # 11997238 Bio…" at bounding box center [355, 303] width 677 height 542
click at [628, 43] on button "Cancel Purchase" at bounding box center [652, 46] width 54 height 14
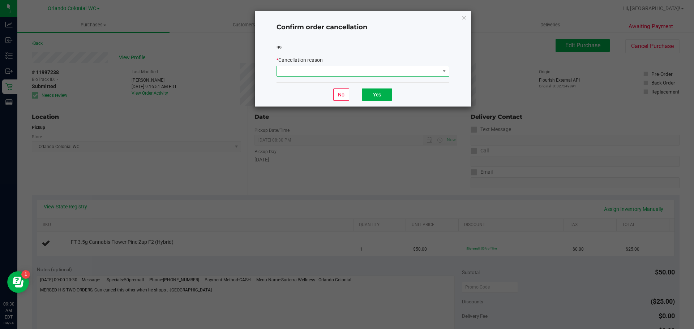
click at [309, 70] on span at bounding box center [358, 71] width 163 height 10
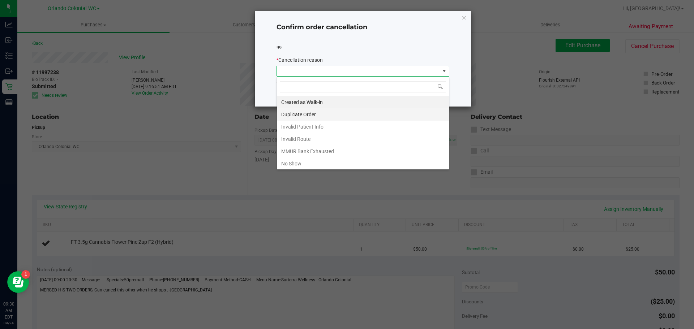
click at [314, 111] on li "Duplicate Order" at bounding box center [363, 114] width 172 height 12
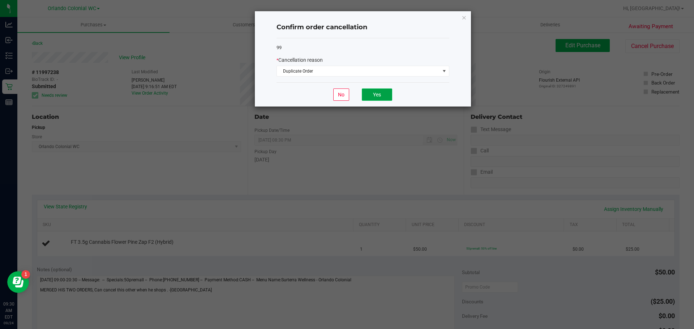
click at [389, 94] on button "Yes" at bounding box center [377, 95] width 30 height 12
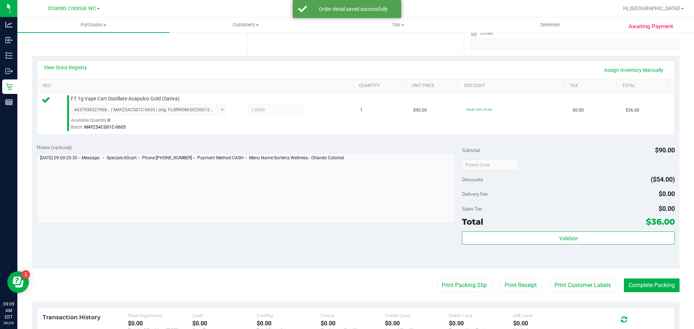
scroll to position [143, 0]
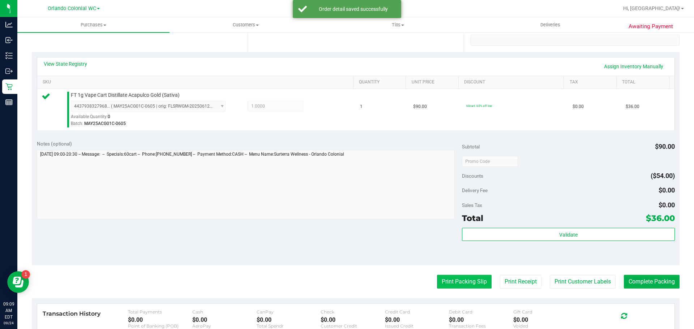
click at [451, 281] on button "Print Packing Slip" at bounding box center [464, 282] width 55 height 14
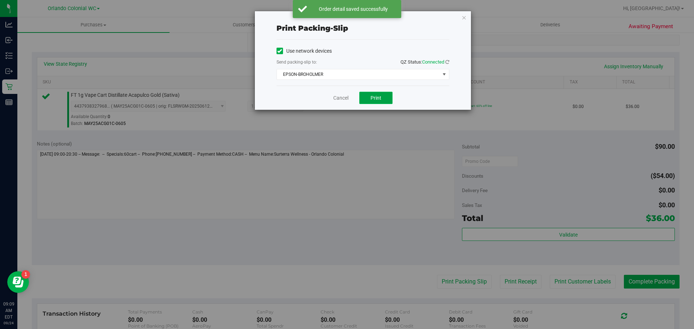
click at [368, 98] on button "Print" at bounding box center [375, 98] width 33 height 12
click at [340, 98] on link "Cancel" at bounding box center [340, 98] width 15 height 8
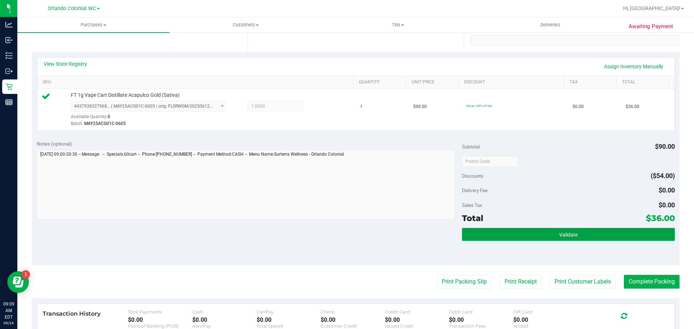
click at [537, 230] on button "Validate" at bounding box center [568, 234] width 212 height 13
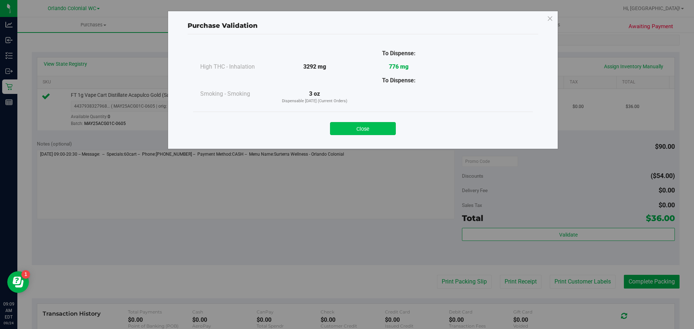
click at [373, 130] on button "Close" at bounding box center [363, 128] width 66 height 13
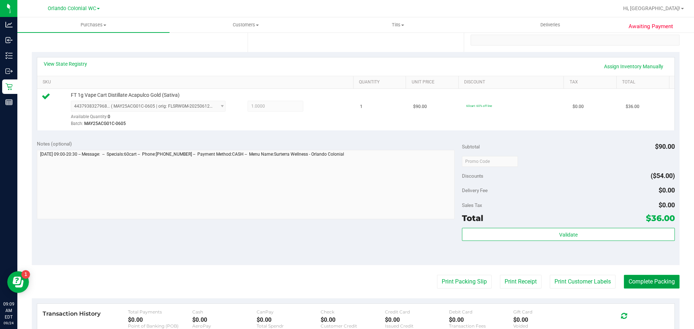
click at [651, 287] on button "Complete Packing" at bounding box center [652, 282] width 56 height 14
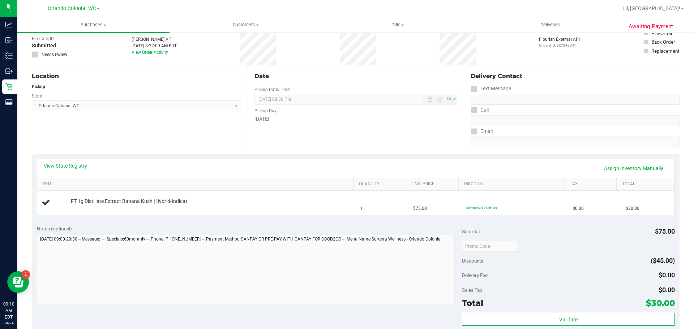
scroll to position [145, 0]
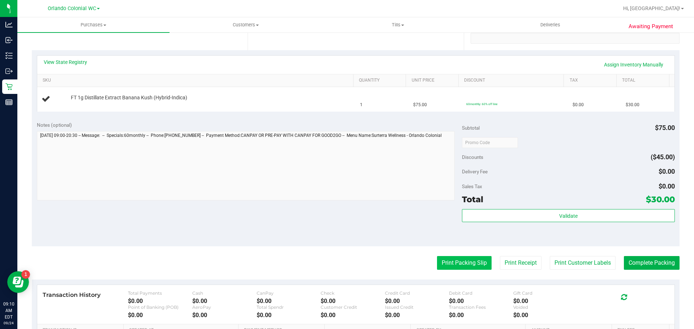
click at [454, 261] on button "Print Packing Slip" at bounding box center [464, 263] width 55 height 14
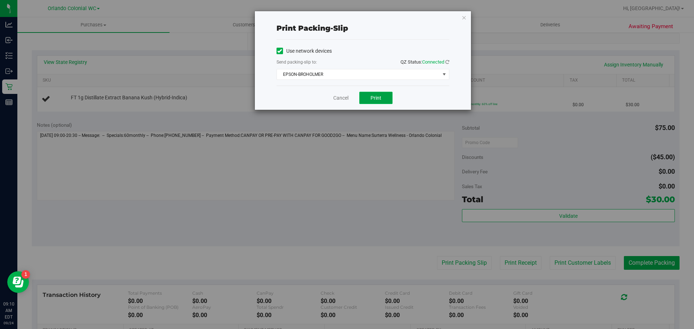
click at [369, 95] on button "Print" at bounding box center [375, 98] width 33 height 12
click at [339, 98] on link "Cancel" at bounding box center [340, 98] width 15 height 8
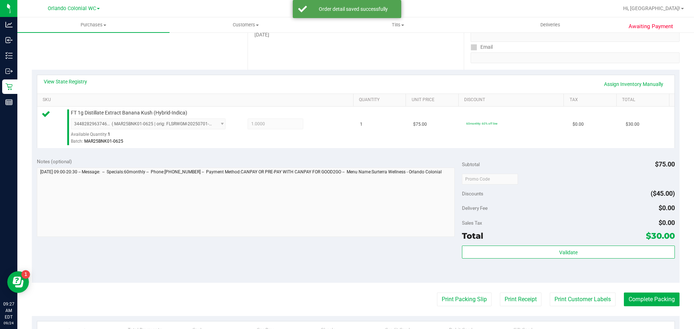
scroll to position [146, 0]
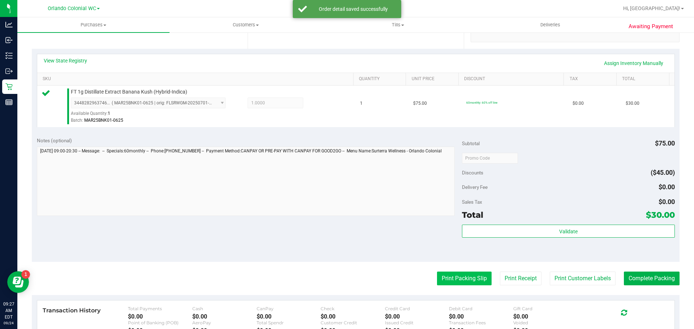
click at [452, 277] on button "Print Packing Slip" at bounding box center [464, 279] width 55 height 14
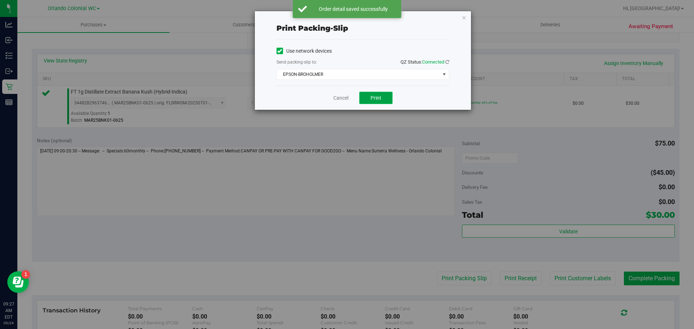
click at [384, 103] on button "Print" at bounding box center [375, 98] width 33 height 12
click at [338, 99] on link "Cancel" at bounding box center [340, 98] width 15 height 8
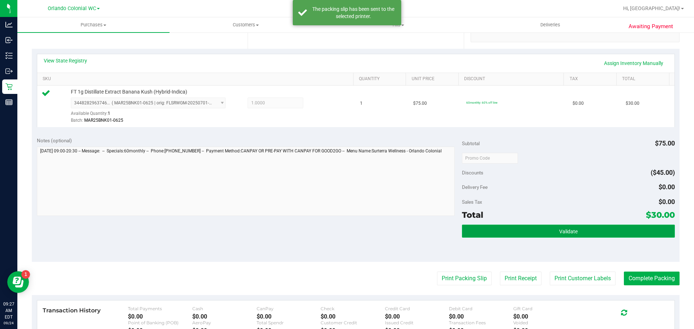
click at [572, 233] on span "Validate" at bounding box center [568, 232] width 18 height 6
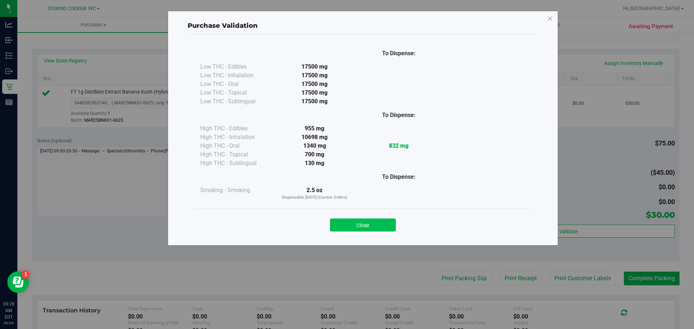
click at [370, 229] on button "Close" at bounding box center [363, 225] width 66 height 13
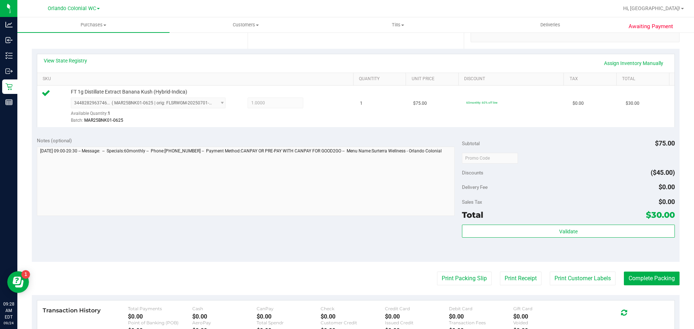
scroll to position [110, 0]
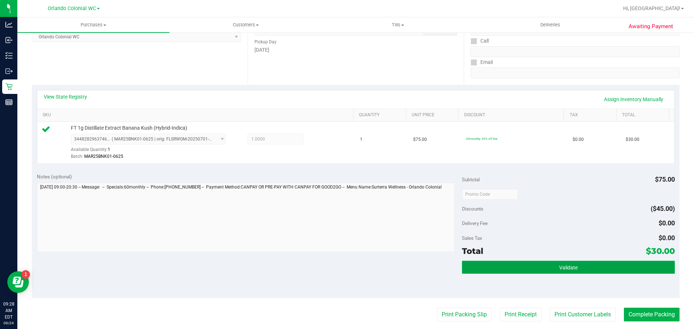
click at [580, 269] on button "Validate" at bounding box center [568, 267] width 212 height 13
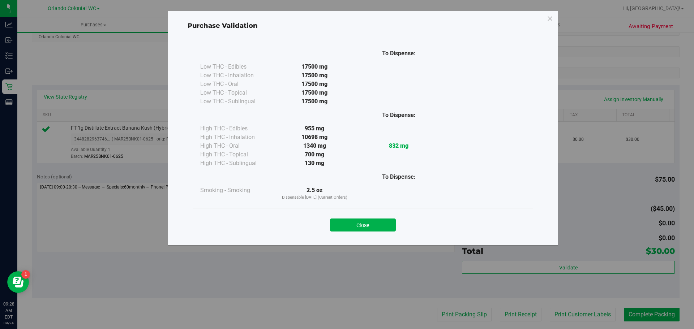
click at [375, 224] on button "Close" at bounding box center [363, 225] width 66 height 13
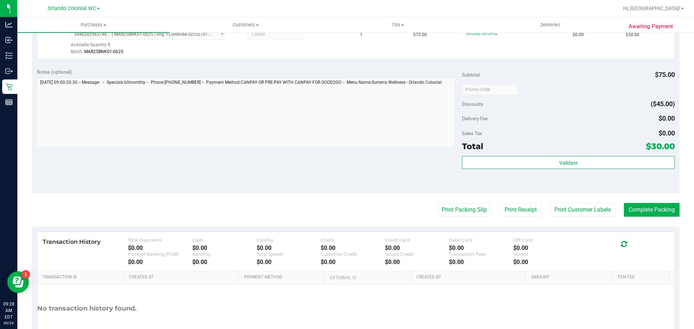
scroll to position [254, 0]
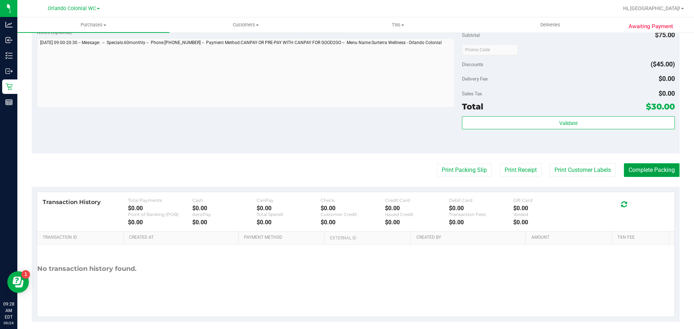
click at [662, 170] on button "Complete Packing" at bounding box center [652, 170] width 56 height 14
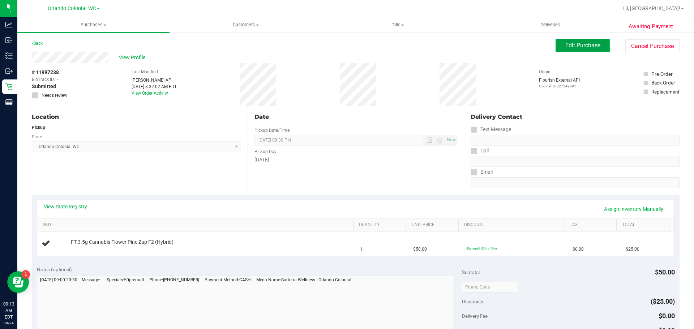
click at [572, 47] on span "Edit Purchase" at bounding box center [582, 45] width 35 height 7
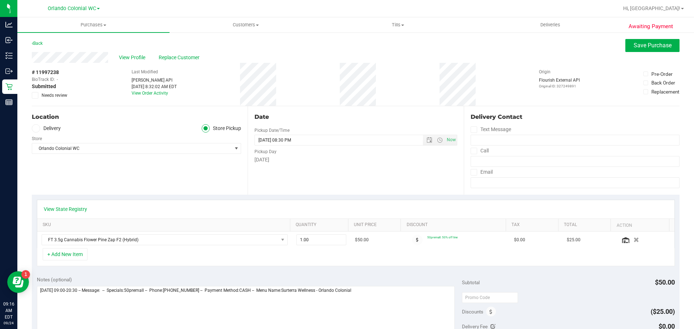
drag, startPoint x: 32, startPoint y: 95, endPoint x: 46, endPoint y: 100, distance: 15.4
click at [33, 95] on span at bounding box center [35, 95] width 7 height 7
click at [0, 0] on input "Needs review" at bounding box center [0, 0] width 0 height 0
click at [385, 300] on textarea at bounding box center [246, 320] width 418 height 69
paste textarea "MERGED HIS TWO ORDERS, Can cancel the other when he shops . -[GEOGRAPHIC_DATA]"
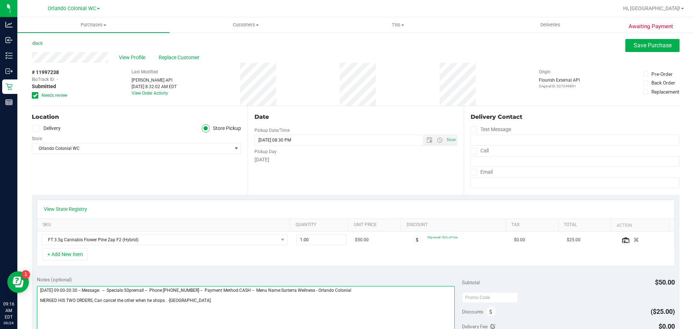
click at [124, 302] on textarea at bounding box center [246, 320] width 418 height 69
type textarea "[DATE] 09:00-20:30 -- Message: -- Specials:50premall -- Phone:[PHONE_NUMBER] --…"
click at [650, 47] on span "Save Purchase" at bounding box center [653, 45] width 38 height 7
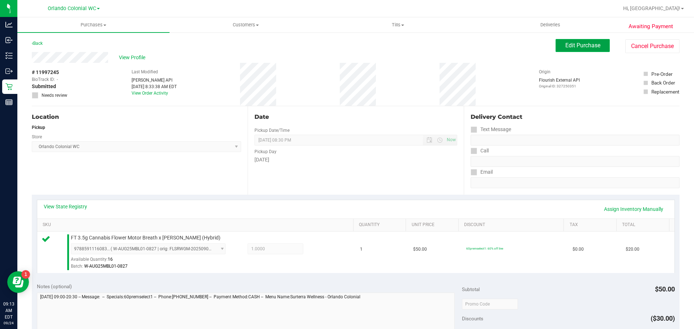
click at [568, 51] on button "Edit Purchase" at bounding box center [582, 45] width 54 height 13
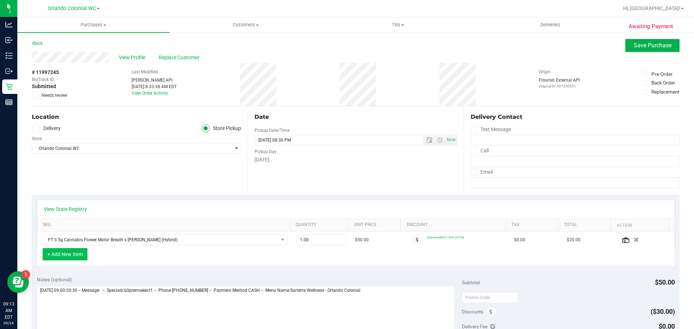
click at [76, 254] on button "+ Add New Item" at bounding box center [65, 254] width 45 height 12
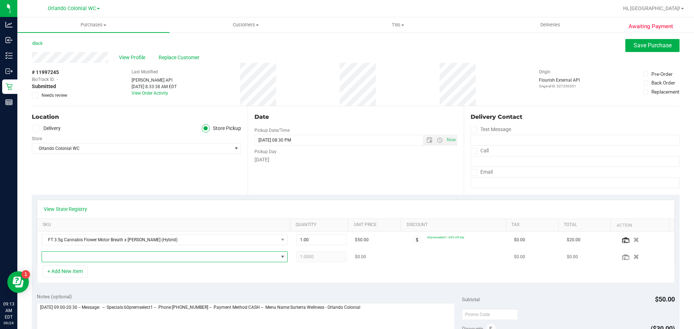
click at [110, 260] on span "NO DATA FOUND" at bounding box center [160, 257] width 236 height 10
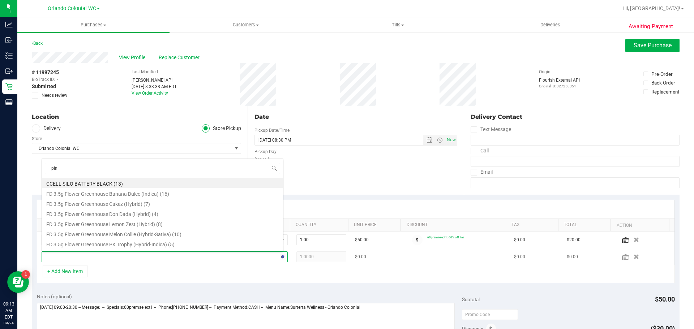
type input "pine"
click at [190, 235] on li "FT 3.5g Cannabis Flower Pine Zap F2 (Hybrid) (16)" at bounding box center [162, 235] width 241 height 10
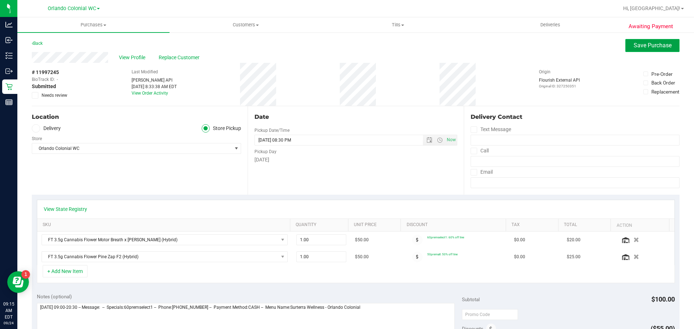
click at [631, 49] on button "Save Purchase" at bounding box center [652, 45] width 54 height 13
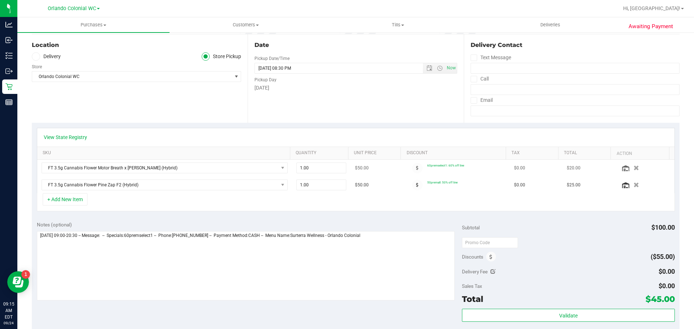
scroll to position [72, 0]
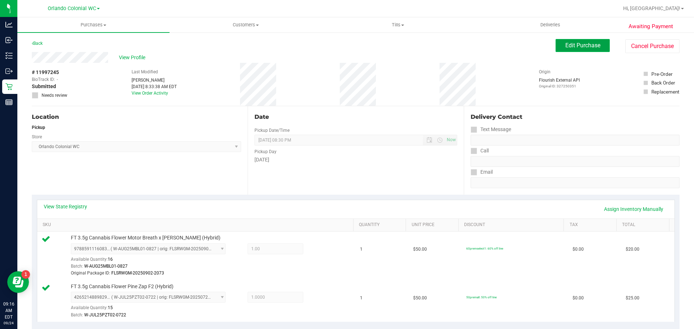
click at [586, 48] on span "Edit Purchase" at bounding box center [582, 45] width 35 height 7
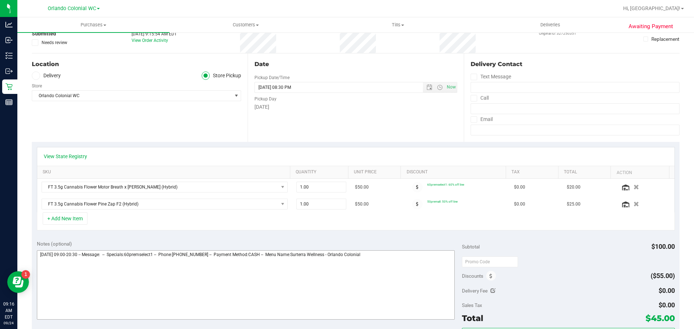
scroll to position [108, 0]
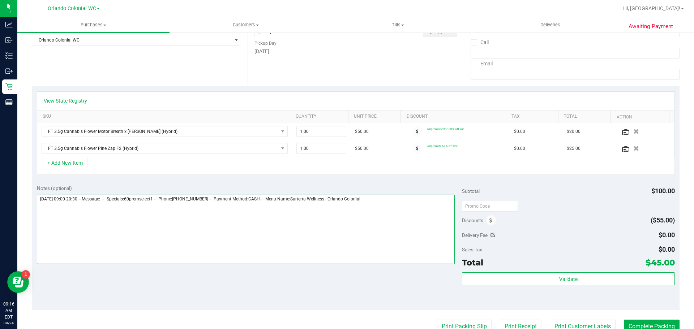
click at [392, 198] on textarea at bounding box center [246, 229] width 418 height 69
click at [66, 210] on textarea at bounding box center [246, 229] width 418 height 69
click at [64, 207] on textarea at bounding box center [246, 229] width 418 height 69
click at [111, 211] on textarea at bounding box center [246, 229] width 418 height 69
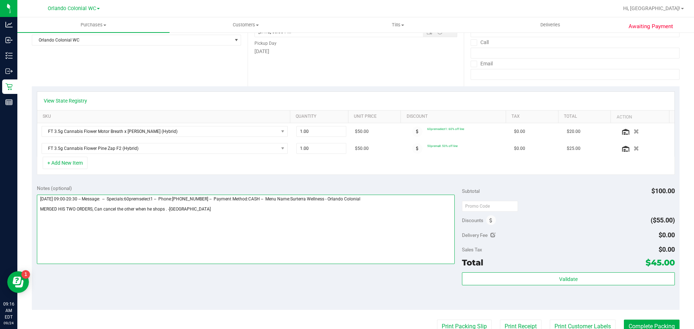
click at [109, 212] on textarea at bounding box center [246, 229] width 418 height 69
click at [110, 212] on textarea at bounding box center [246, 229] width 418 height 69
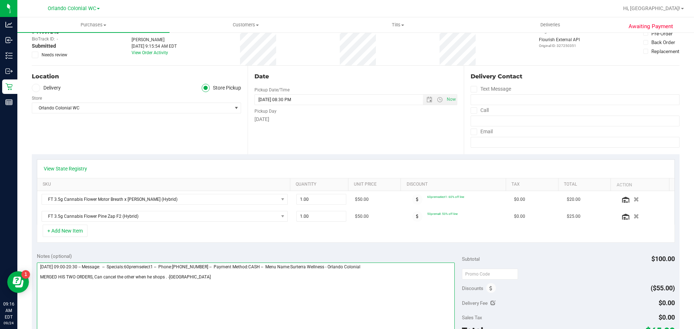
scroll to position [0, 0]
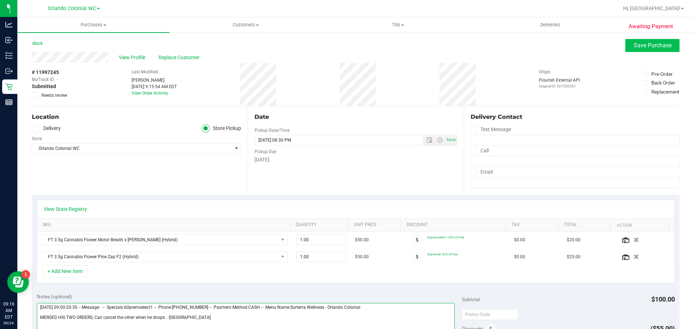
type textarea "Wednesday 09/24/2025 09:00-20:30 -- Message: -- Specials:60premselect1 -- Phone…"
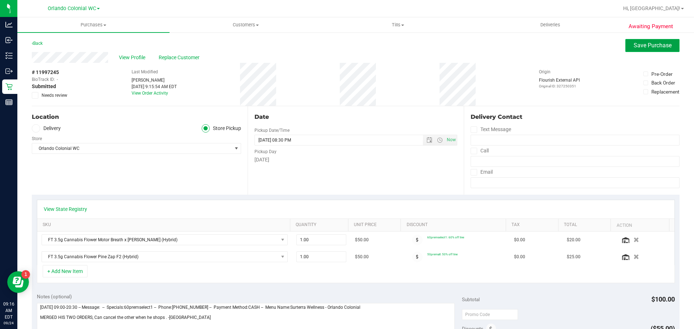
click at [634, 43] on span "Save Purchase" at bounding box center [653, 45] width 38 height 7
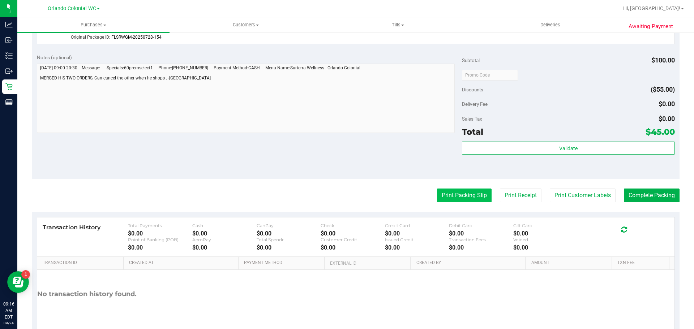
scroll to position [317, 0]
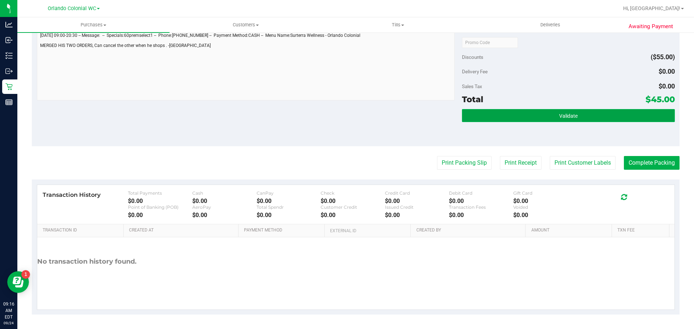
click at [509, 119] on button "Validate" at bounding box center [568, 115] width 212 height 13
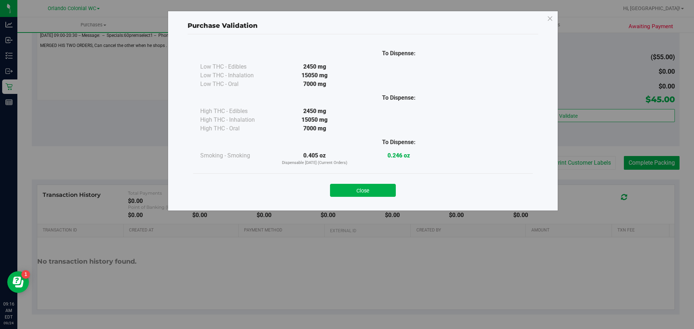
click at [383, 189] on button "Close" at bounding box center [363, 190] width 66 height 13
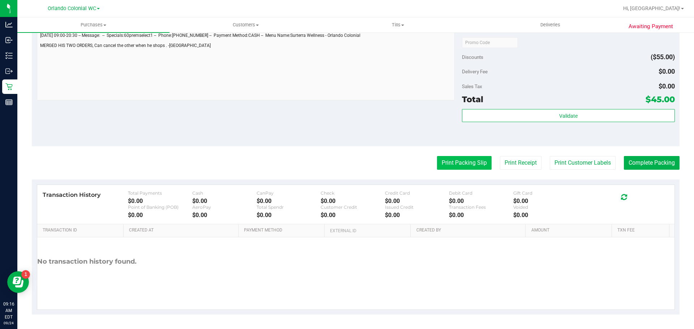
click at [477, 162] on button "Print Packing Slip" at bounding box center [464, 163] width 55 height 14
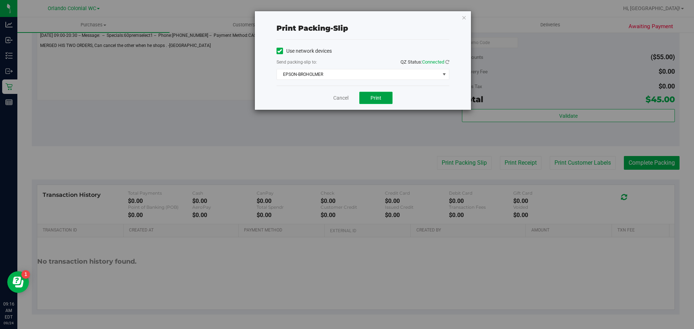
click at [382, 100] on button "Print" at bounding box center [375, 98] width 33 height 12
click at [342, 99] on link "Cancel" at bounding box center [340, 98] width 15 height 8
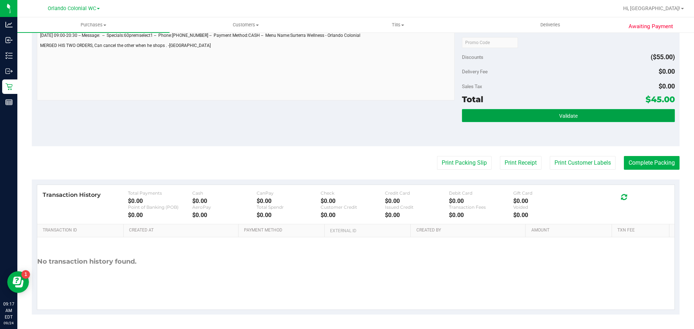
click at [517, 111] on button "Validate" at bounding box center [568, 115] width 212 height 13
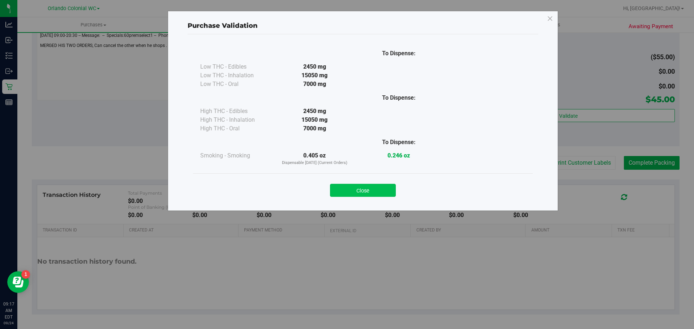
click at [348, 191] on button "Close" at bounding box center [363, 190] width 66 height 13
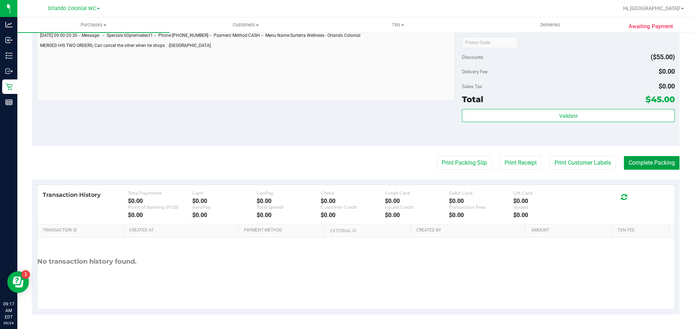
click at [634, 163] on button "Complete Packing" at bounding box center [652, 163] width 56 height 14
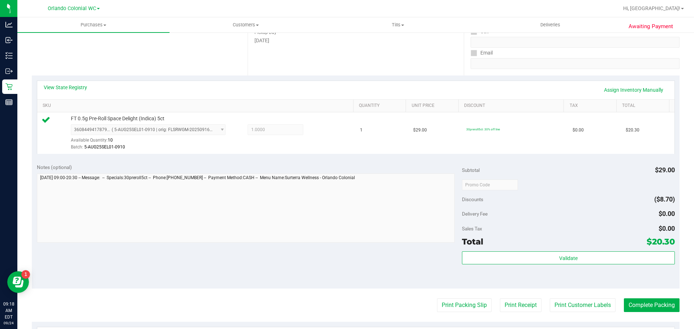
scroll to position [123, 0]
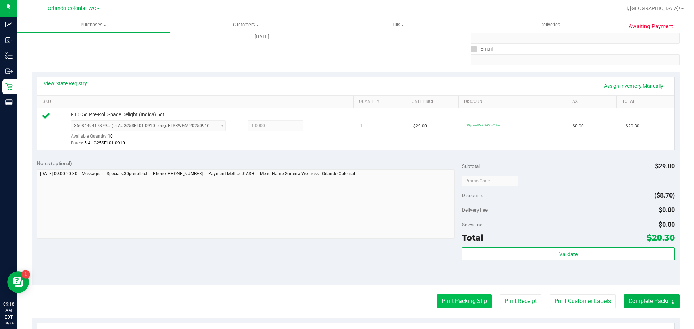
click at [459, 295] on button "Print Packing Slip" at bounding box center [464, 302] width 55 height 14
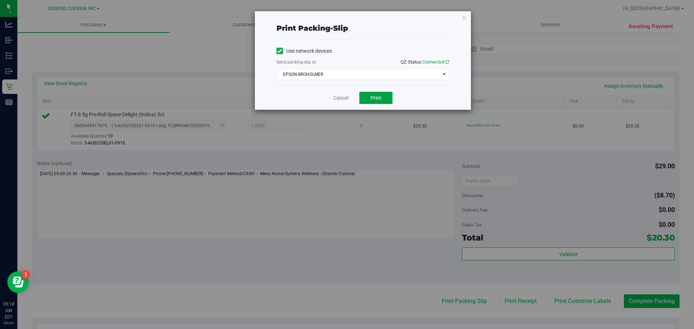
click at [380, 98] on span "Print" at bounding box center [375, 98] width 11 height 6
click at [344, 101] on link "Cancel" at bounding box center [340, 98] width 15 height 8
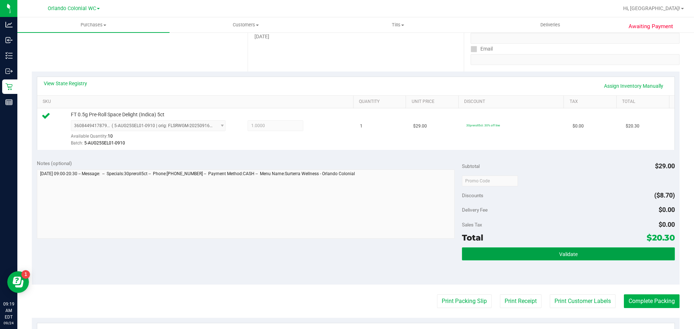
click at [579, 249] on button "Validate" at bounding box center [568, 254] width 212 height 13
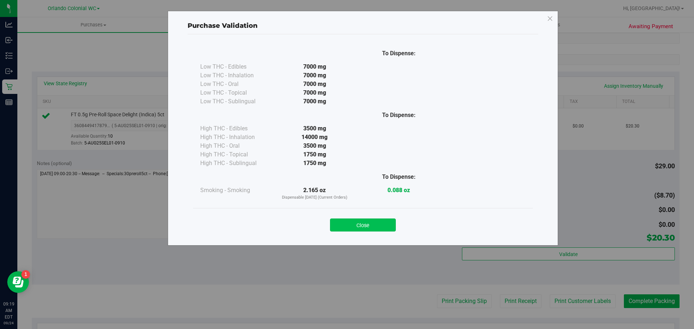
click at [366, 225] on button "Close" at bounding box center [363, 225] width 66 height 13
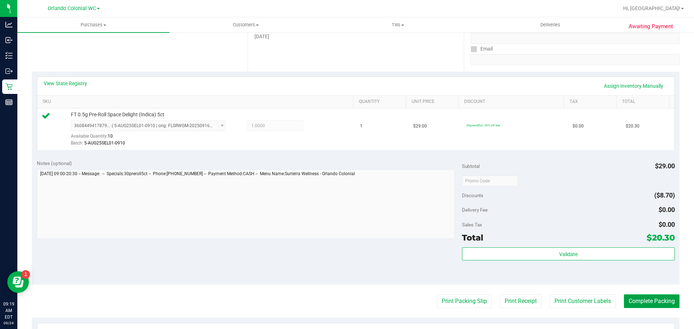
click at [644, 299] on button "Complete Packing" at bounding box center [652, 302] width 56 height 14
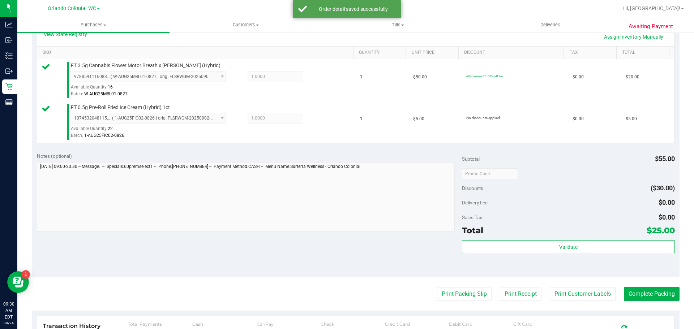
scroll to position [189, 0]
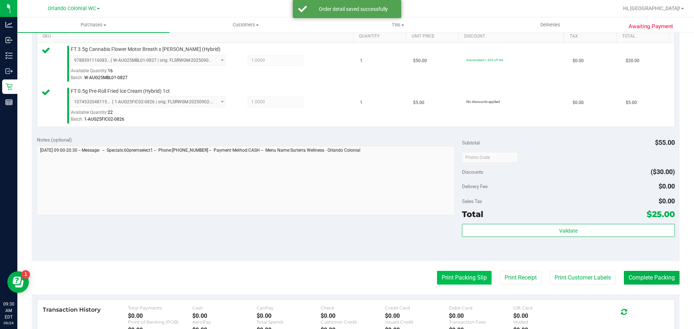
click at [451, 281] on button "Print Packing Slip" at bounding box center [464, 278] width 55 height 14
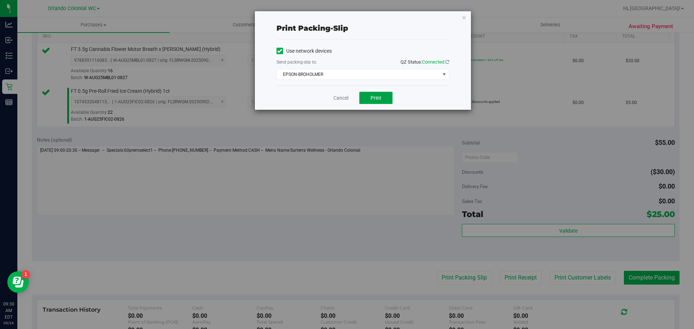
click at [380, 96] on span "Print" at bounding box center [375, 98] width 11 height 6
click at [337, 97] on link "Cancel" at bounding box center [340, 98] width 15 height 8
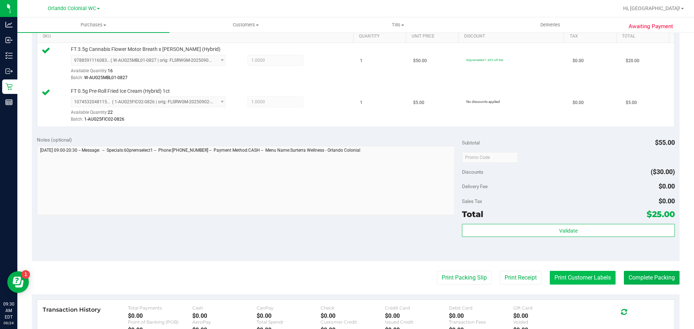
click at [573, 279] on button "Print Customer Labels" at bounding box center [583, 278] width 66 height 14
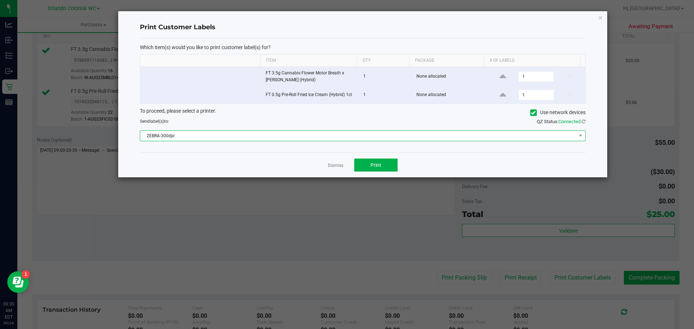
click at [258, 132] on span "ZEBRA-300dpi" at bounding box center [358, 136] width 436 height 10
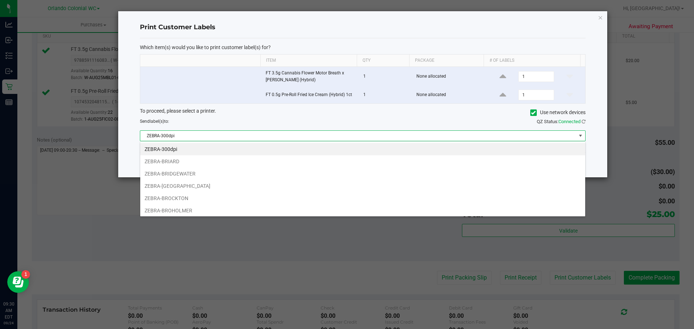
scroll to position [11, 445]
click at [196, 212] on li "ZEBRA-BROHOLMER" at bounding box center [362, 211] width 445 height 12
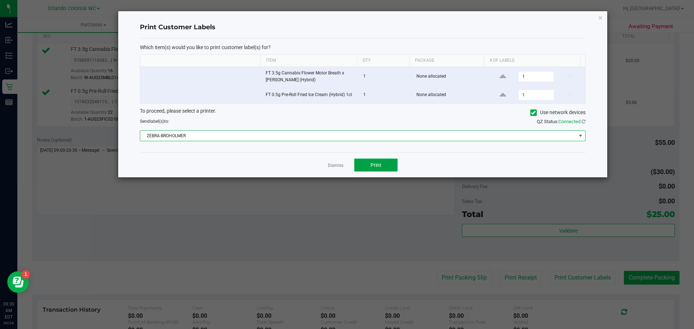
click at [372, 170] on button "Print" at bounding box center [375, 165] width 43 height 13
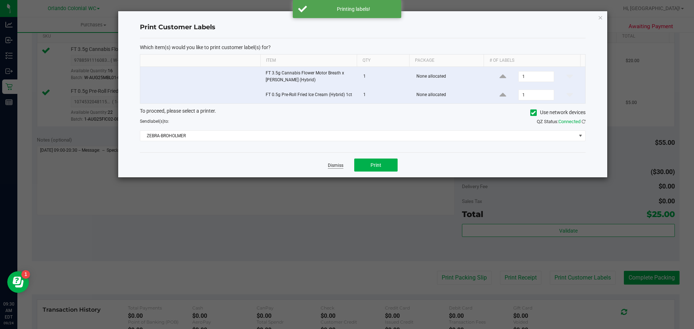
click at [330, 165] on link "Dismiss" at bounding box center [336, 166] width 16 height 6
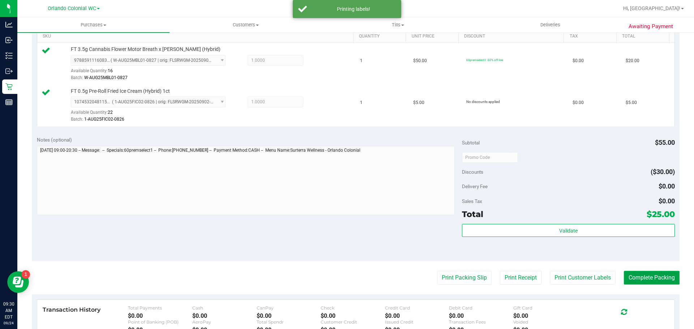
click at [658, 280] on button "Complete Packing" at bounding box center [652, 278] width 56 height 14
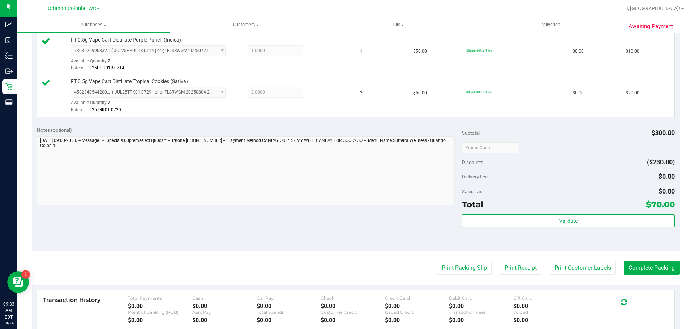
scroll to position [282, 0]
click at [448, 269] on button "Print Packing Slip" at bounding box center [464, 268] width 55 height 14
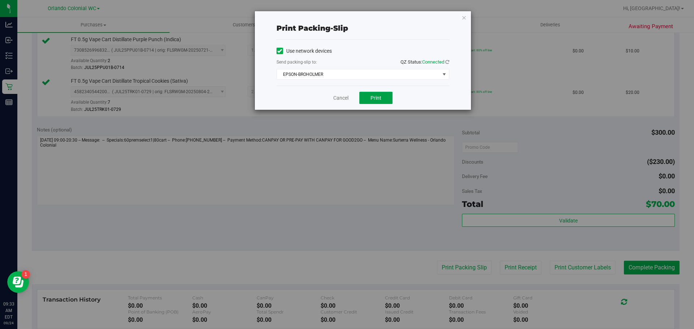
click at [380, 103] on button "Print" at bounding box center [375, 98] width 33 height 12
click at [334, 98] on link "Cancel" at bounding box center [340, 98] width 15 height 8
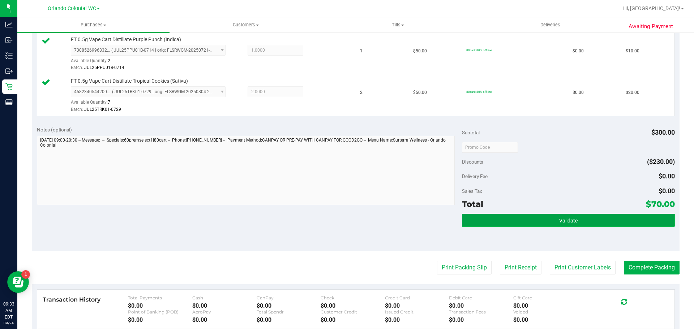
click at [534, 223] on button "Validate" at bounding box center [568, 220] width 212 height 13
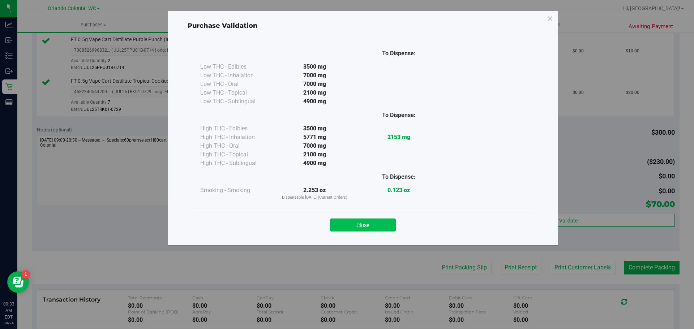
click at [348, 230] on button "Close" at bounding box center [363, 225] width 66 height 13
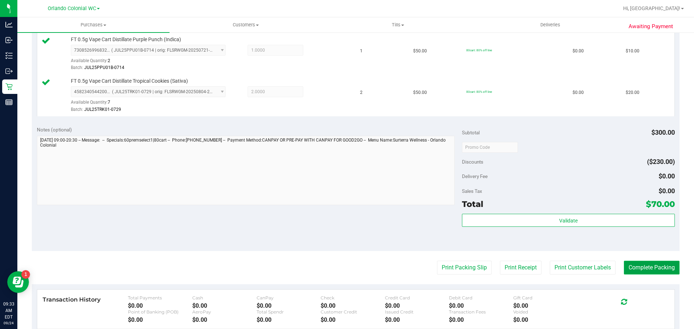
click at [634, 272] on button "Complete Packing" at bounding box center [652, 268] width 56 height 14
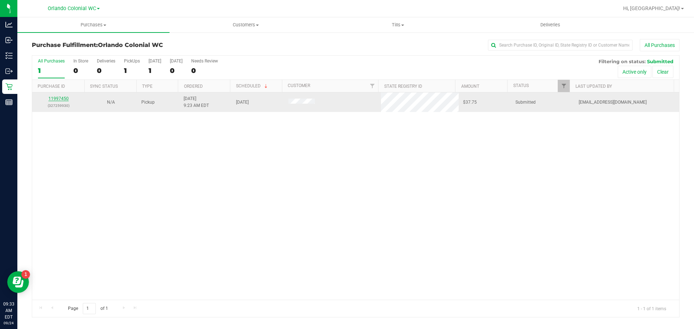
click at [59, 98] on link "11997450" at bounding box center [58, 98] width 20 height 5
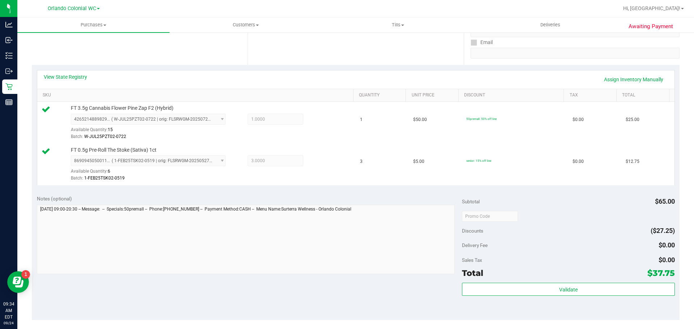
scroll to position [181, 0]
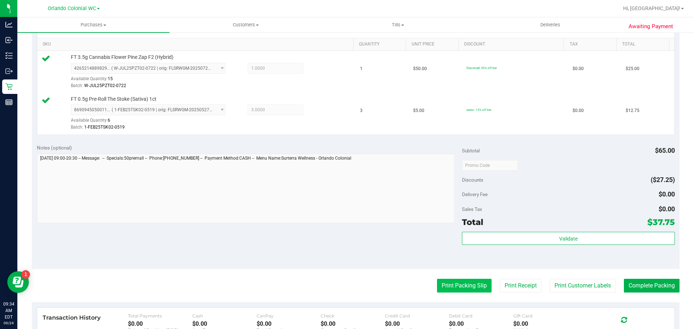
click at [437, 287] on button "Print Packing Slip" at bounding box center [464, 286] width 55 height 14
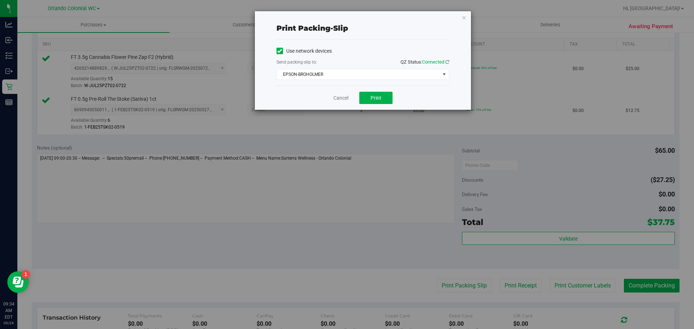
click at [381, 89] on div "Cancel Print" at bounding box center [362, 98] width 173 height 24
click at [381, 94] on button "Print" at bounding box center [375, 98] width 33 height 12
click at [337, 100] on link "Cancel" at bounding box center [340, 98] width 15 height 8
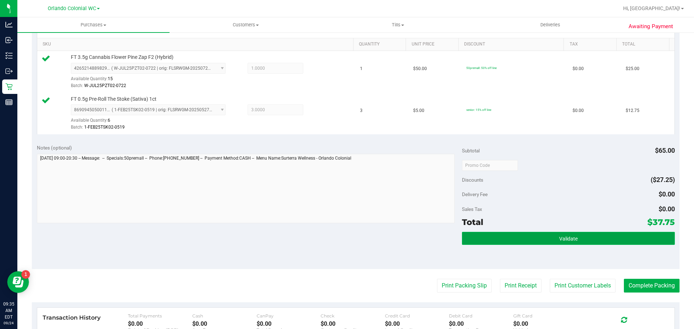
click at [547, 233] on button "Validate" at bounding box center [568, 238] width 212 height 13
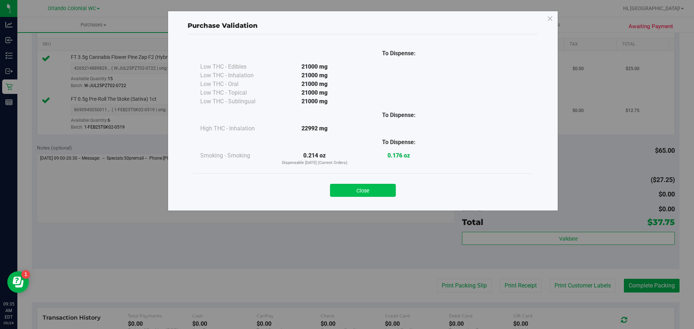
click at [366, 187] on button "Close" at bounding box center [363, 190] width 66 height 13
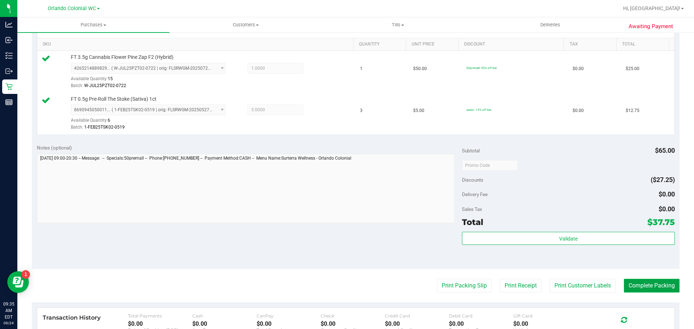
click at [640, 285] on button "Complete Packing" at bounding box center [652, 286] width 56 height 14
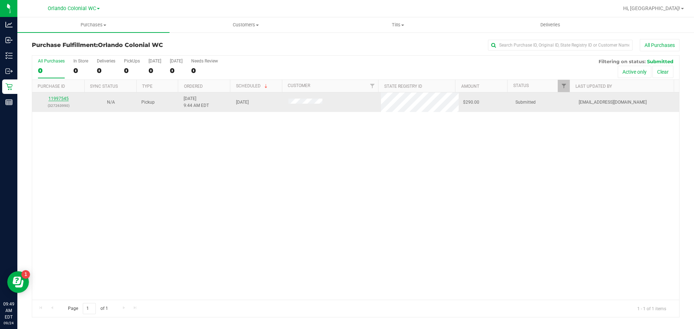
click at [55, 100] on link "11997545" at bounding box center [58, 98] width 20 height 5
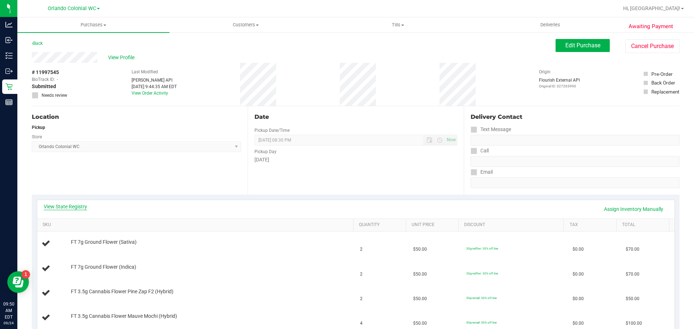
click at [63, 205] on link "View State Registry" at bounding box center [65, 206] width 43 height 7
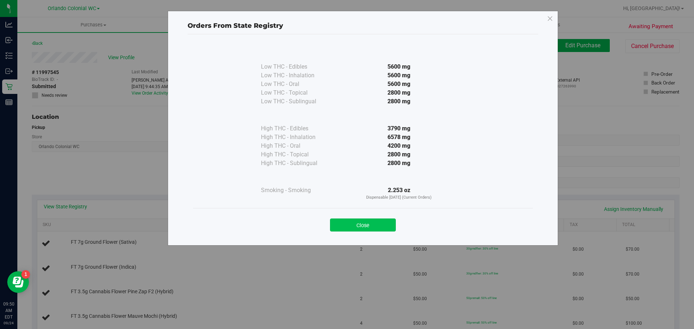
click at [359, 231] on button "Close" at bounding box center [363, 225] width 66 height 13
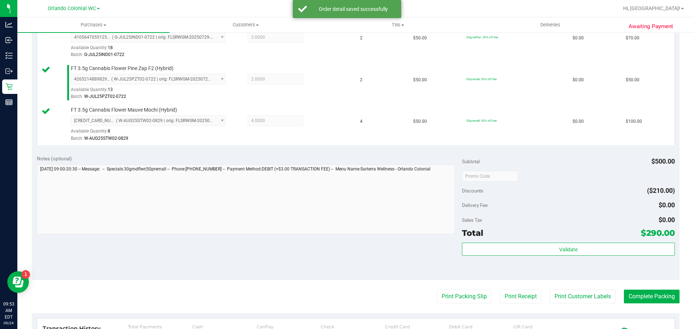
scroll to position [266, 0]
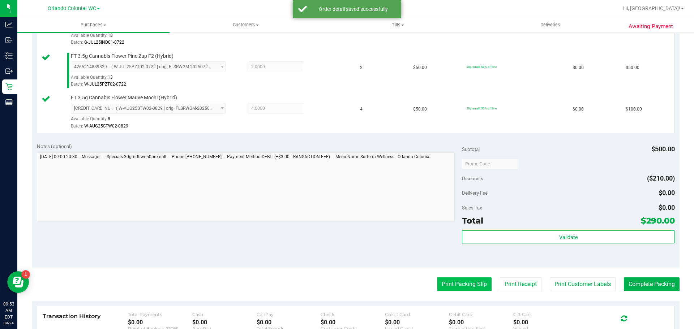
click at [458, 283] on button "Print Packing Slip" at bounding box center [464, 285] width 55 height 14
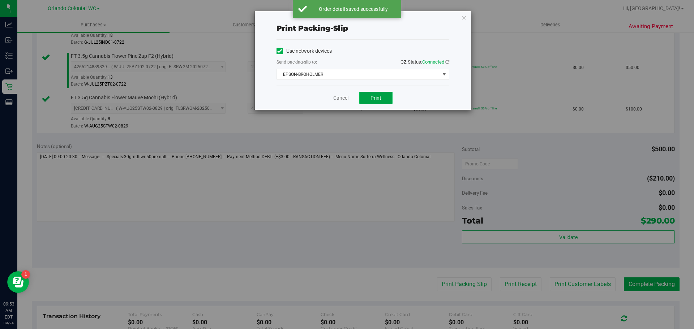
click at [370, 101] on button "Print" at bounding box center [375, 98] width 33 height 12
click at [337, 97] on link "Cancel" at bounding box center [340, 98] width 15 height 8
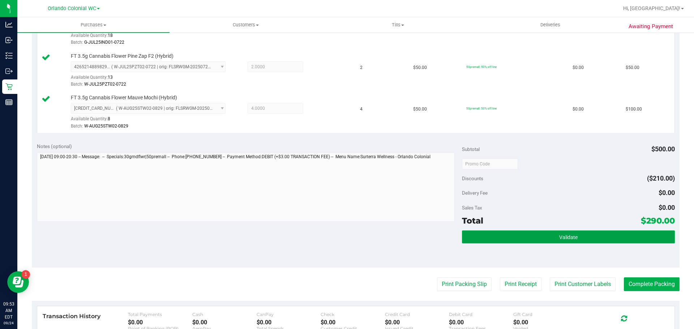
click at [520, 240] on button "Validate" at bounding box center [568, 237] width 212 height 13
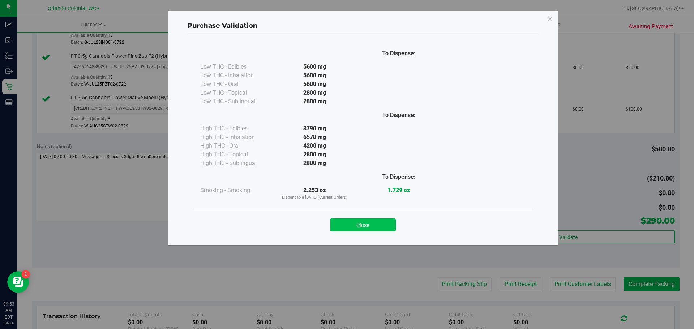
click at [360, 220] on button "Close" at bounding box center [363, 225] width 66 height 13
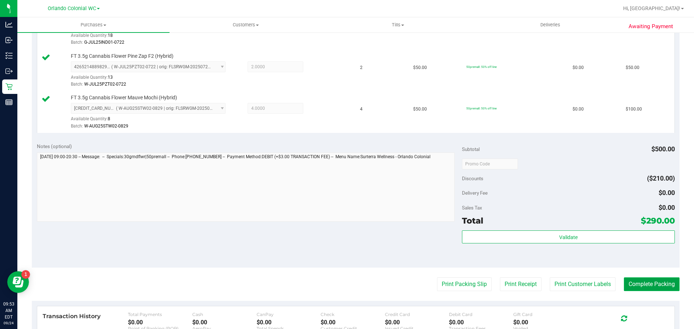
click at [643, 285] on button "Complete Packing" at bounding box center [652, 285] width 56 height 14
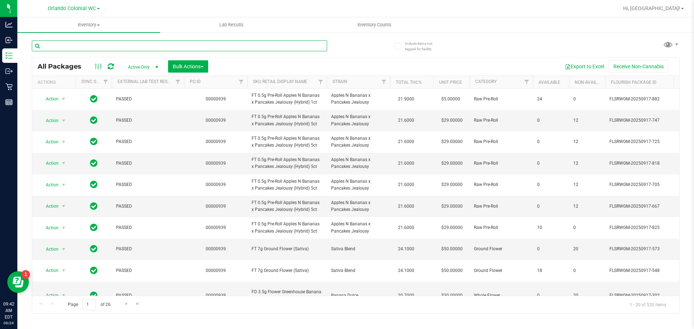
click at [115, 43] on input "text" at bounding box center [179, 45] width 295 height 11
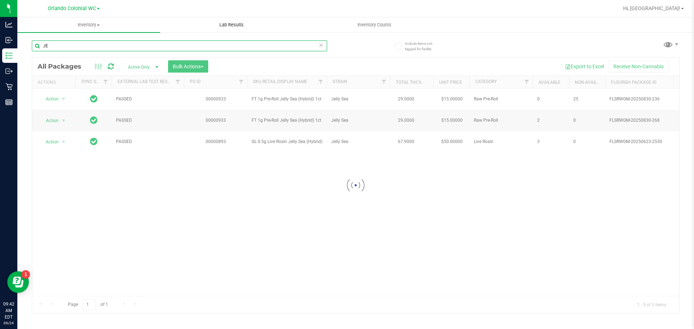
type input "J"
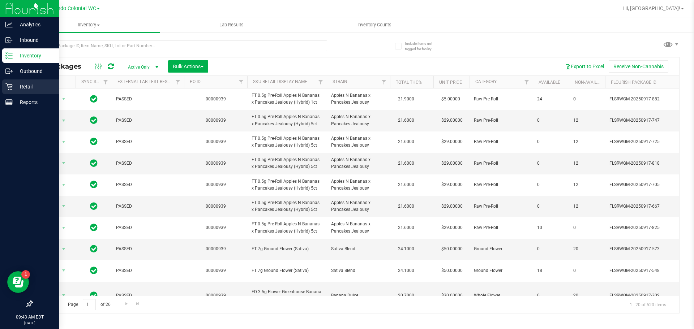
click at [5, 93] on div "Retail" at bounding box center [30, 87] width 57 height 14
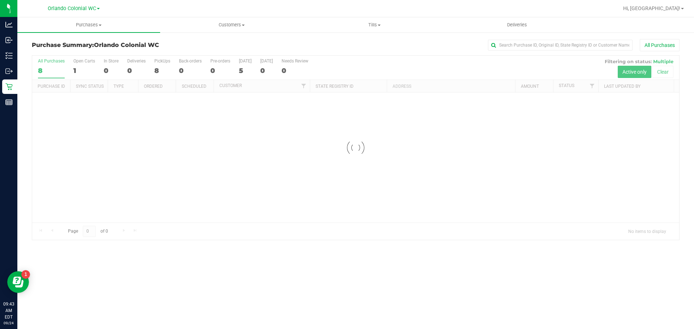
click at [164, 72] on div at bounding box center [355, 148] width 647 height 184
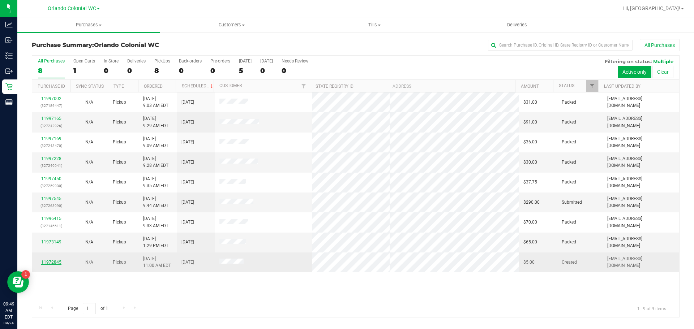
click at [57, 261] on link "11972845" at bounding box center [51, 262] width 20 height 5
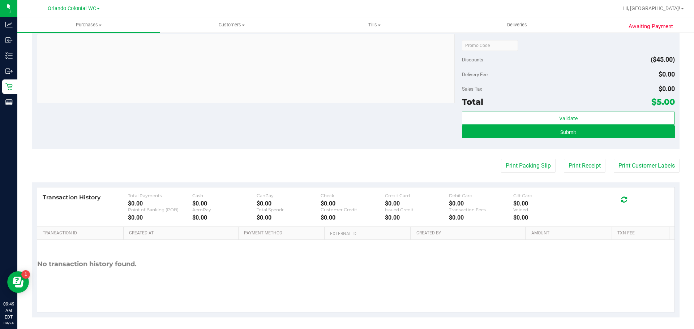
scroll to position [253, 0]
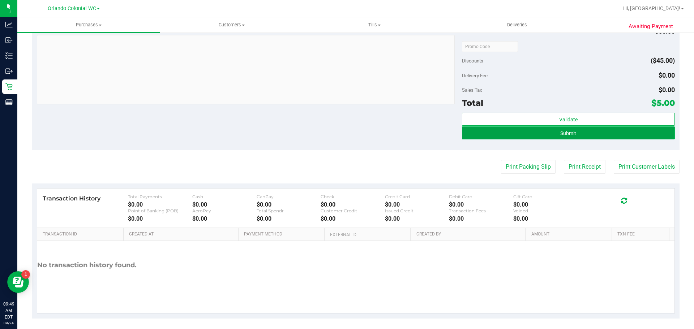
click at [463, 137] on button "Submit" at bounding box center [568, 132] width 212 height 13
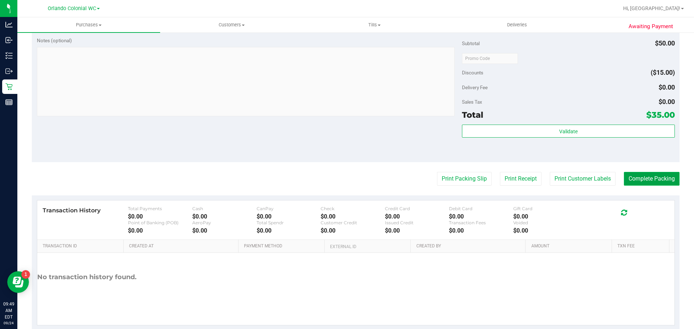
click at [626, 178] on button "Complete Packing" at bounding box center [652, 179] width 56 height 14
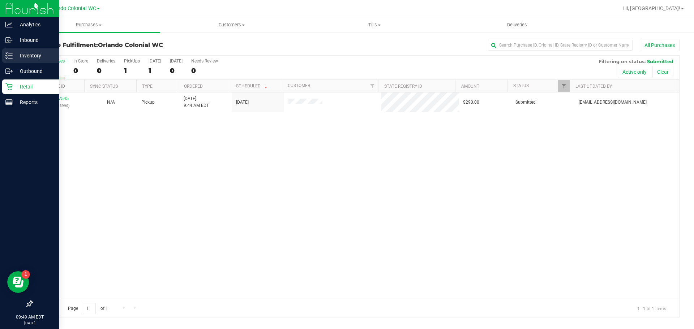
click at [34, 55] on p "Inventory" at bounding box center [34, 55] width 43 height 9
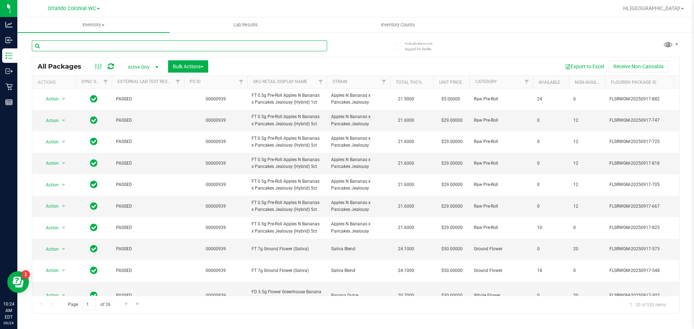
click at [147, 47] on input "text" at bounding box center [179, 45] width 295 height 11
paste input "FD 3.5g Flower Greenhouse Hot Mess (Hybrid)"
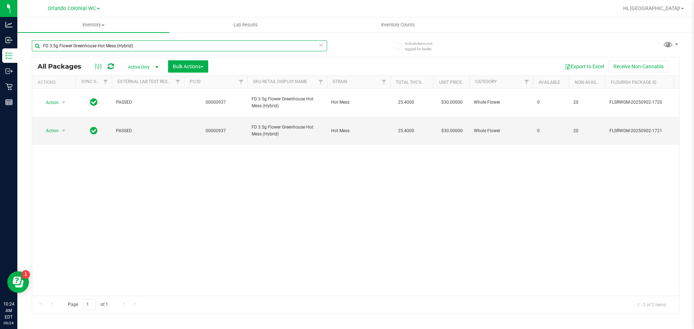
type input "FD 3.5g Flower Greenhouse Hot Mess (Hybrid)"
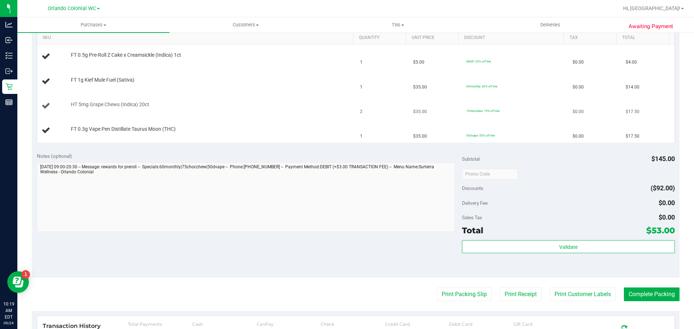
scroll to position [108, 0]
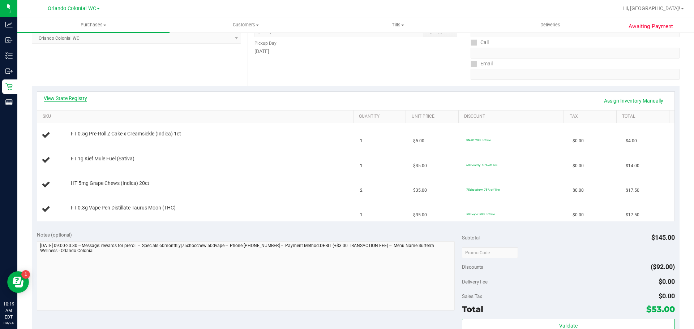
click at [69, 98] on link "View State Registry" at bounding box center [65, 98] width 43 height 7
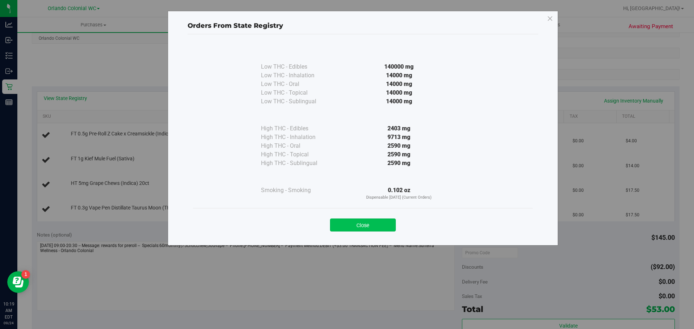
click at [379, 221] on button "Close" at bounding box center [363, 225] width 66 height 13
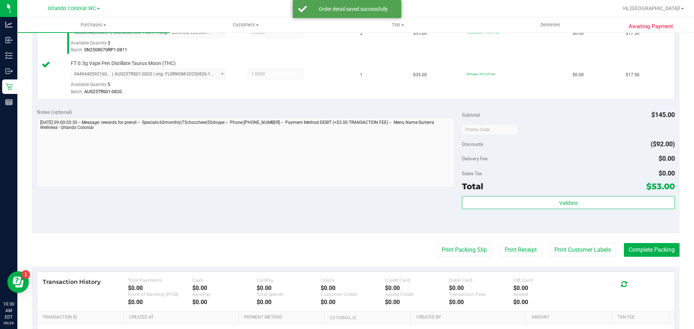
scroll to position [325, 0]
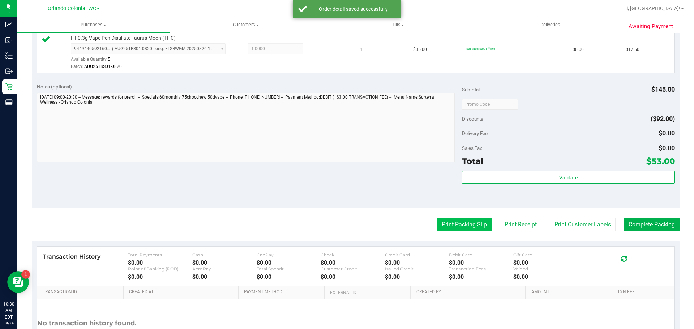
click at [472, 218] on button "Print Packing Slip" at bounding box center [464, 225] width 55 height 14
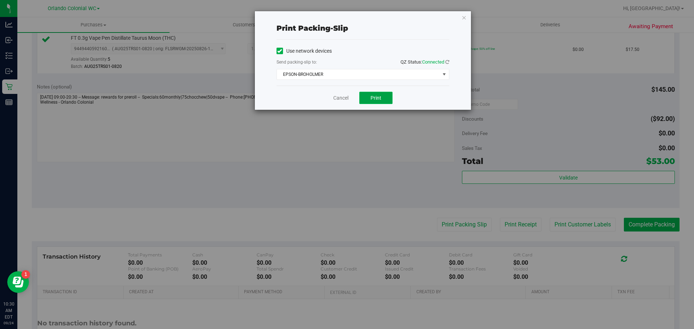
click at [376, 99] on span "Print" at bounding box center [375, 98] width 11 height 6
click at [345, 100] on link "Cancel" at bounding box center [340, 98] width 15 height 8
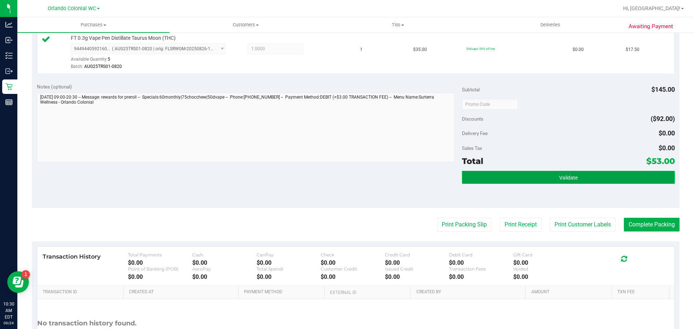
click at [557, 173] on button "Validate" at bounding box center [568, 177] width 212 height 13
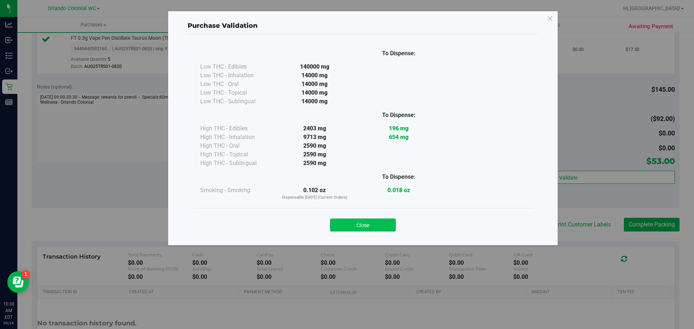
click at [353, 225] on button "Close" at bounding box center [363, 225] width 66 height 13
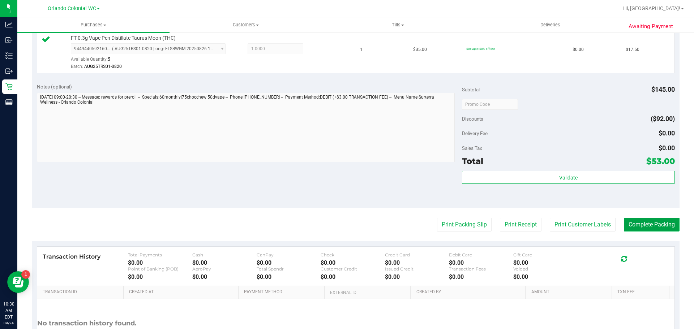
click at [643, 226] on button "Complete Packing" at bounding box center [652, 225] width 56 height 14
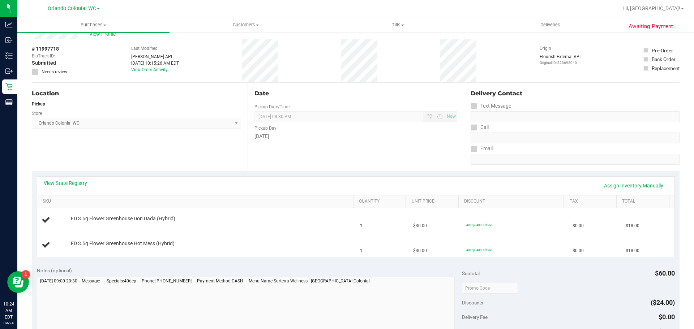
scroll to position [36, 0]
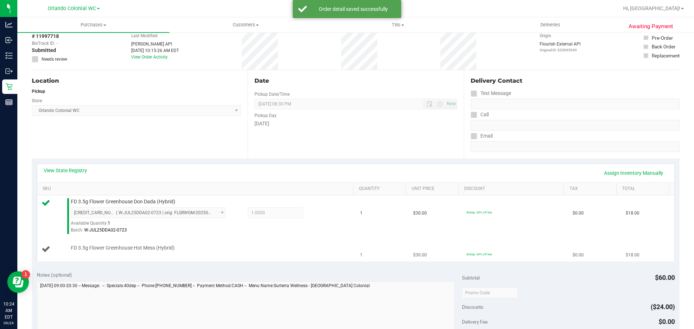
click at [136, 245] on span "FD 3.5g Flower Greenhouse Hot Mess (Hybrid)" at bounding box center [123, 248] width 104 height 7
copy div "FD 3.5g Flower Greenhouse Hot Mess (Hybrid)"
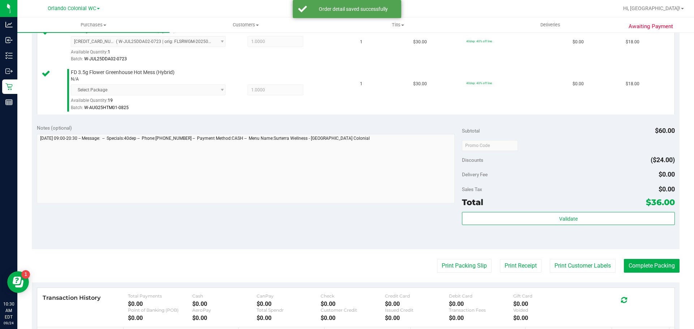
scroll to position [217, 0]
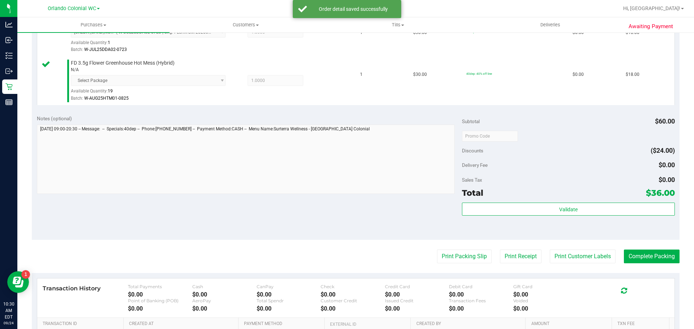
click at [467, 249] on purchase-details "Back Edit Purchase Cancel Purchase View Profile # 11997718 BioTrack ID: - Submi…" at bounding box center [356, 115] width 648 height 586
click at [468, 250] on purchase-details "Back Edit Purchase Cancel Purchase View Profile # 11997718 BioTrack ID: - Submi…" at bounding box center [356, 115] width 648 height 586
click at [463, 257] on button "Print Packing Slip" at bounding box center [464, 257] width 55 height 14
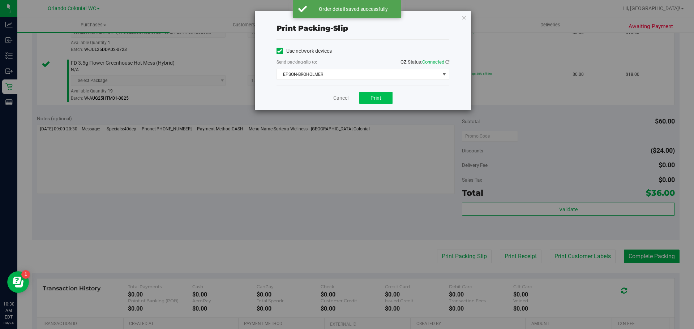
drag, startPoint x: 381, startPoint y: 111, endPoint x: 380, endPoint y: 104, distance: 7.4
click at [381, 110] on div "Print packing-slip Use network devices Send packing-slip to: QZ Status: Connect…" at bounding box center [349, 164] width 699 height 329
click at [379, 102] on button "Print" at bounding box center [375, 98] width 33 height 12
click at [338, 97] on link "Cancel" at bounding box center [340, 98] width 15 height 8
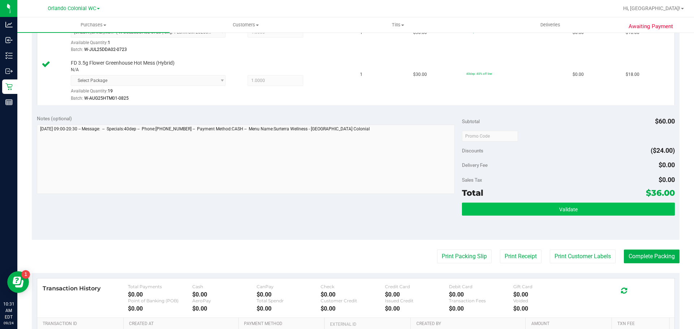
click at [552, 211] on button "Validate" at bounding box center [568, 209] width 212 height 13
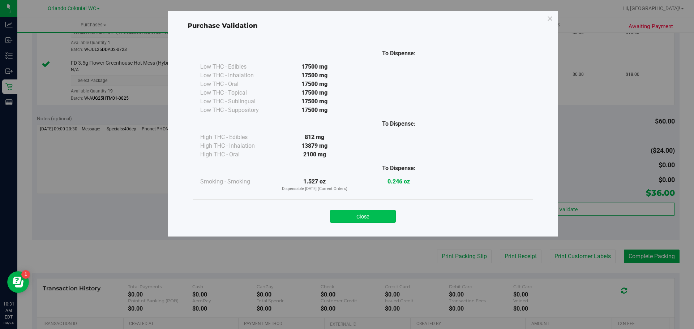
click at [375, 220] on button "Close" at bounding box center [363, 216] width 66 height 13
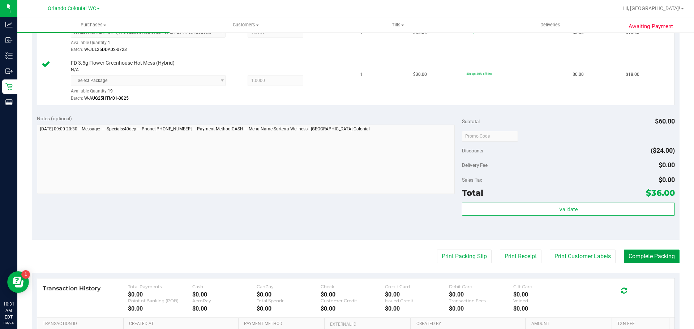
click at [651, 255] on button "Complete Packing" at bounding box center [652, 257] width 56 height 14
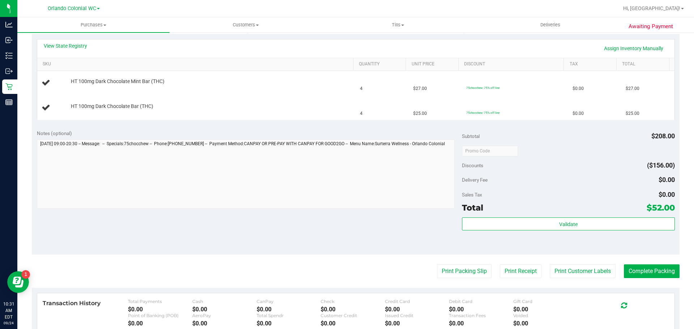
scroll to position [171, 0]
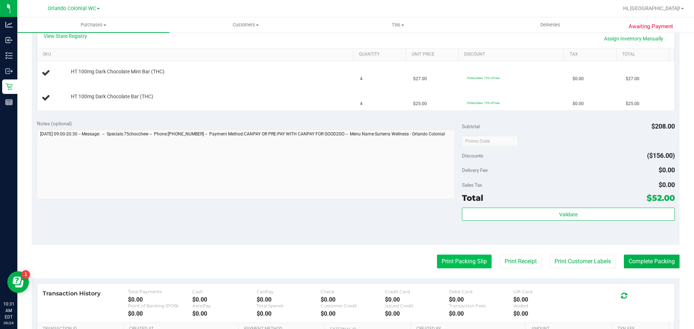
click at [451, 265] on button "Print Packing Slip" at bounding box center [464, 262] width 55 height 14
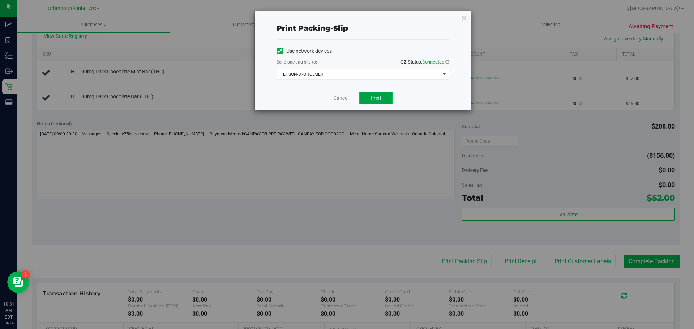
click at [373, 95] on span "Print" at bounding box center [375, 98] width 11 height 6
click at [337, 98] on link "Cancel" at bounding box center [340, 98] width 15 height 8
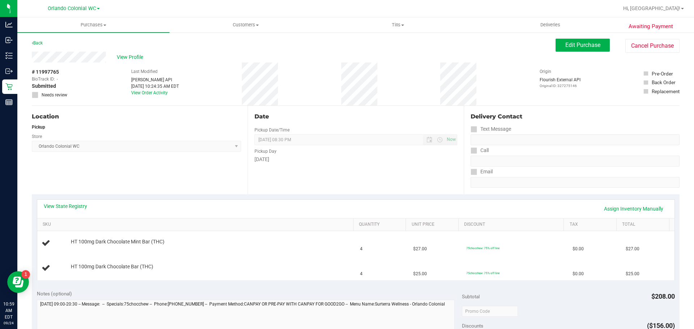
scroll to position [0, 0]
drag, startPoint x: 285, startPoint y: 8, endPoint x: 252, endPoint y: 47, distance: 51.2
click at [252, 47] on div "Back Edit Purchase Cancel Purchase" at bounding box center [356, 45] width 648 height 13
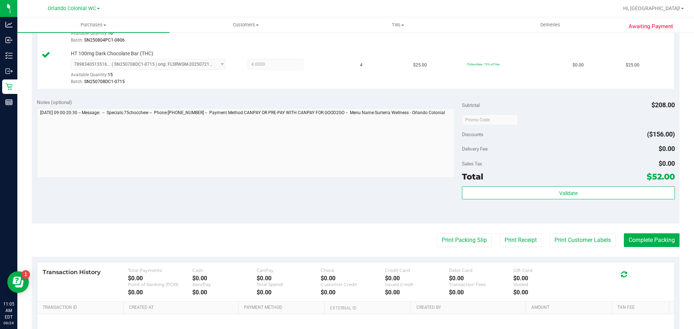
scroll to position [289, 0]
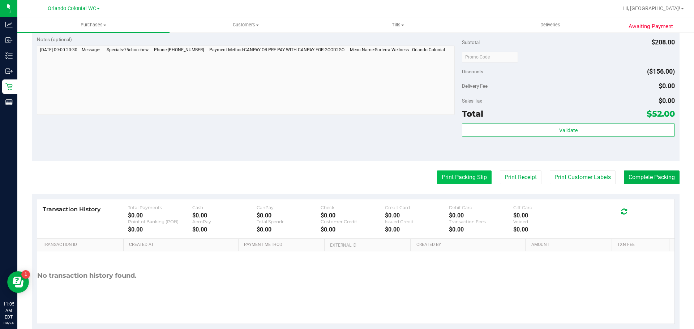
click at [460, 175] on button "Print Packing Slip" at bounding box center [464, 178] width 55 height 14
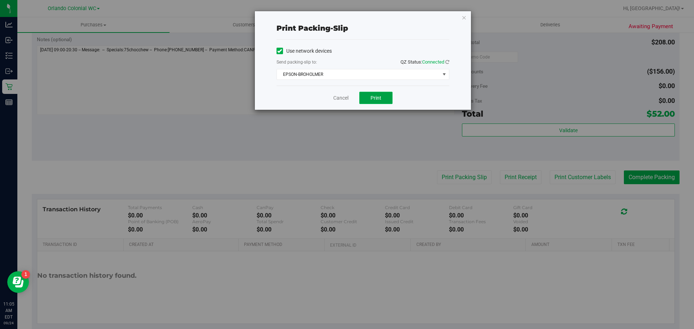
click at [378, 96] on span "Print" at bounding box center [375, 98] width 11 height 6
click at [334, 99] on link "Cancel" at bounding box center [340, 98] width 15 height 8
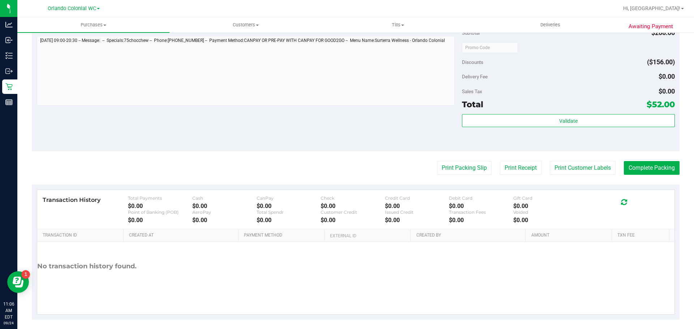
scroll to position [304, 0]
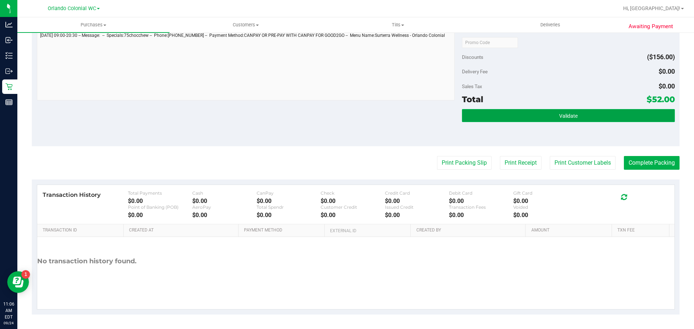
click at [587, 114] on button "Validate" at bounding box center [568, 115] width 212 height 13
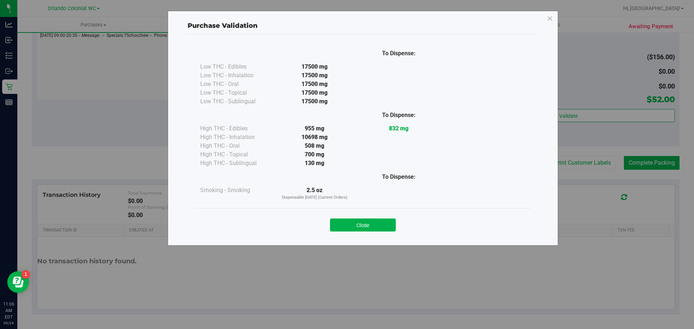
click at [367, 230] on button "Close" at bounding box center [363, 225] width 66 height 13
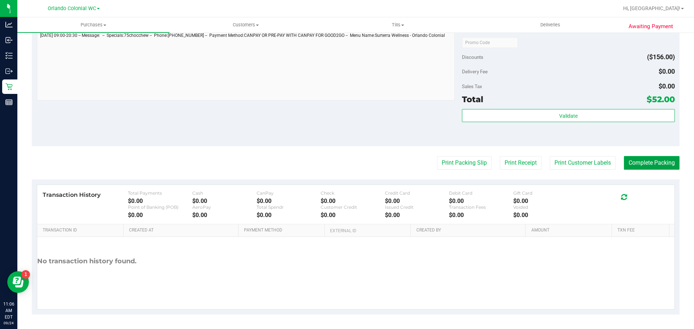
click at [656, 161] on button "Complete Packing" at bounding box center [652, 163] width 56 height 14
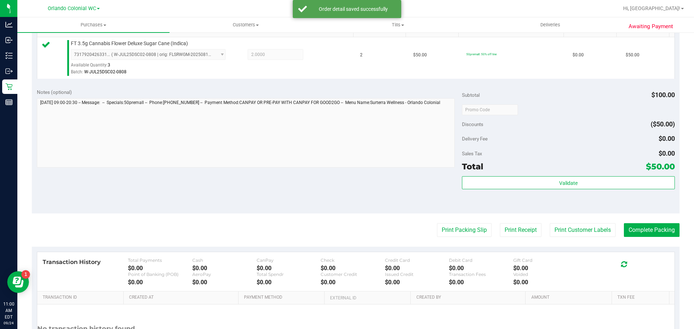
scroll to position [195, 0]
click at [459, 226] on button "Print Packing Slip" at bounding box center [464, 230] width 55 height 14
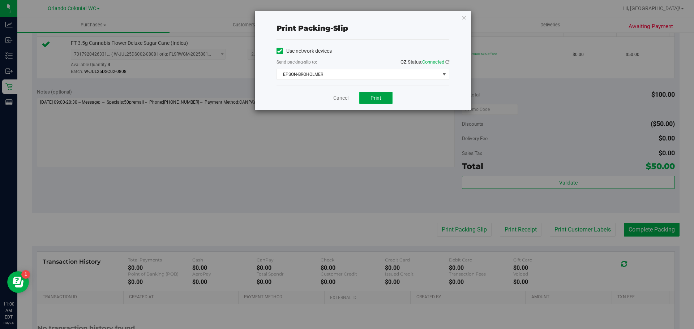
click at [390, 103] on button "Print" at bounding box center [375, 98] width 33 height 12
click at [336, 98] on link "Cancel" at bounding box center [340, 98] width 15 height 8
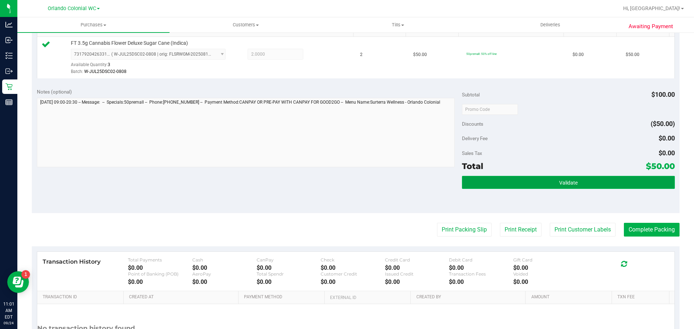
click at [529, 178] on button "Validate" at bounding box center [568, 182] width 212 height 13
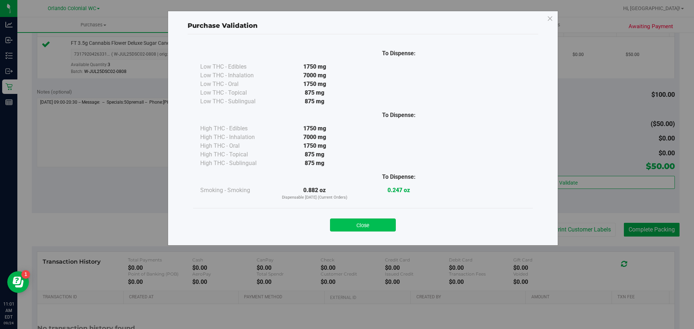
click at [362, 223] on button "Close" at bounding box center [363, 225] width 66 height 13
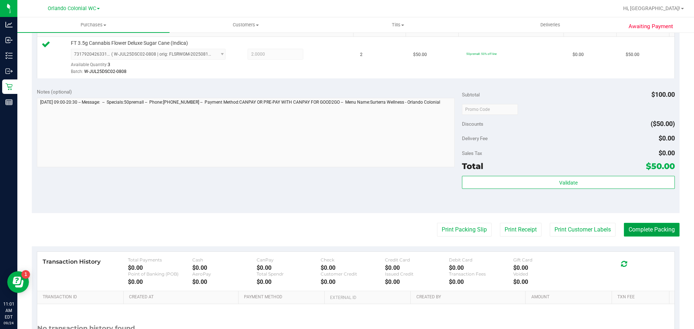
click at [641, 230] on button "Complete Packing" at bounding box center [652, 230] width 56 height 14
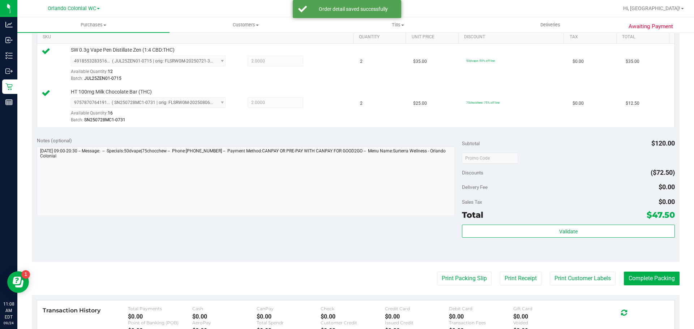
scroll to position [199, 0]
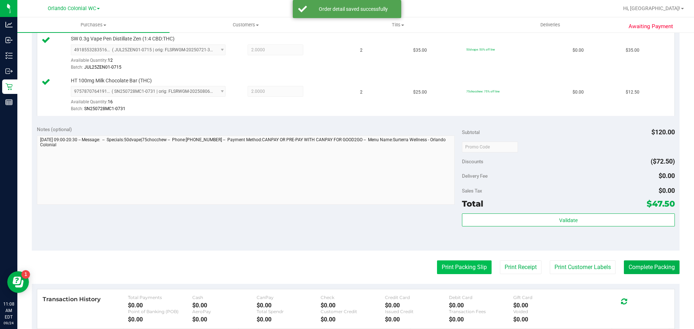
click at [466, 273] on button "Print Packing Slip" at bounding box center [464, 268] width 55 height 14
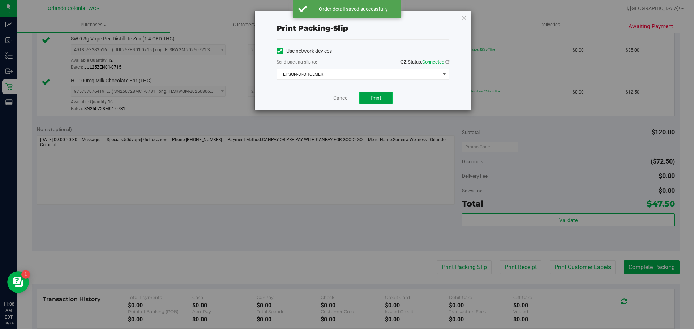
click at [377, 102] on button "Print" at bounding box center [375, 98] width 33 height 12
click at [335, 98] on link "Cancel" at bounding box center [340, 98] width 15 height 8
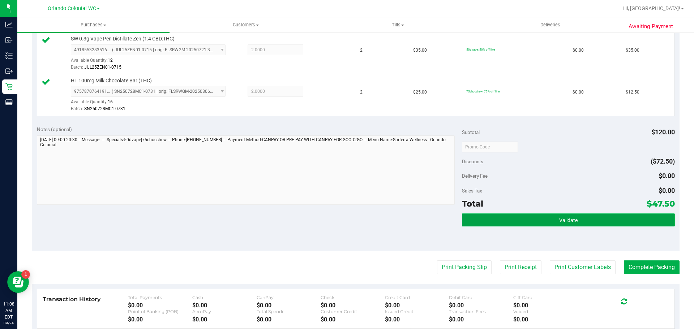
click at [571, 224] on button "Validate" at bounding box center [568, 220] width 212 height 13
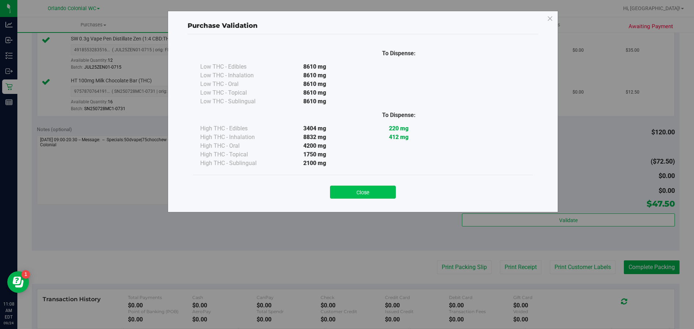
click at [367, 187] on button "Close" at bounding box center [363, 192] width 66 height 13
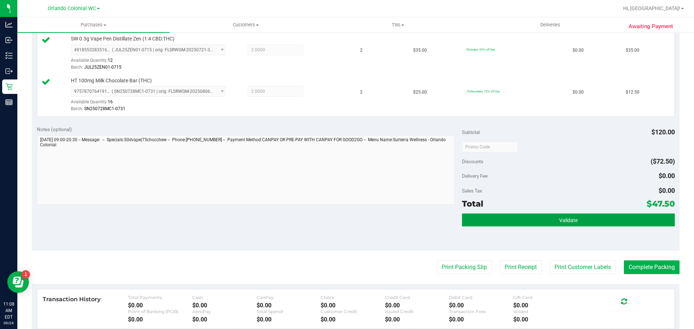
click at [528, 226] on button "Validate" at bounding box center [568, 220] width 212 height 13
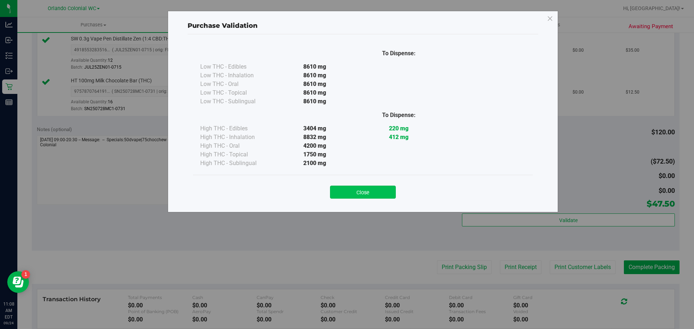
click at [362, 191] on button "Close" at bounding box center [363, 192] width 66 height 13
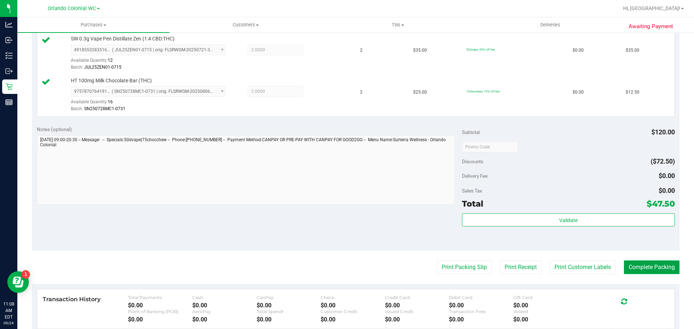
click at [649, 274] on button "Complete Packing" at bounding box center [652, 268] width 56 height 14
